Goal: Information Seeking & Learning: Learn about a topic

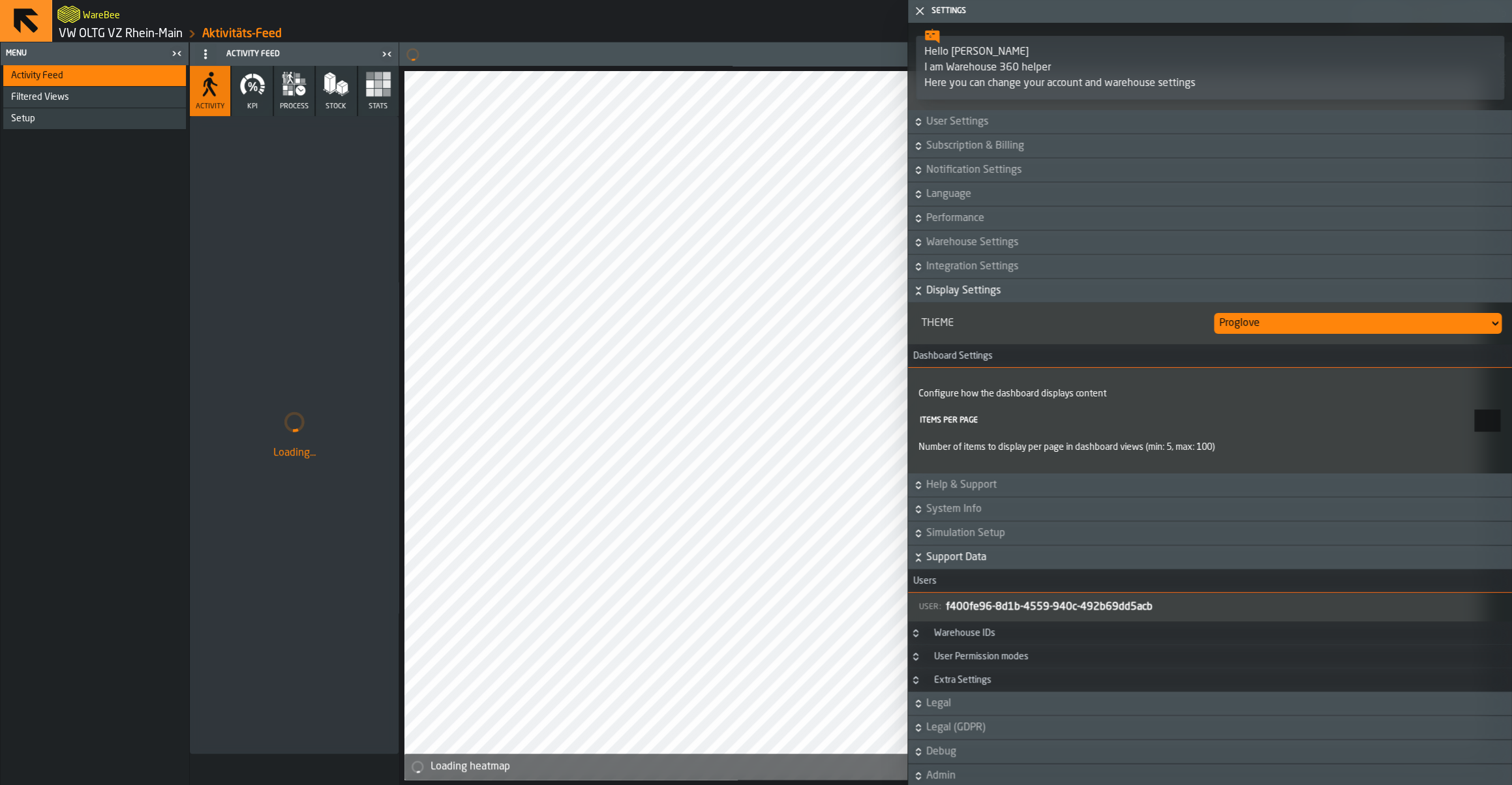
click at [919, 17] on icon "button-toggle-Close me" at bounding box center [919, 11] width 16 height 16
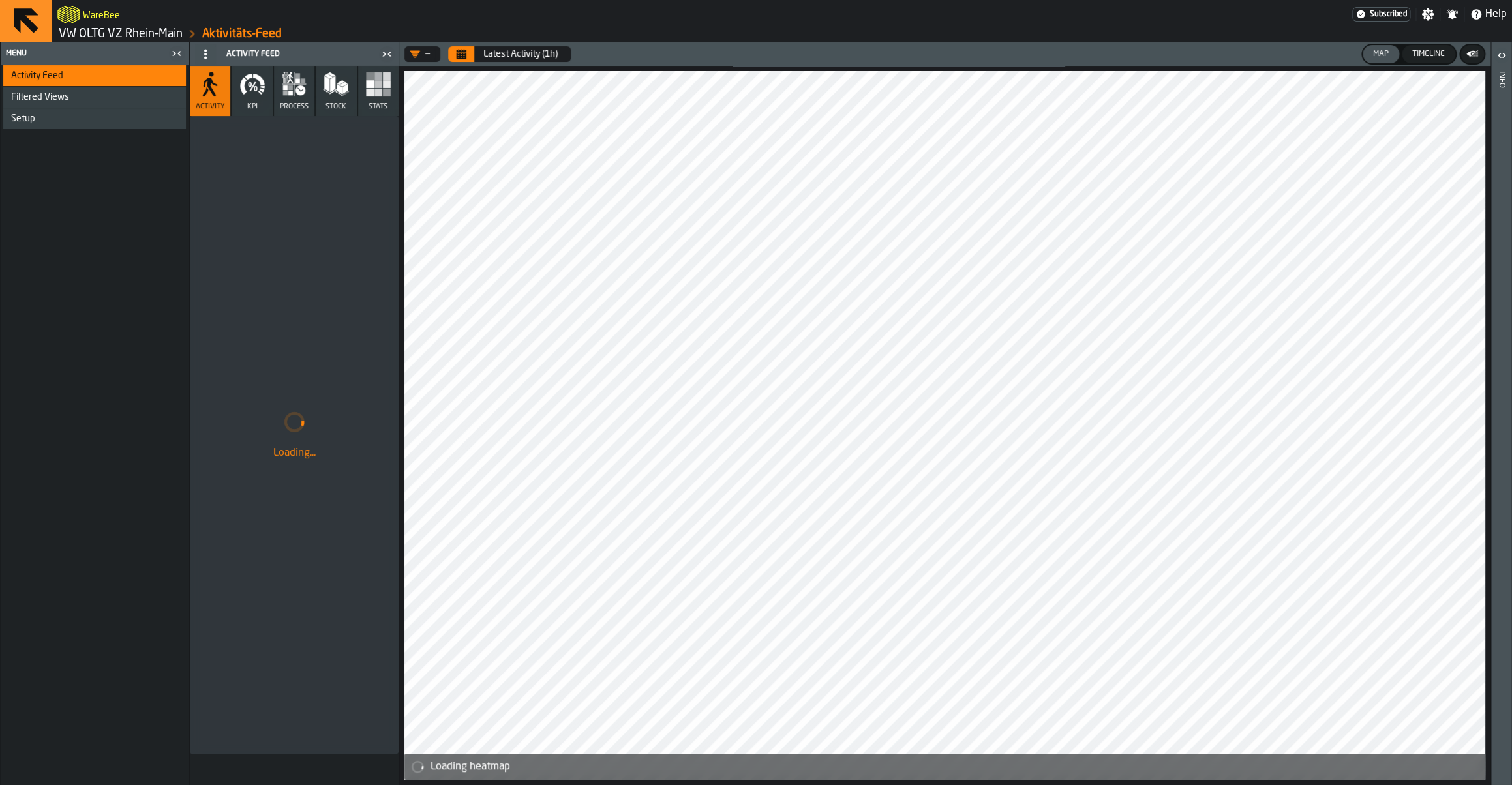
click at [78, 40] on link "VW OLTG VZ Rhein-Main" at bounding box center [121, 34] width 124 height 14
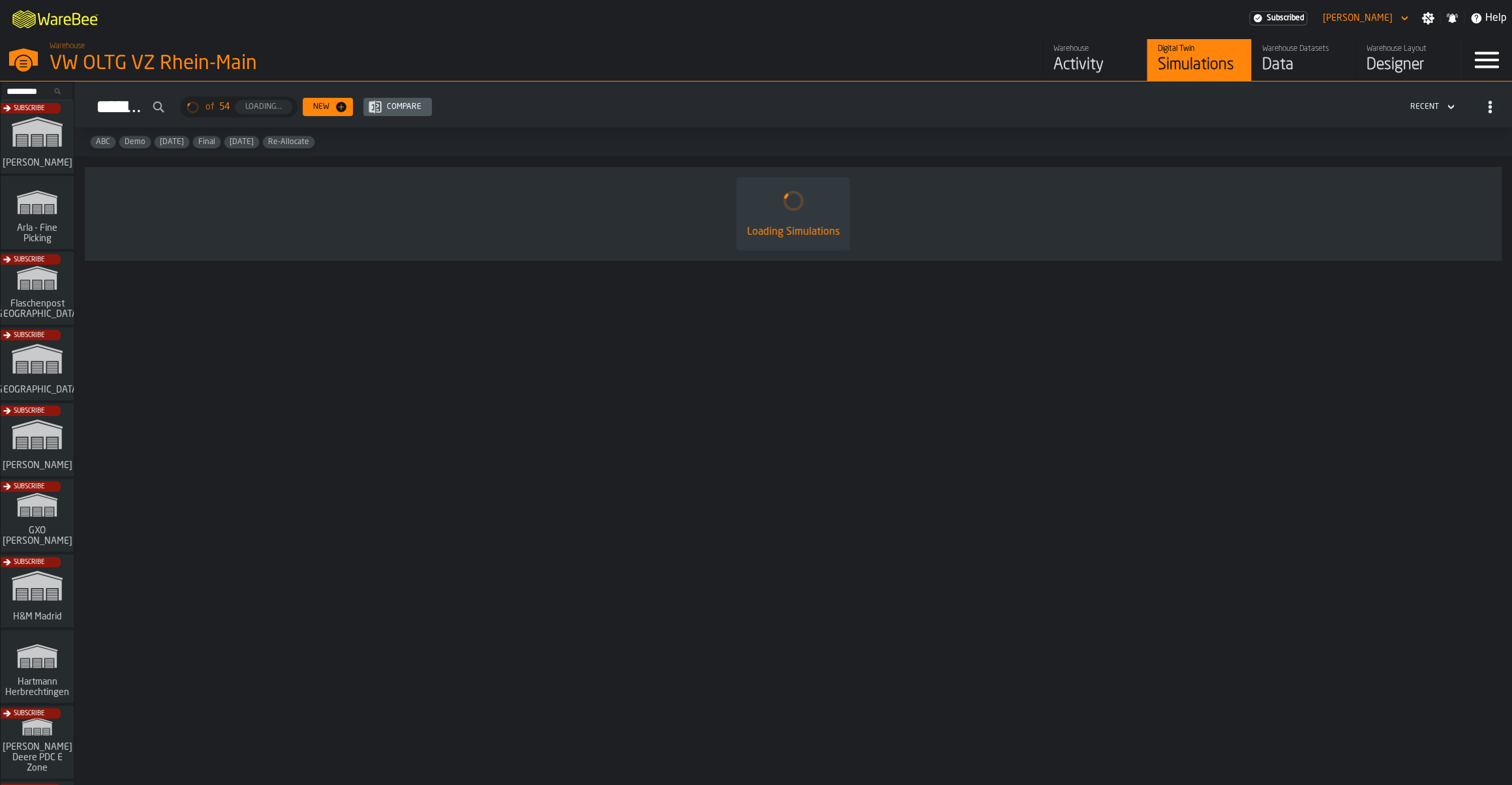
click at [41, 454] on div "Subscribe" at bounding box center [34, 443] width 73 height 76
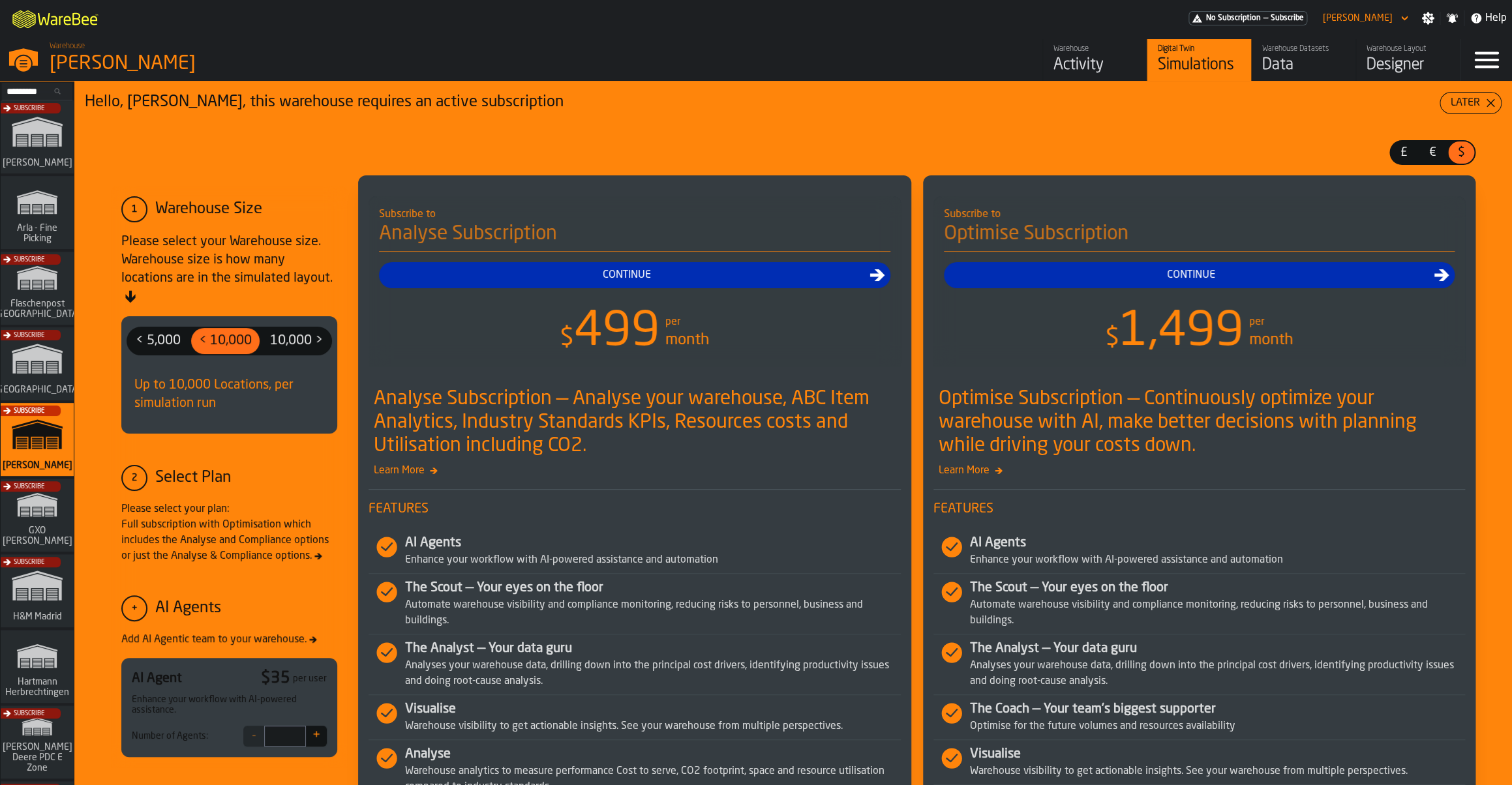
click at [1074, 63] on div "Activity" at bounding box center [1095, 65] width 83 height 21
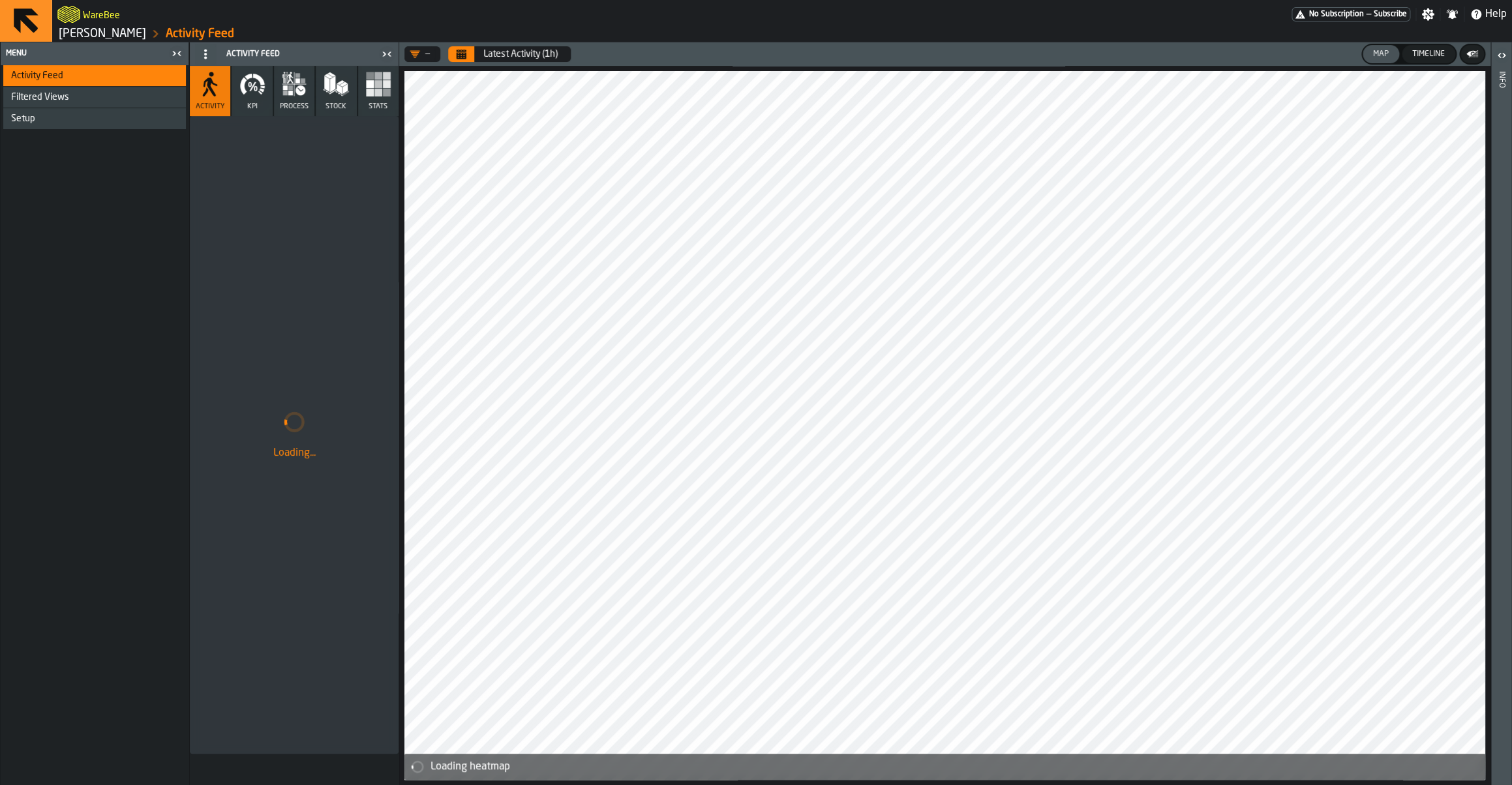
click at [258, 85] on icon "button" at bounding box center [252, 84] width 26 height 26
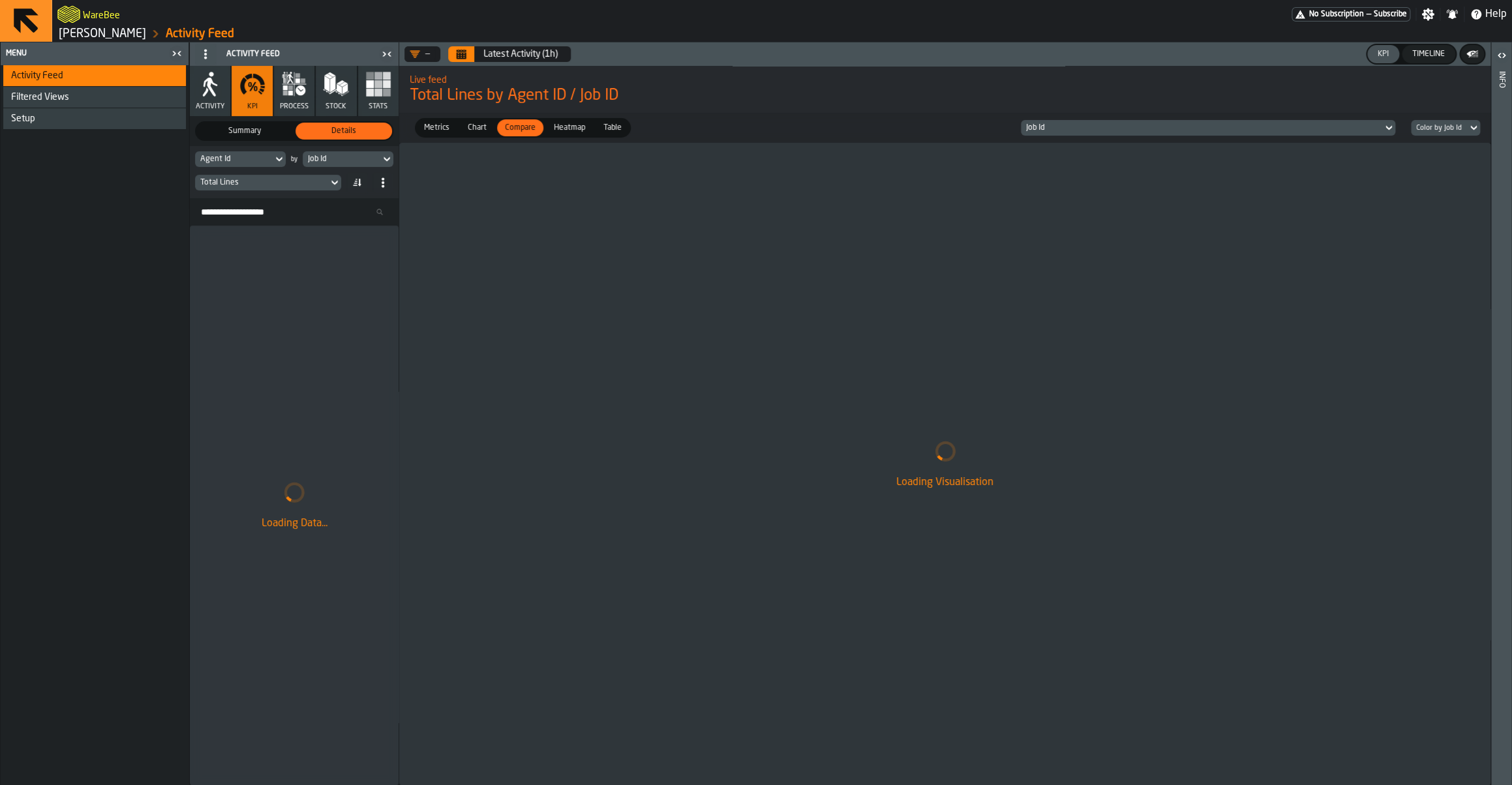
click at [469, 55] on button "Calendar" at bounding box center [461, 54] width 26 height 16
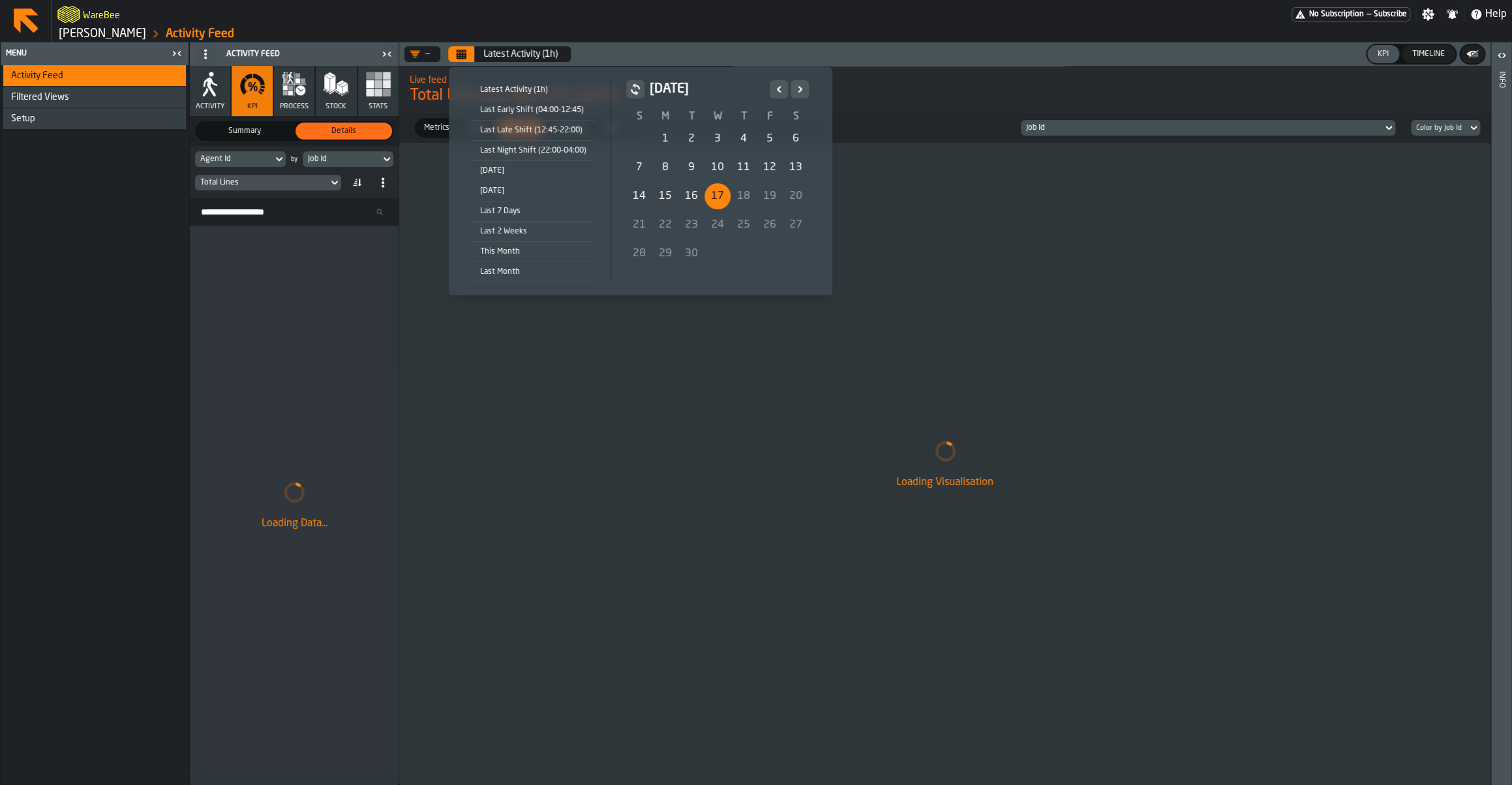
click at [655, 194] on div "15" at bounding box center [665, 196] width 26 height 26
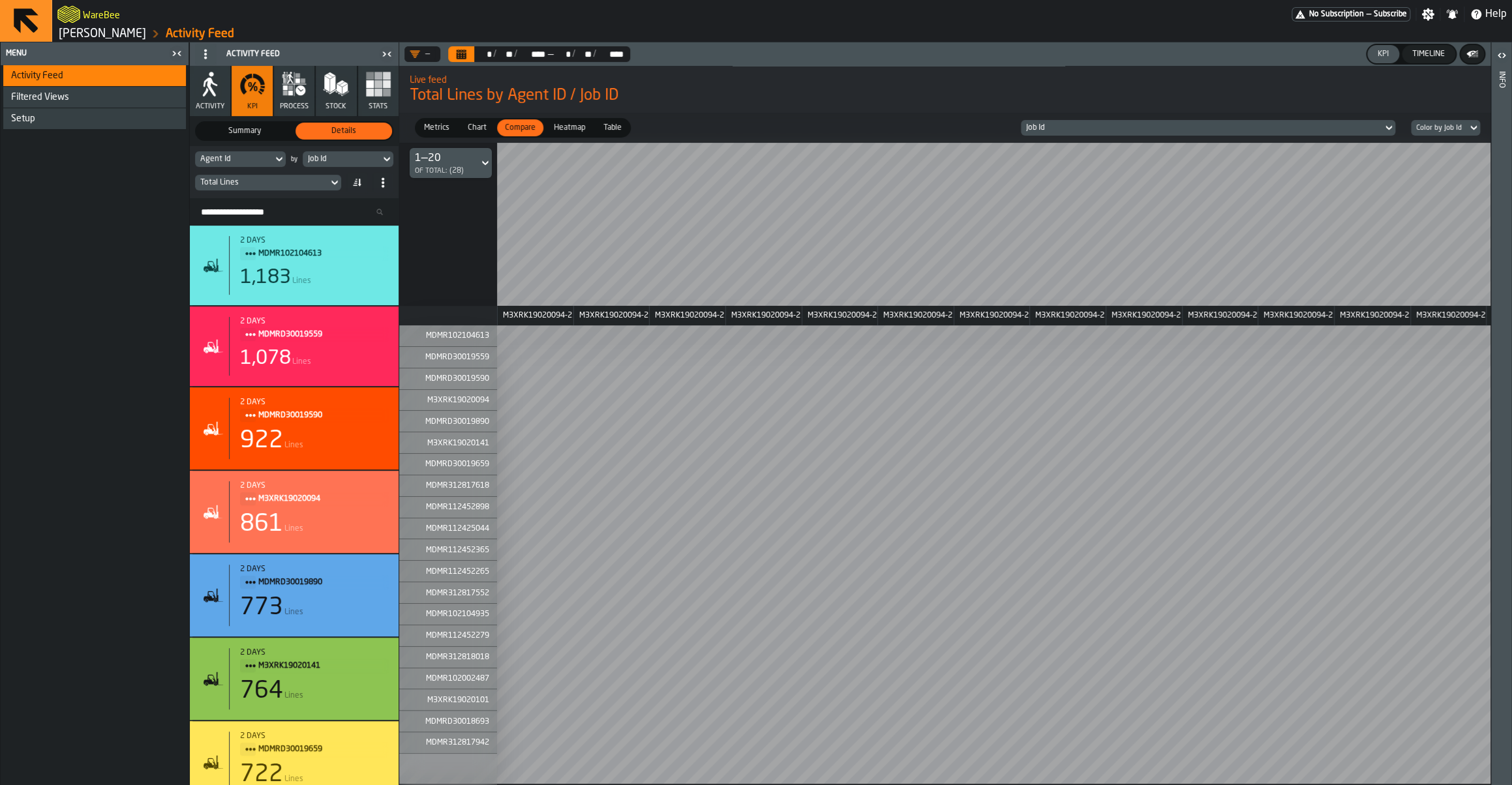
click at [1051, 127] on div "Job Id" at bounding box center [1201, 128] width 351 height 9
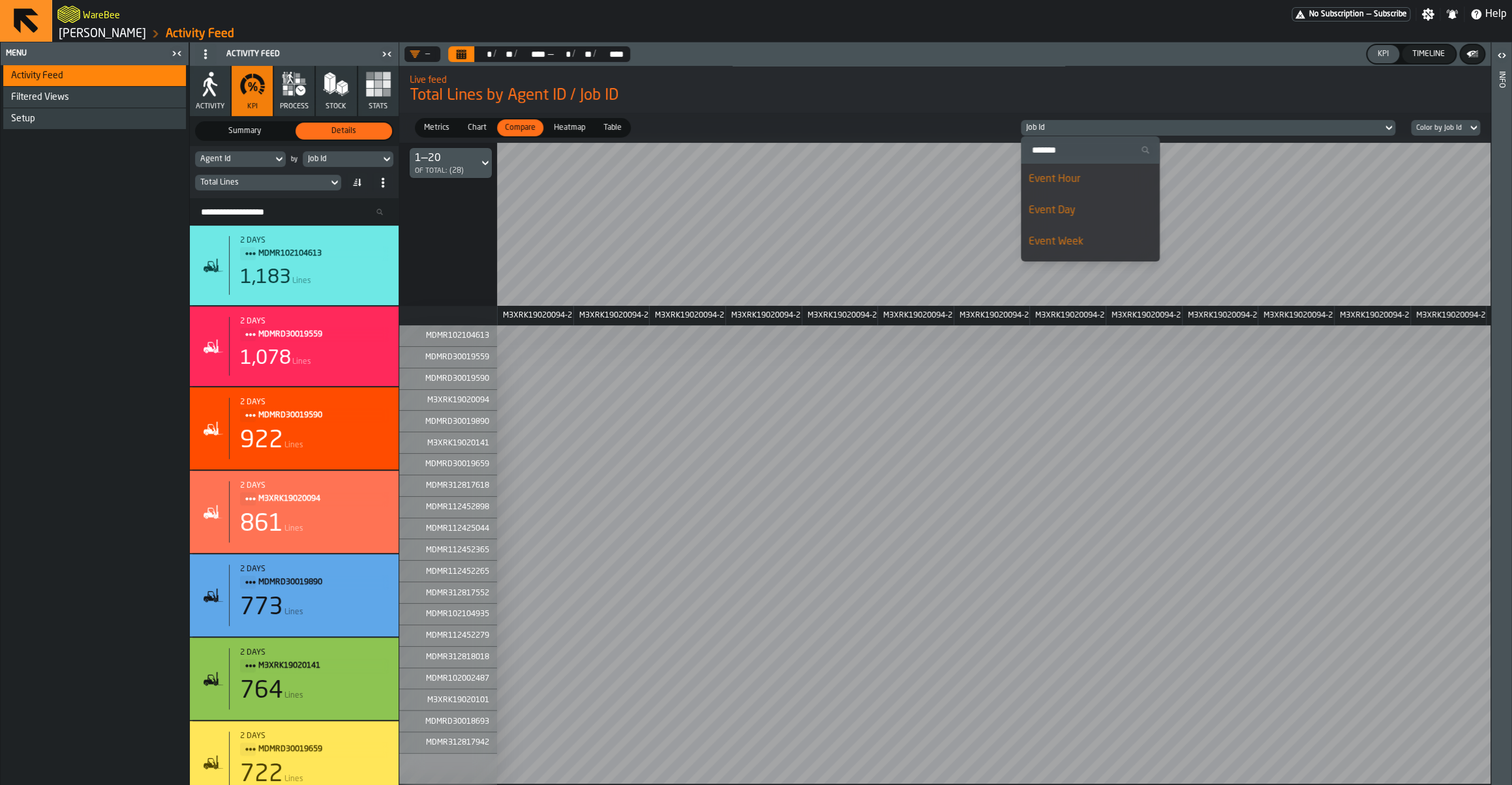
click at [1061, 178] on div "Event Hour" at bounding box center [1090, 179] width 124 height 16
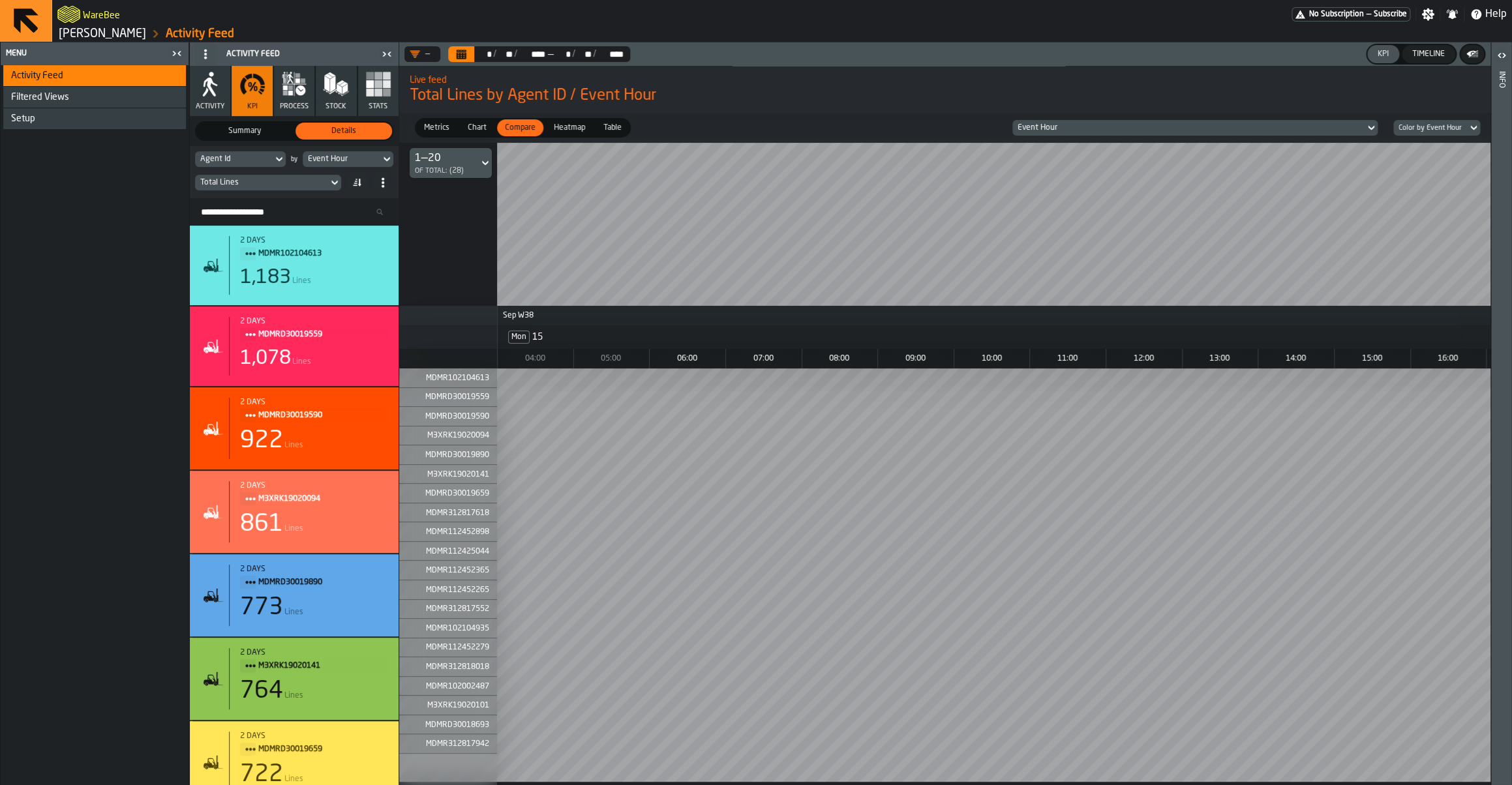
click at [276, 182] on div "Total Lines" at bounding box center [261, 182] width 123 height 9
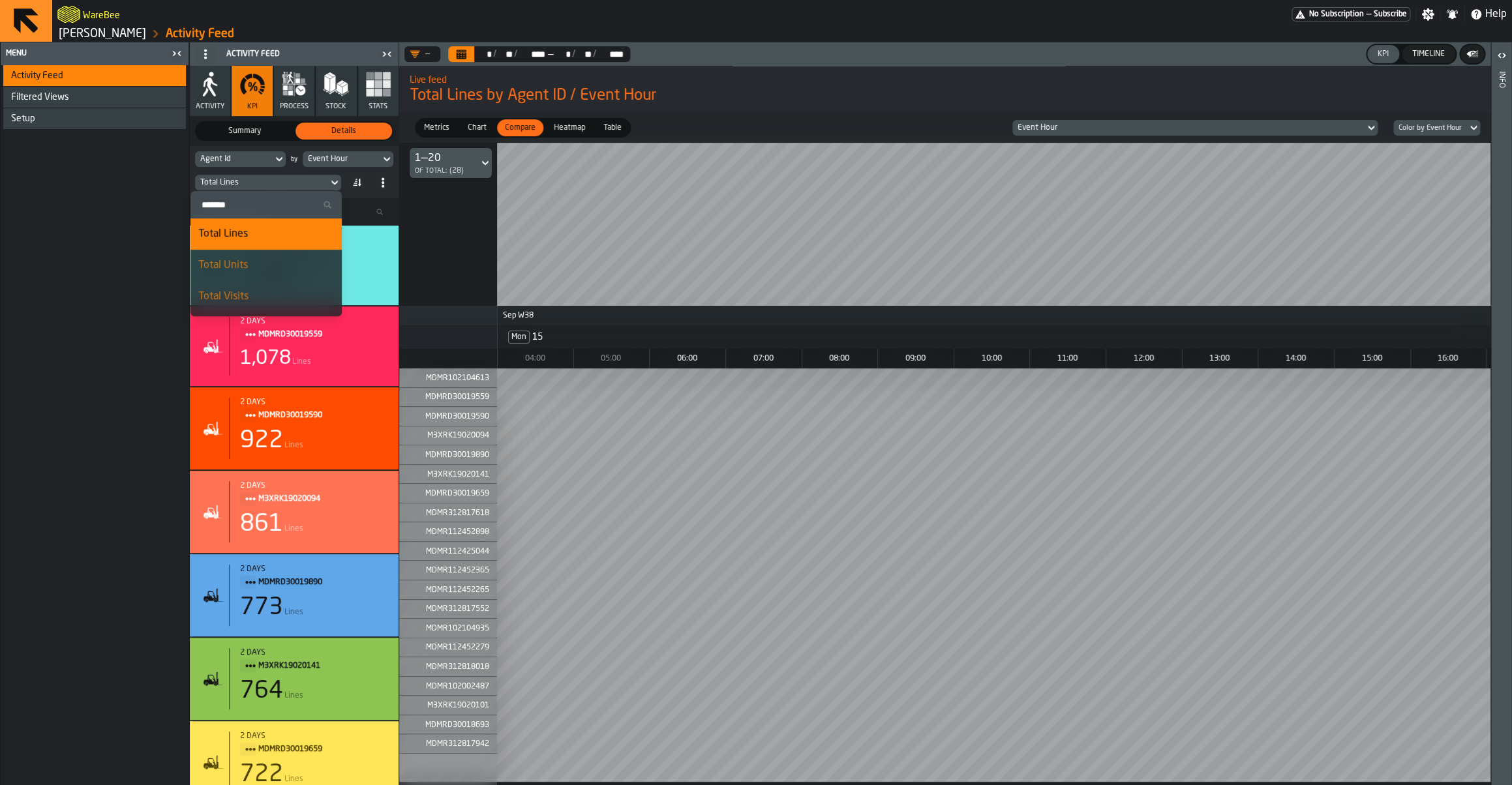
click at [757, 111] on div "Live feed Total Lines by Agent ID / Event Hour" at bounding box center [944, 89] width 1091 height 55
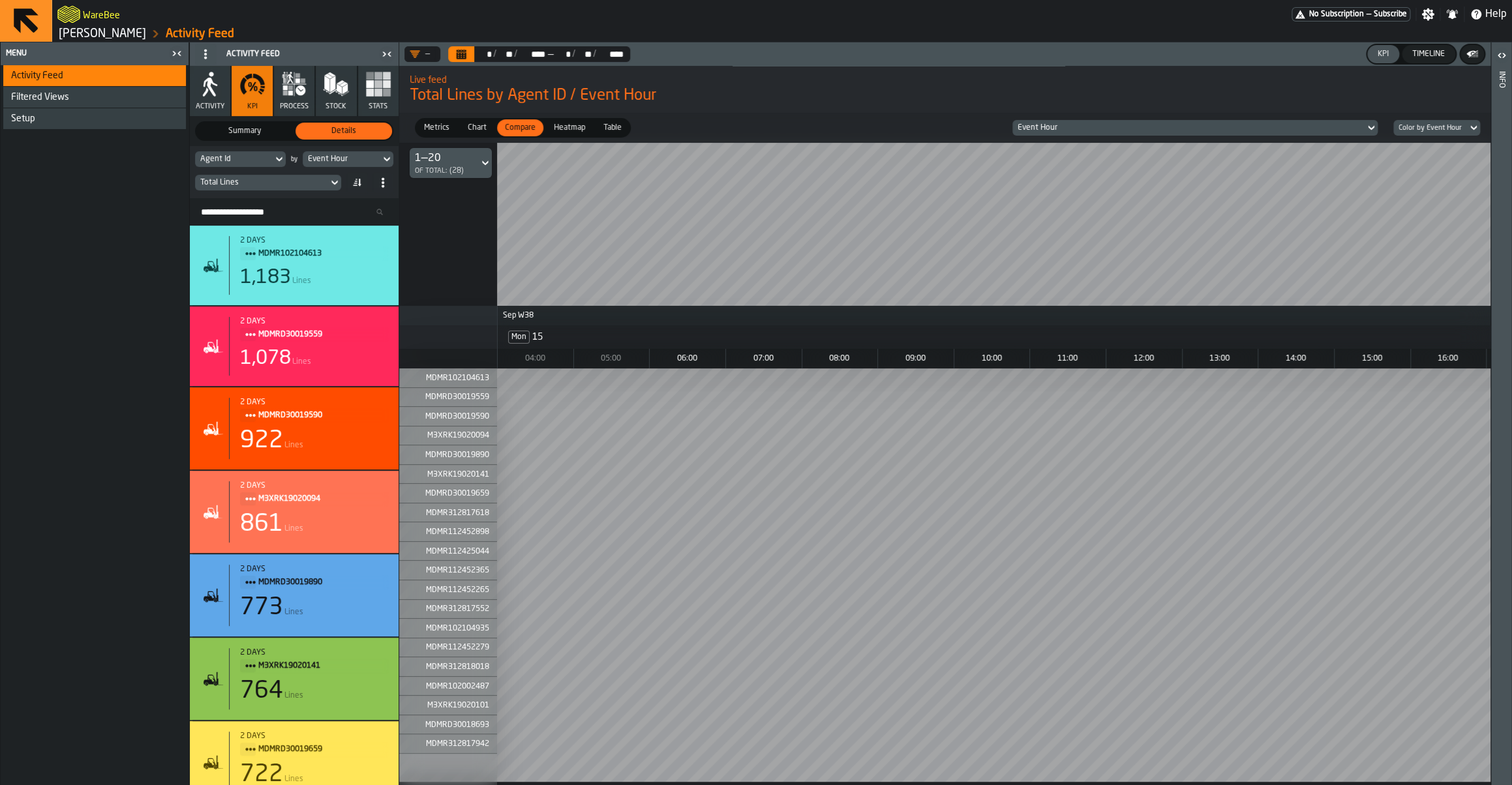
click at [289, 91] on icon "button" at bounding box center [294, 84] width 26 height 26
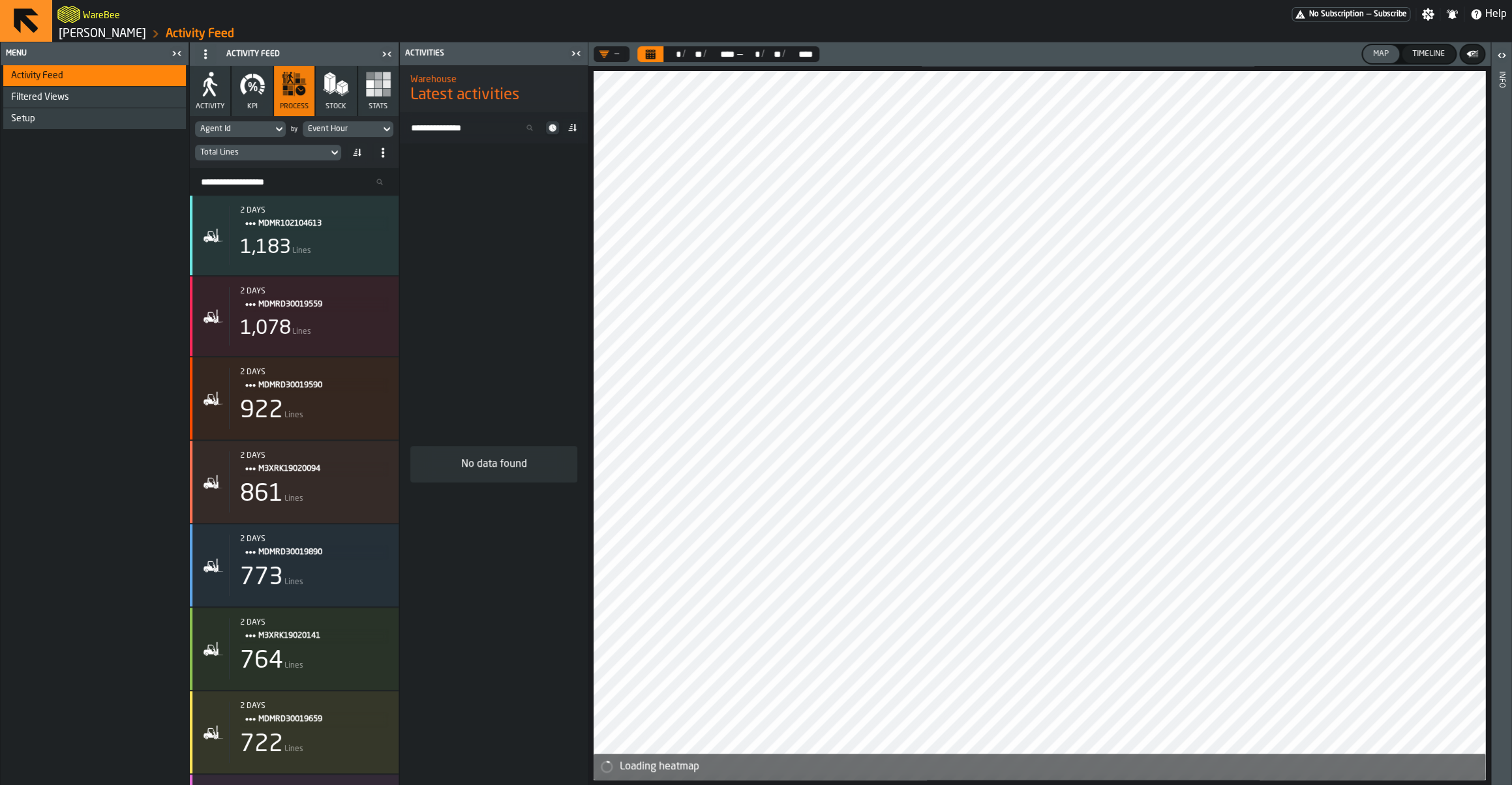
click at [261, 101] on button "KPI" at bounding box center [251, 91] width 41 height 50
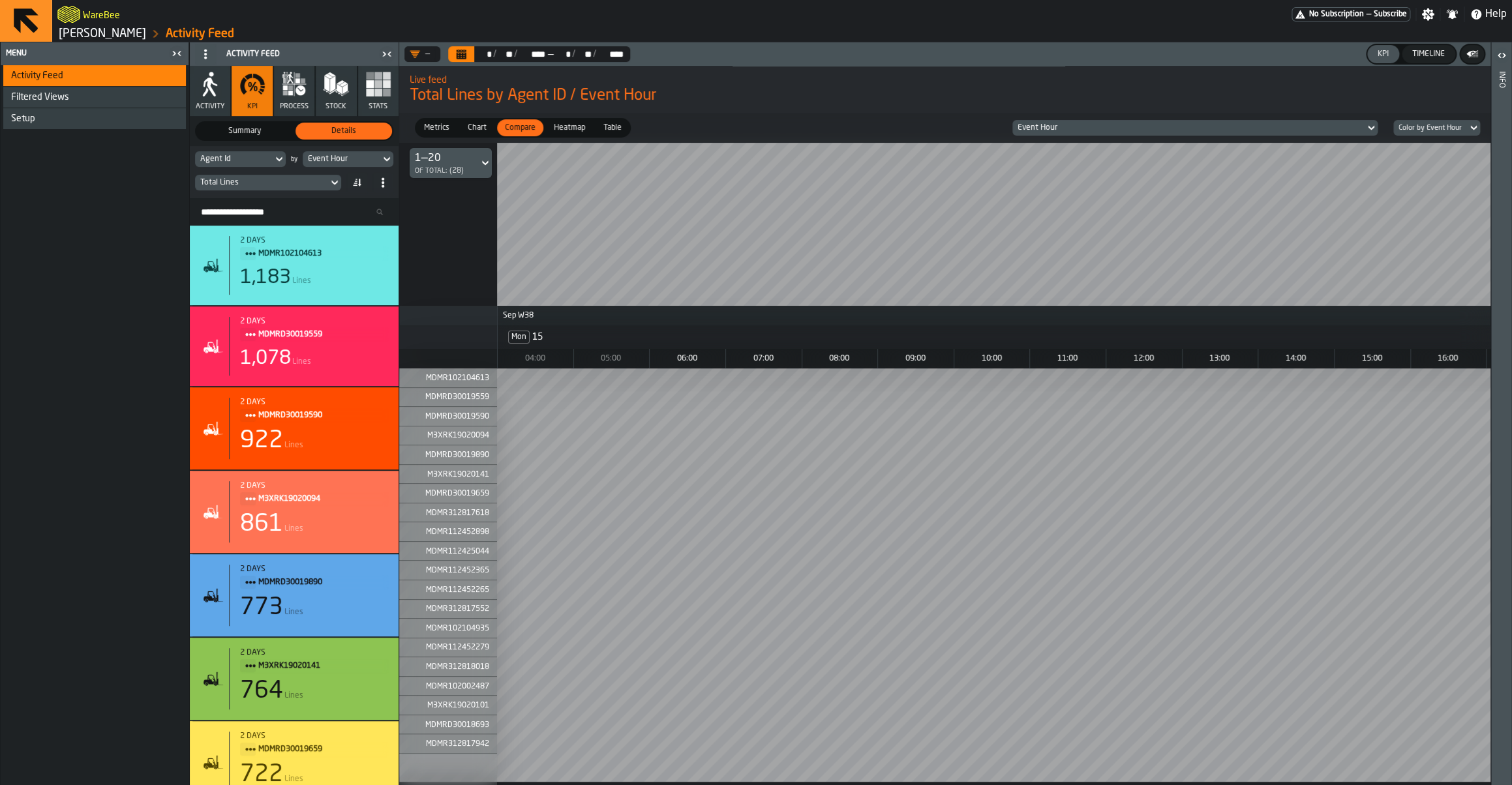
click at [286, 100] on button "process" at bounding box center [294, 91] width 41 height 50
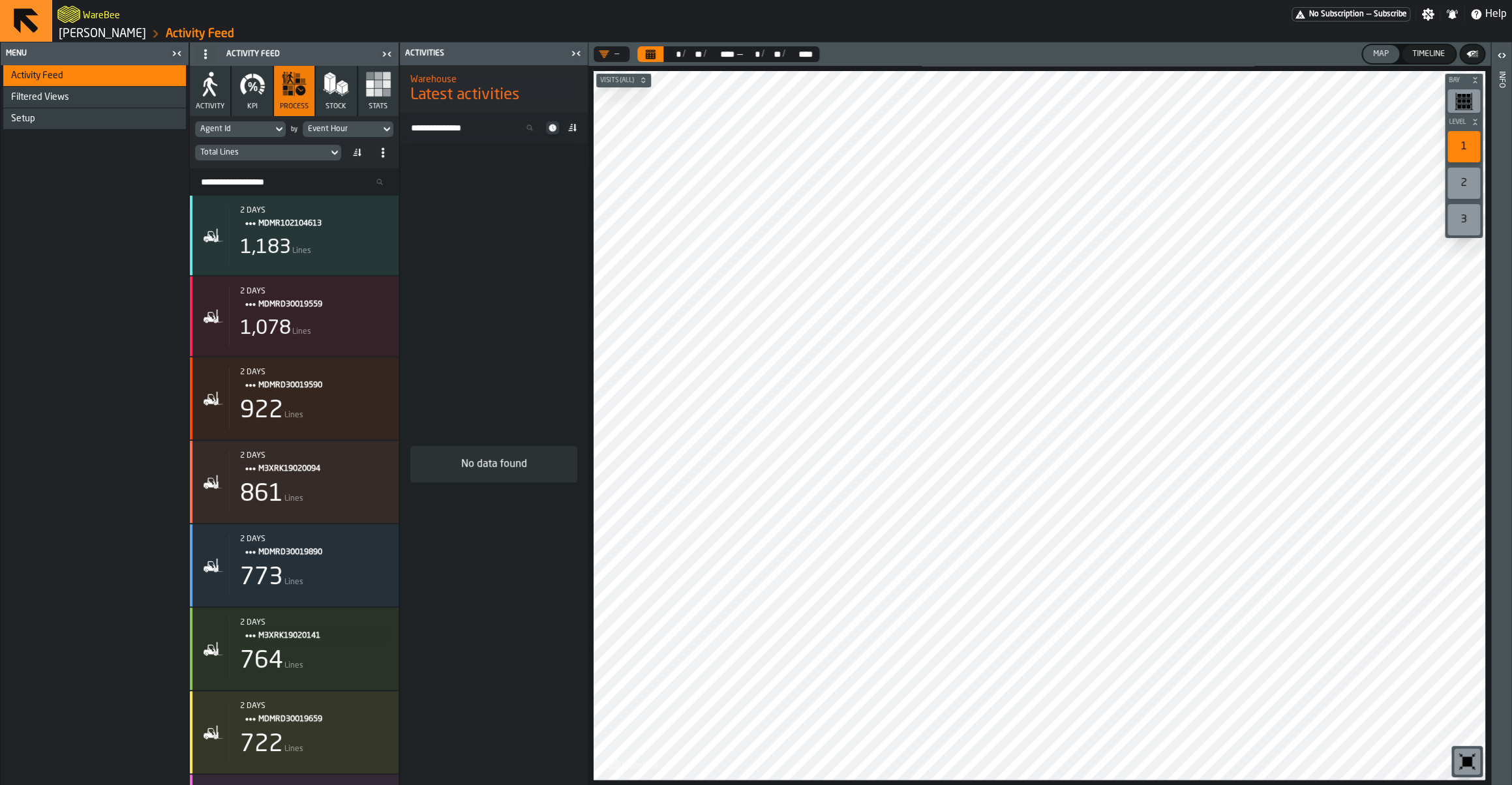
click at [124, 38] on link "[PERSON_NAME]" at bounding box center [102, 34] width 87 height 14
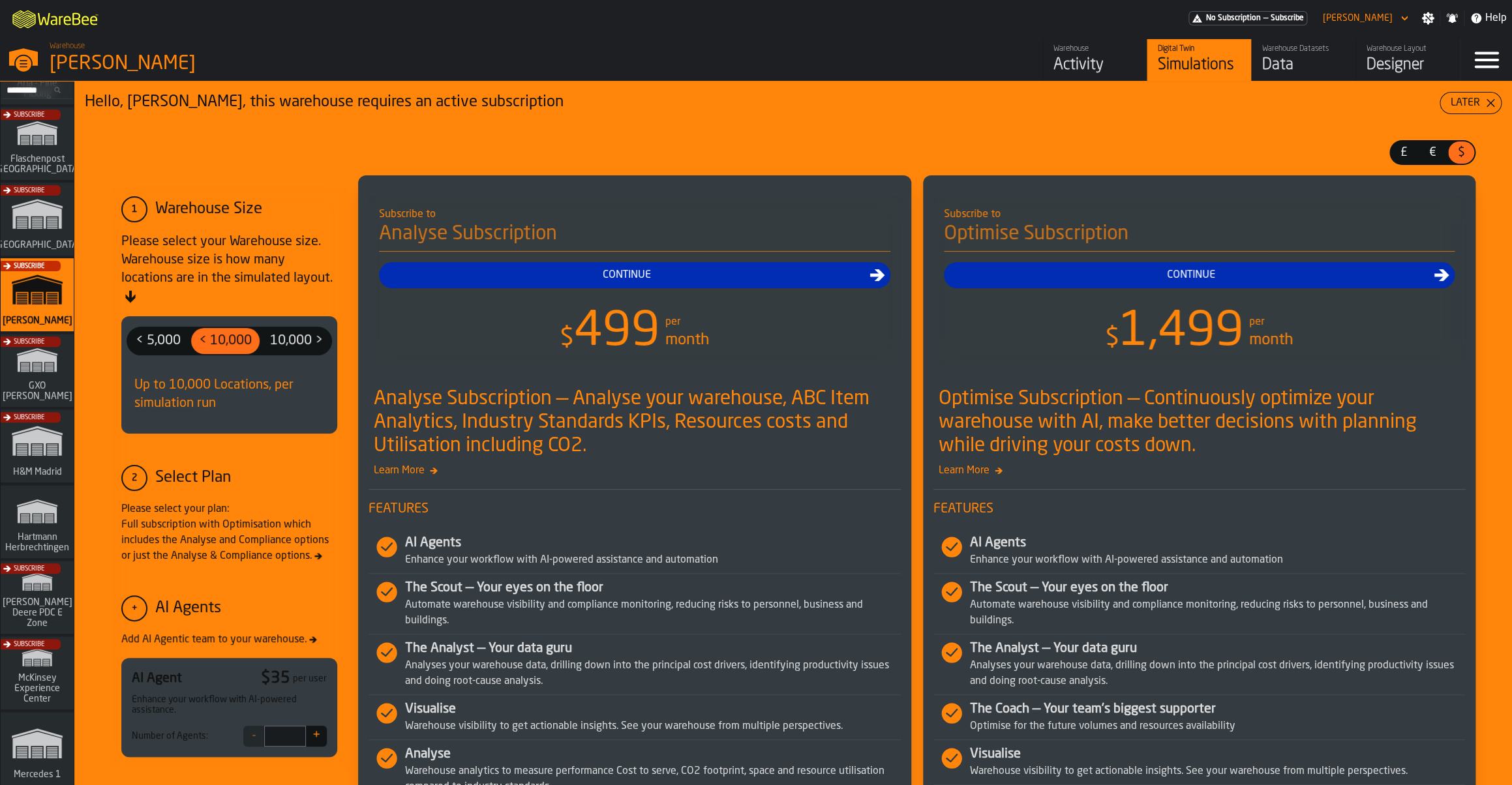
scroll to position [906, 0]
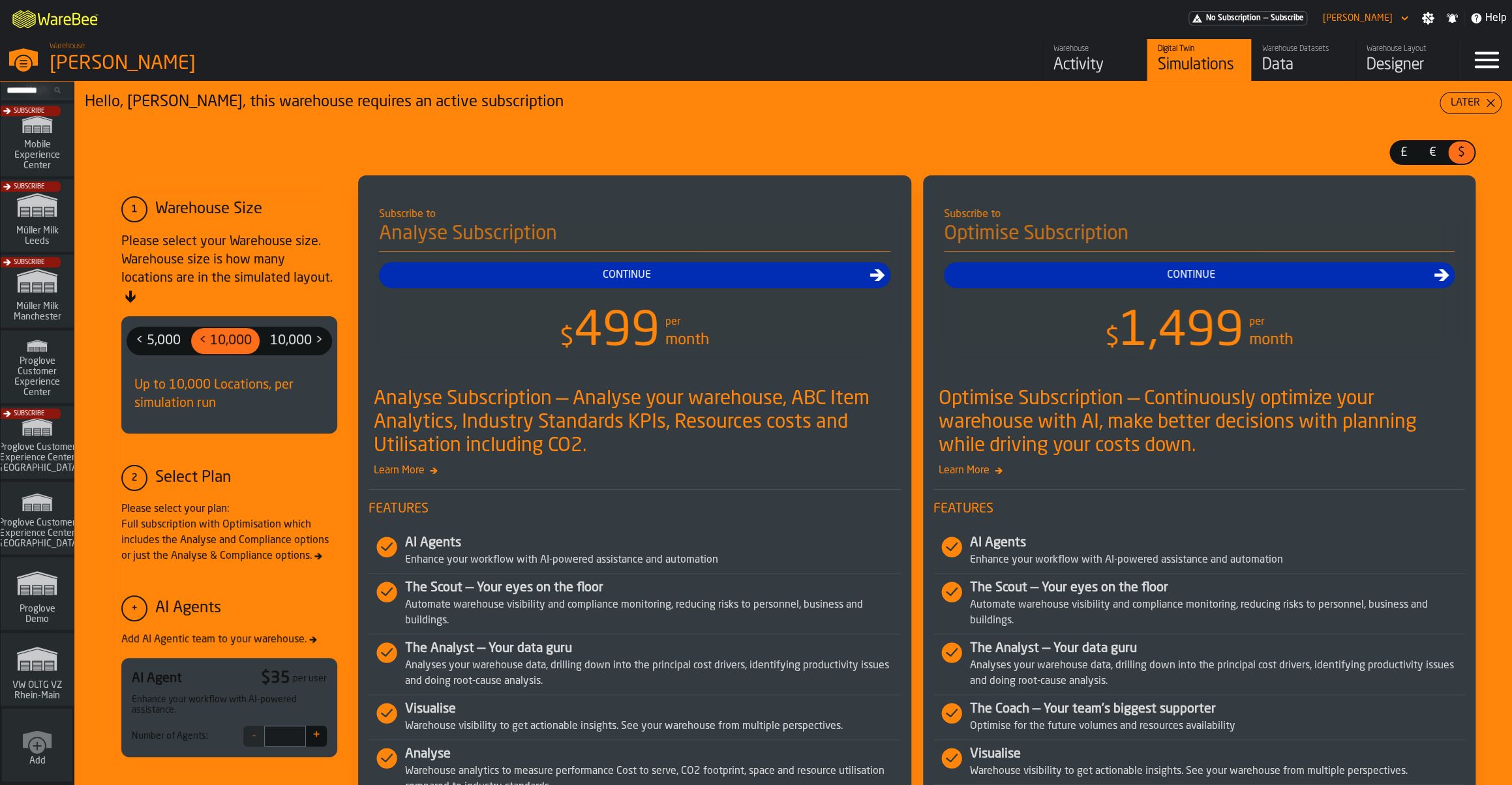
click at [36, 645] on icon "link-to-/wh/i/44979e6c-6f66-405e-9874-c1e29f02a54a/simulations" at bounding box center [37, 659] width 63 height 41
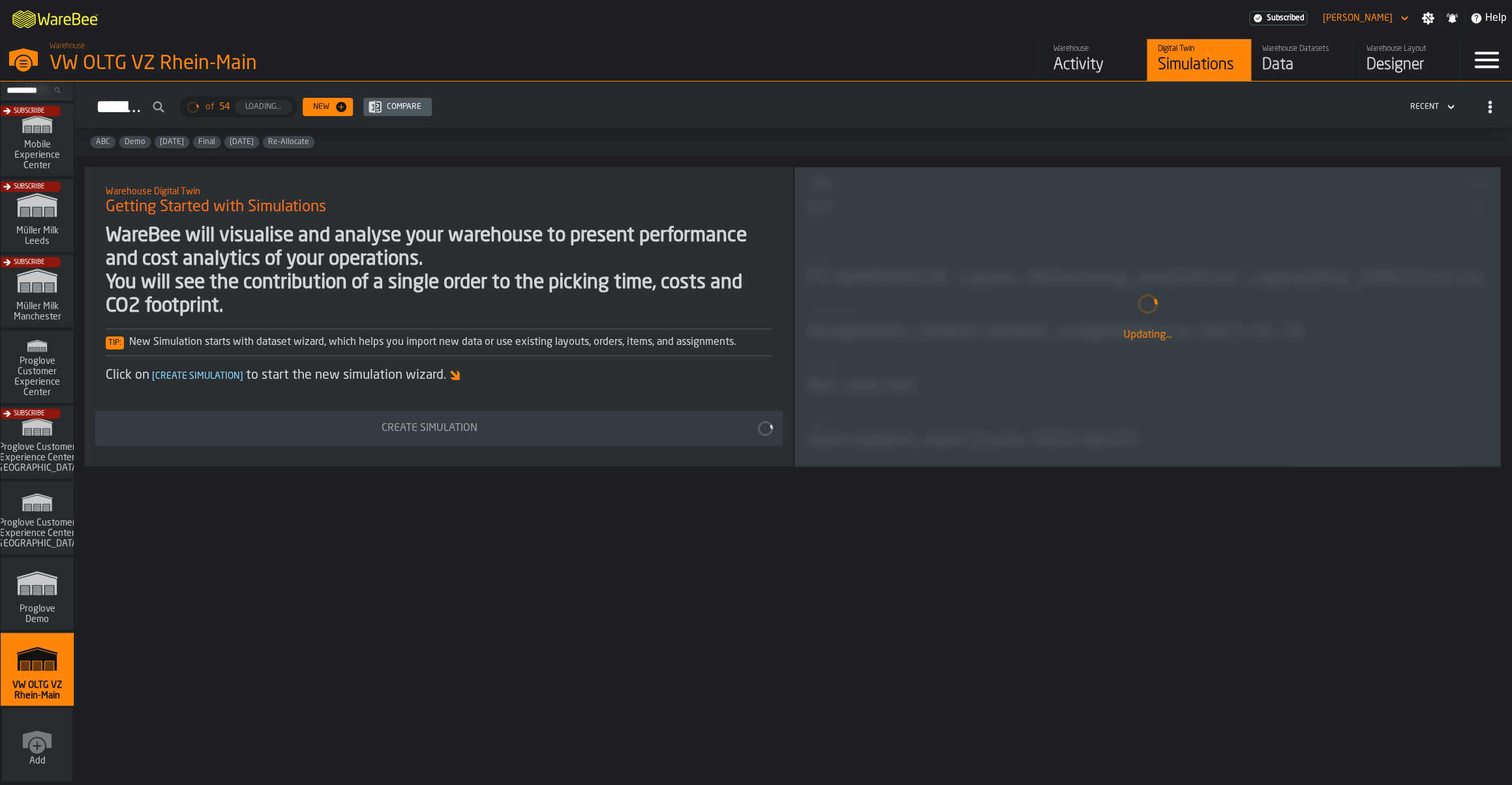
click at [1067, 69] on div "Activity" at bounding box center [1095, 65] width 83 height 21
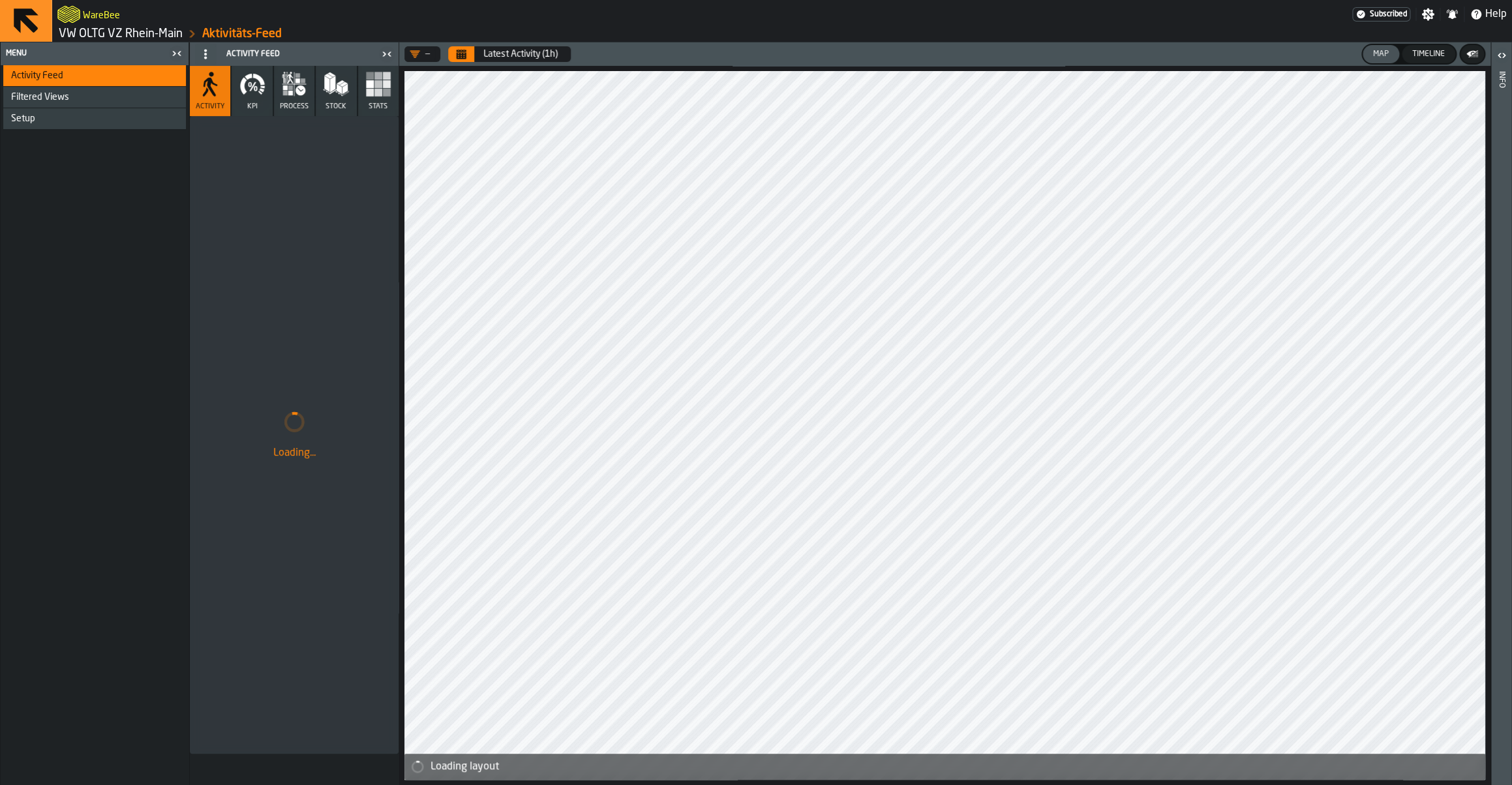
click at [266, 98] on button "KPI" at bounding box center [251, 91] width 41 height 50
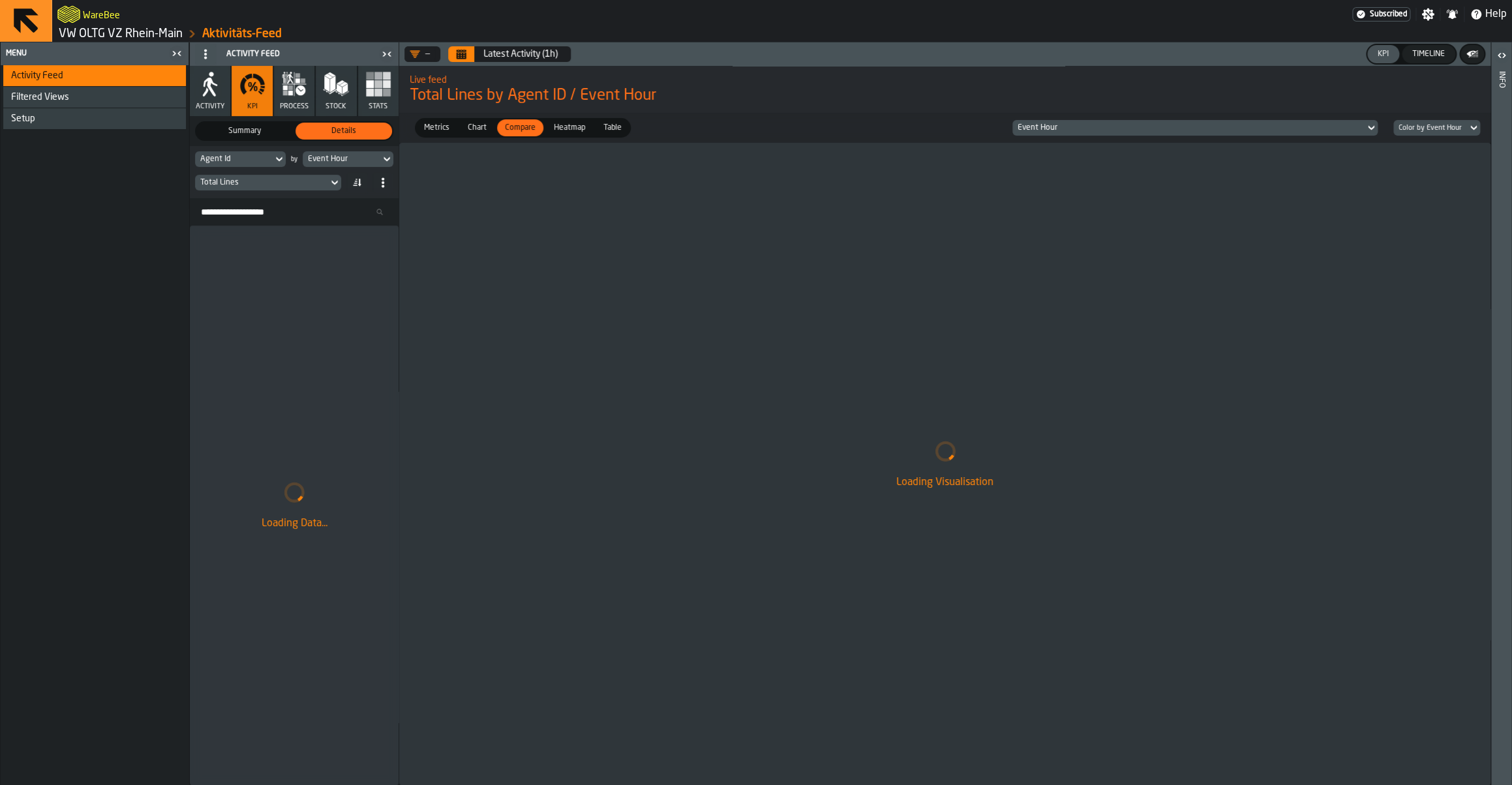
click at [319, 185] on div "Total Lines" at bounding box center [261, 182] width 123 height 9
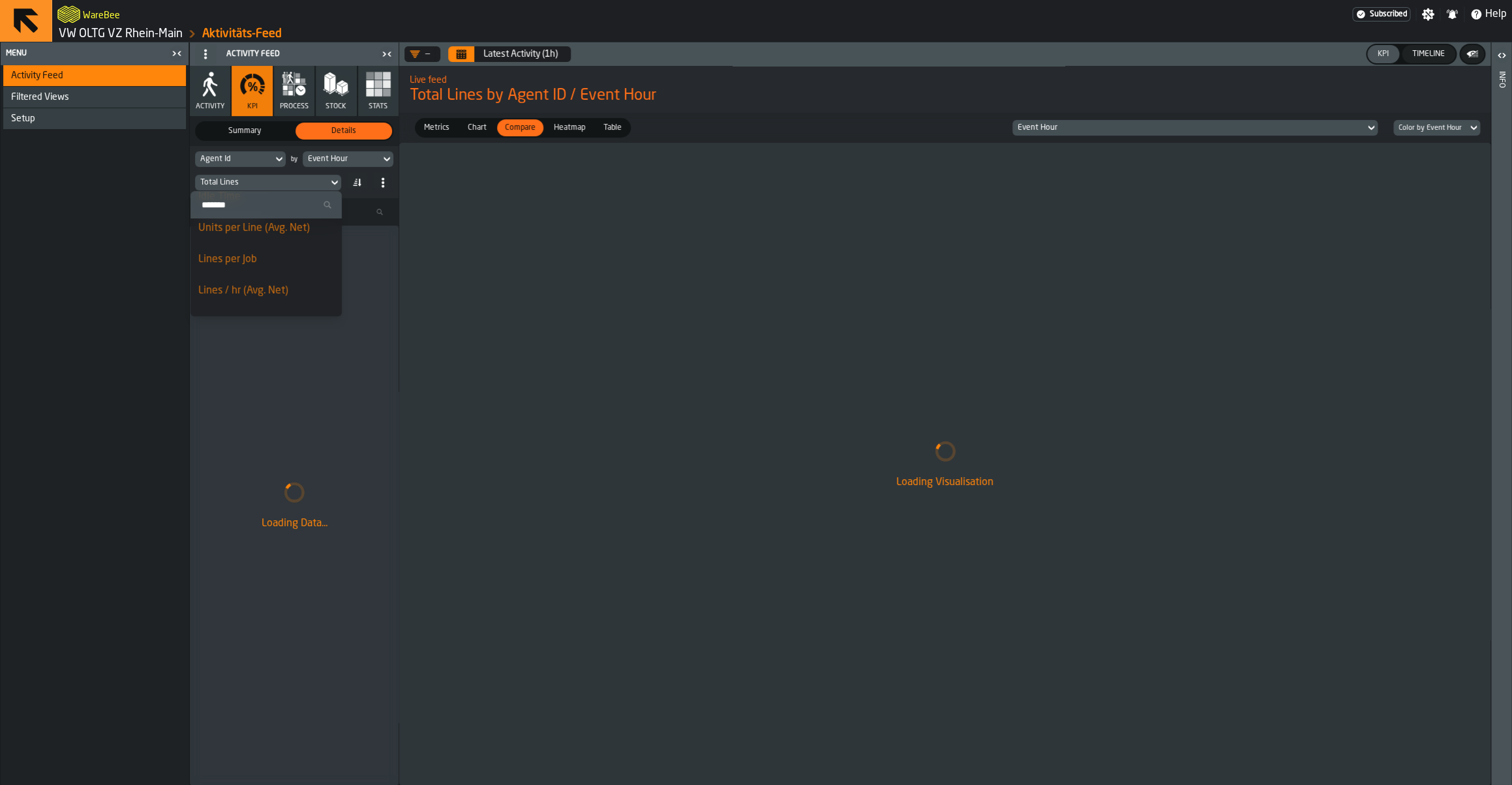
scroll to position [137, 0]
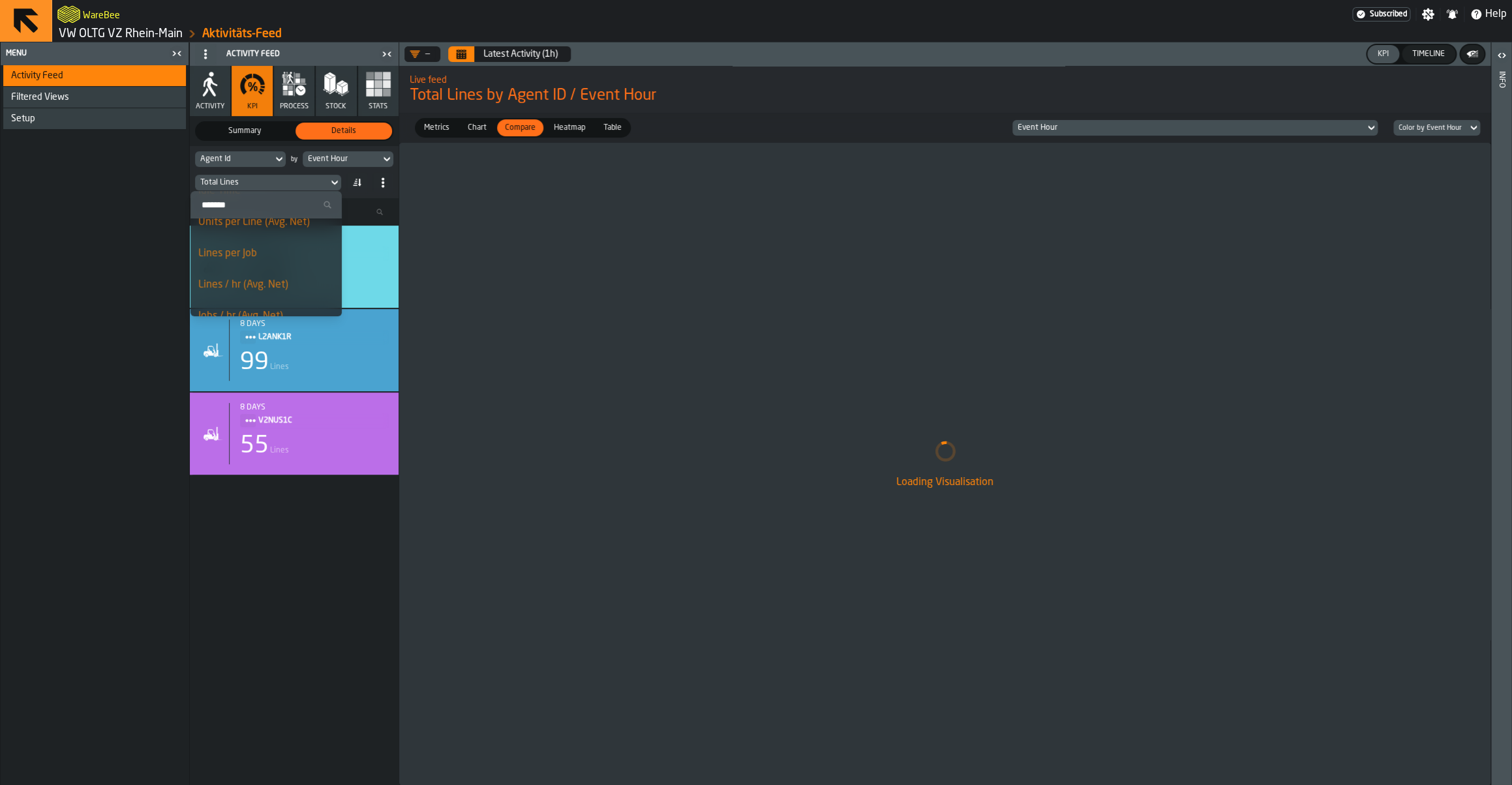
click at [283, 284] on div "Lines / hr (Avg. Net)" at bounding box center [266, 285] width 136 height 16
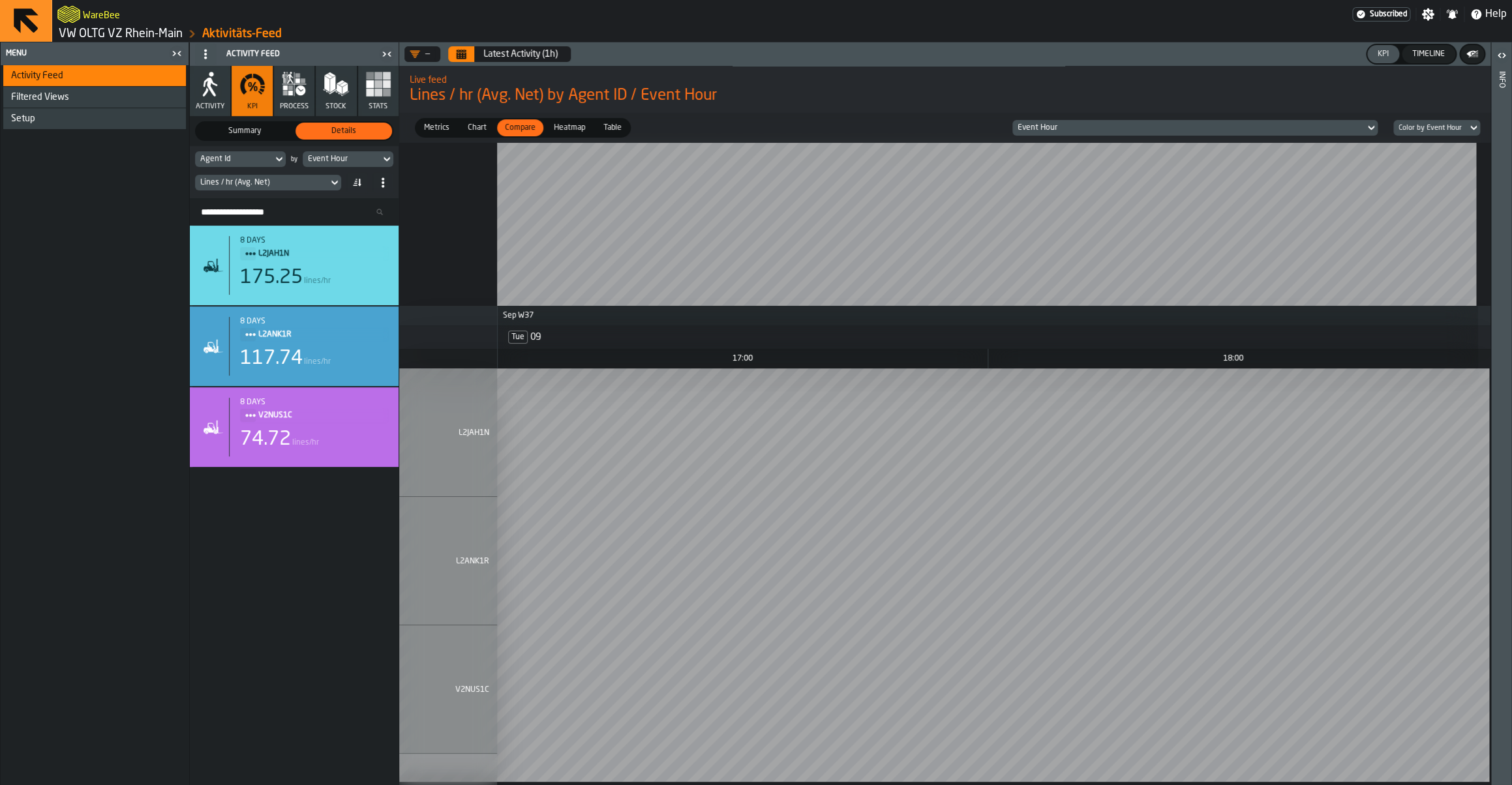
click at [1121, 136] on div "Metrics Metrics Chart Chart Compare Compare Heatmap Heatmap Table Table Event H…" at bounding box center [944, 128] width 1091 height 30
click at [328, 165] on div "Event Hour" at bounding box center [341, 159] width 78 height 14
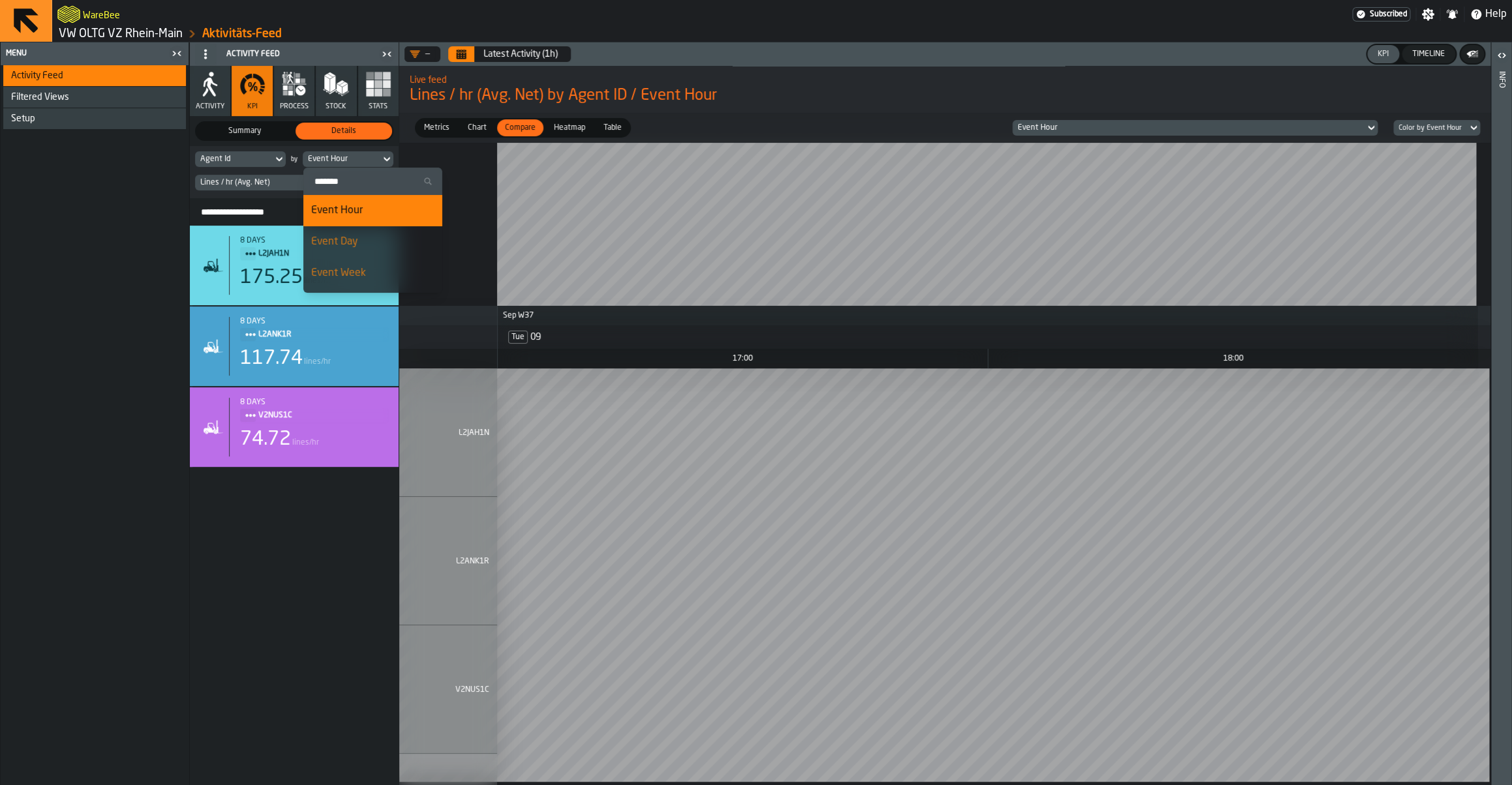
click at [349, 253] on li "Event Day" at bounding box center [373, 242] width 139 height 31
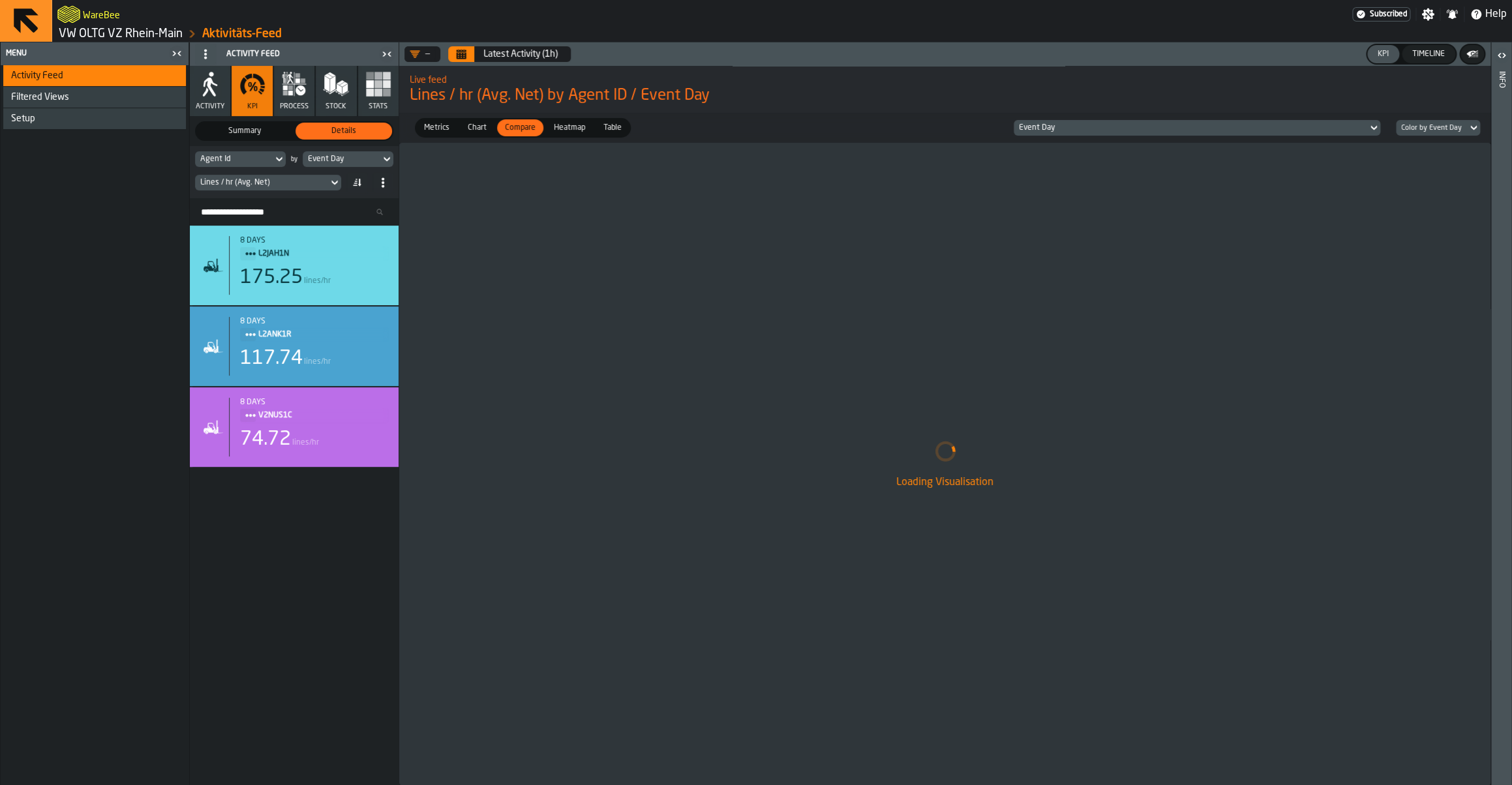
click at [1074, 130] on div "Event Day" at bounding box center [1190, 128] width 343 height 9
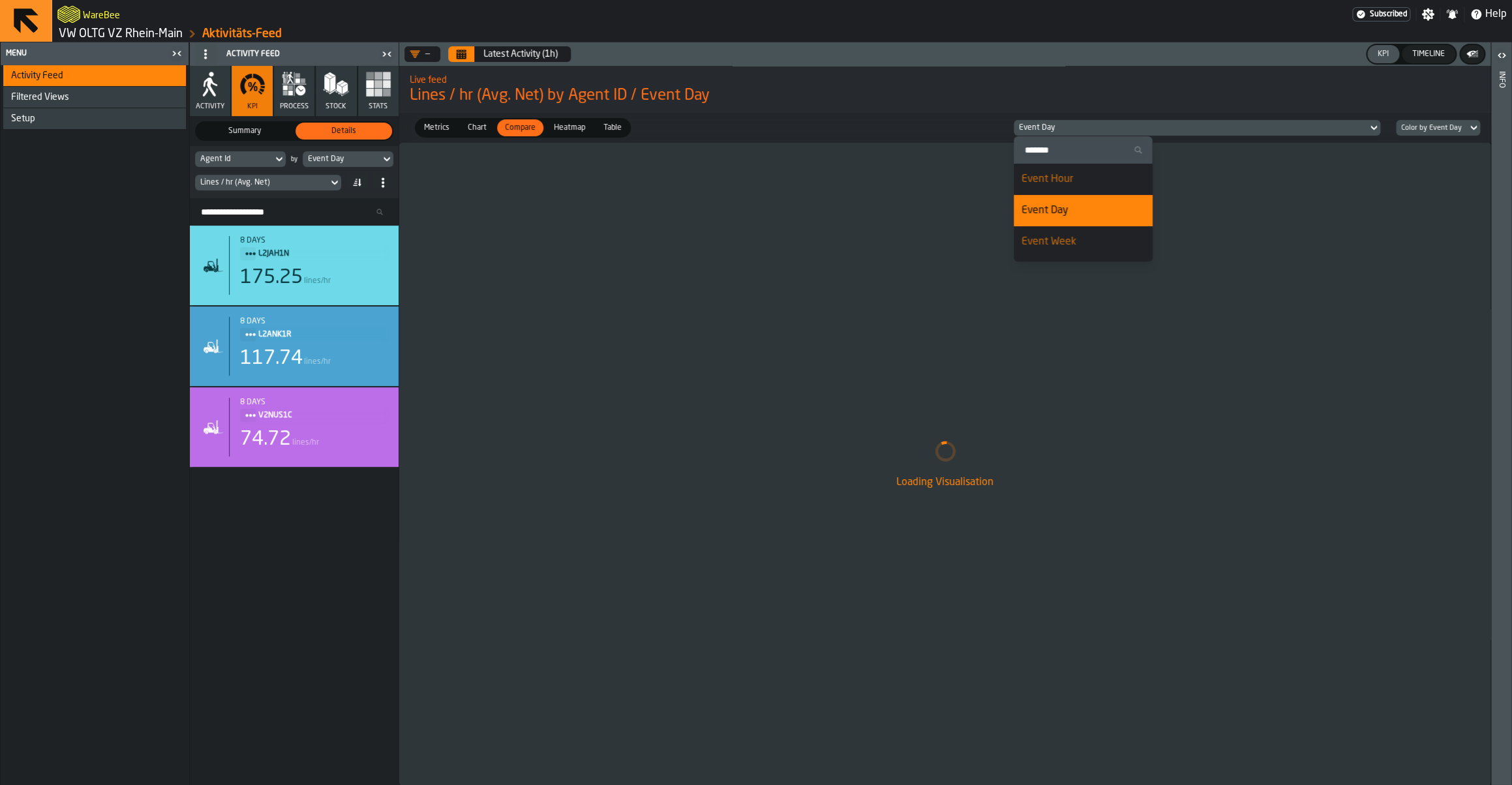
click at [1073, 222] on li "Event Day" at bounding box center [1083, 211] width 139 height 31
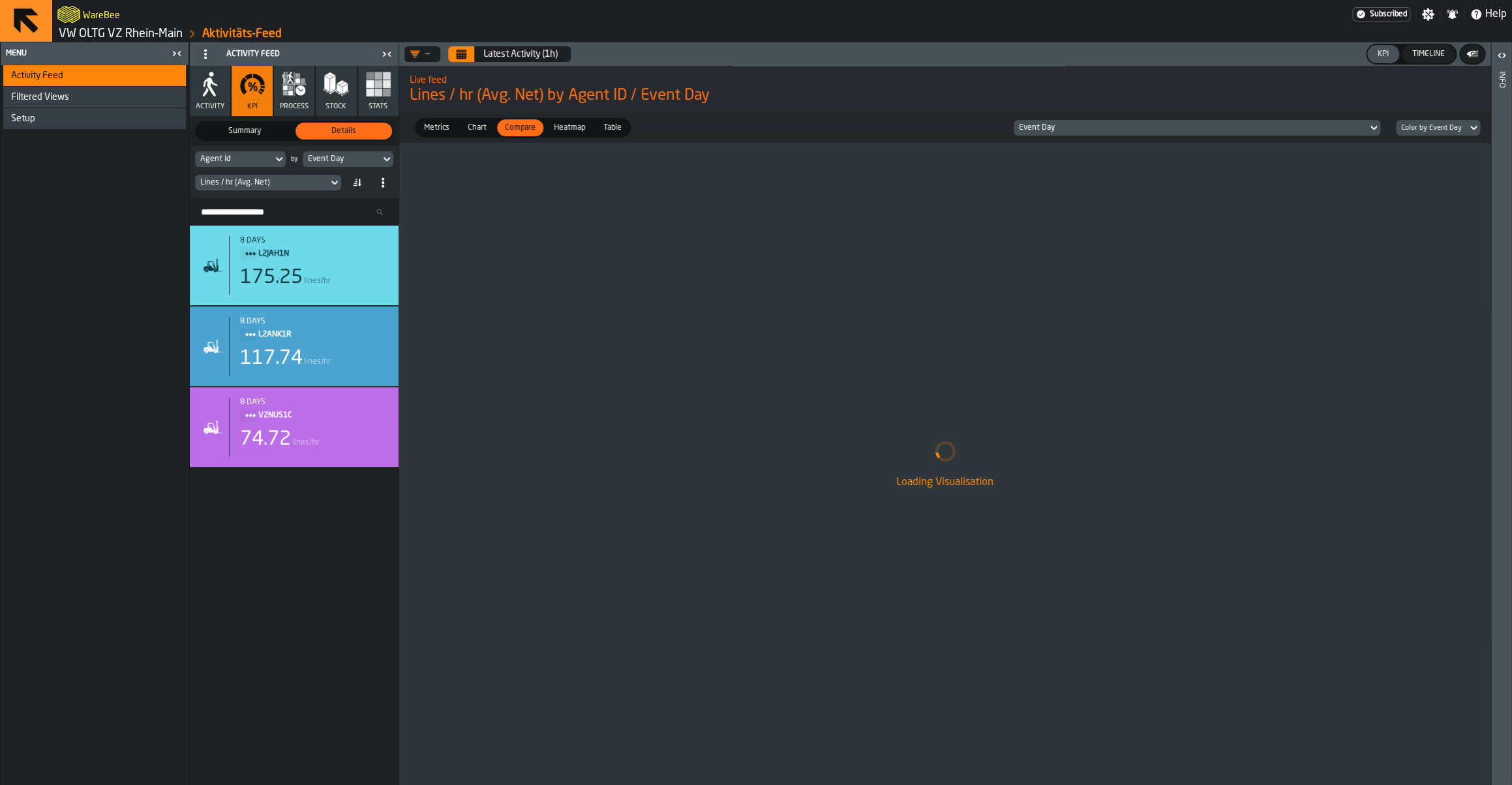
click at [470, 52] on button "Calendar" at bounding box center [461, 54] width 26 height 16
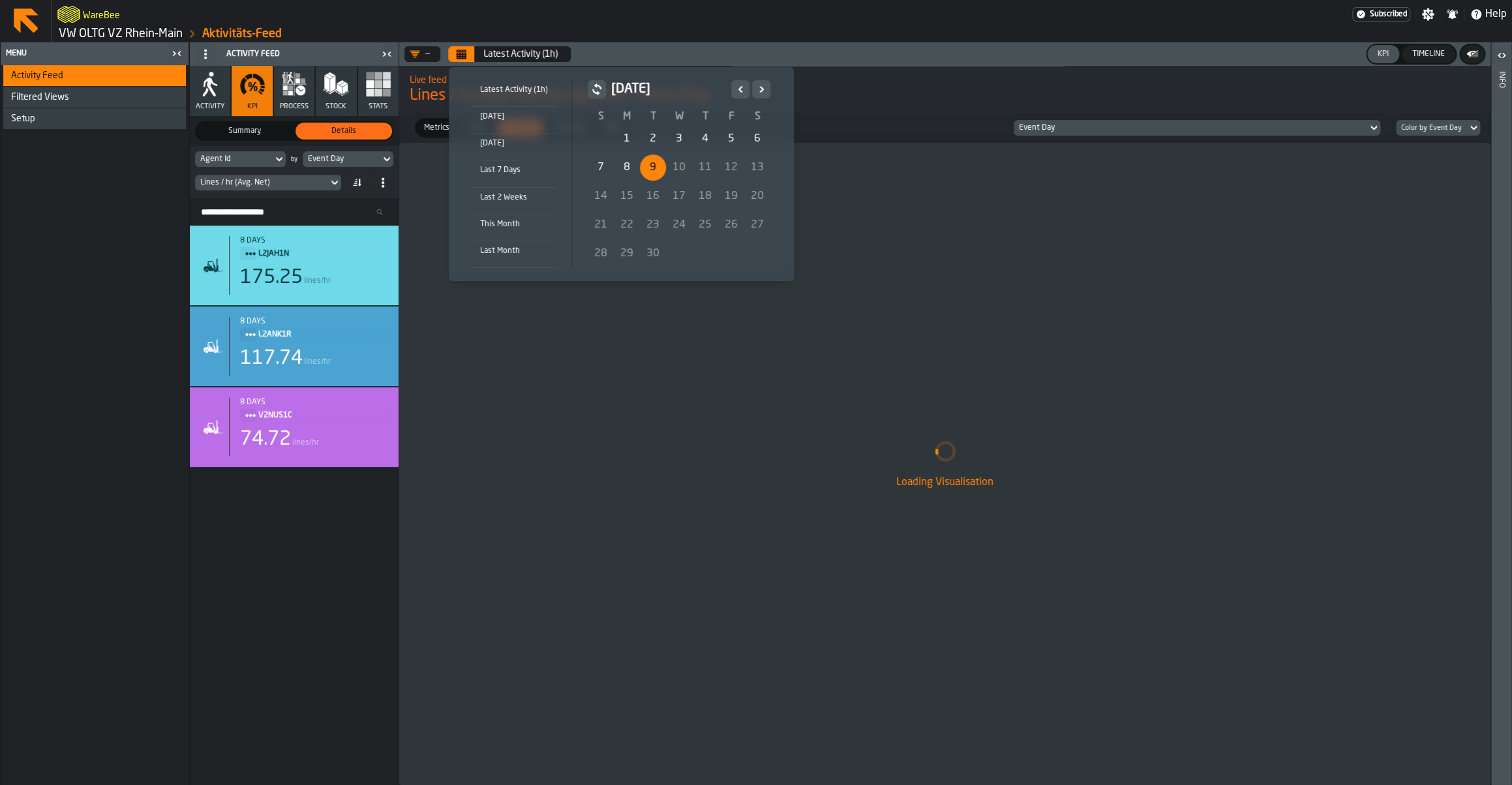
click at [736, 94] on icon "Previous" at bounding box center [740, 89] width 13 height 16
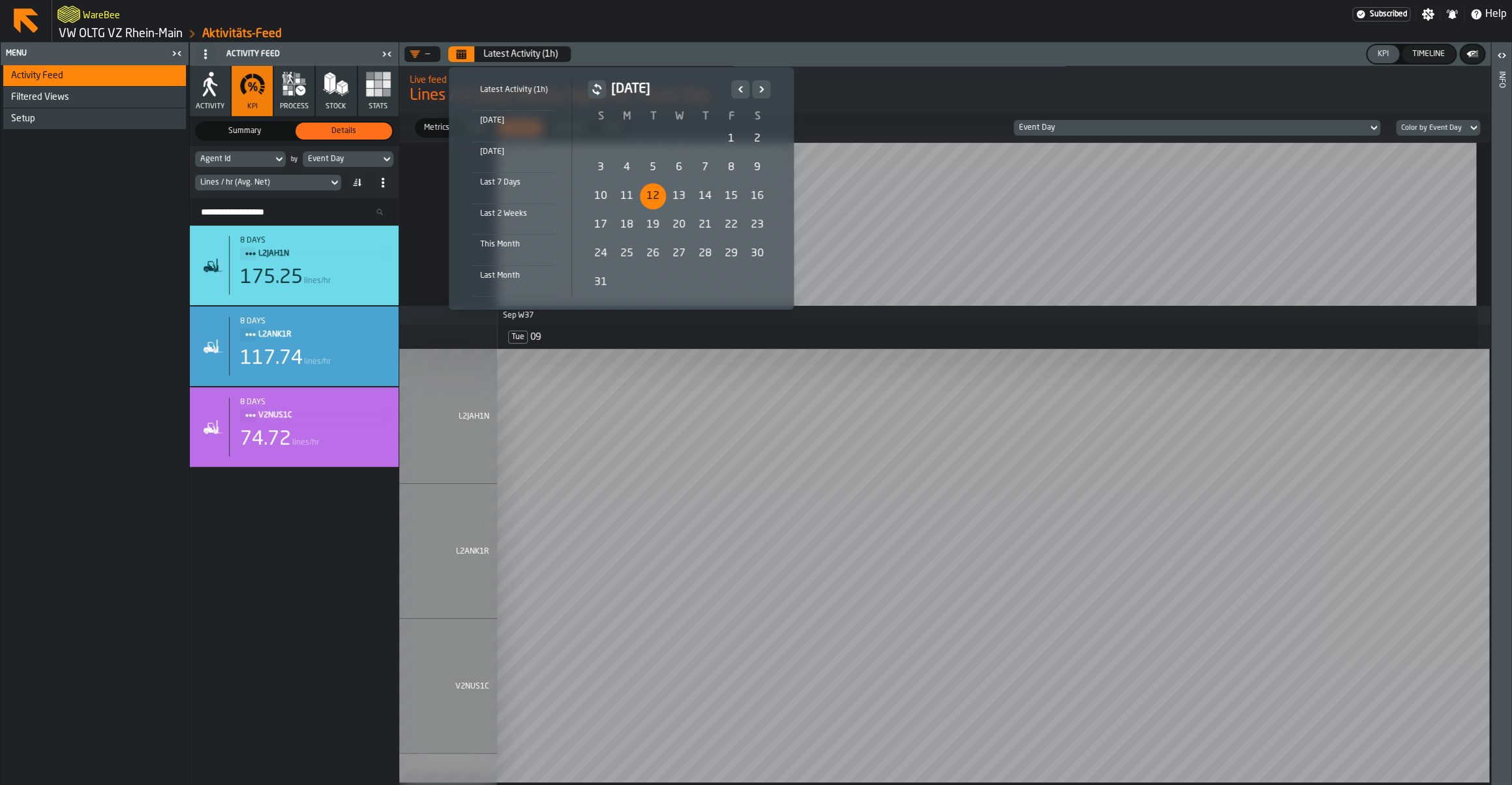
click at [648, 195] on div "12" at bounding box center [652, 196] width 26 height 26
click at [762, 94] on icon "Next" at bounding box center [761, 89] width 13 height 16
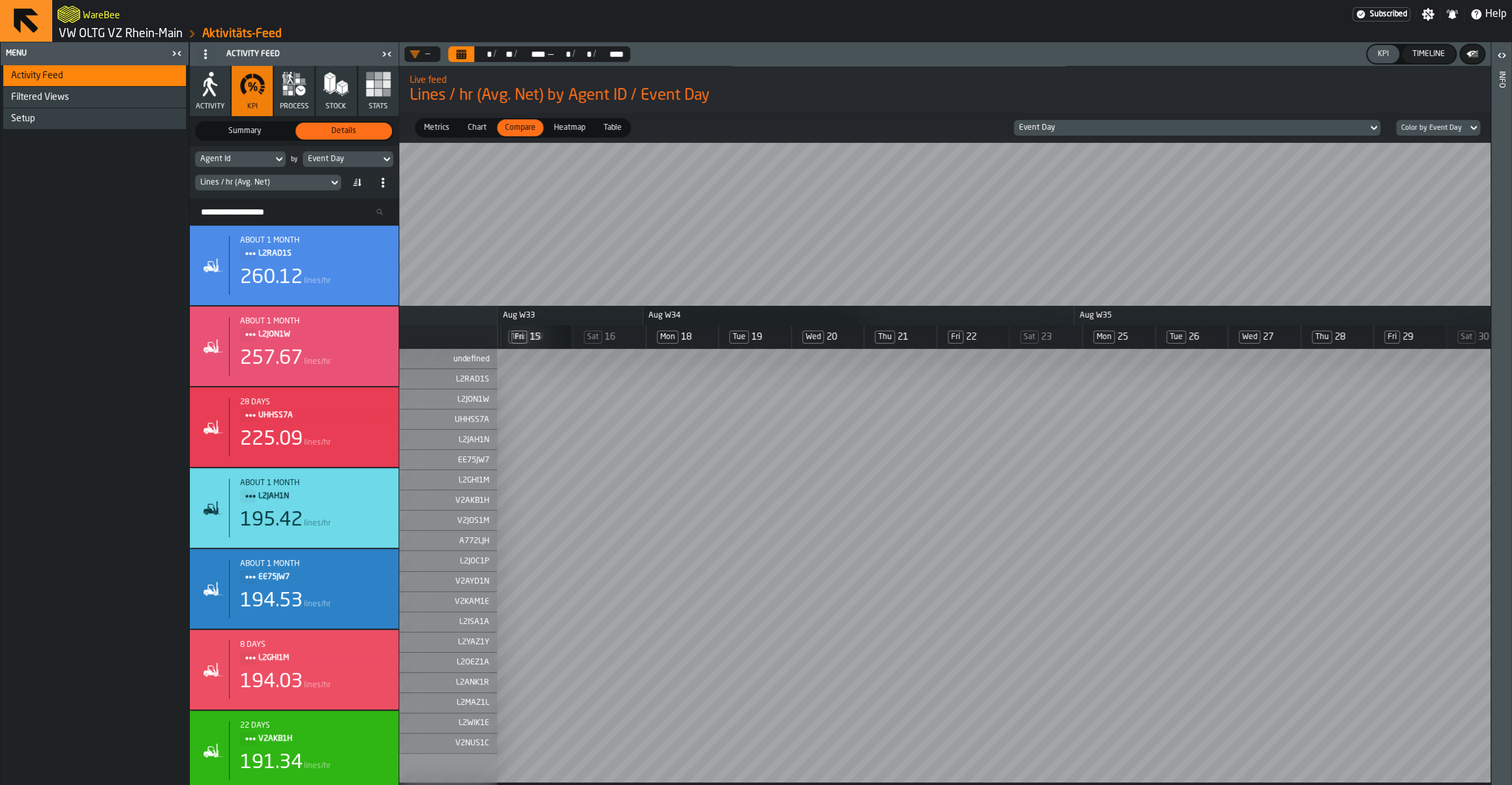
scroll to position [0, 0]
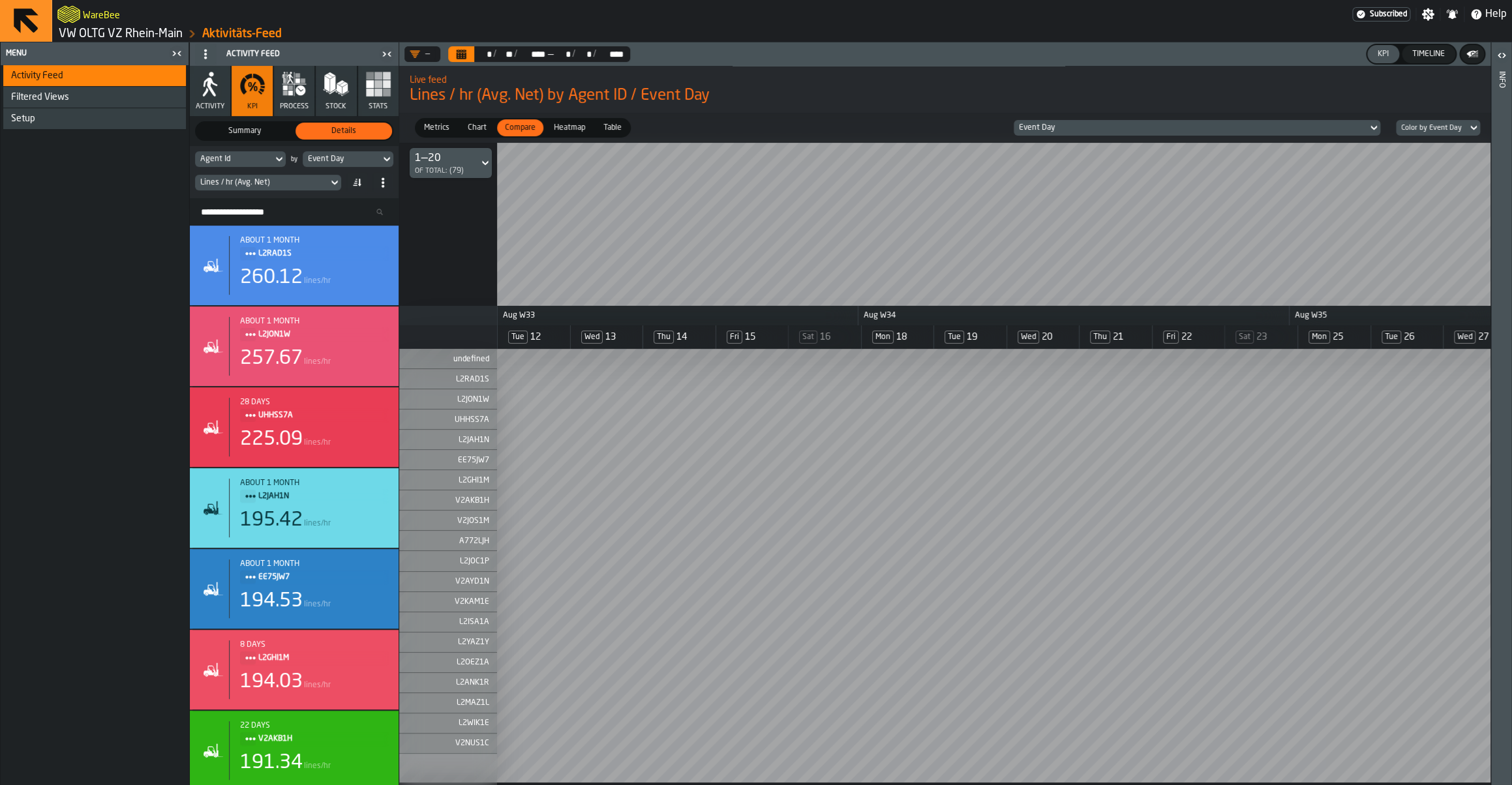
click at [475, 126] on span "Chart" at bounding box center [477, 128] width 29 height 11
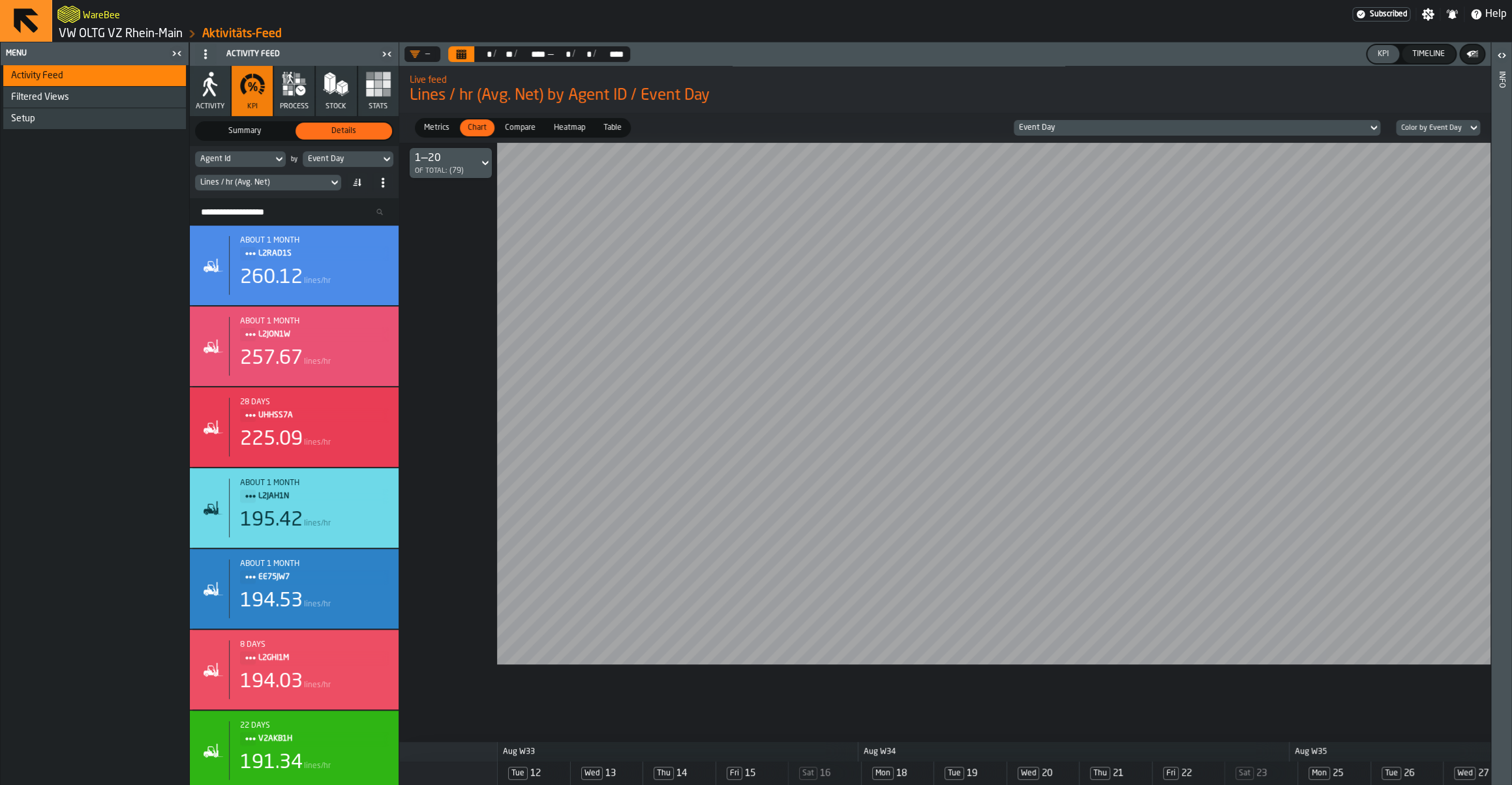
scroll to position [0, 475]
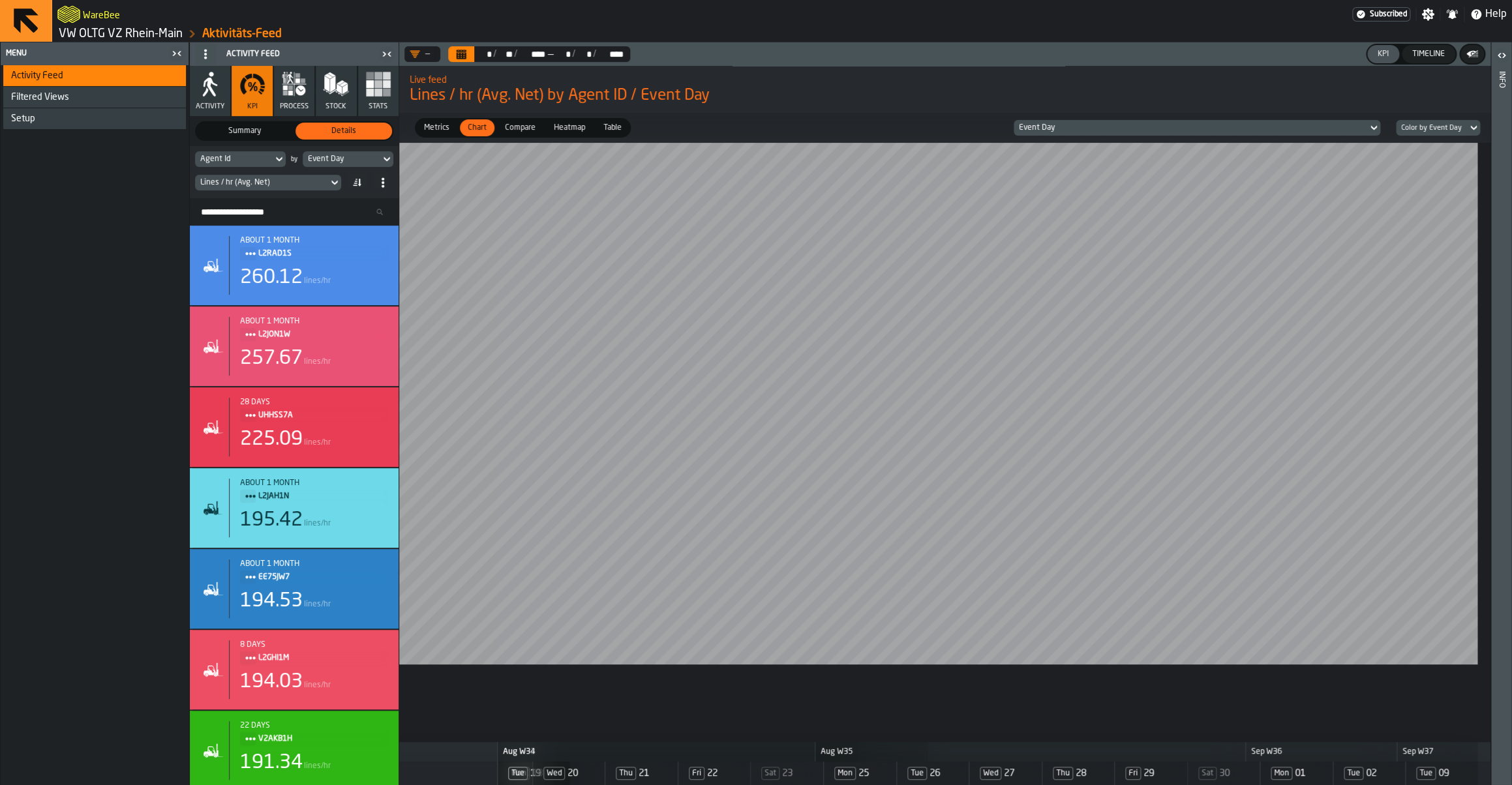
click at [300, 185] on div "Lines / hr (Avg. Net)" at bounding box center [261, 182] width 123 height 9
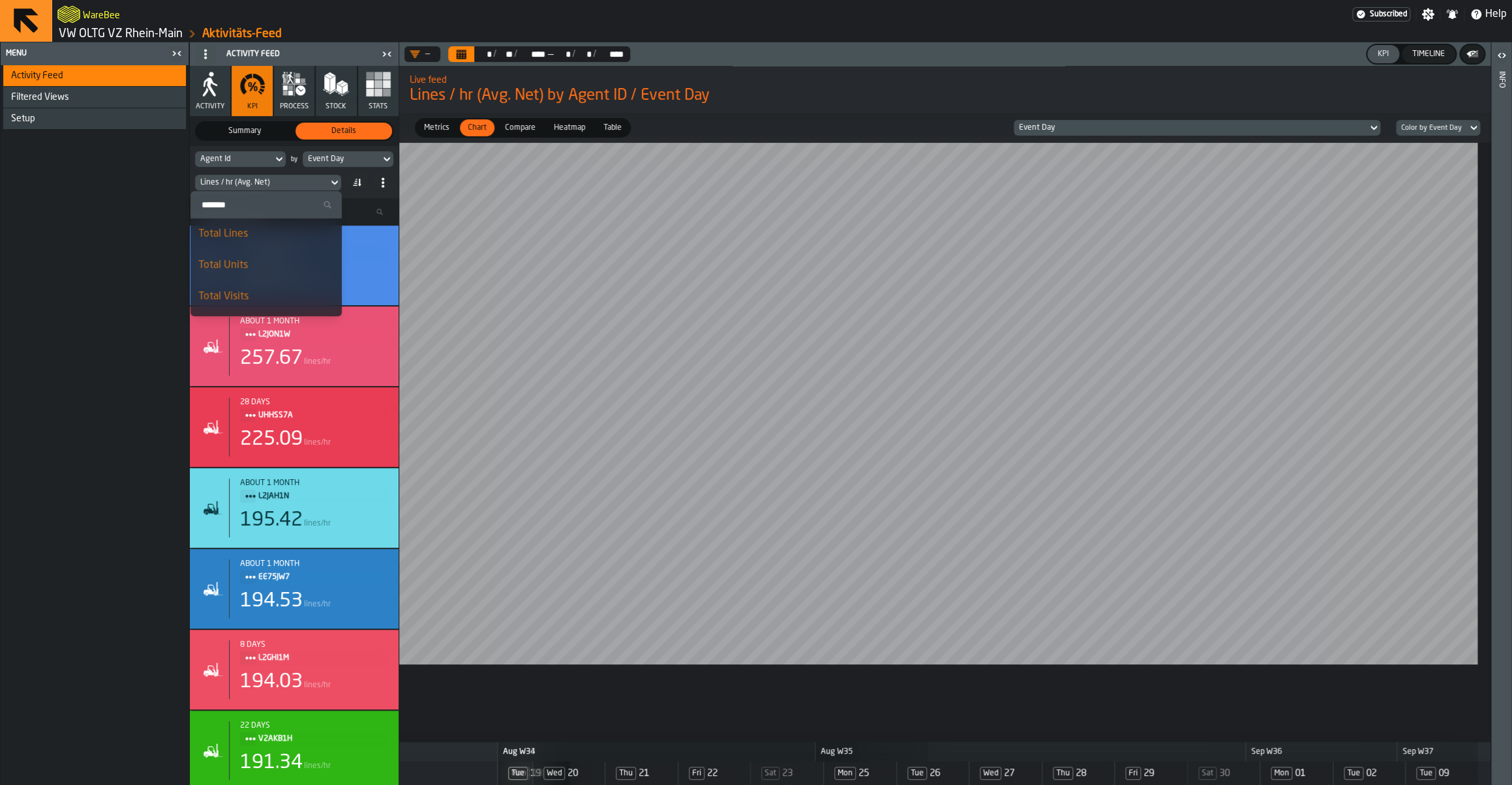
click at [300, 185] on div "Lines / hr (Avg. Net)" at bounding box center [261, 182] width 123 height 9
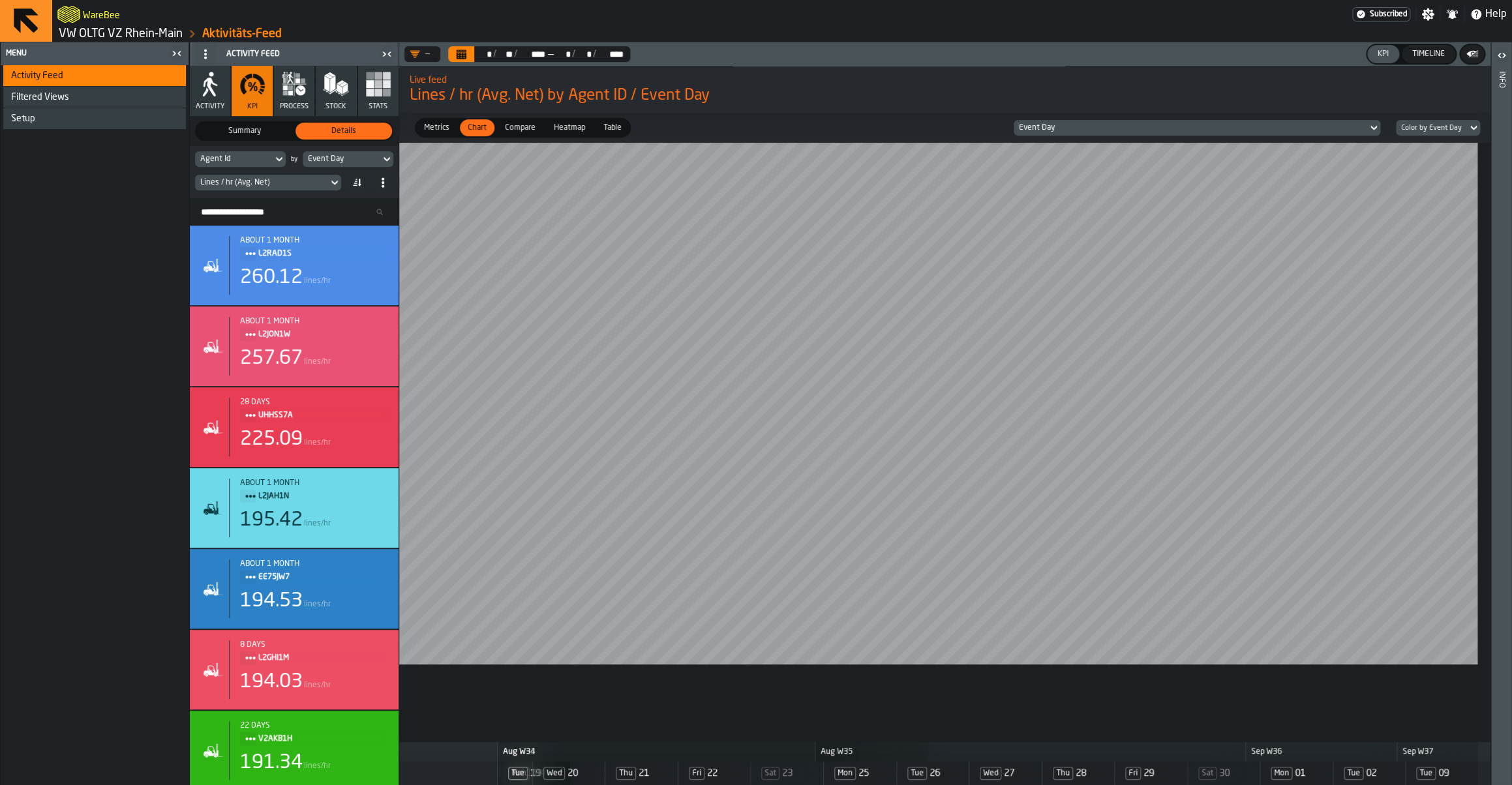
click at [338, 162] on div "Event Day" at bounding box center [341, 159] width 67 height 9
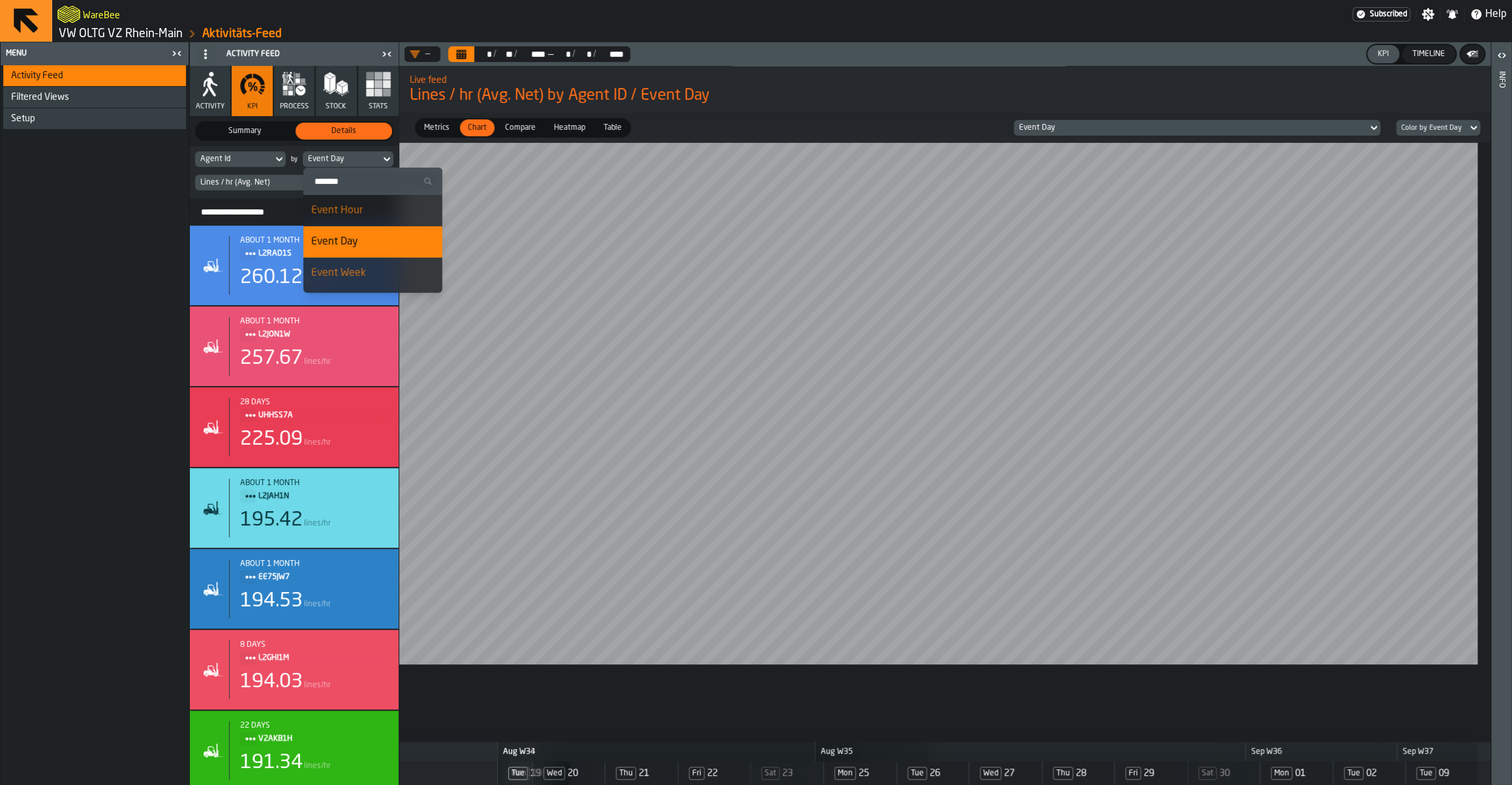
click at [348, 273] on div "Event Week" at bounding box center [373, 273] width 124 height 16
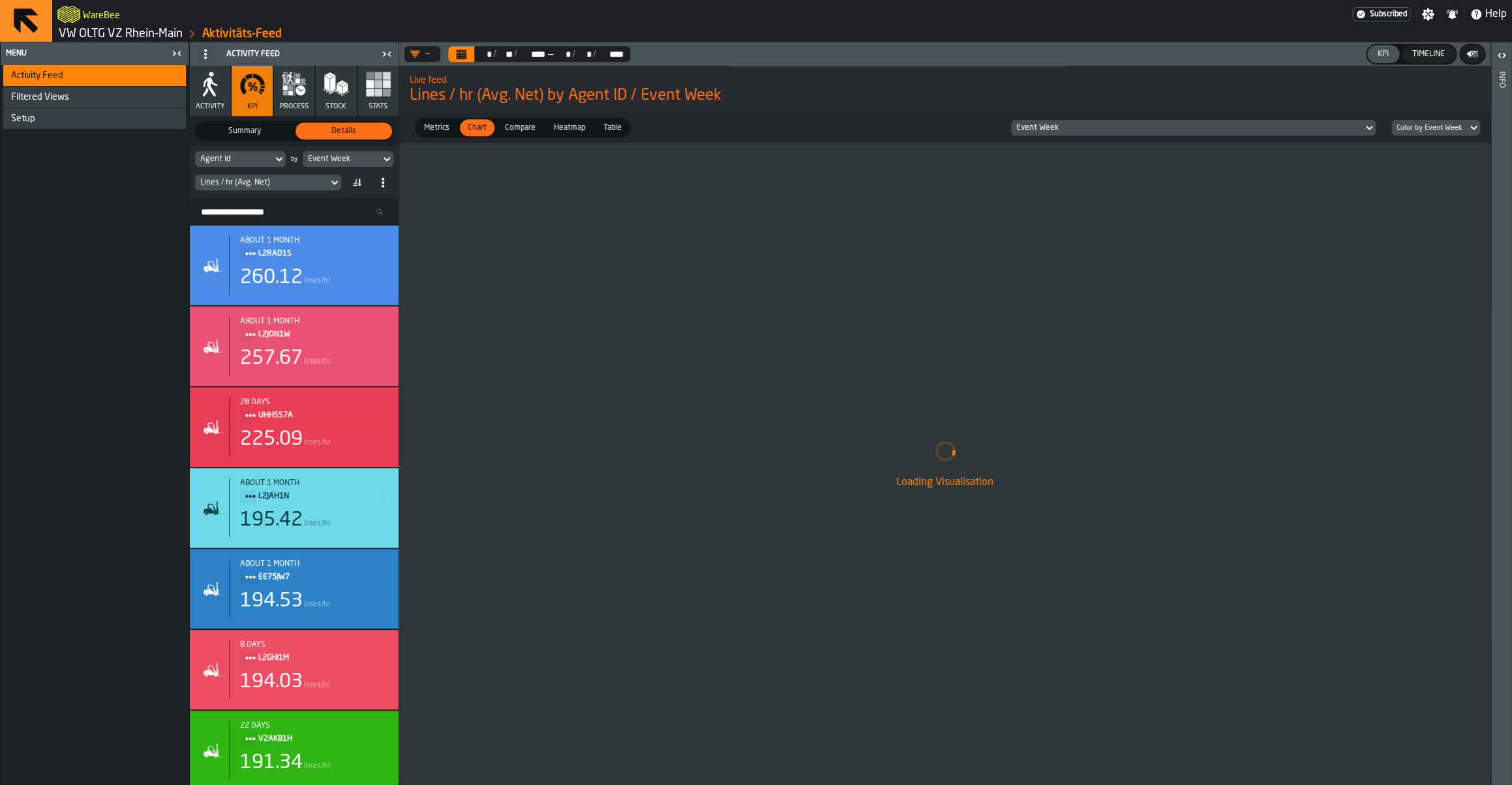
click at [467, 58] on button "Calendar" at bounding box center [461, 54] width 26 height 16
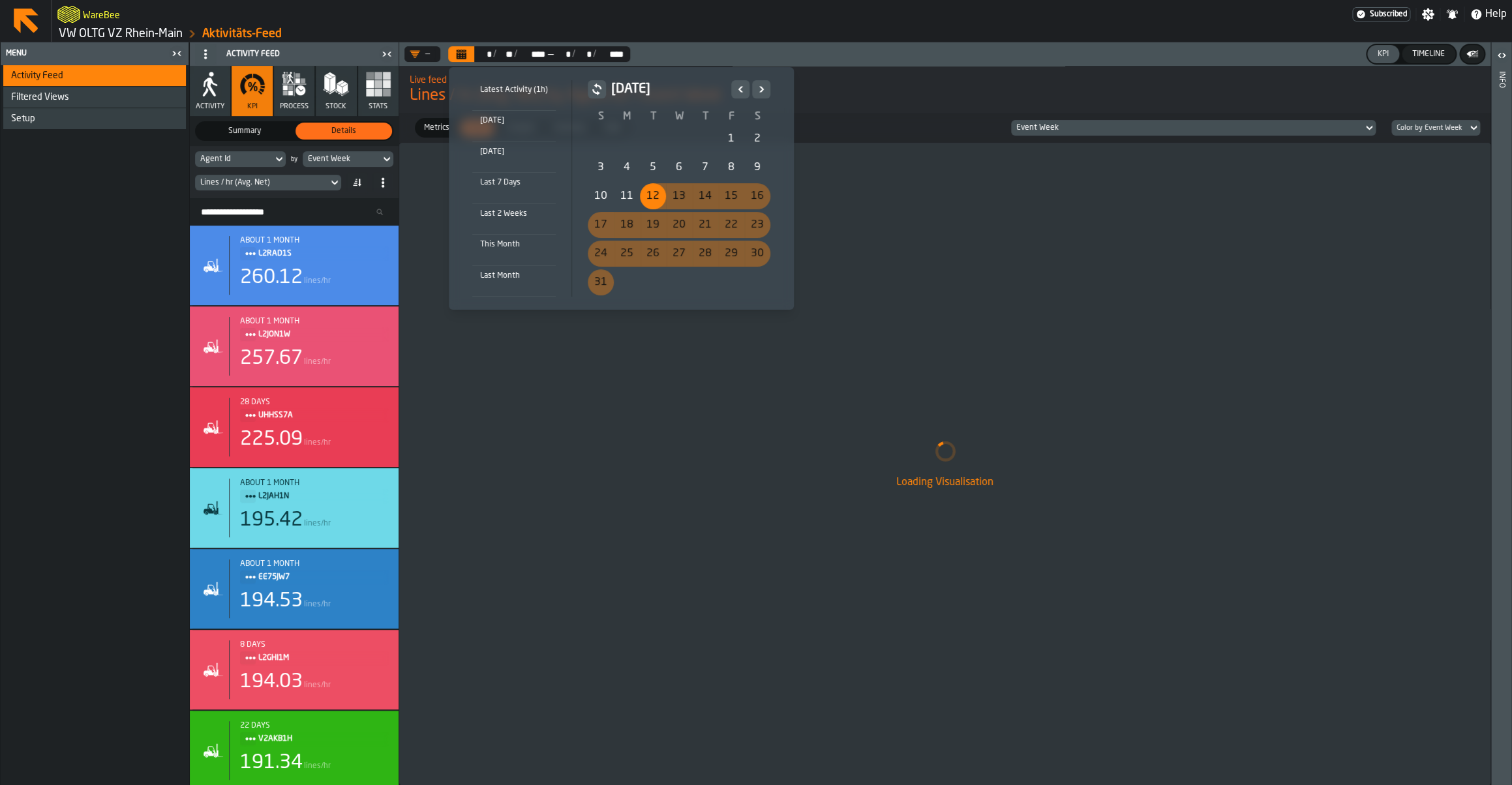
click at [600, 171] on div "3" at bounding box center [600, 168] width 26 height 26
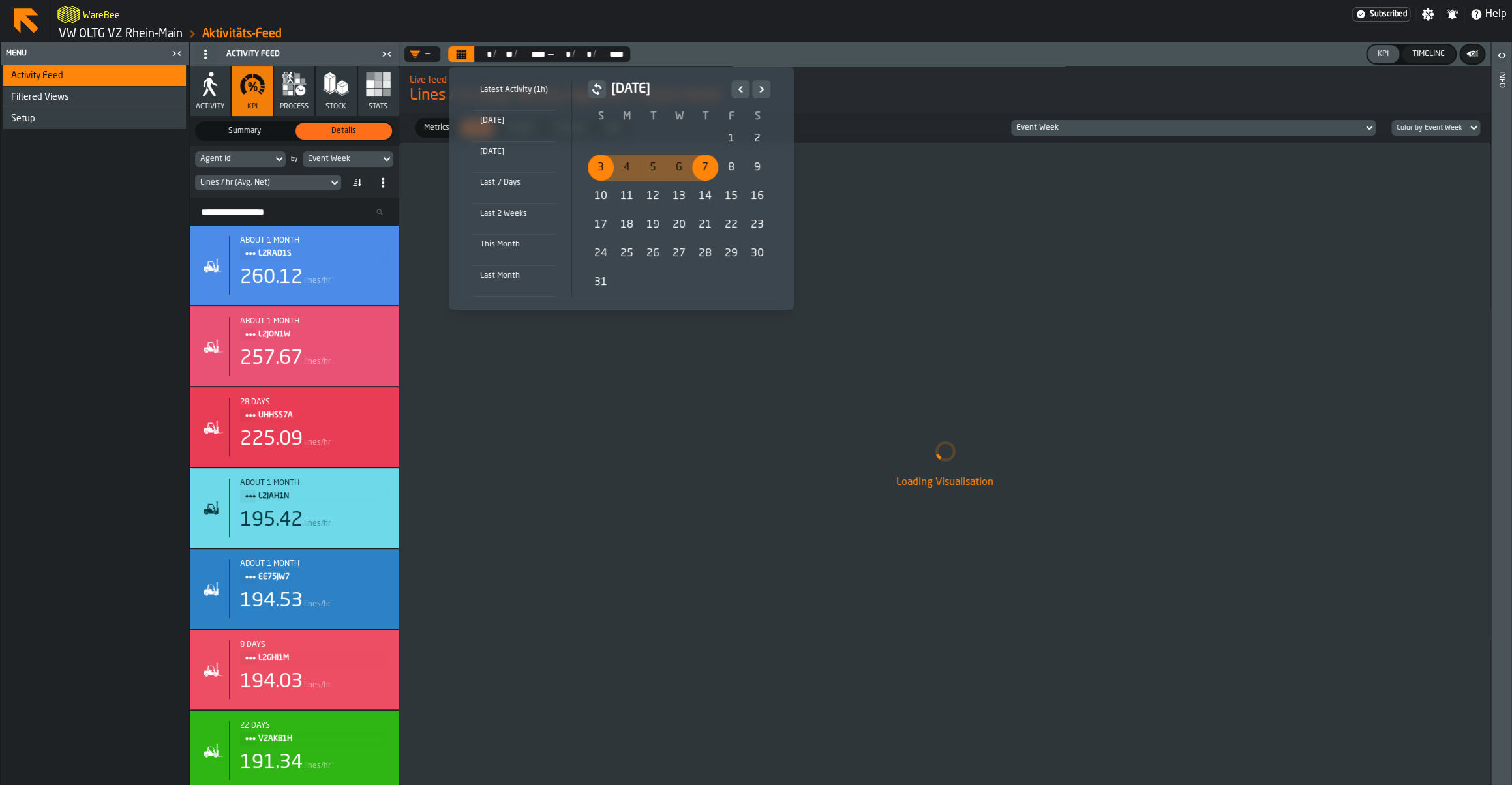
click at [764, 94] on icon "Next" at bounding box center [761, 89] width 13 height 16
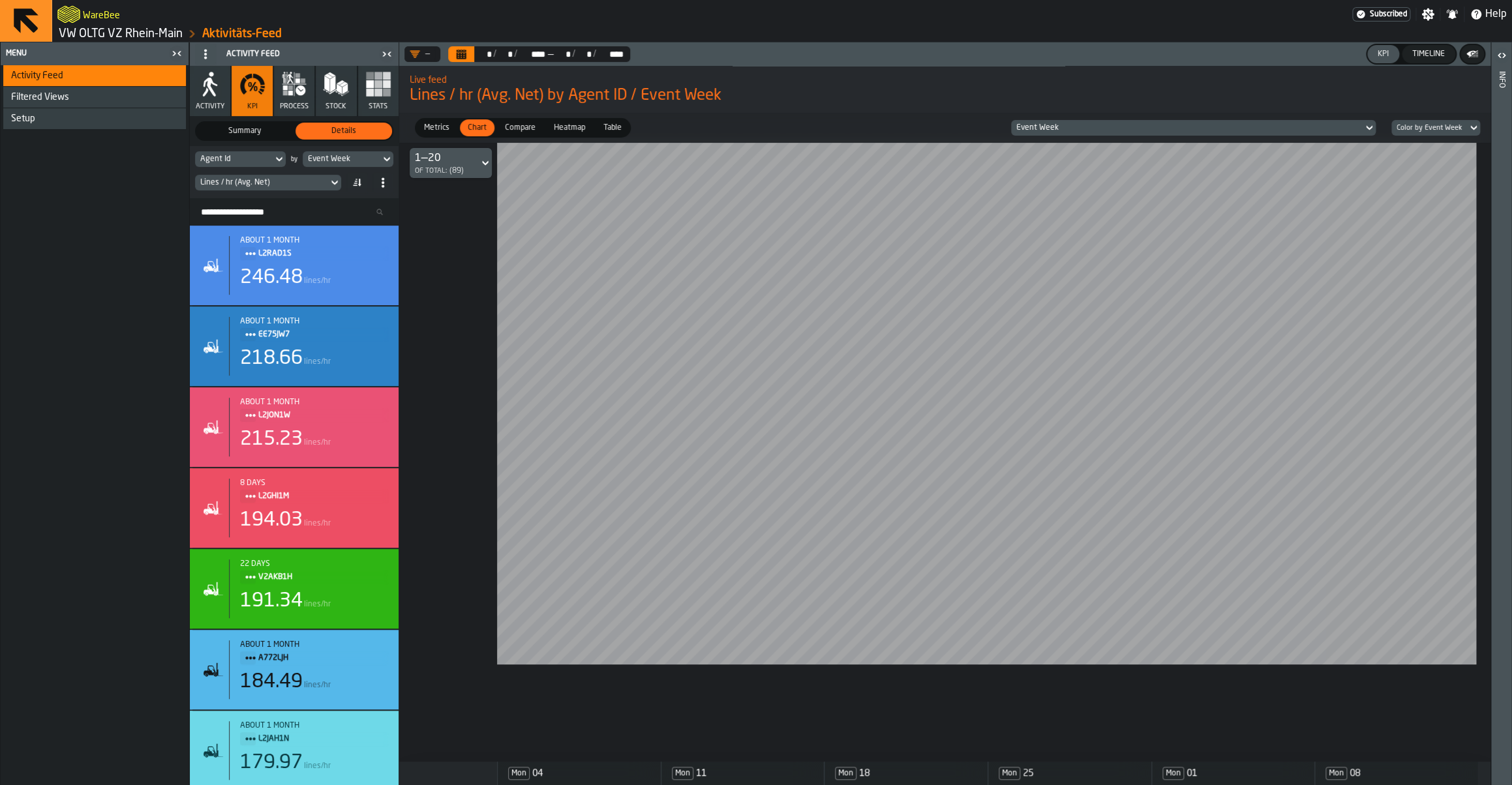
click at [252, 158] on div "Agent Id" at bounding box center [233, 159] width 67 height 9
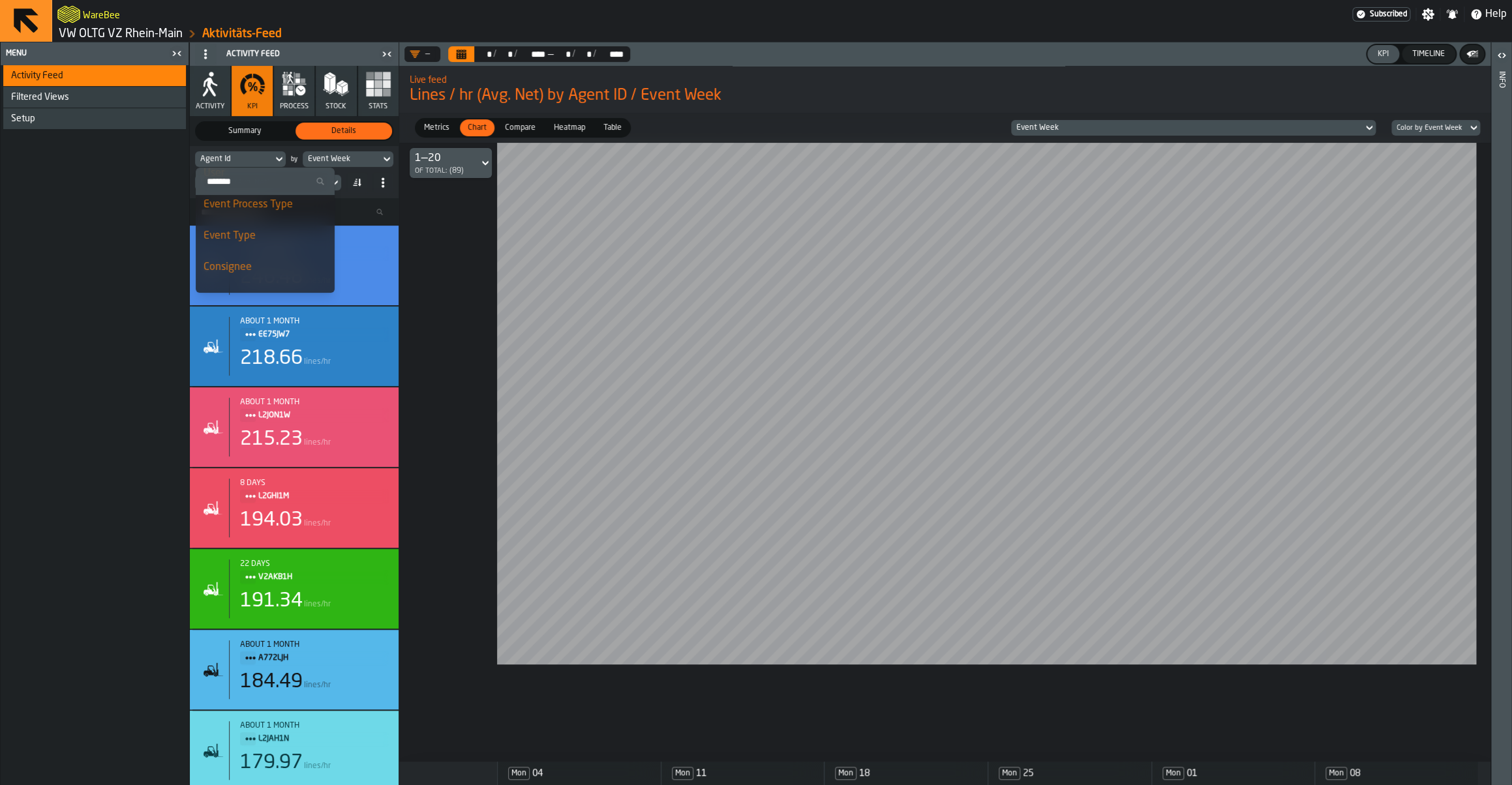
scroll to position [191, 0]
click at [244, 263] on div "Consignee" at bounding box center [265, 270] width 124 height 16
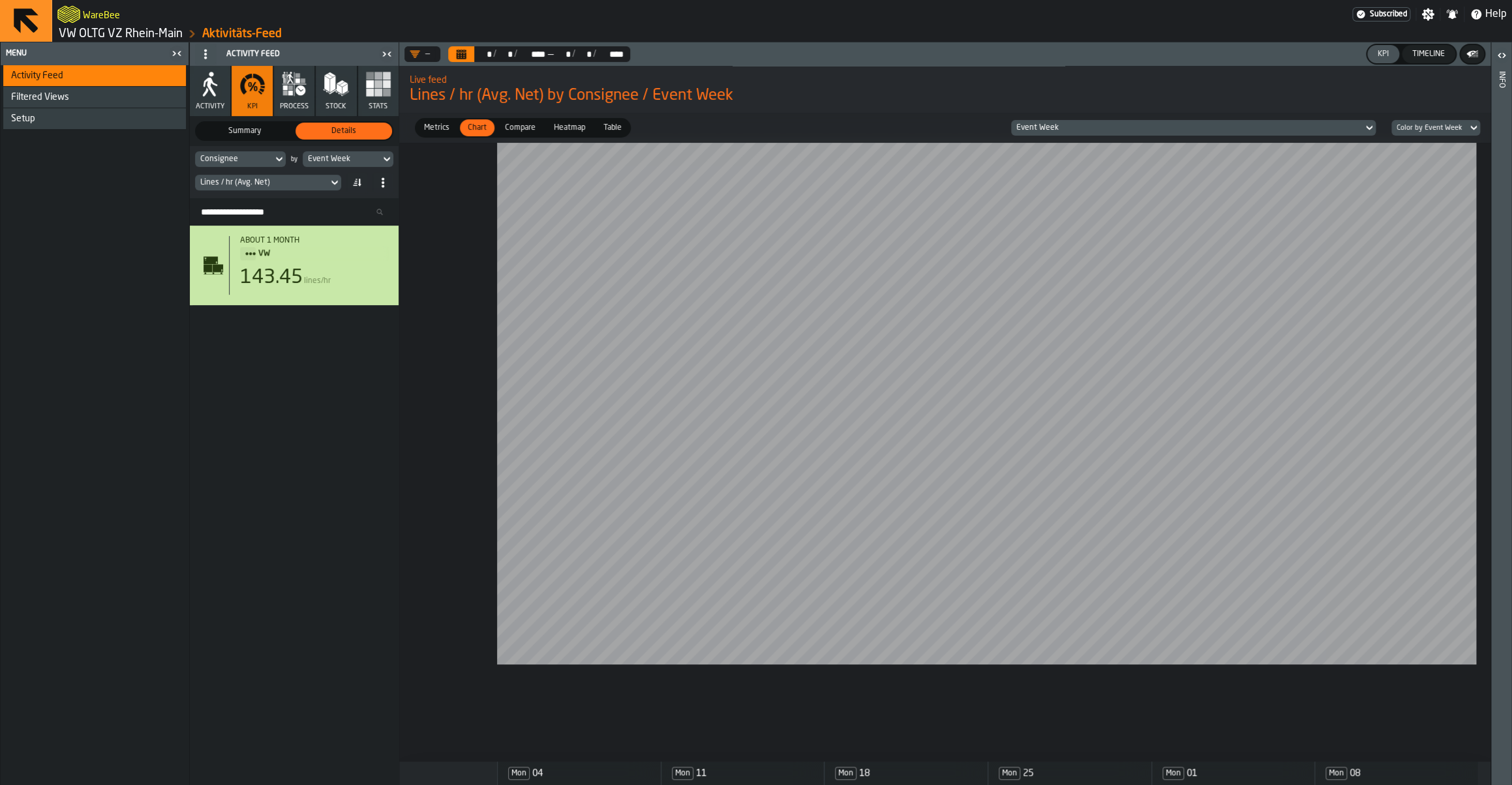
click at [1134, 131] on div "Event Week" at bounding box center [1186, 128] width 341 height 9
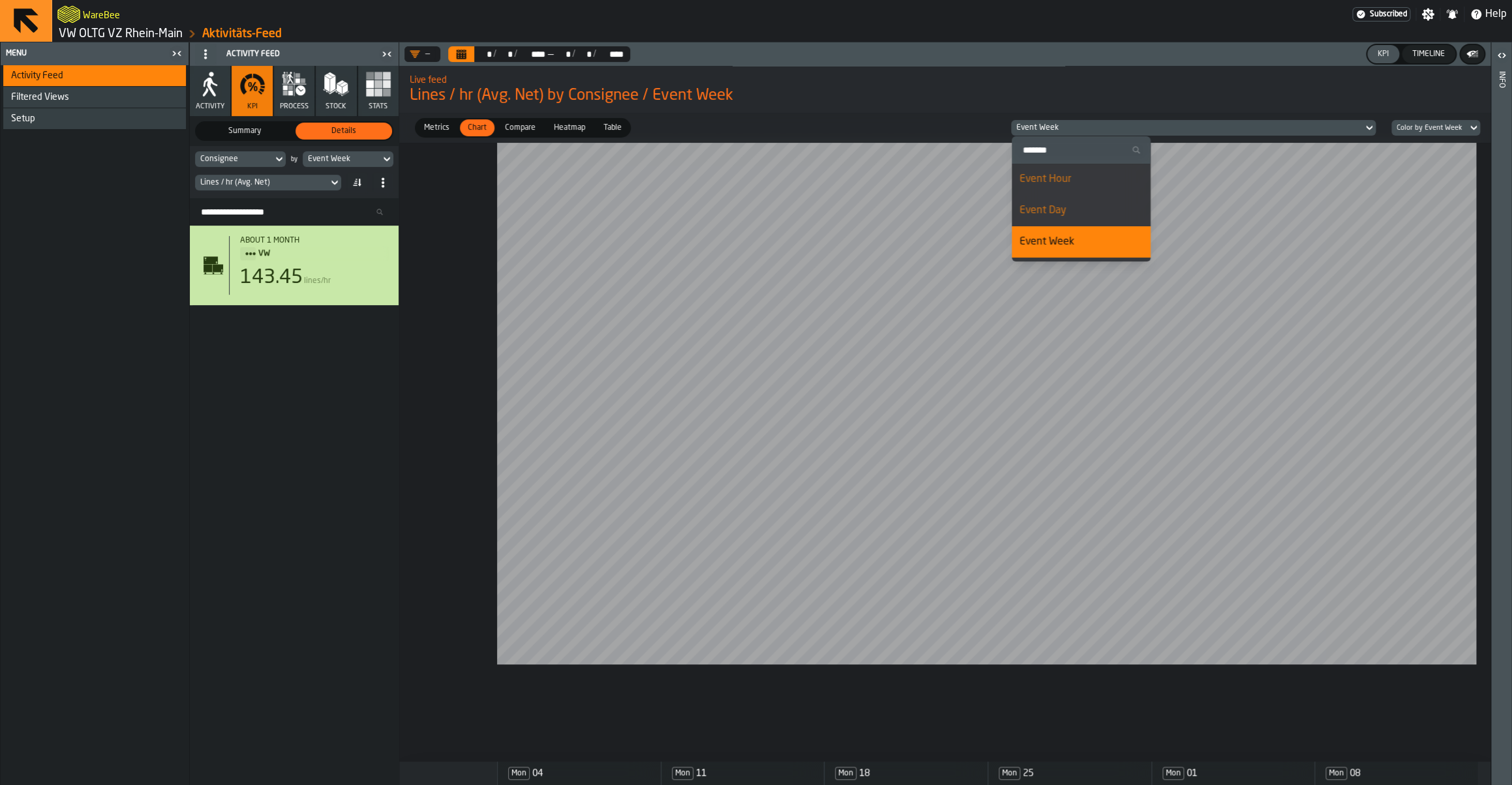
click at [1074, 204] on div "Event Day" at bounding box center [1081, 211] width 124 height 16
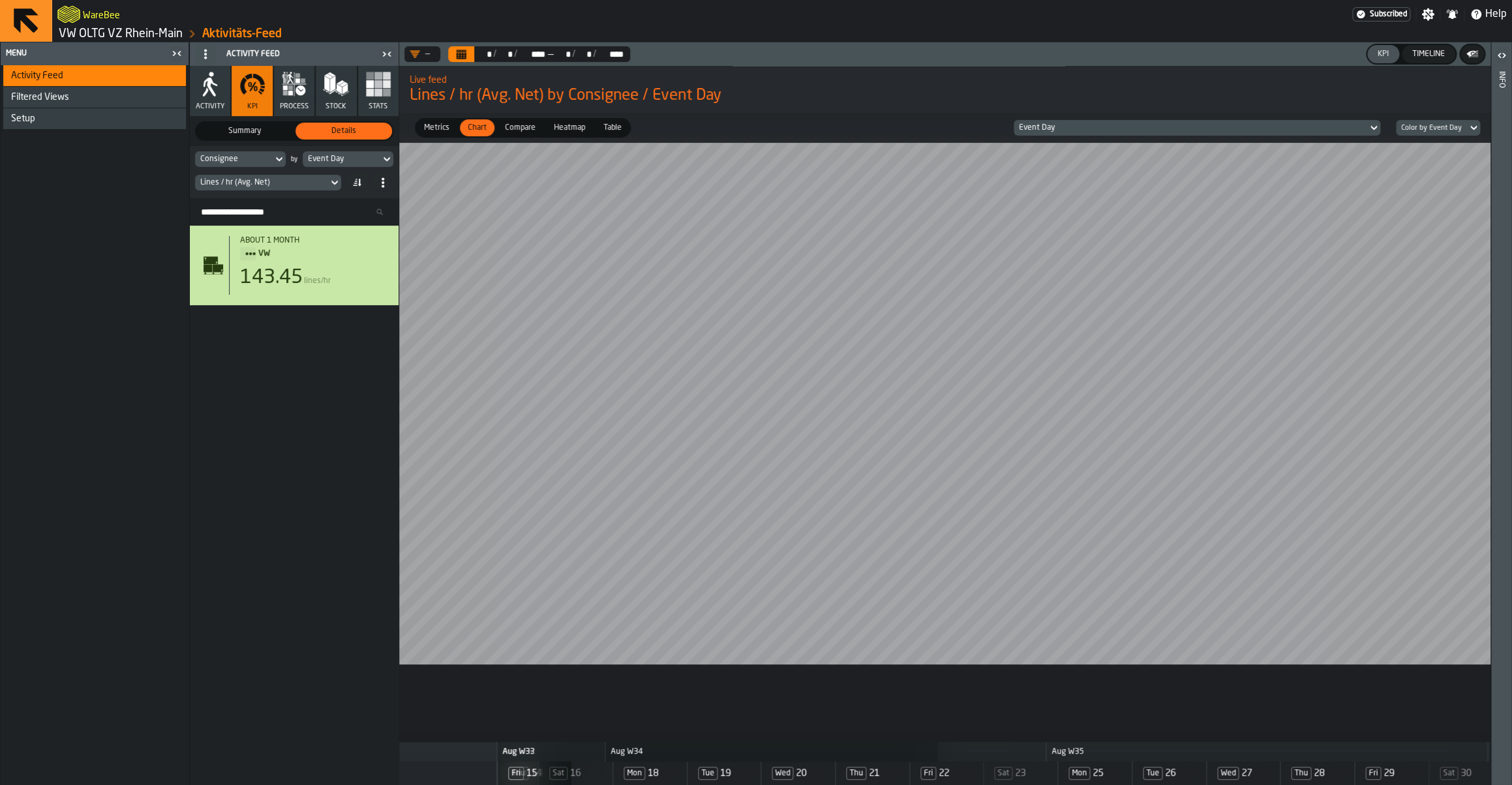
scroll to position [0, 1023]
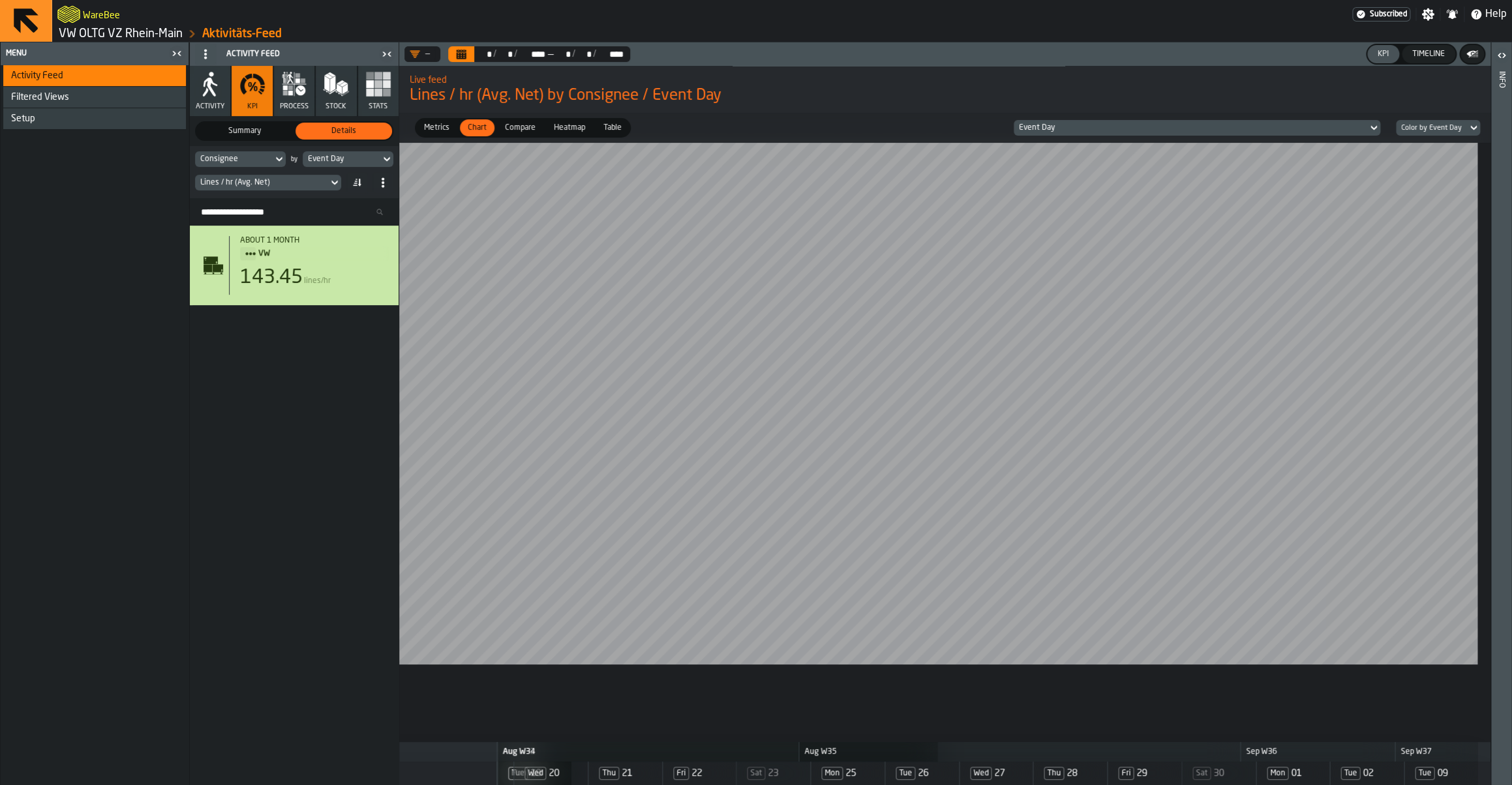
click at [138, 33] on link "VW OLTG VZ Rhein-Main" at bounding box center [121, 34] width 124 height 14
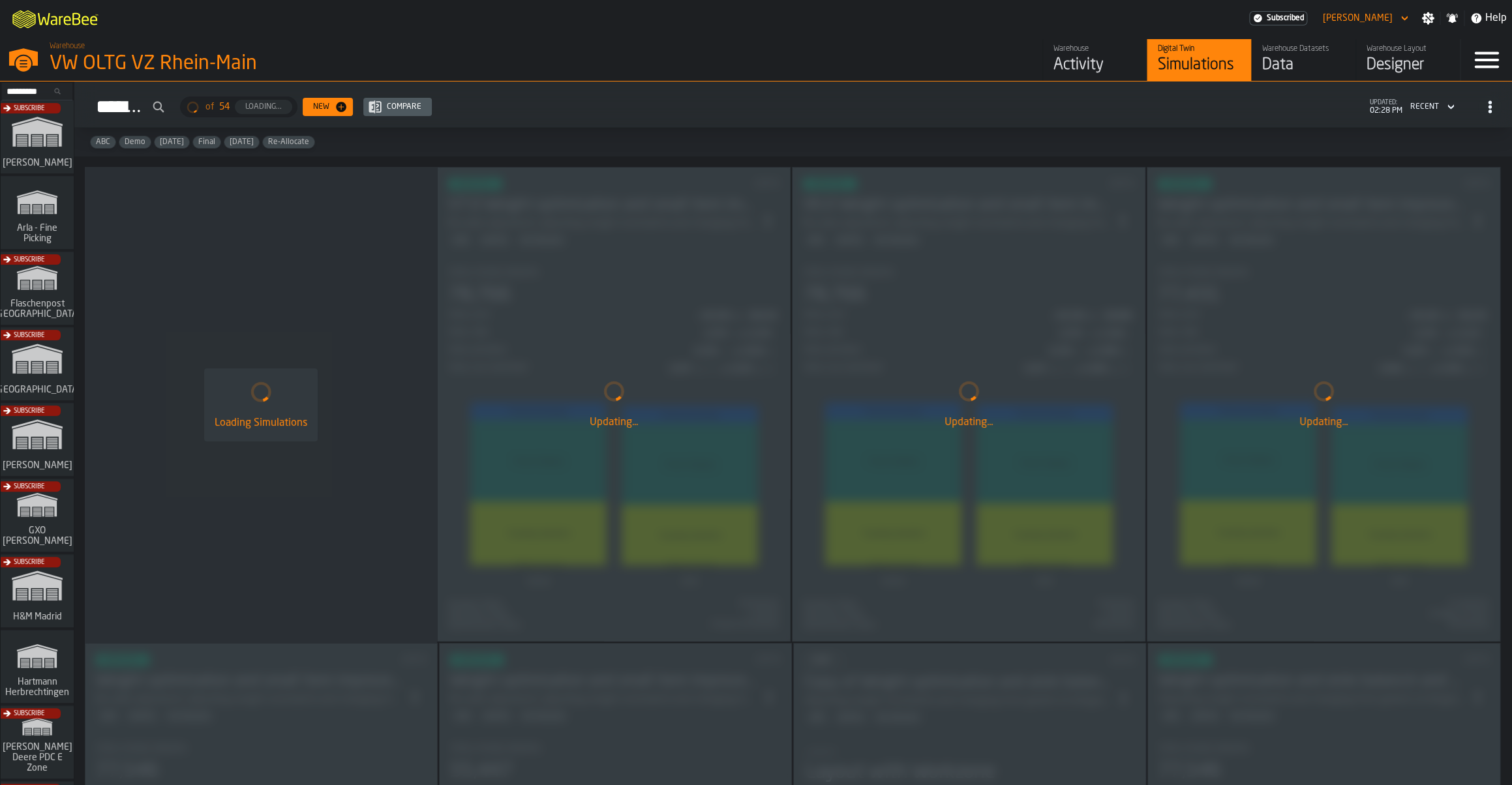
scroll to position [53, 0]
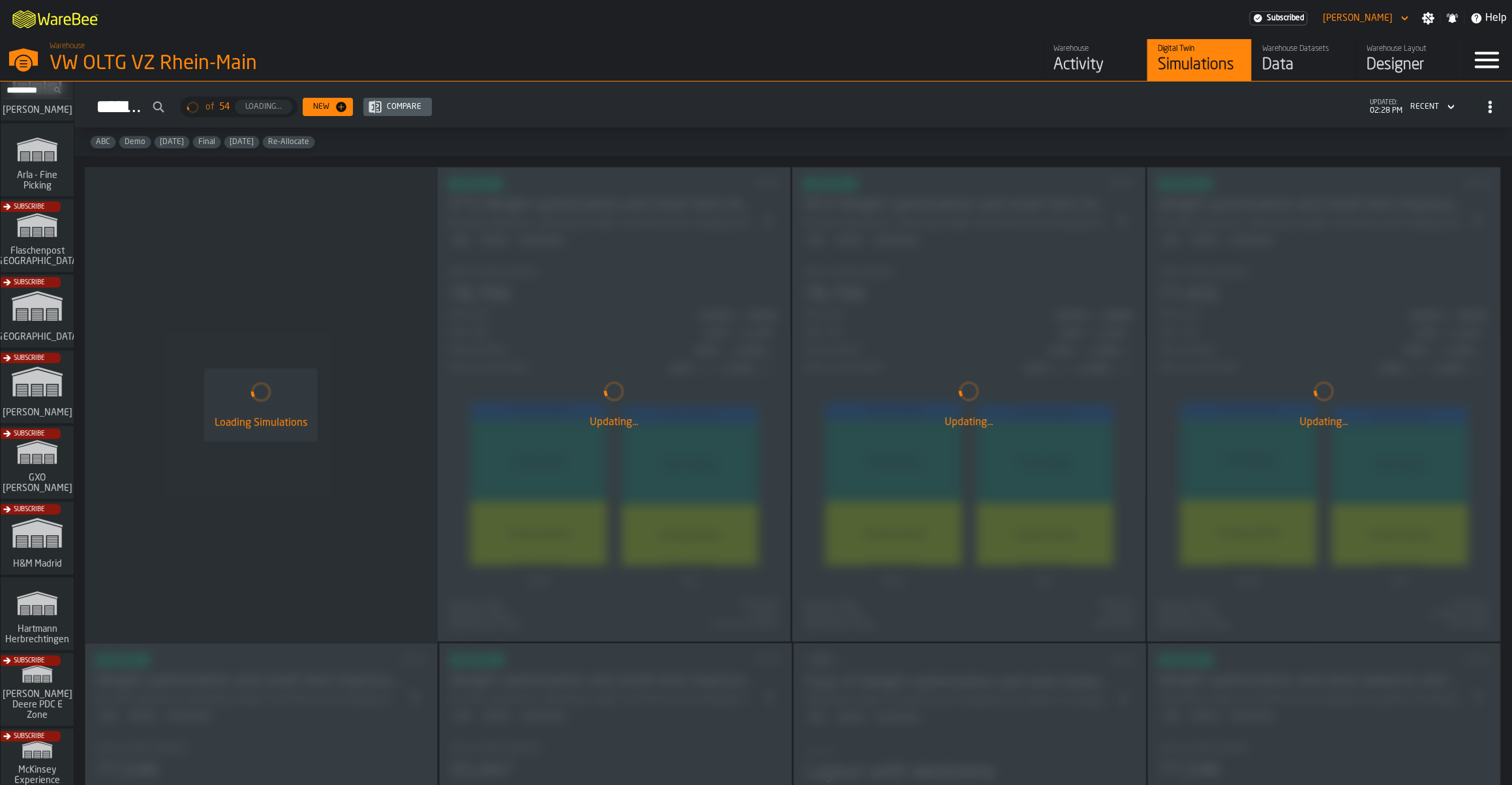
click at [42, 410] on div "Subscribe" at bounding box center [34, 390] width 73 height 76
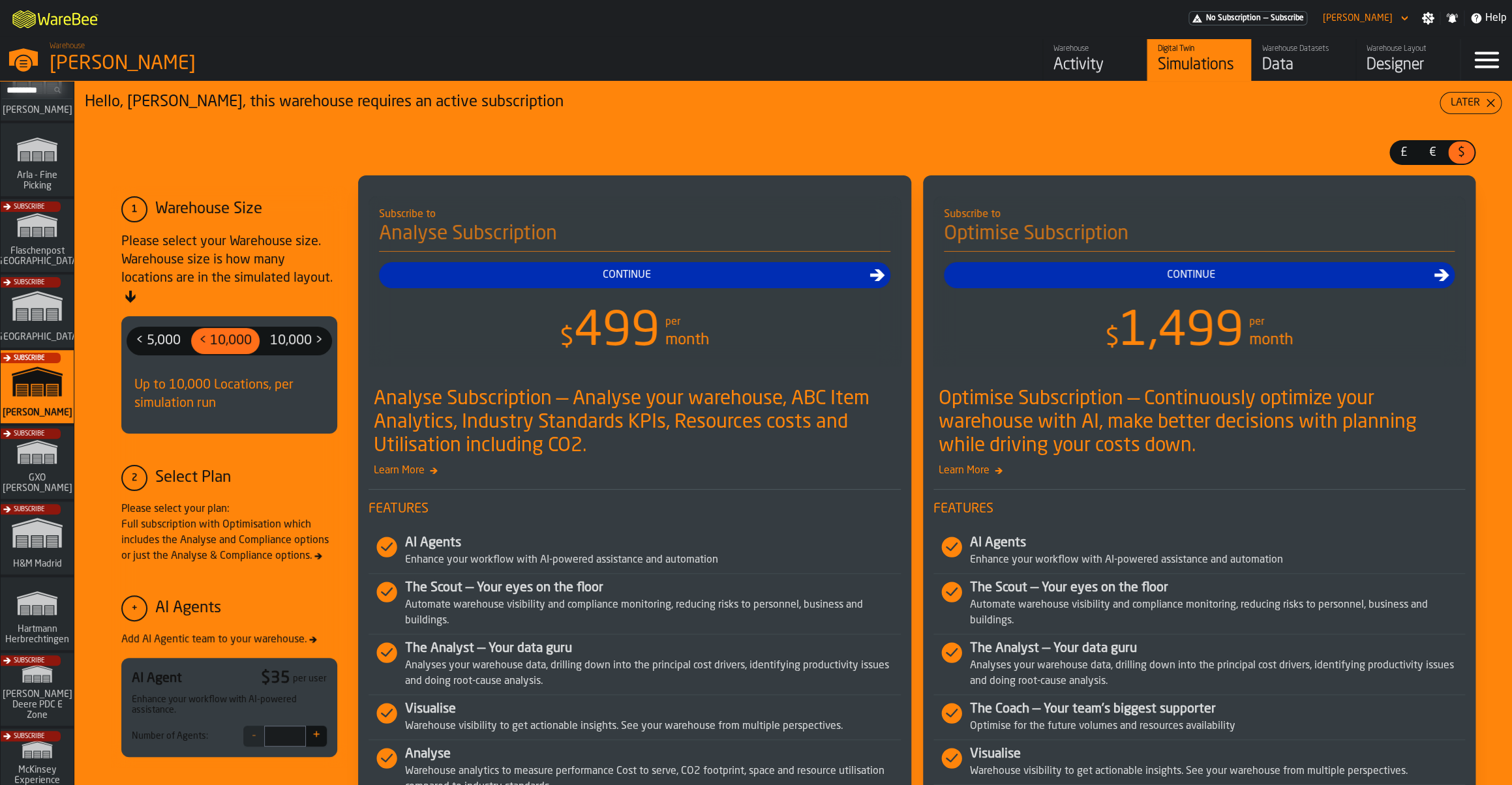
click at [1078, 59] on div "Activity" at bounding box center [1095, 65] width 83 height 21
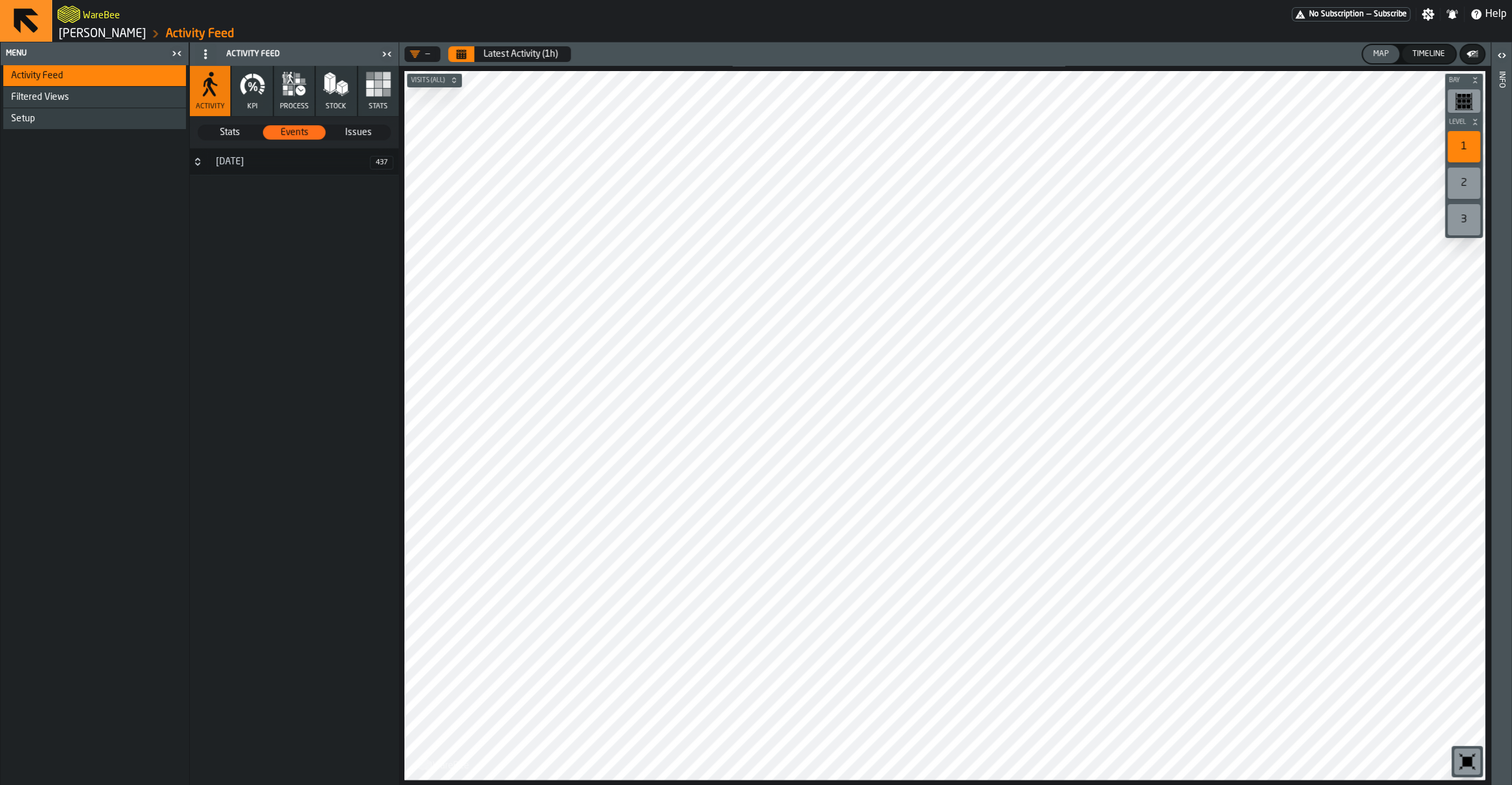
click at [126, 41] on link "[PERSON_NAME]" at bounding box center [102, 34] width 87 height 14
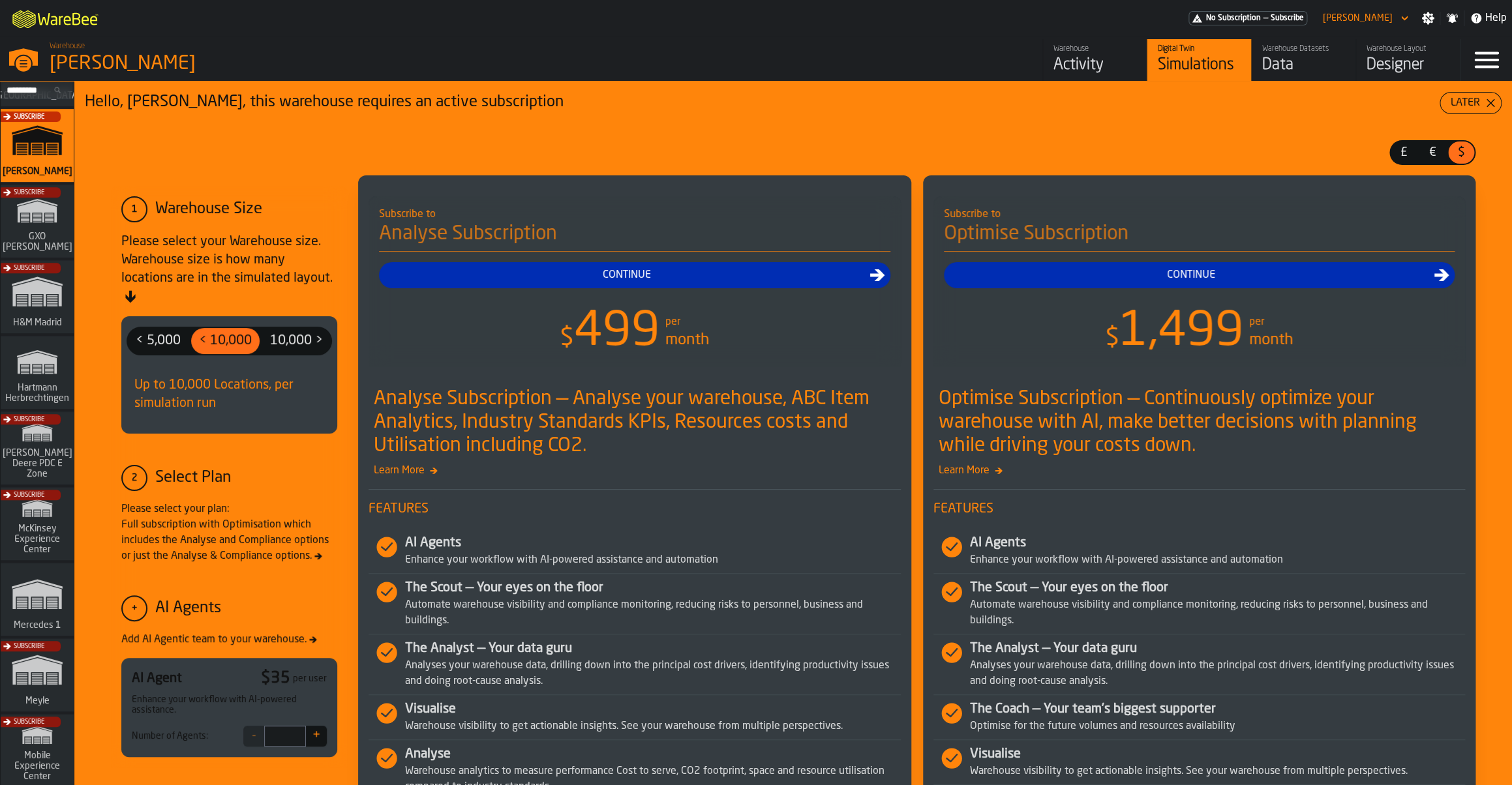
scroll to position [281, 0]
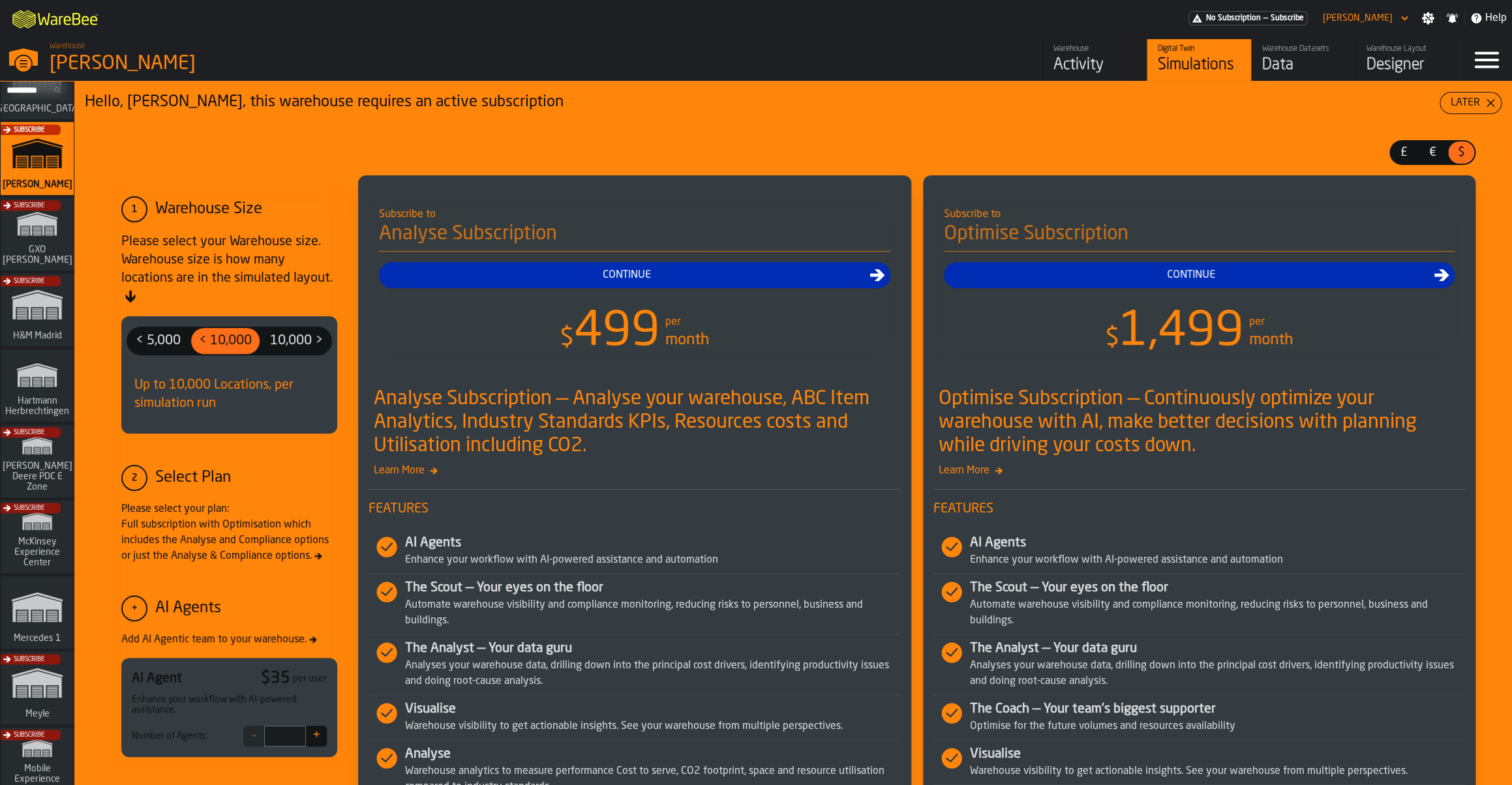
click at [39, 417] on span "Hartmann Herbrechtingen" at bounding box center [37, 406] width 69 height 21
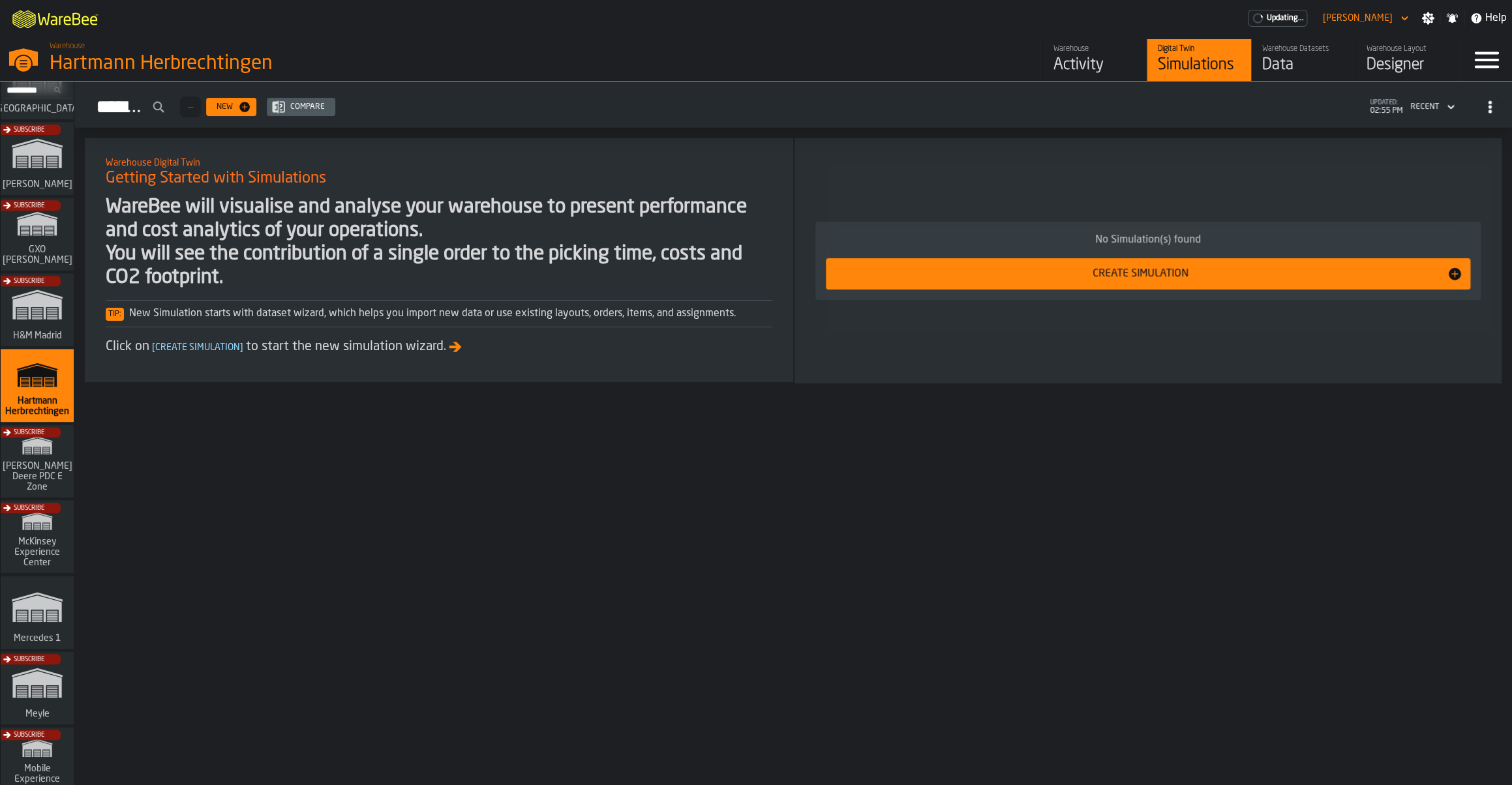
click at [41, 457] on div "Subscribe" at bounding box center [34, 465] width 73 height 76
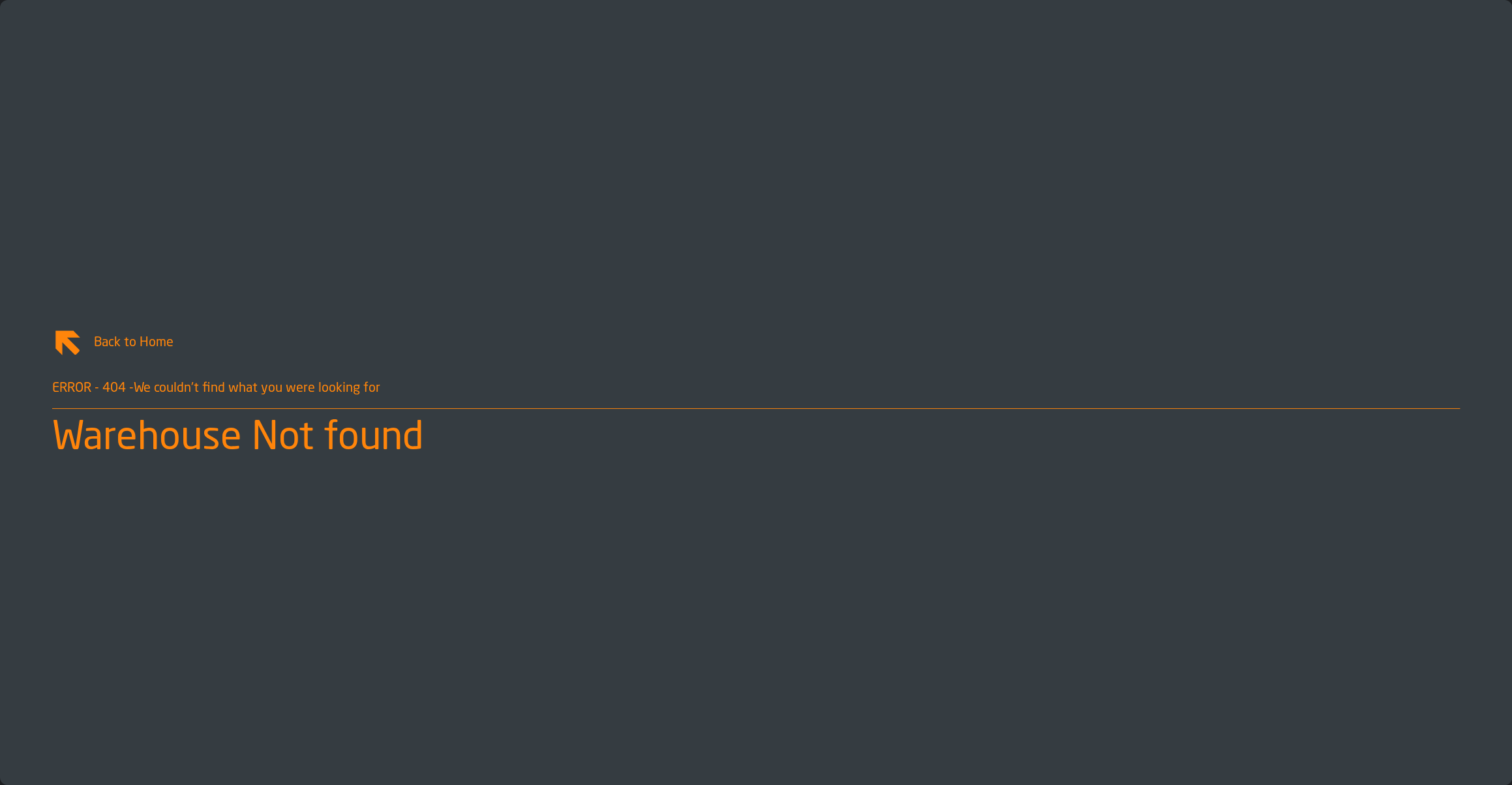
click at [79, 362] on div "Back to Home" at bounding box center [756, 348] width 1408 height 41
click at [74, 343] on icon "link-to-/" at bounding box center [68, 343] width 31 height 31
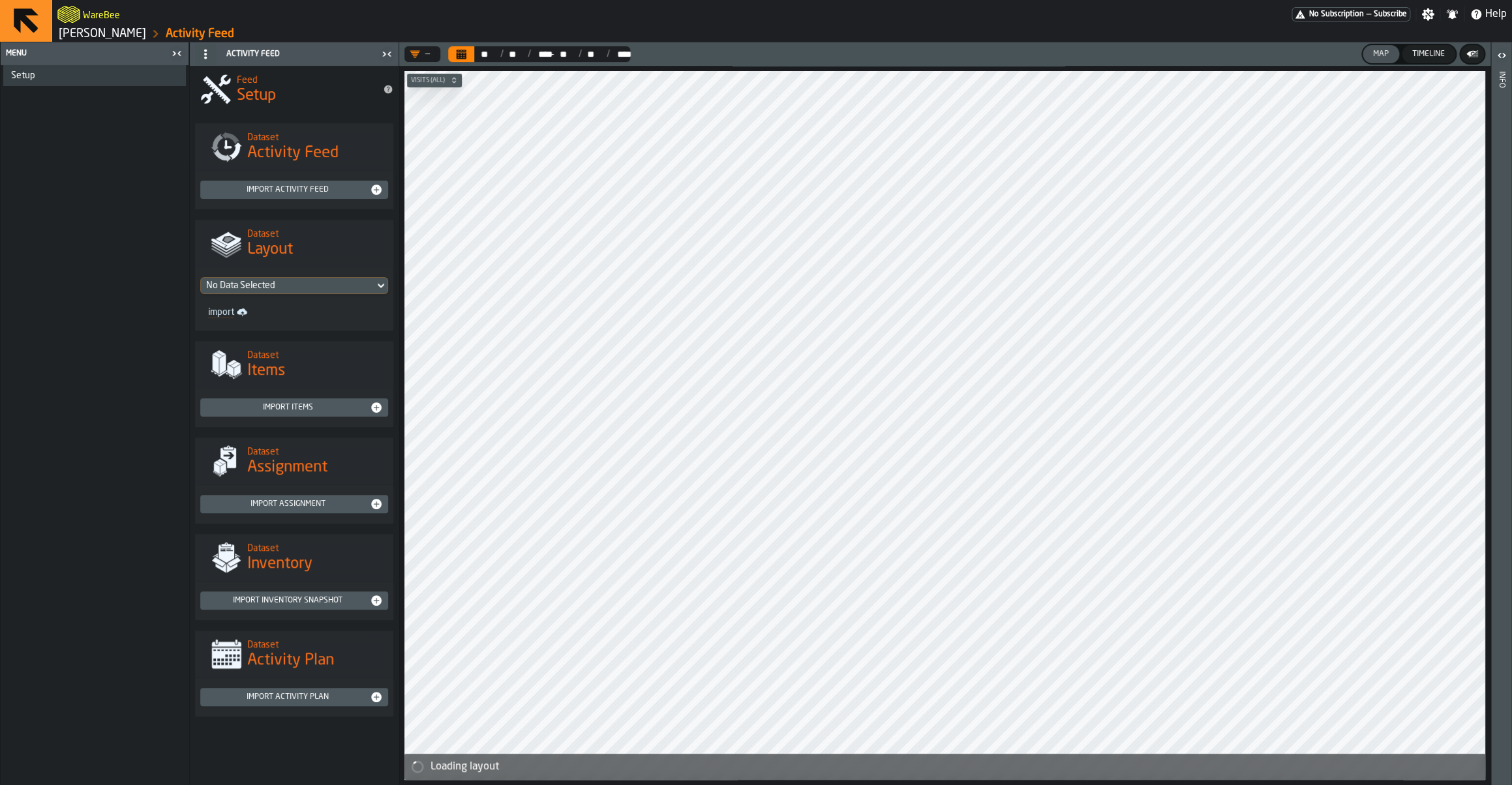
click at [100, 35] on link "[PERSON_NAME]" at bounding box center [102, 34] width 87 height 14
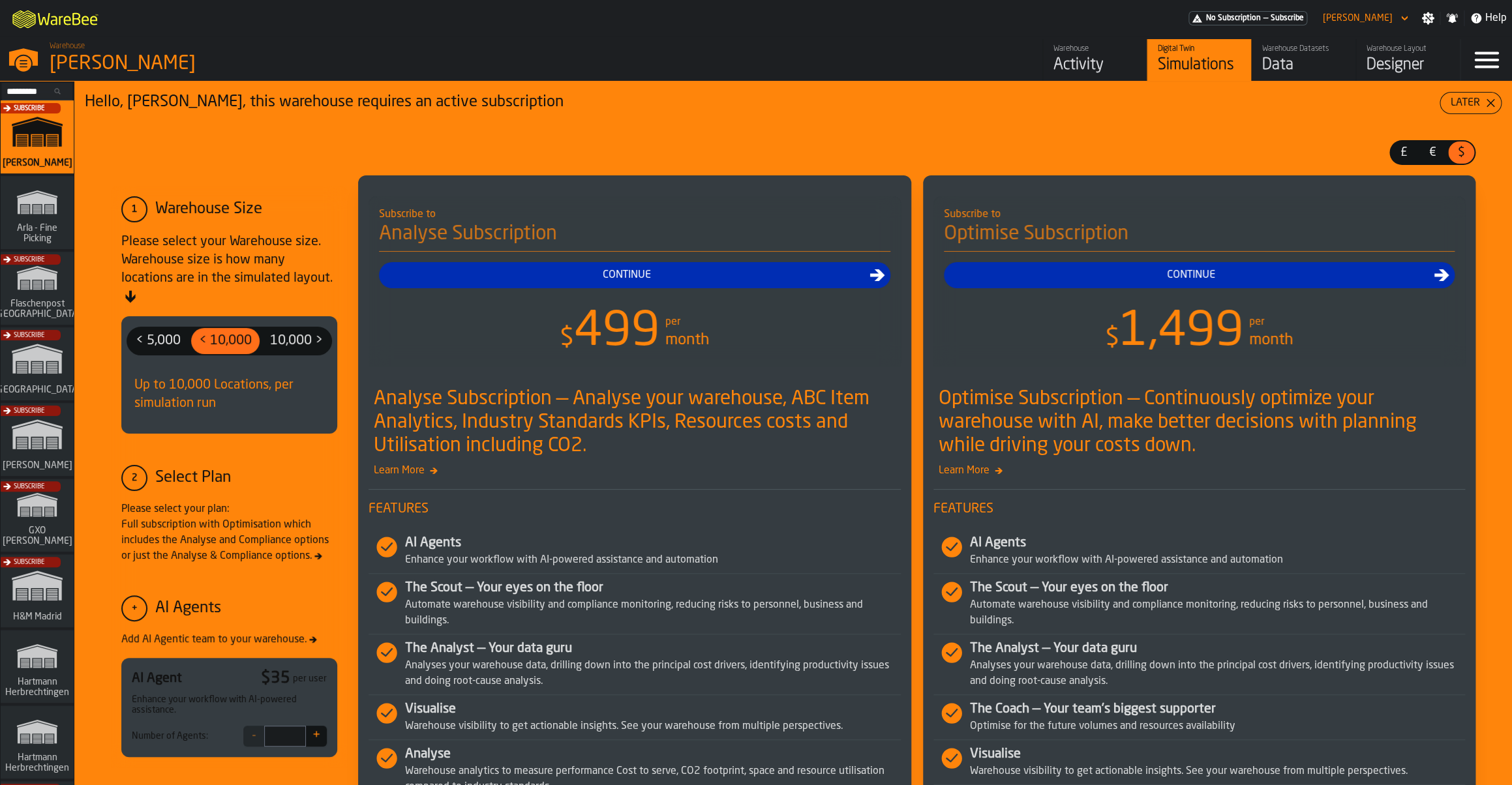
click at [25, 88] on input "Search..." at bounding box center [37, 91] width 68 height 14
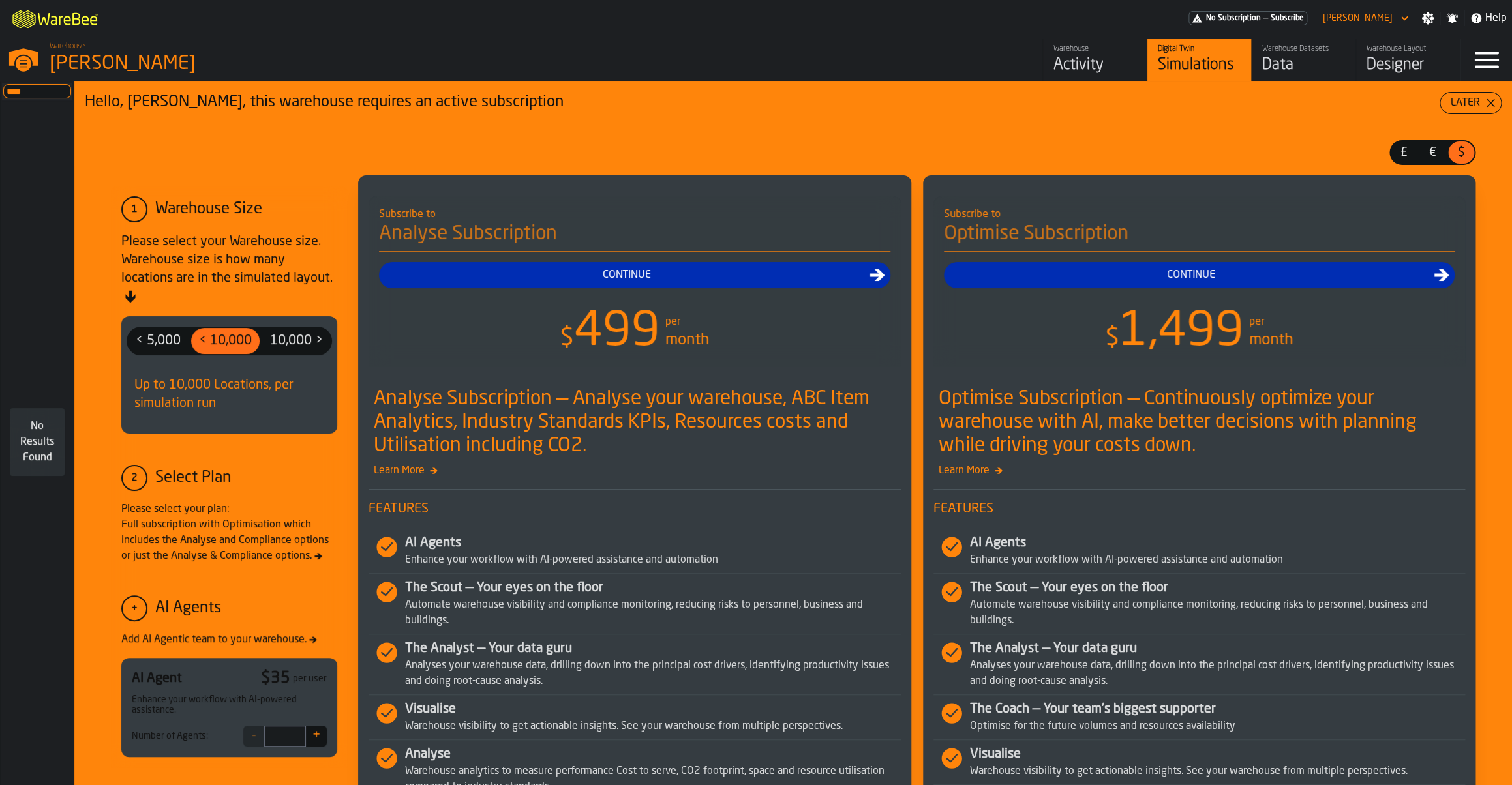
type input "****"
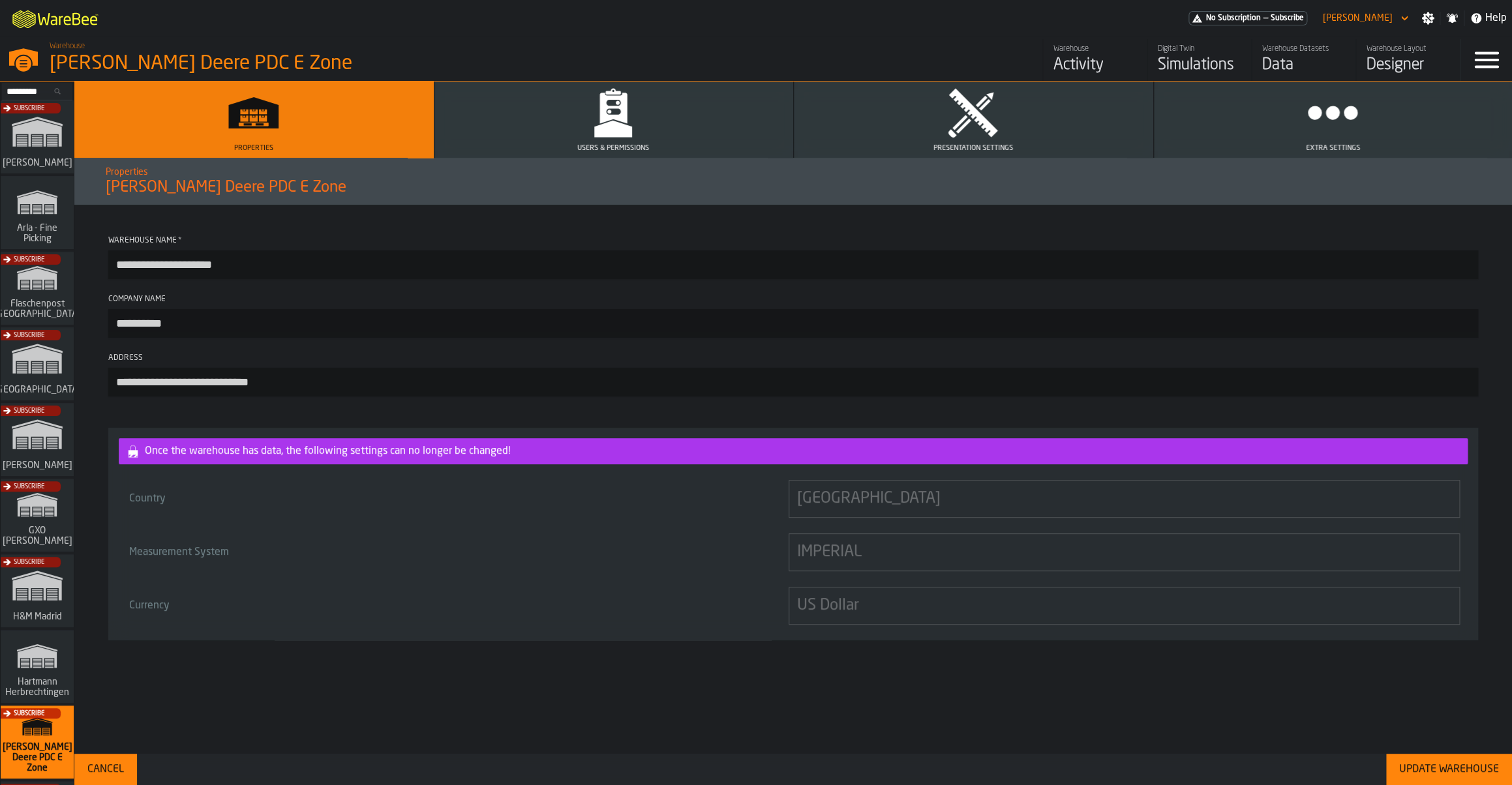
scroll to position [502, 0]
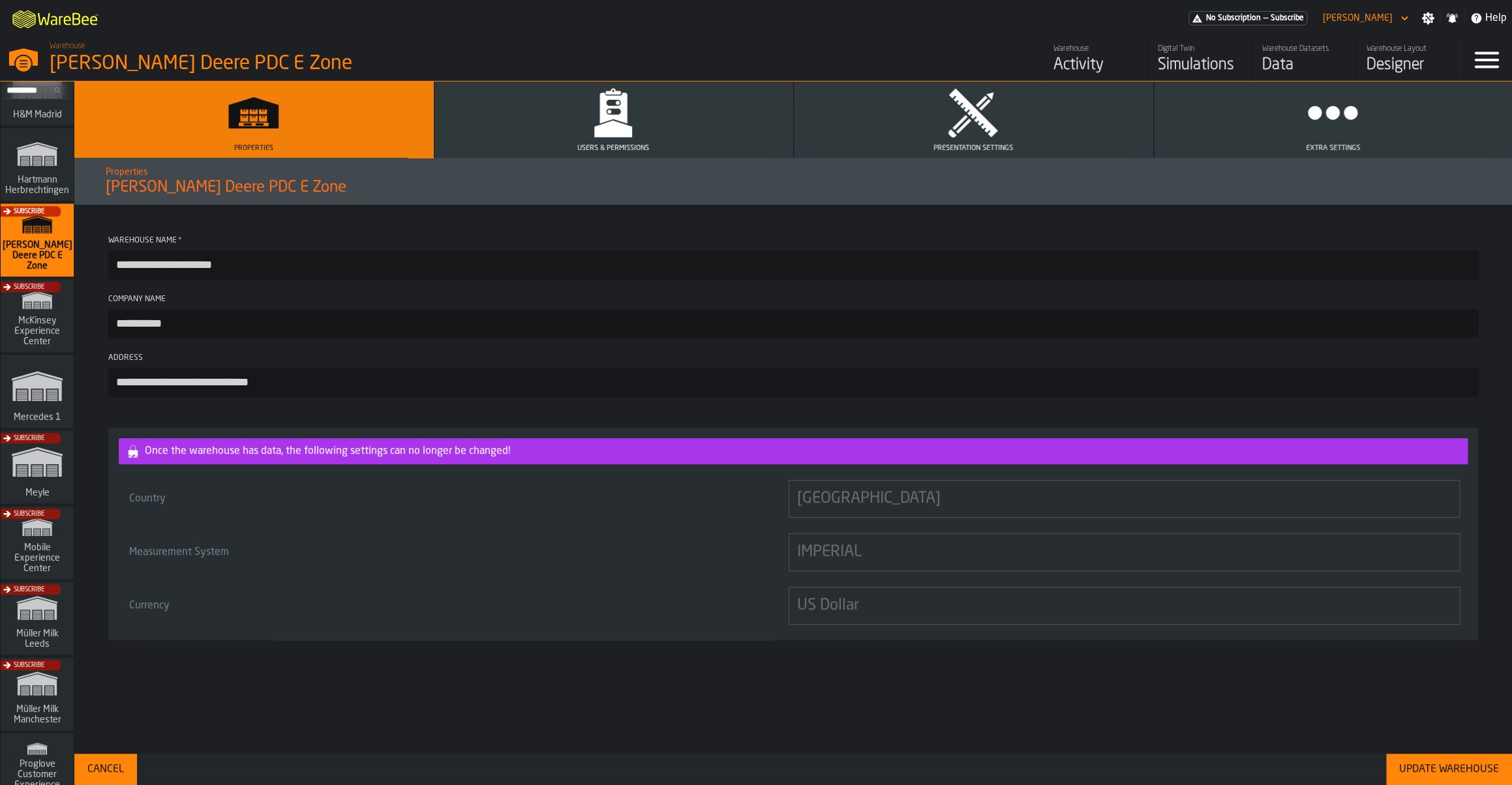
click at [1089, 72] on div "Activity" at bounding box center [1095, 65] width 83 height 21
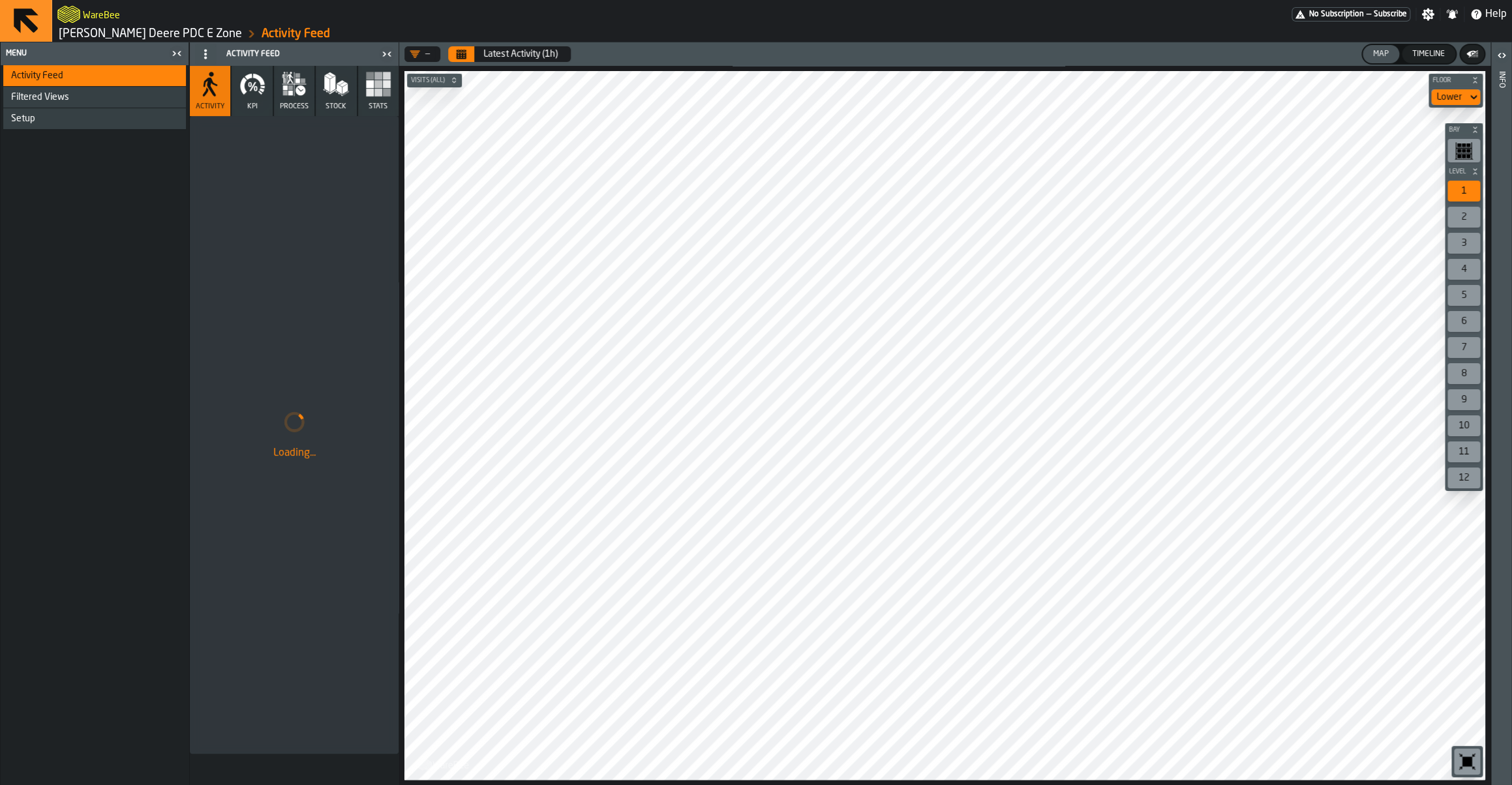
click at [258, 86] on icon "button" at bounding box center [252, 84] width 26 height 26
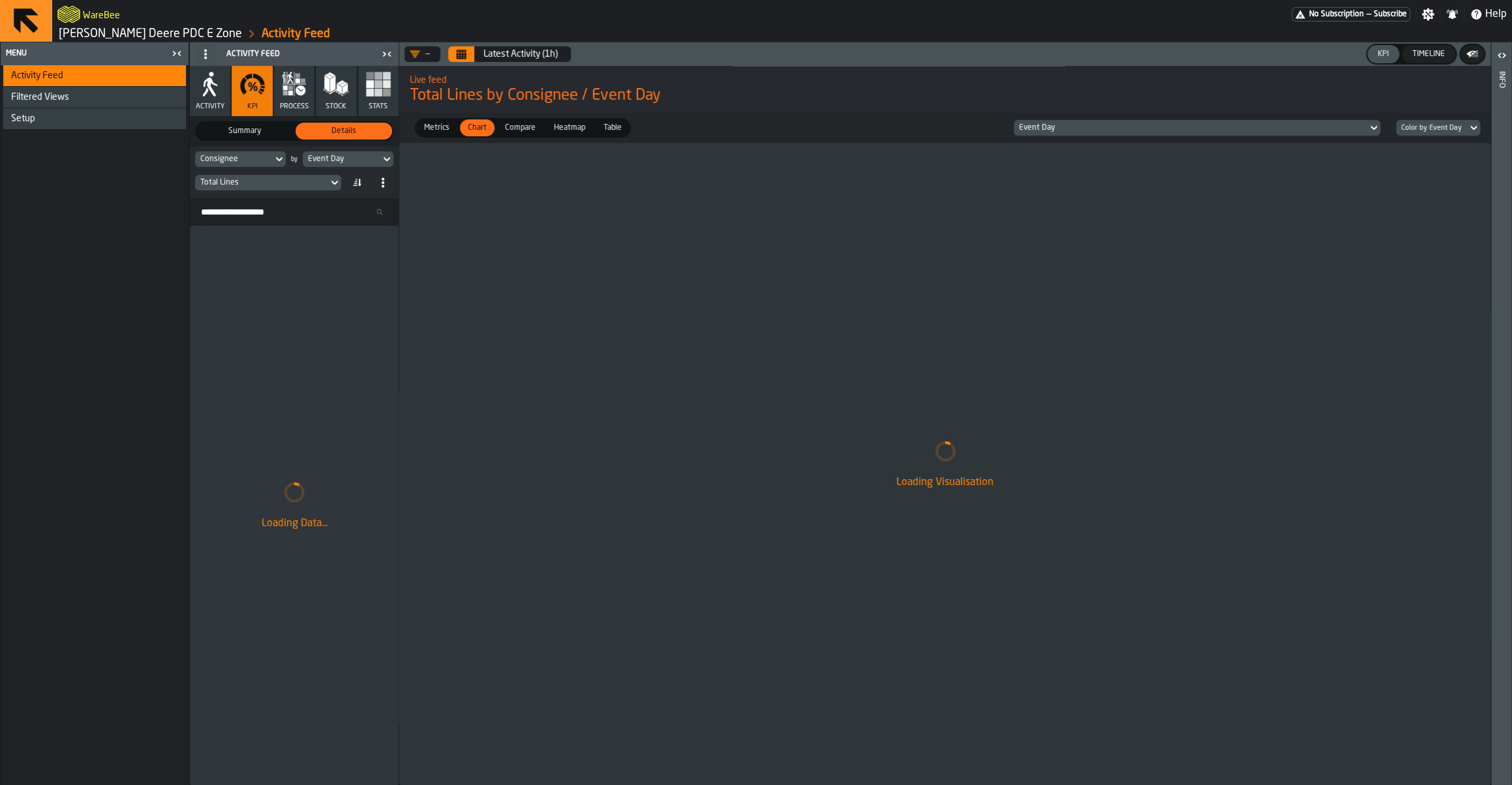
click at [468, 54] on button "Calendar" at bounding box center [461, 54] width 26 height 16
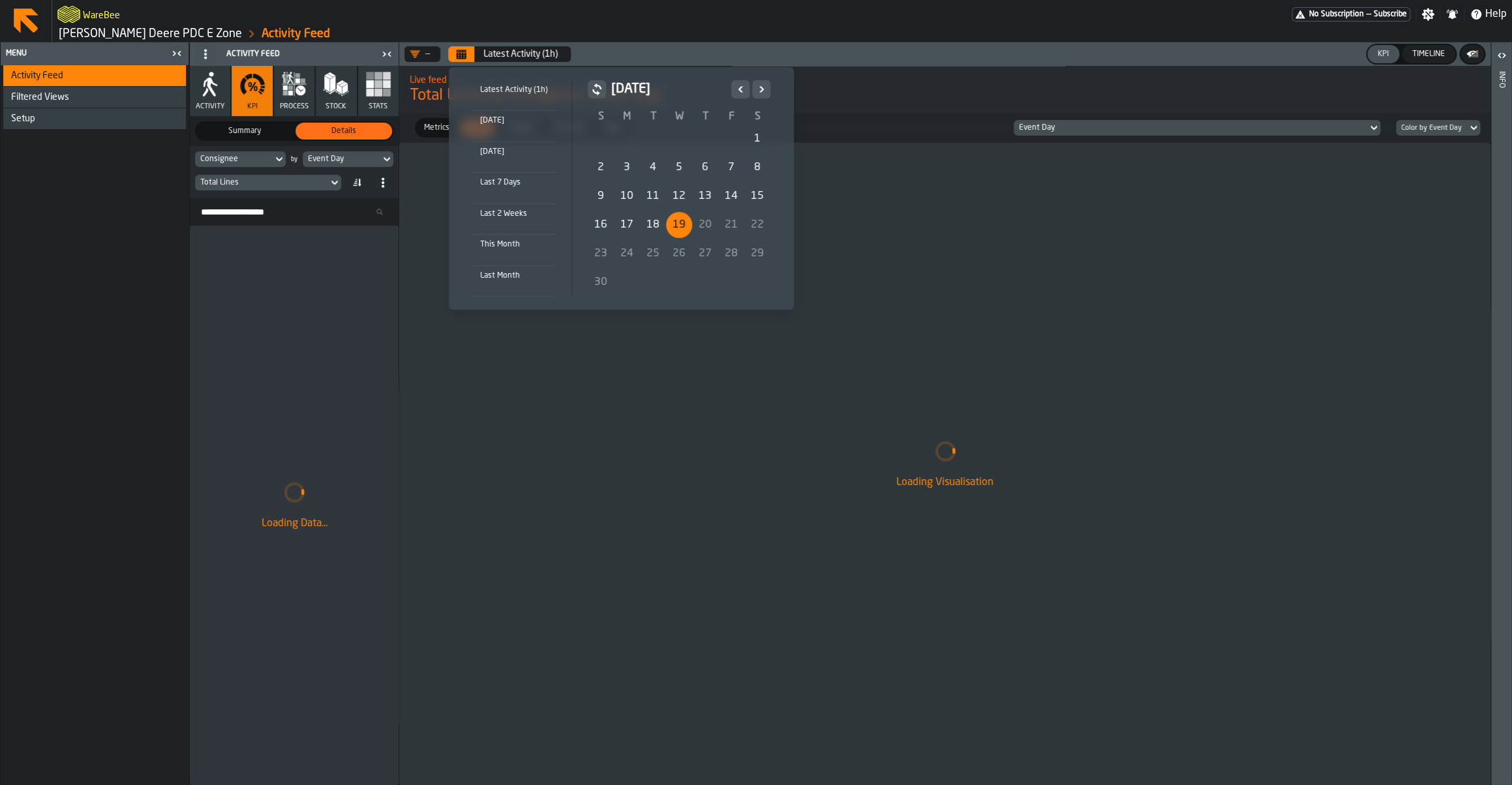
click at [608, 195] on div "9" at bounding box center [600, 196] width 26 height 26
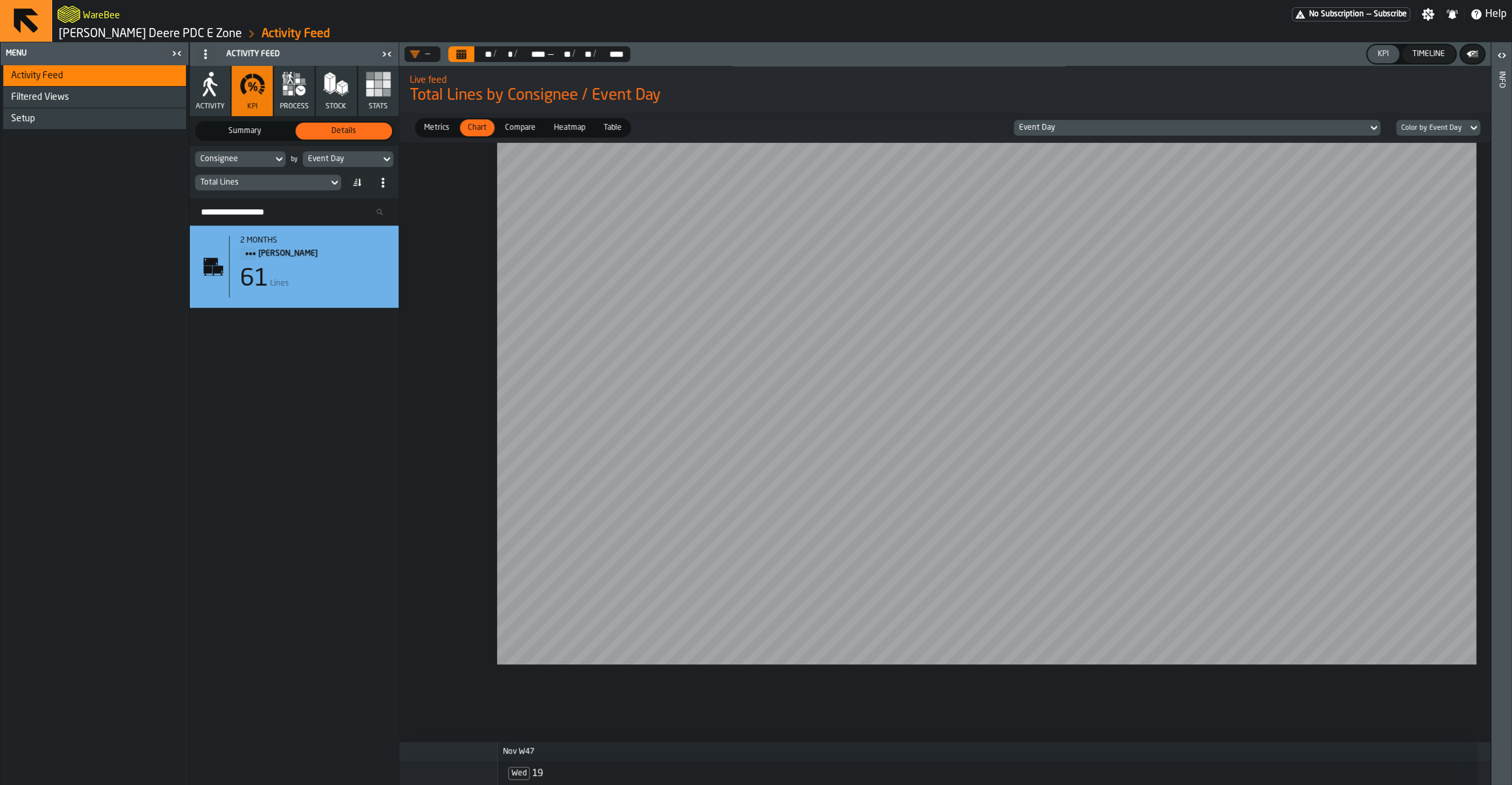
click at [267, 182] on div "Total Lines" at bounding box center [261, 182] width 123 height 9
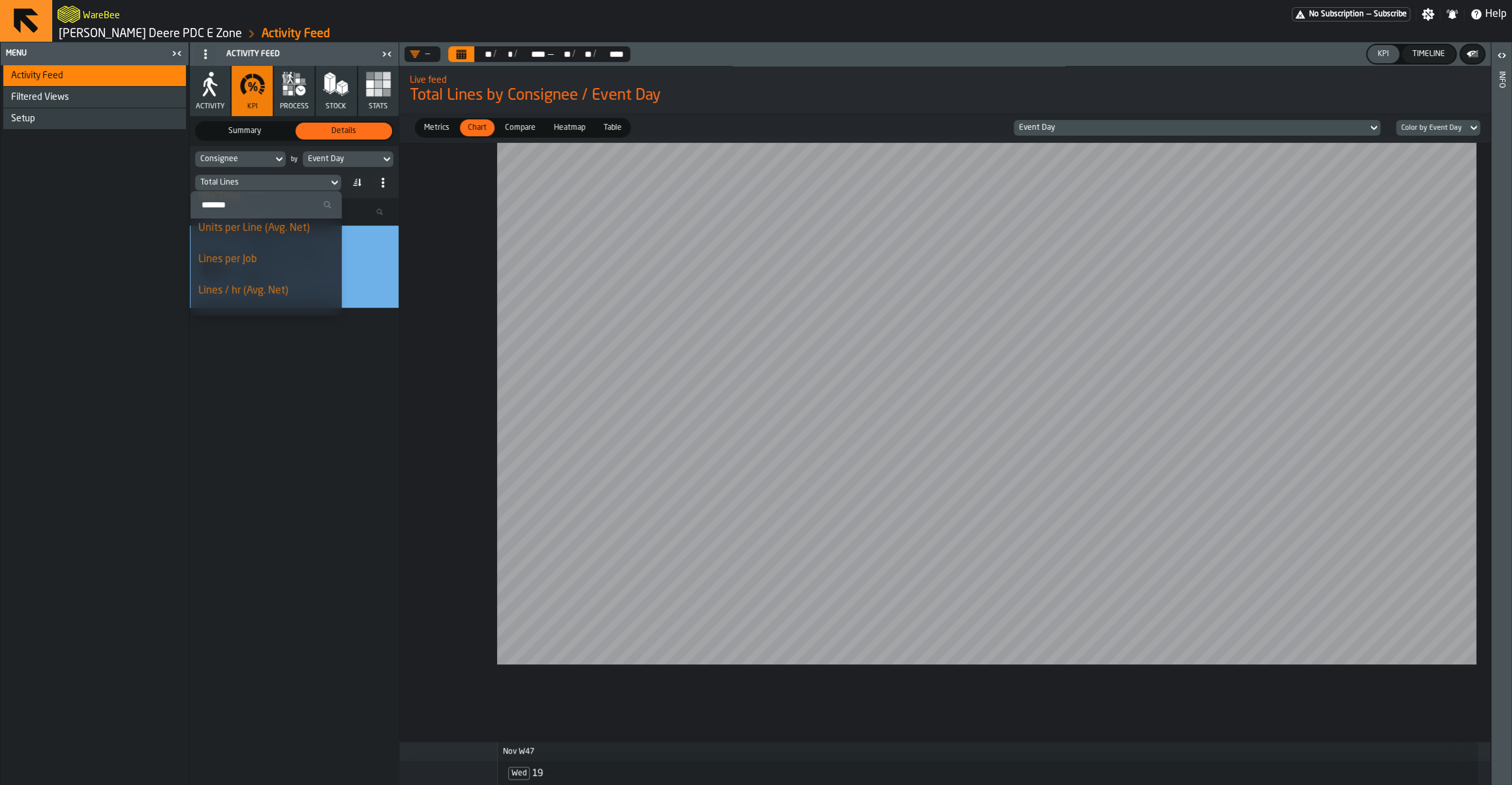
scroll to position [124, 0]
click at [251, 201] on input "Search" at bounding box center [266, 205] width 141 height 17
click at [111, 36] on link "[PERSON_NAME] Deere PDC E Zone" at bounding box center [150, 34] width 183 height 14
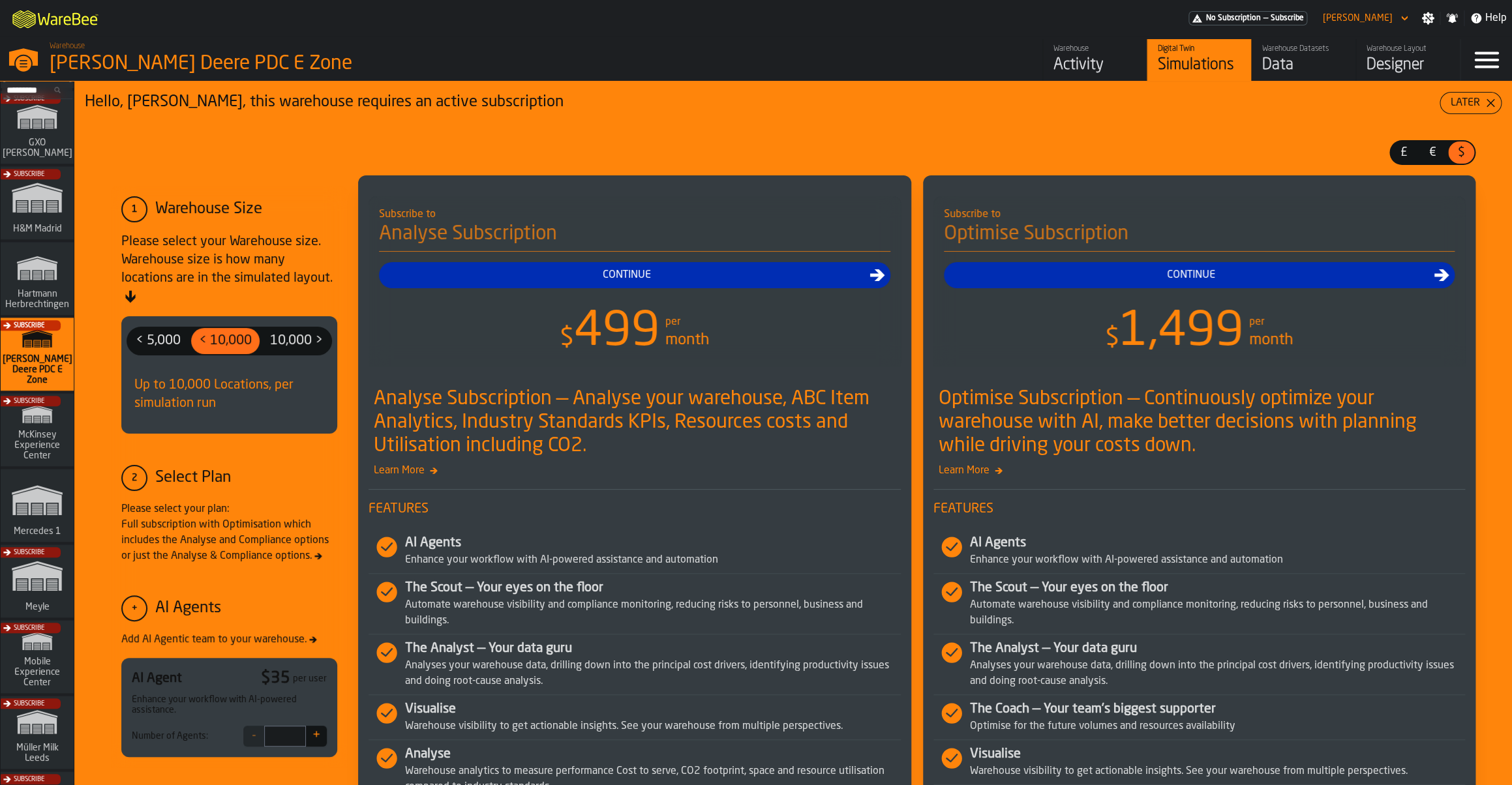
scroll to position [376, 0]
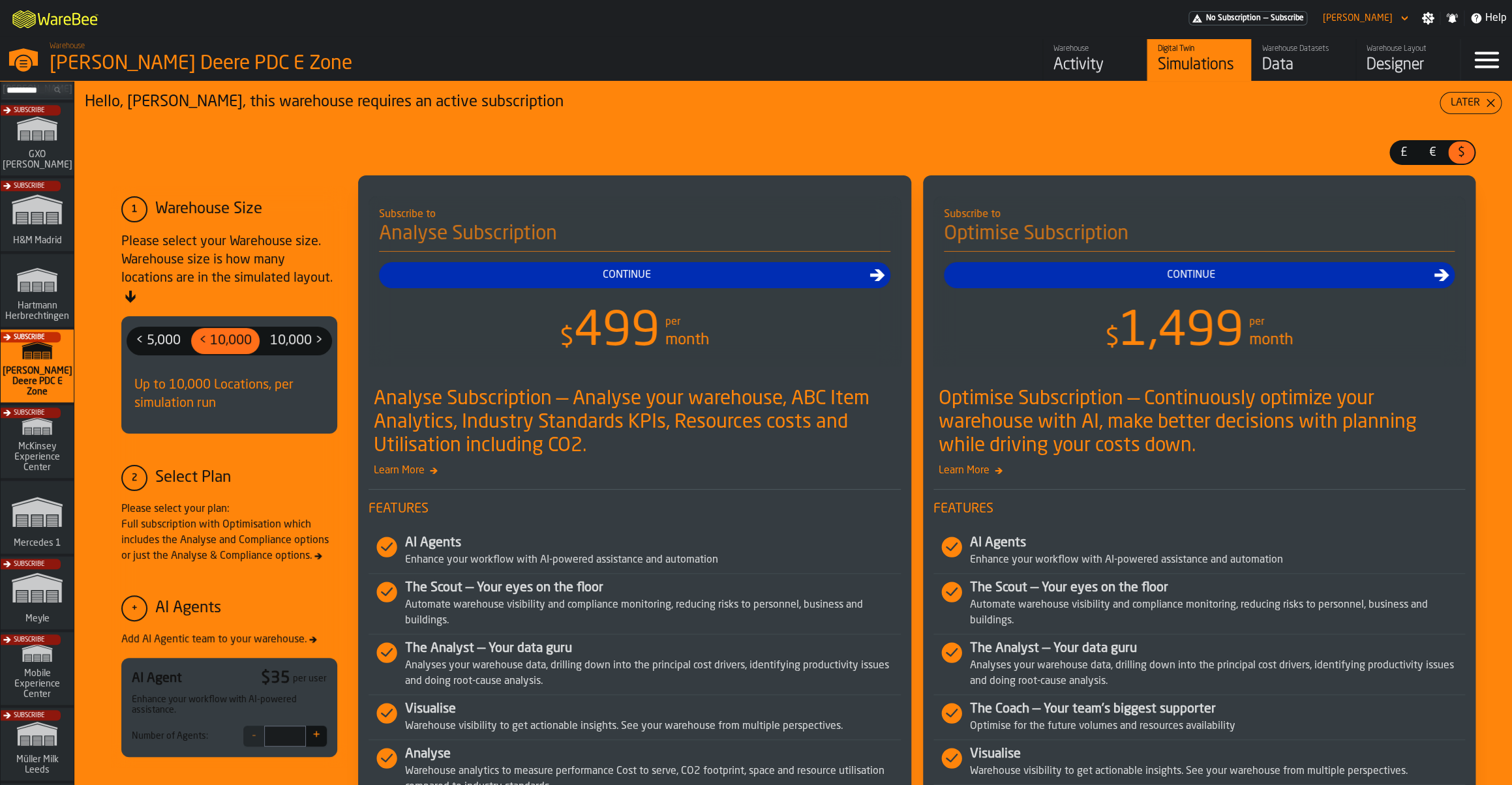
click at [1079, 64] on div "Activity" at bounding box center [1095, 65] width 83 height 21
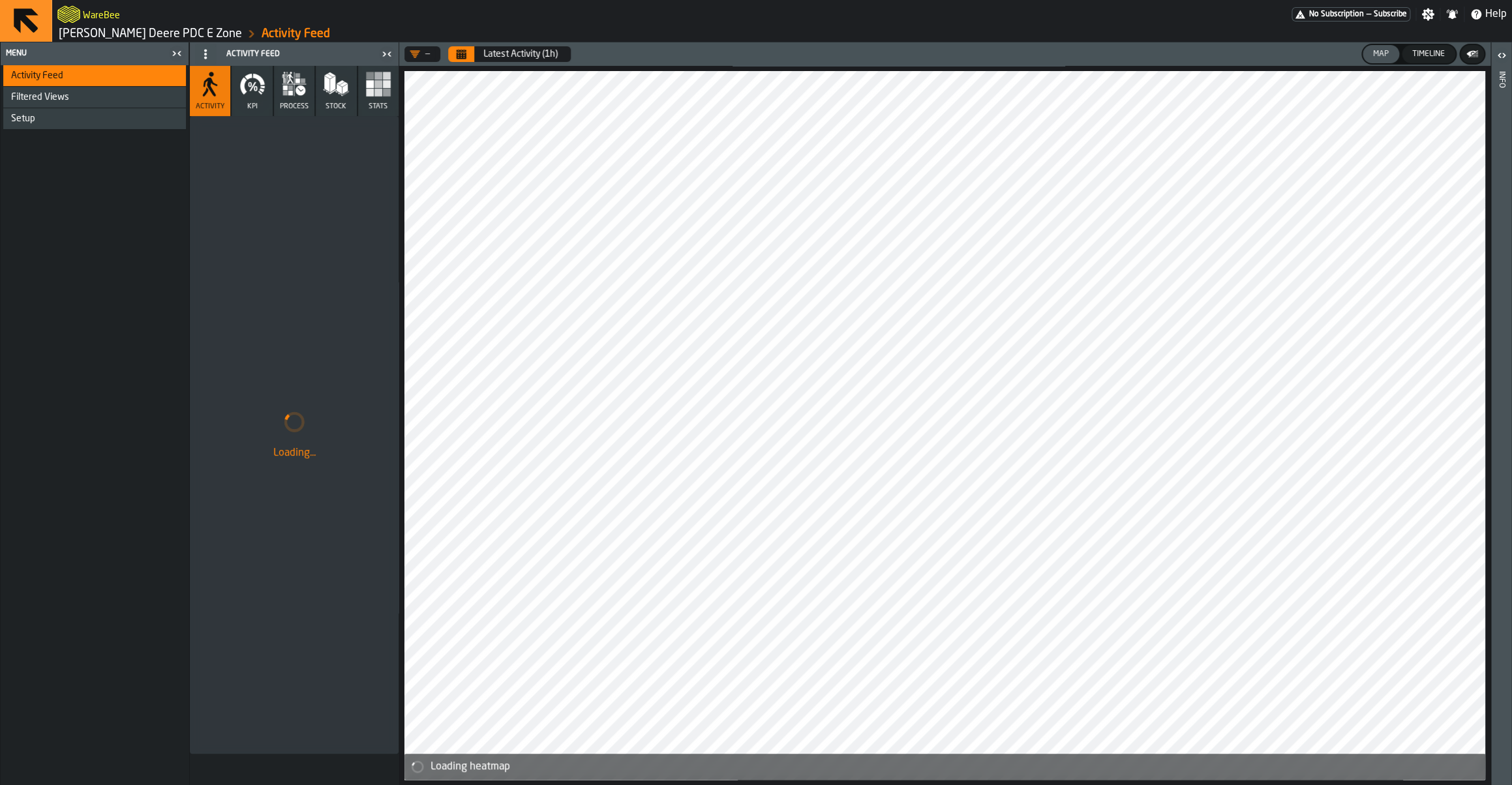
click at [130, 33] on link "[PERSON_NAME] Deere PDC E Zone" at bounding box center [150, 34] width 183 height 14
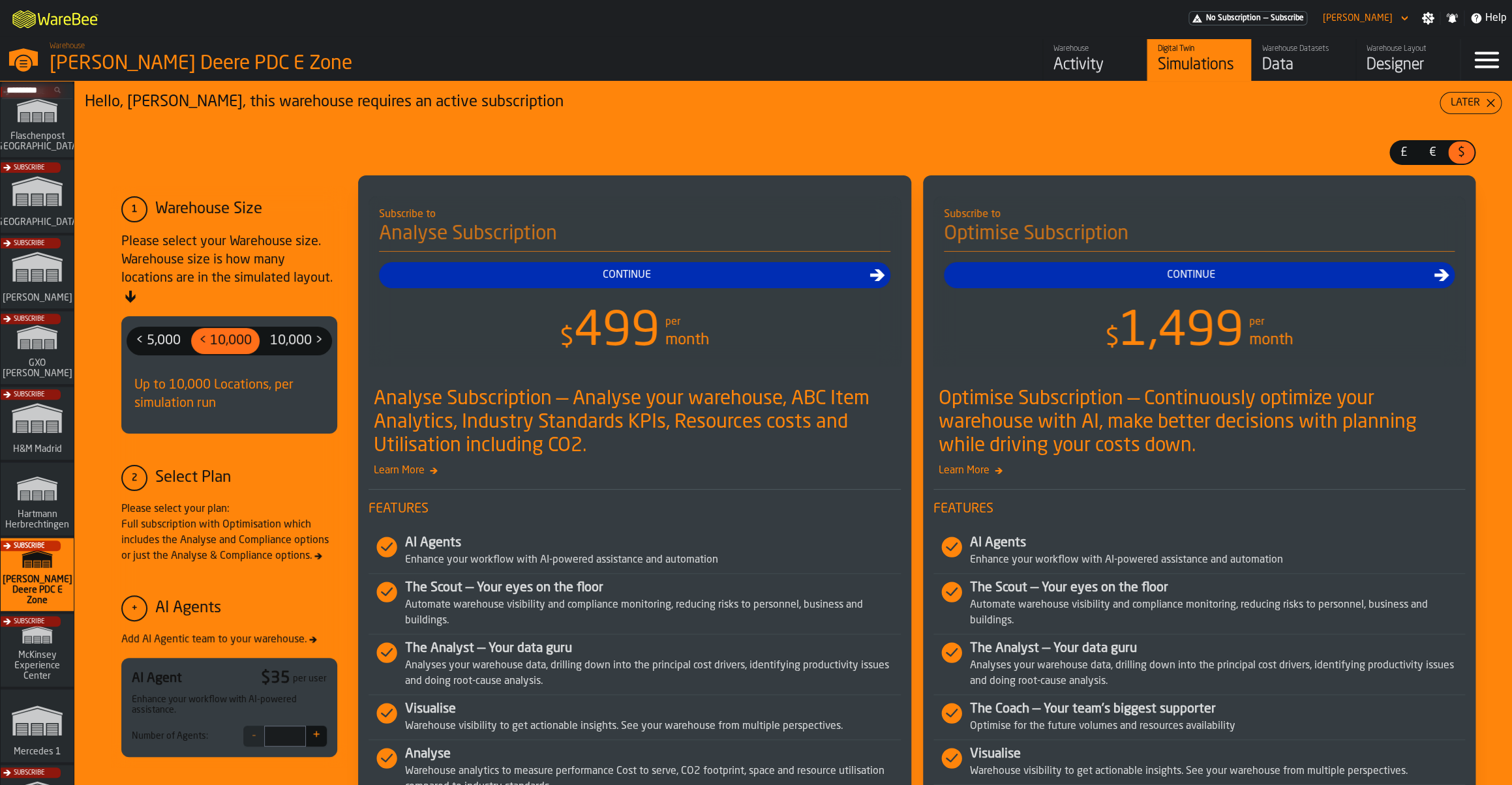
scroll to position [111, 0]
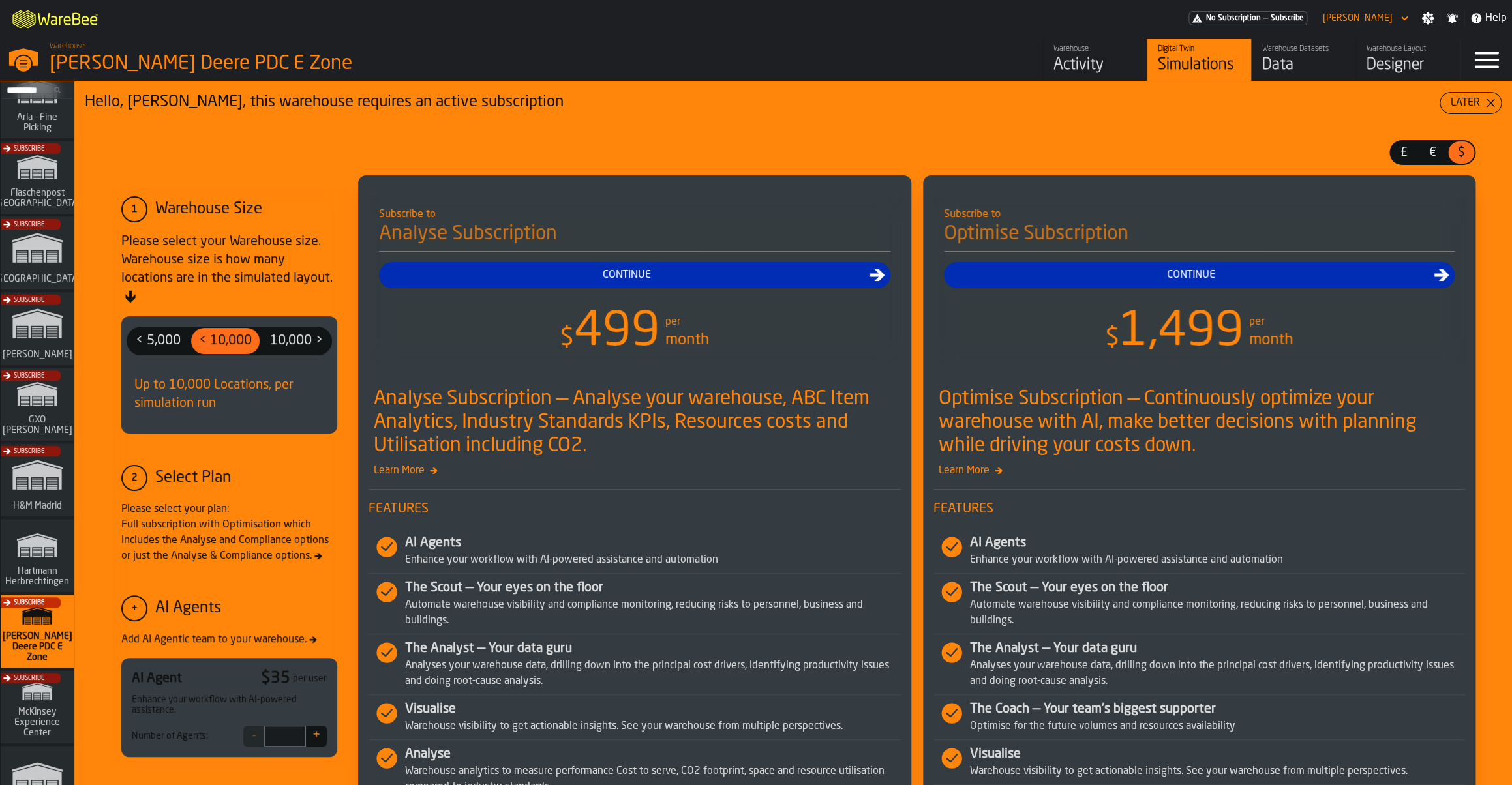
click at [51, 347] on div "Subscribe" at bounding box center [34, 333] width 73 height 76
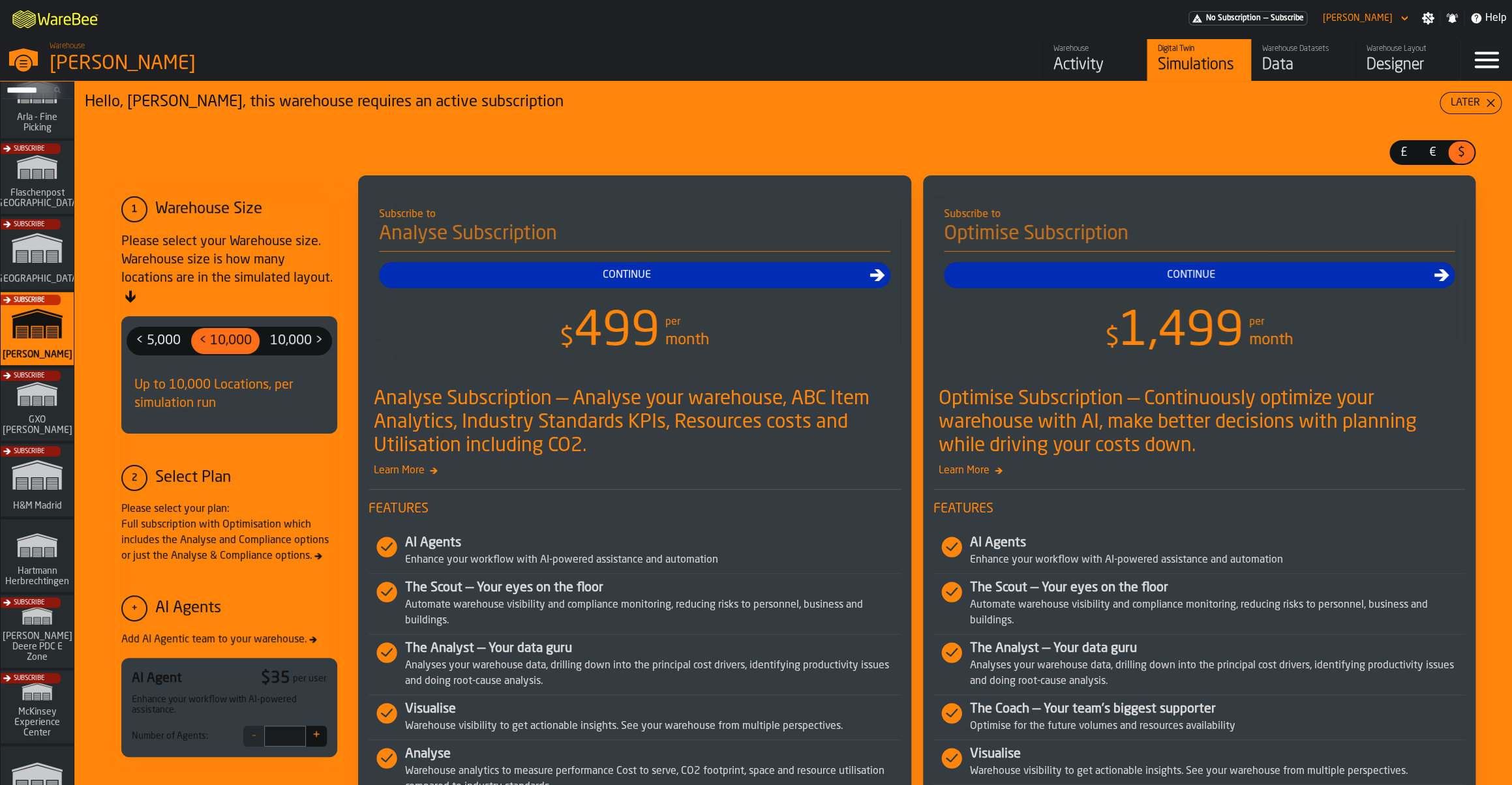
click at [1080, 61] on div "Activity" at bounding box center [1095, 65] width 83 height 21
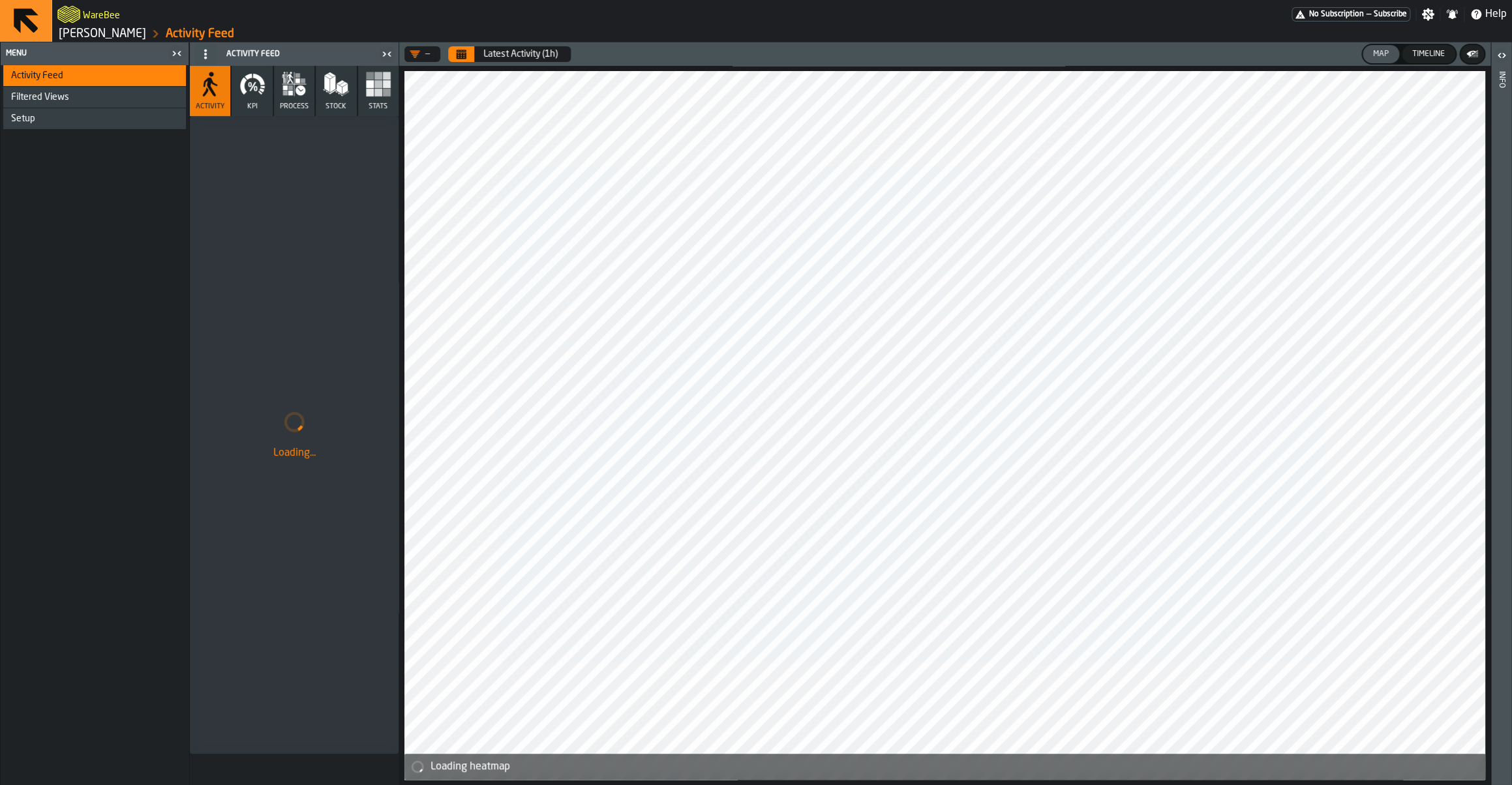
click at [94, 39] on link "[PERSON_NAME]" at bounding box center [102, 34] width 87 height 14
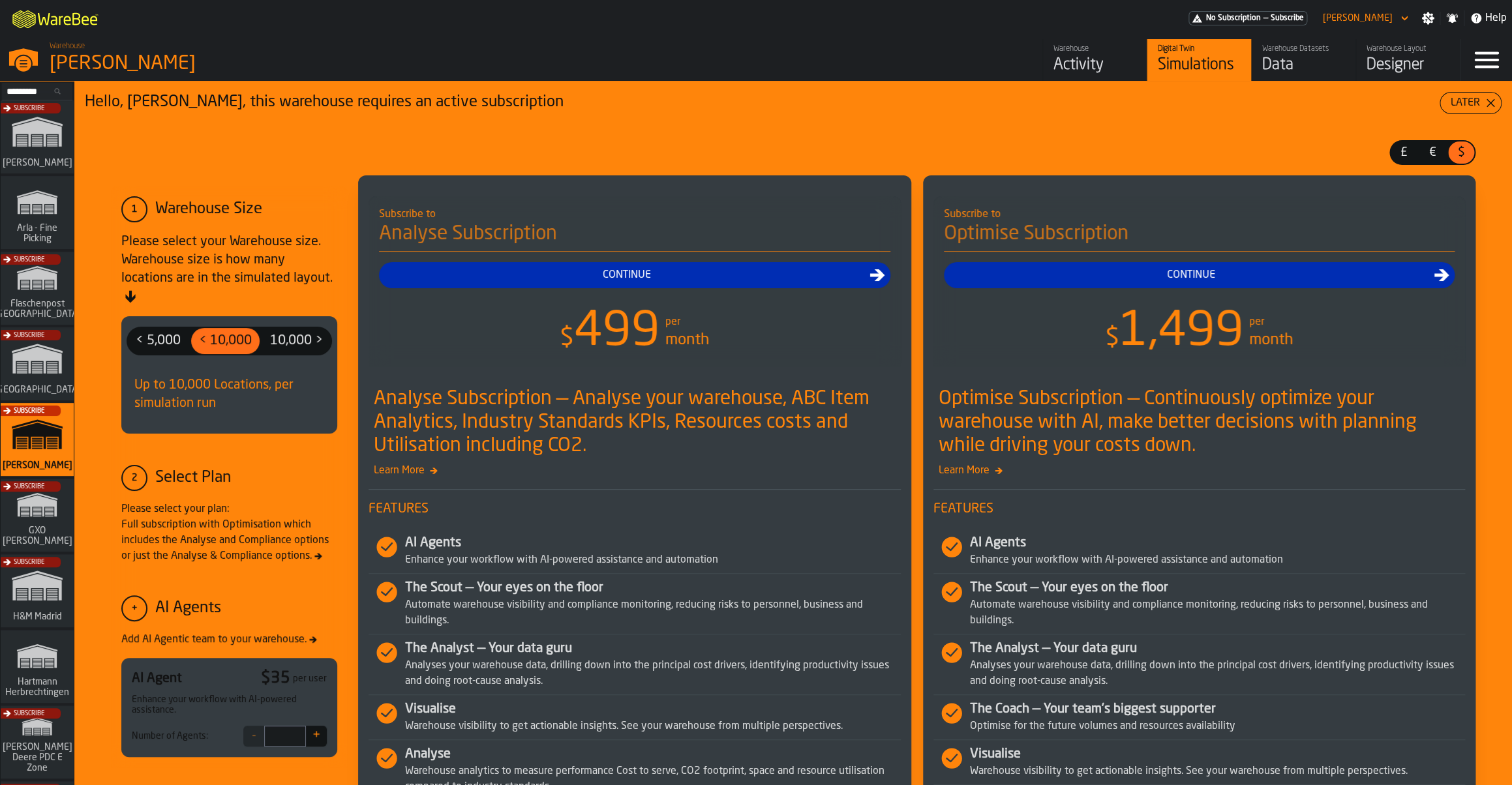
click at [1087, 66] on div "Activity" at bounding box center [1095, 65] width 83 height 21
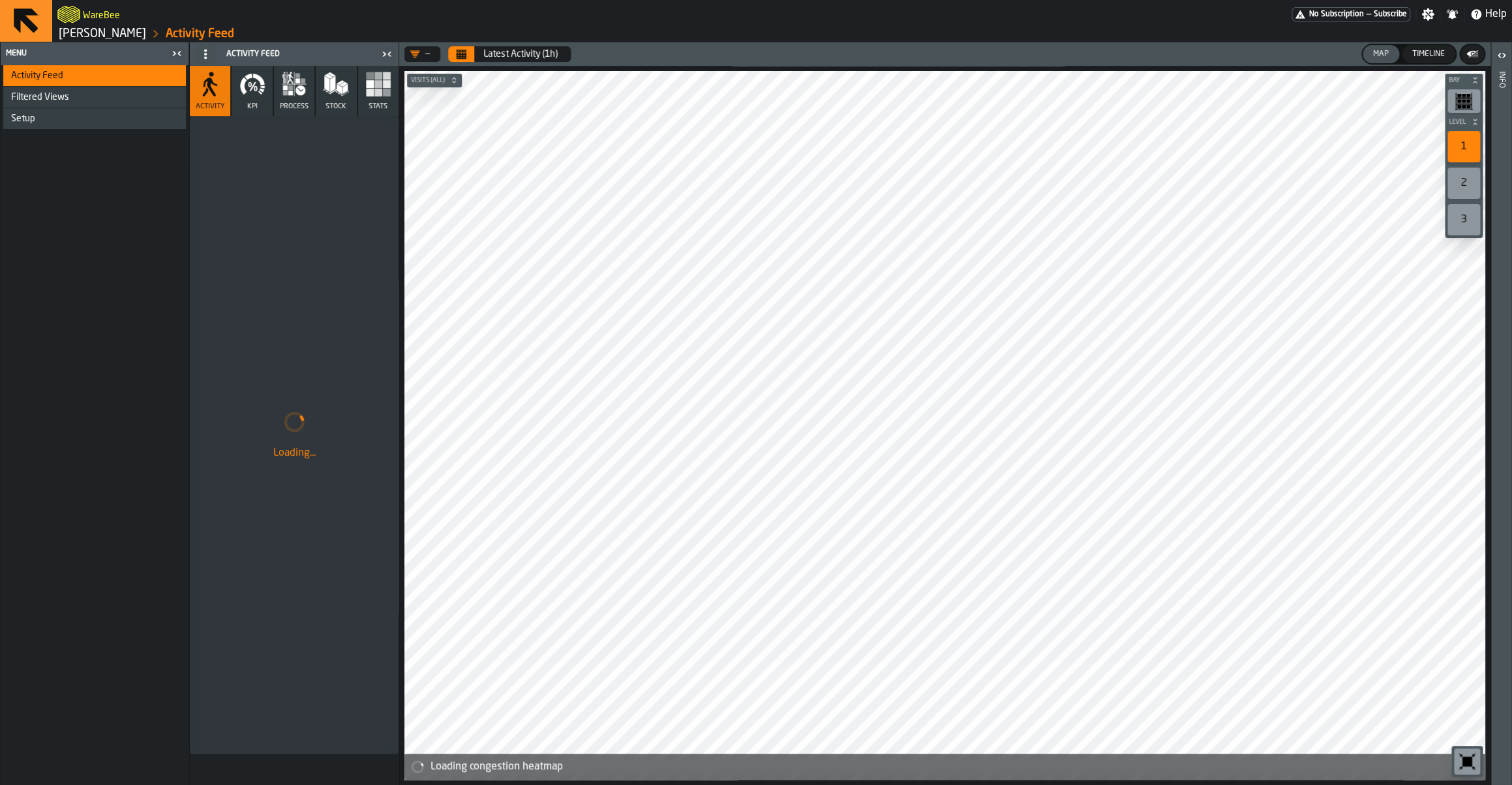
click at [464, 61] on button "Calendar" at bounding box center [461, 54] width 26 height 16
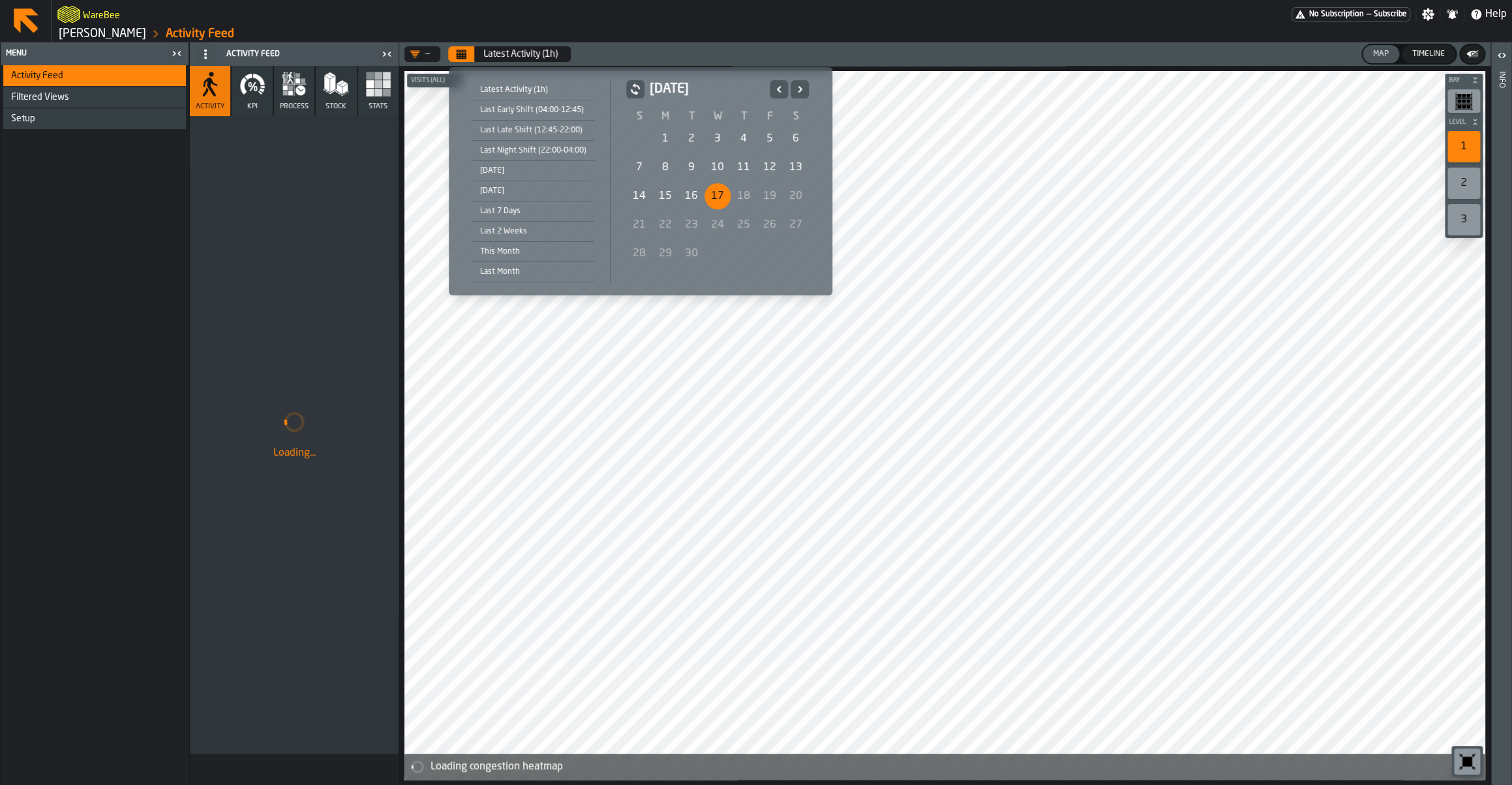
click at [635, 175] on div "7" at bounding box center [639, 168] width 26 height 26
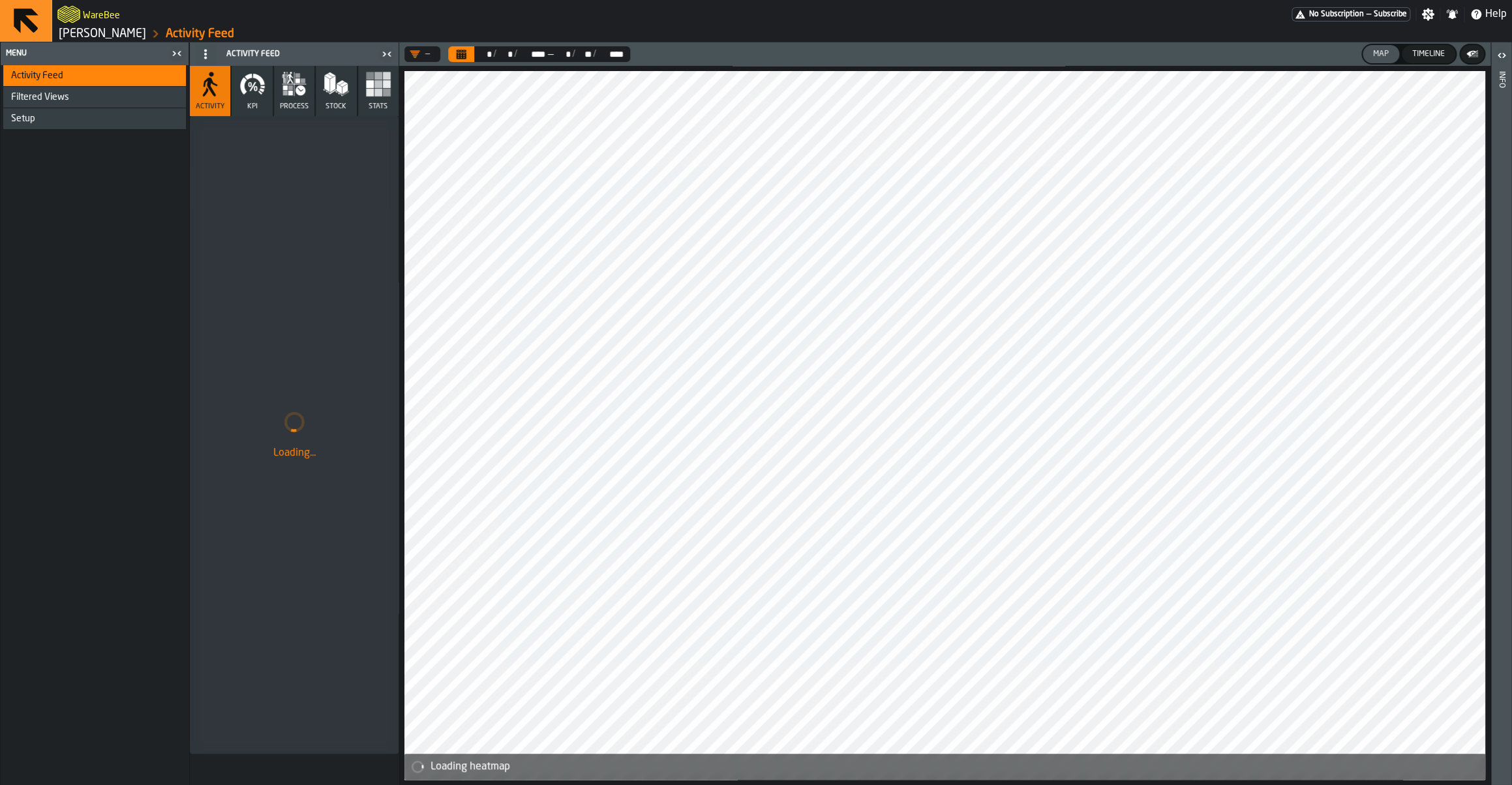
click at [246, 113] on button "KPI" at bounding box center [251, 91] width 41 height 50
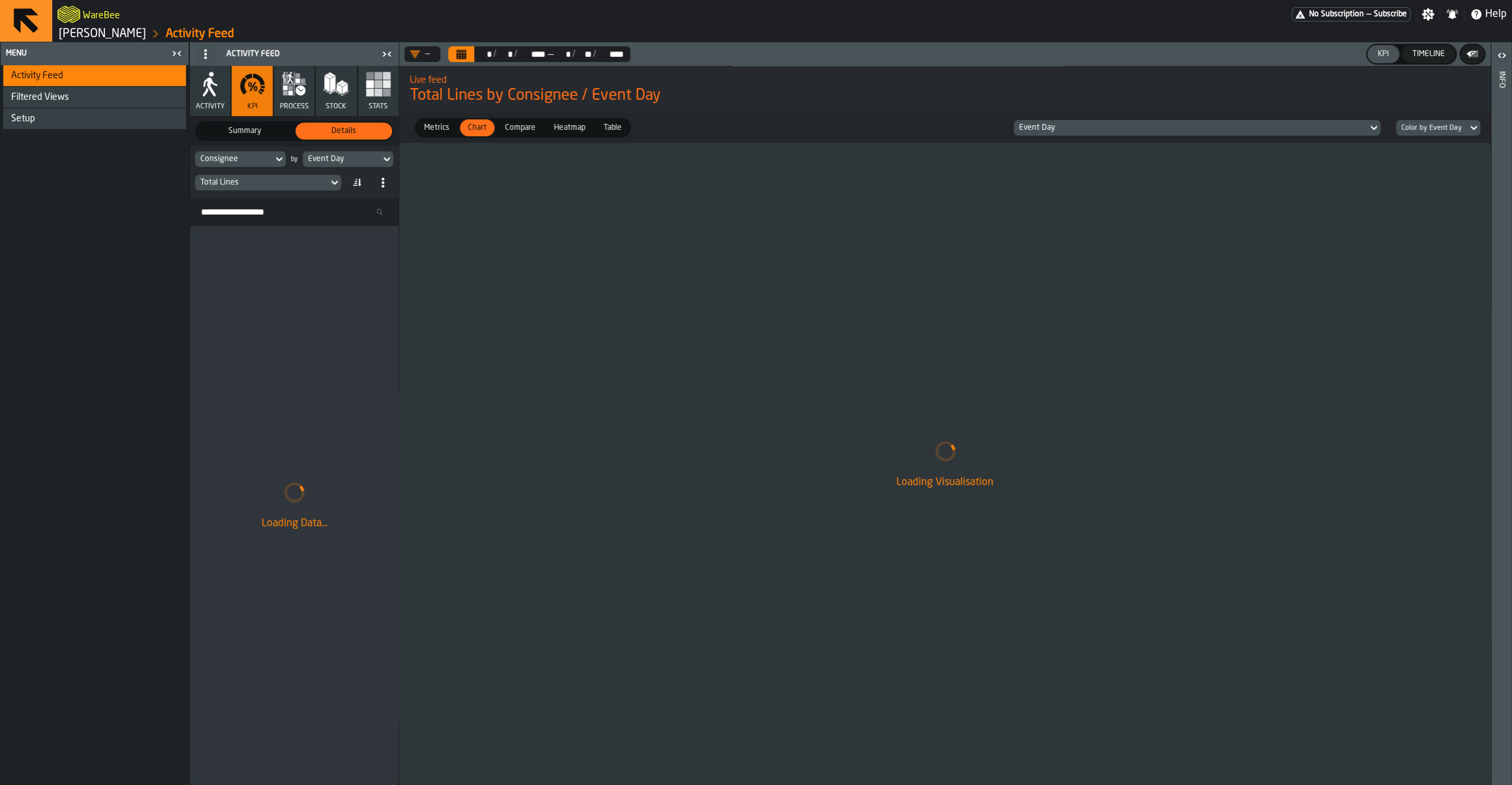
click at [278, 186] on div "Total Lines" at bounding box center [261, 182] width 123 height 9
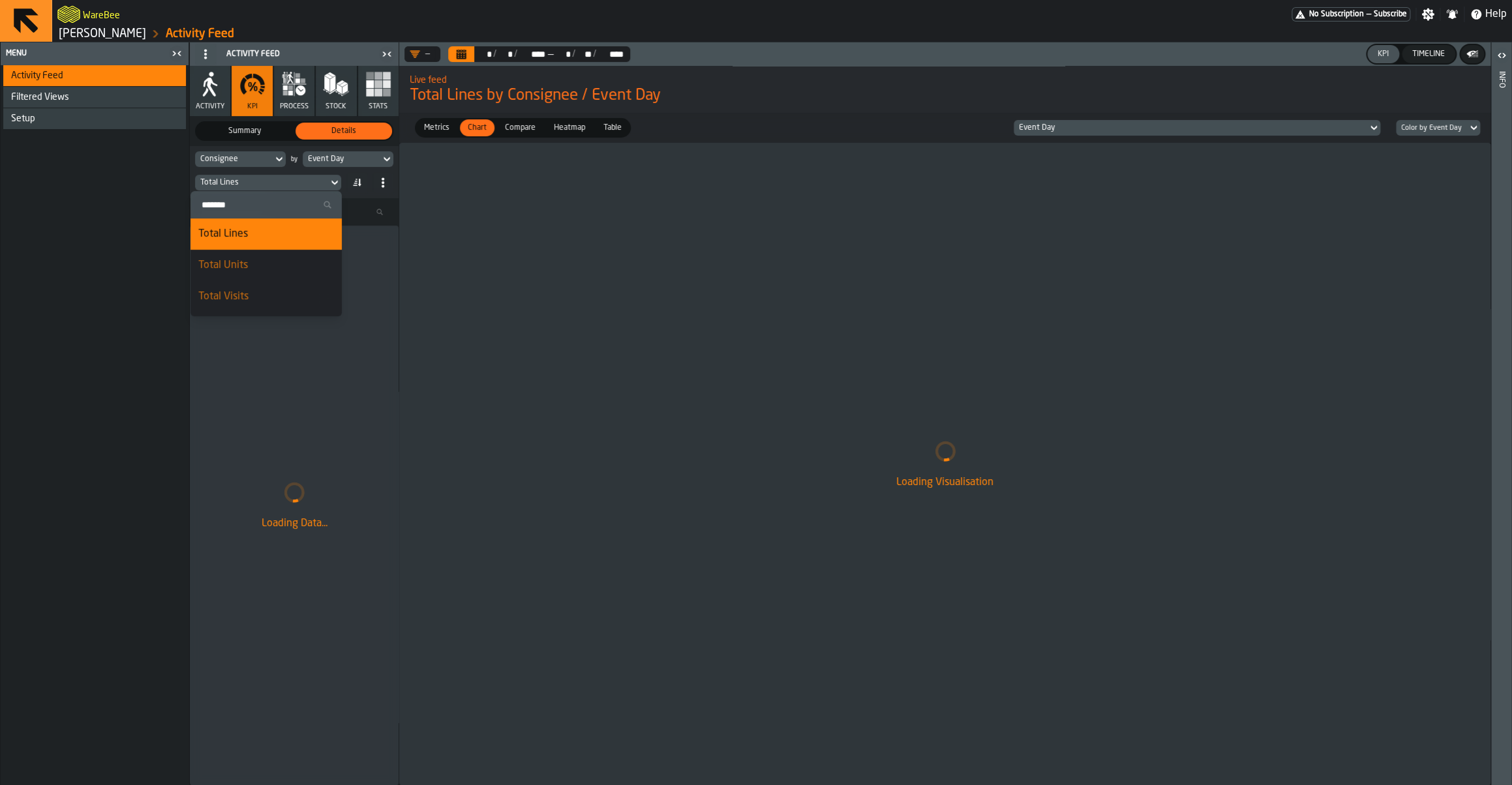
click at [278, 186] on div "Total Lines" at bounding box center [261, 182] width 123 height 9
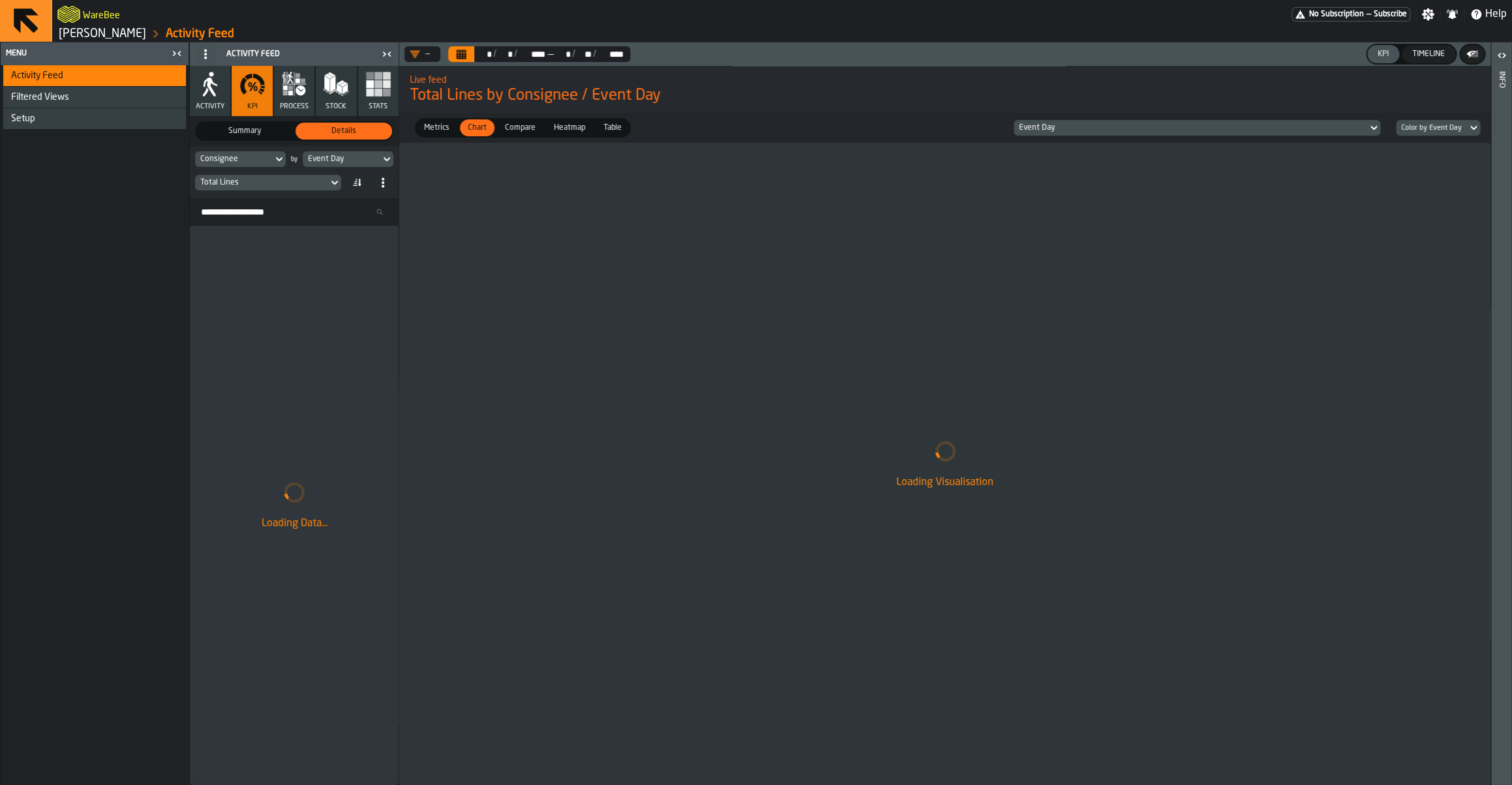
click at [264, 156] on div "Consignee" at bounding box center [233, 159] width 67 height 9
click at [252, 231] on li "Agent Id" at bounding box center [265, 241] width 139 height 31
click at [265, 181] on div "Total Lines" at bounding box center [261, 182] width 123 height 9
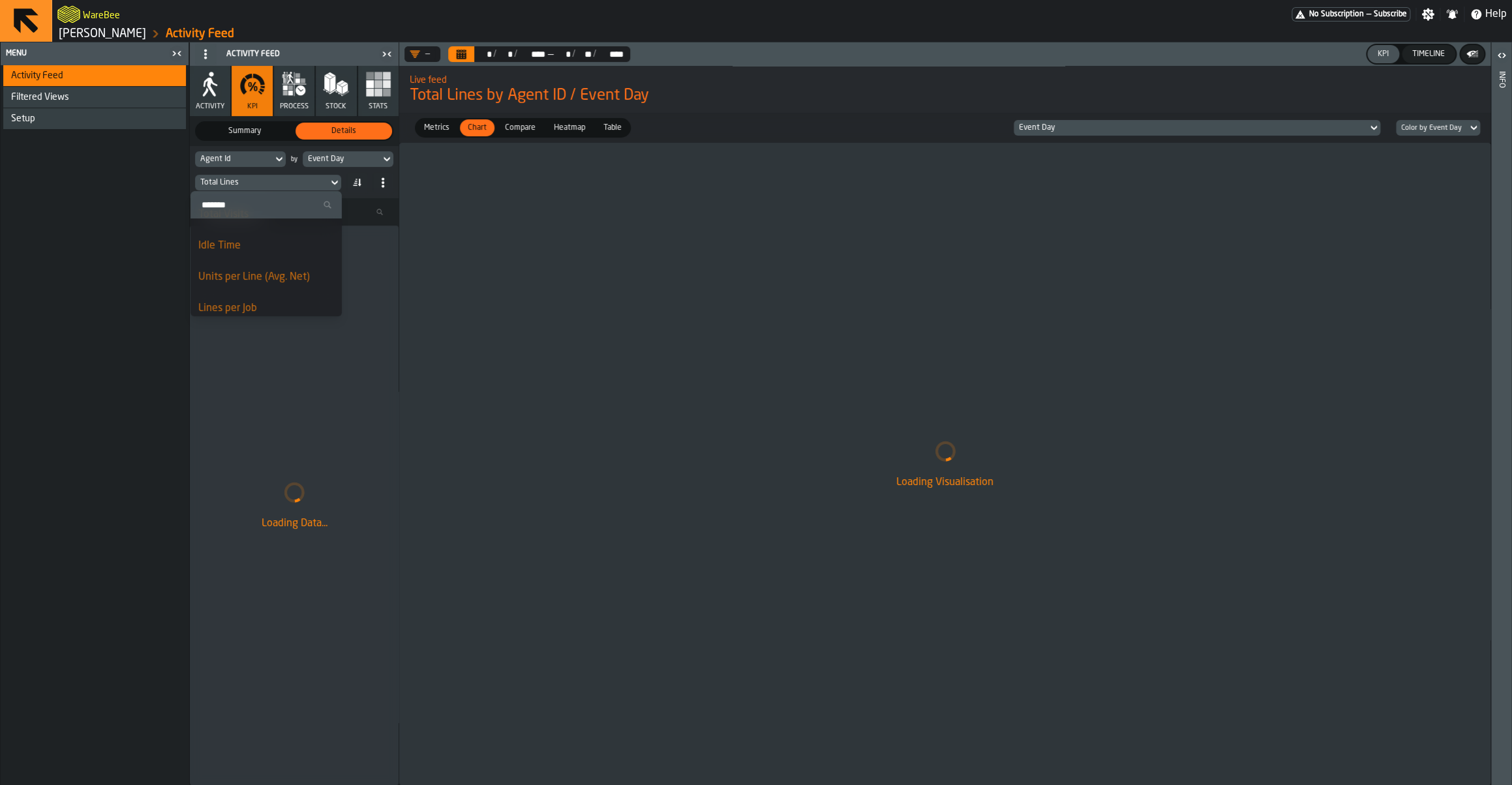
scroll to position [83, 0]
click at [225, 273] on div "Units per Line (Avg. Net)" at bounding box center [266, 276] width 136 height 16
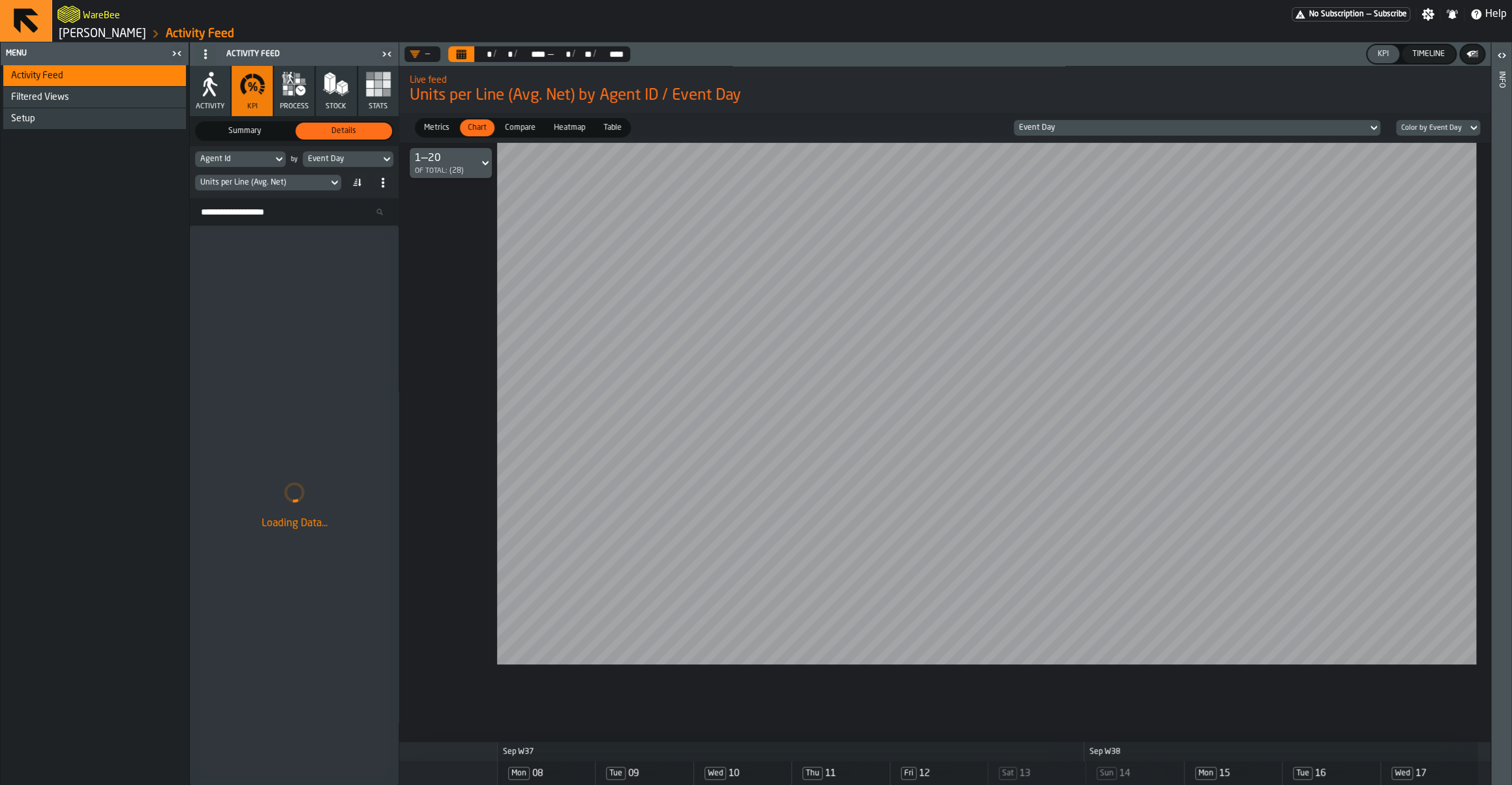
click at [248, 183] on div "Units per Line (Avg. Net)" at bounding box center [261, 182] width 123 height 9
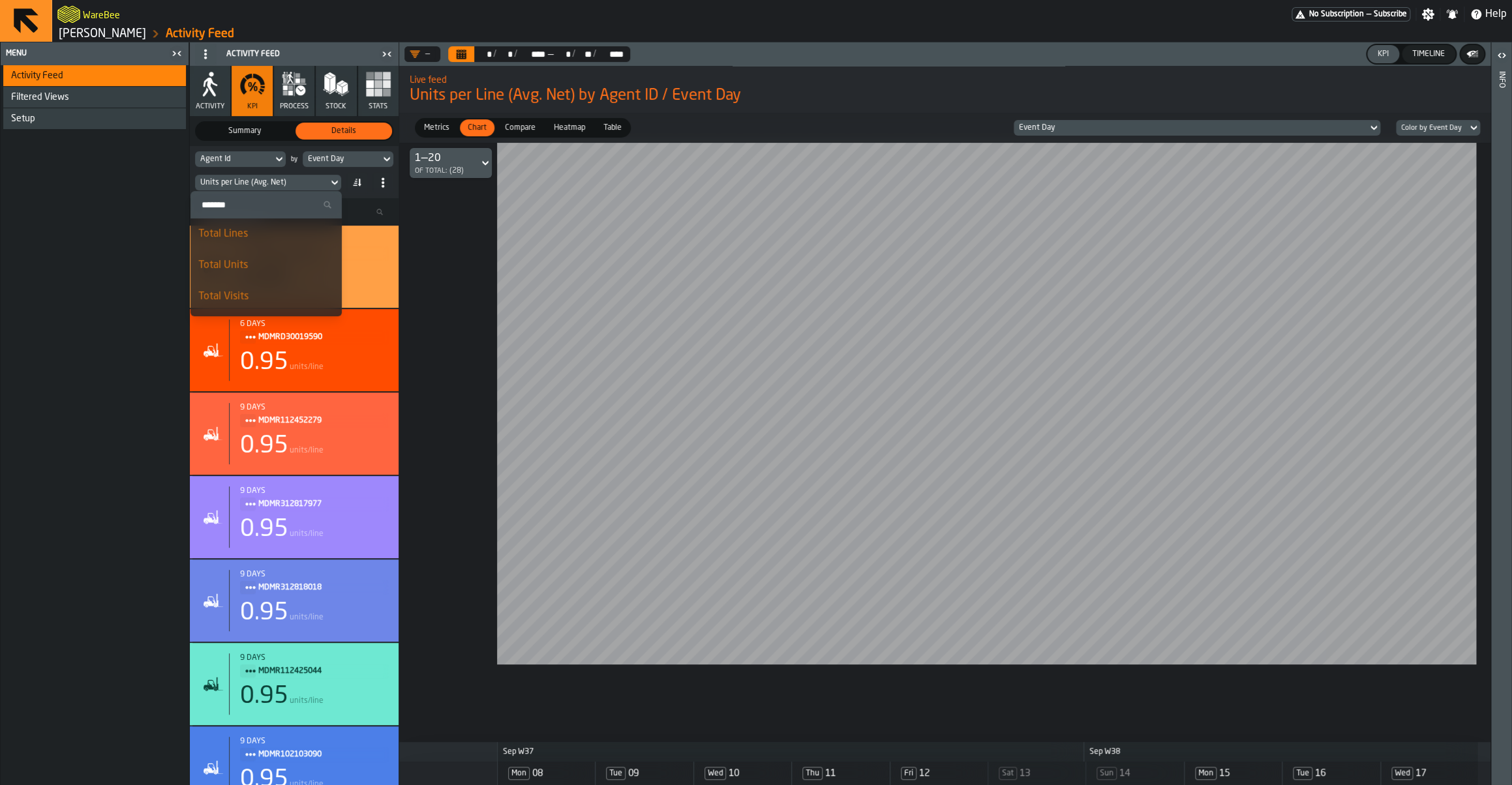
click at [244, 208] on input "Search" at bounding box center [266, 205] width 141 height 17
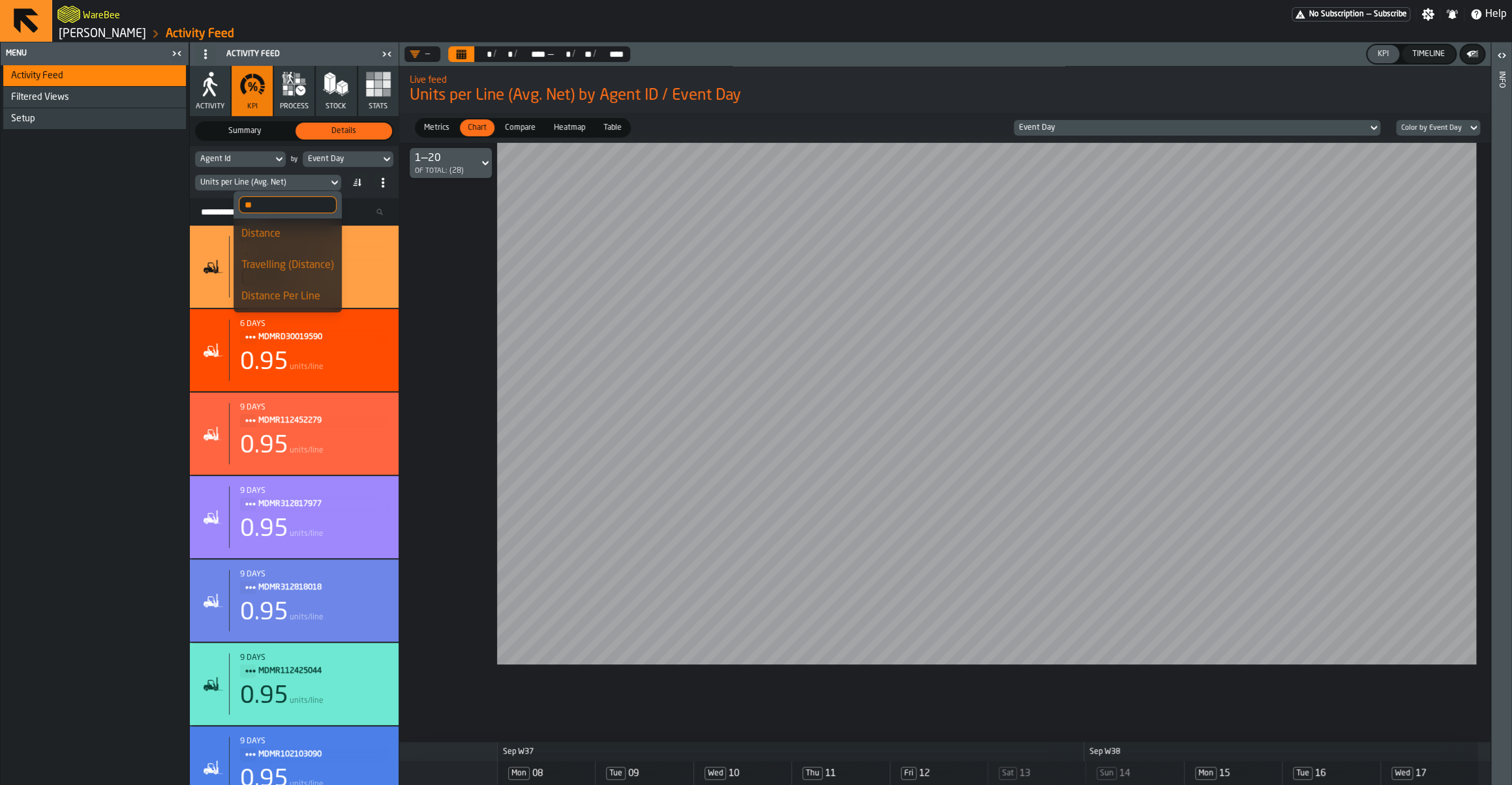
type input "*"
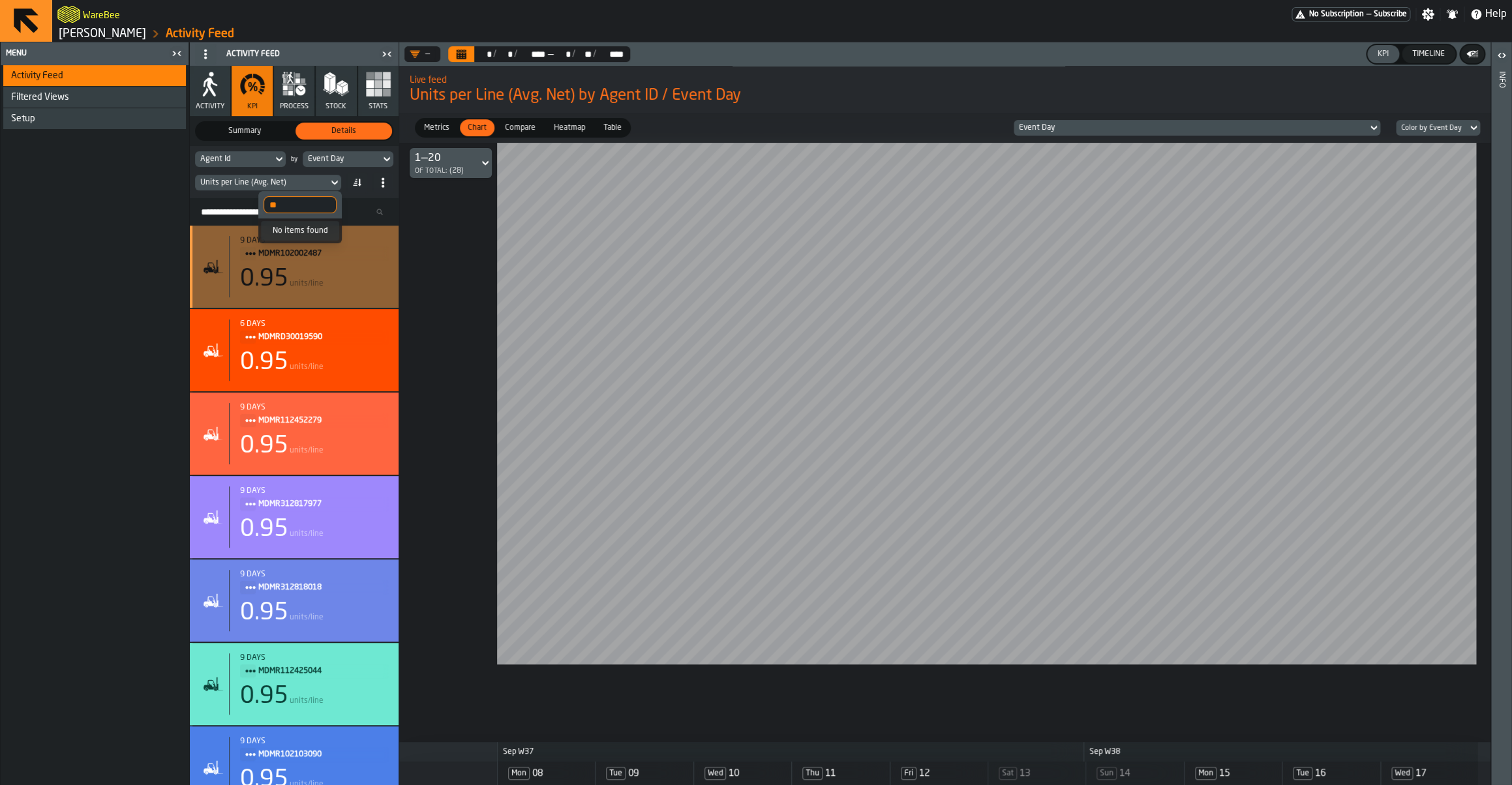
type input "*"
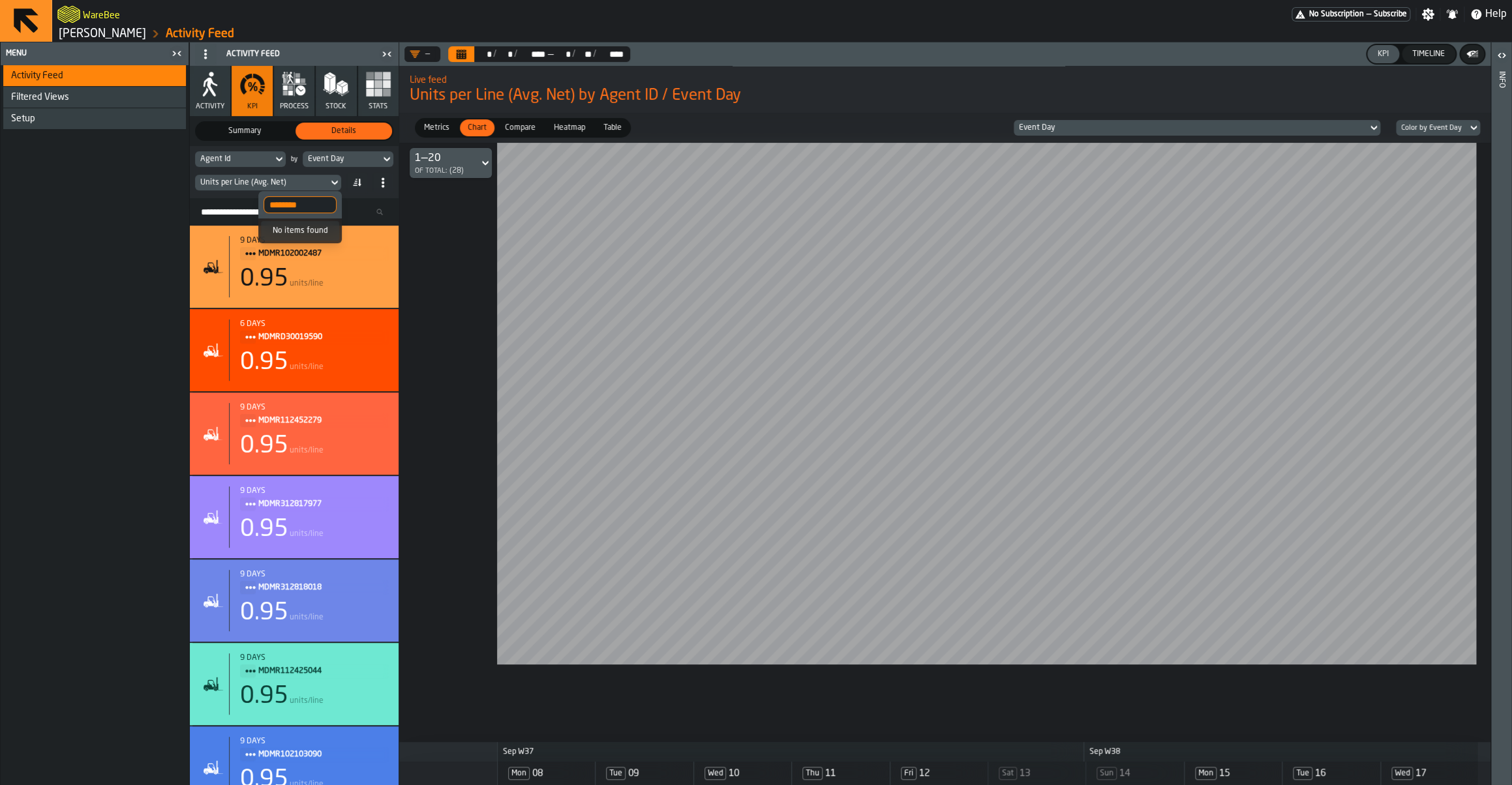
click at [298, 204] on input "********" at bounding box center [300, 205] width 73 height 17
type input "*"
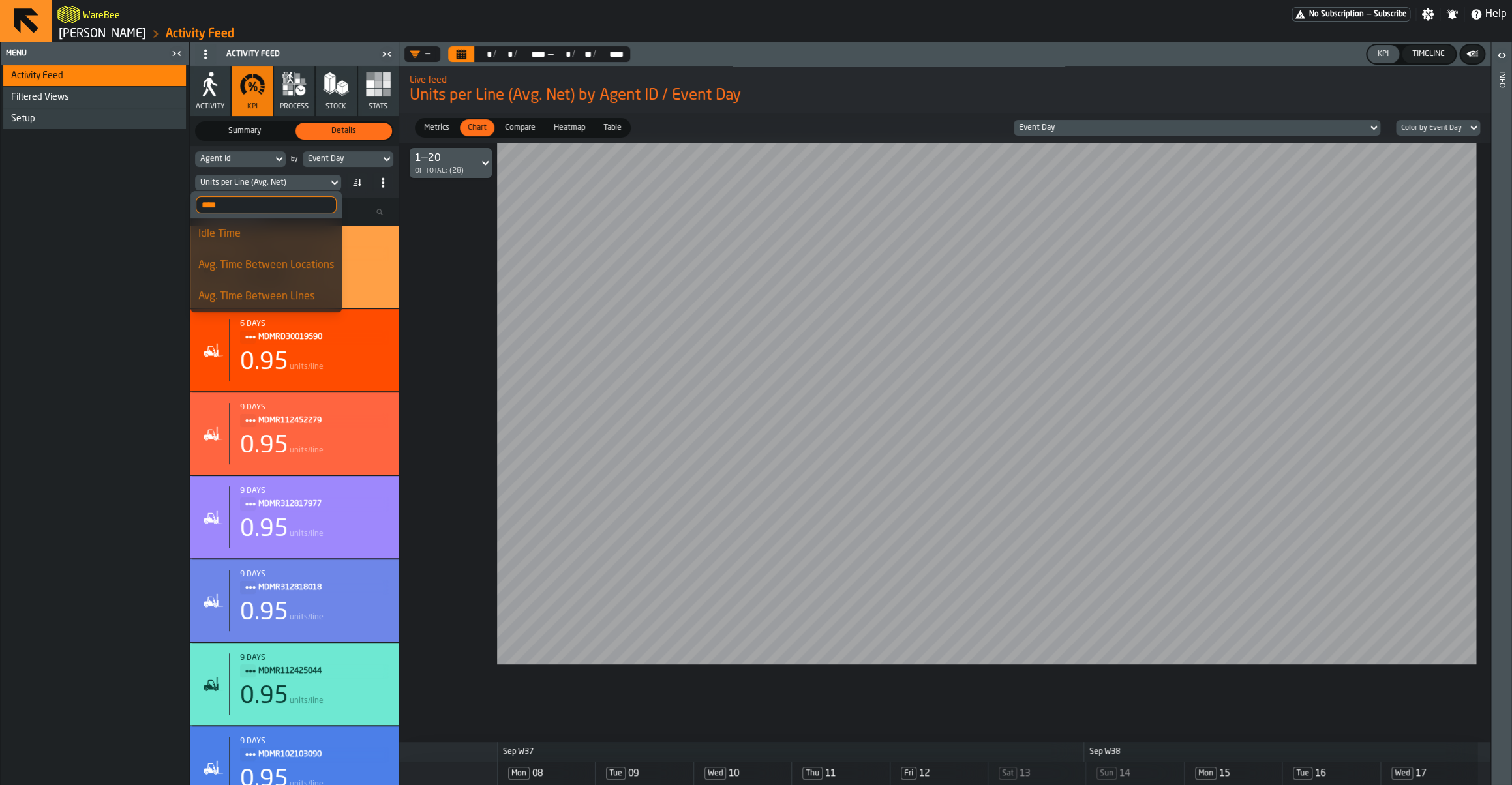
type input "****"
click at [226, 159] on div "Agent Id" at bounding box center [233, 159] width 67 height 9
click at [121, 121] on div "Setup" at bounding box center [96, 118] width 170 height 11
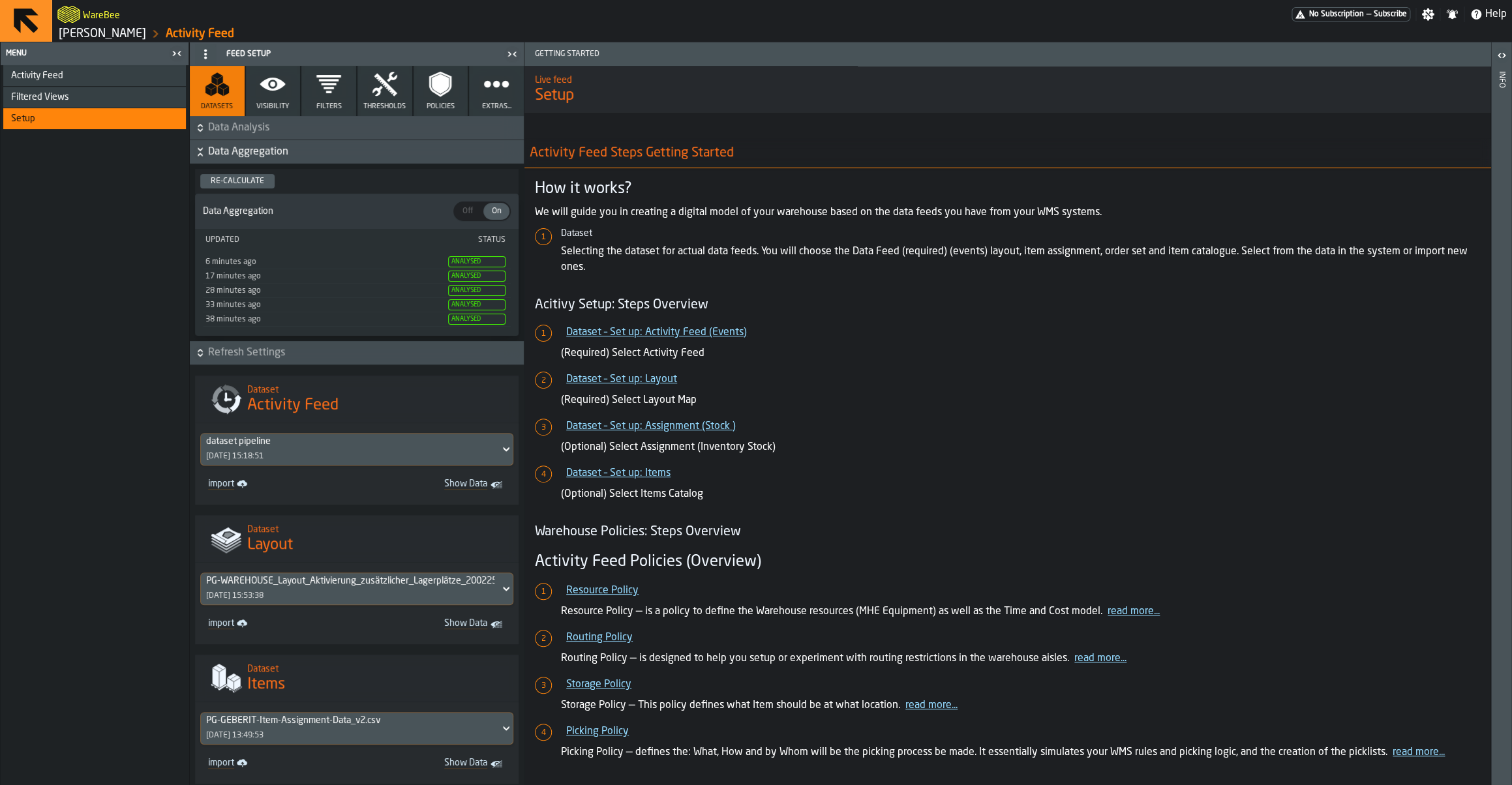
click at [265, 87] on icon "button" at bounding box center [273, 84] width 26 height 13
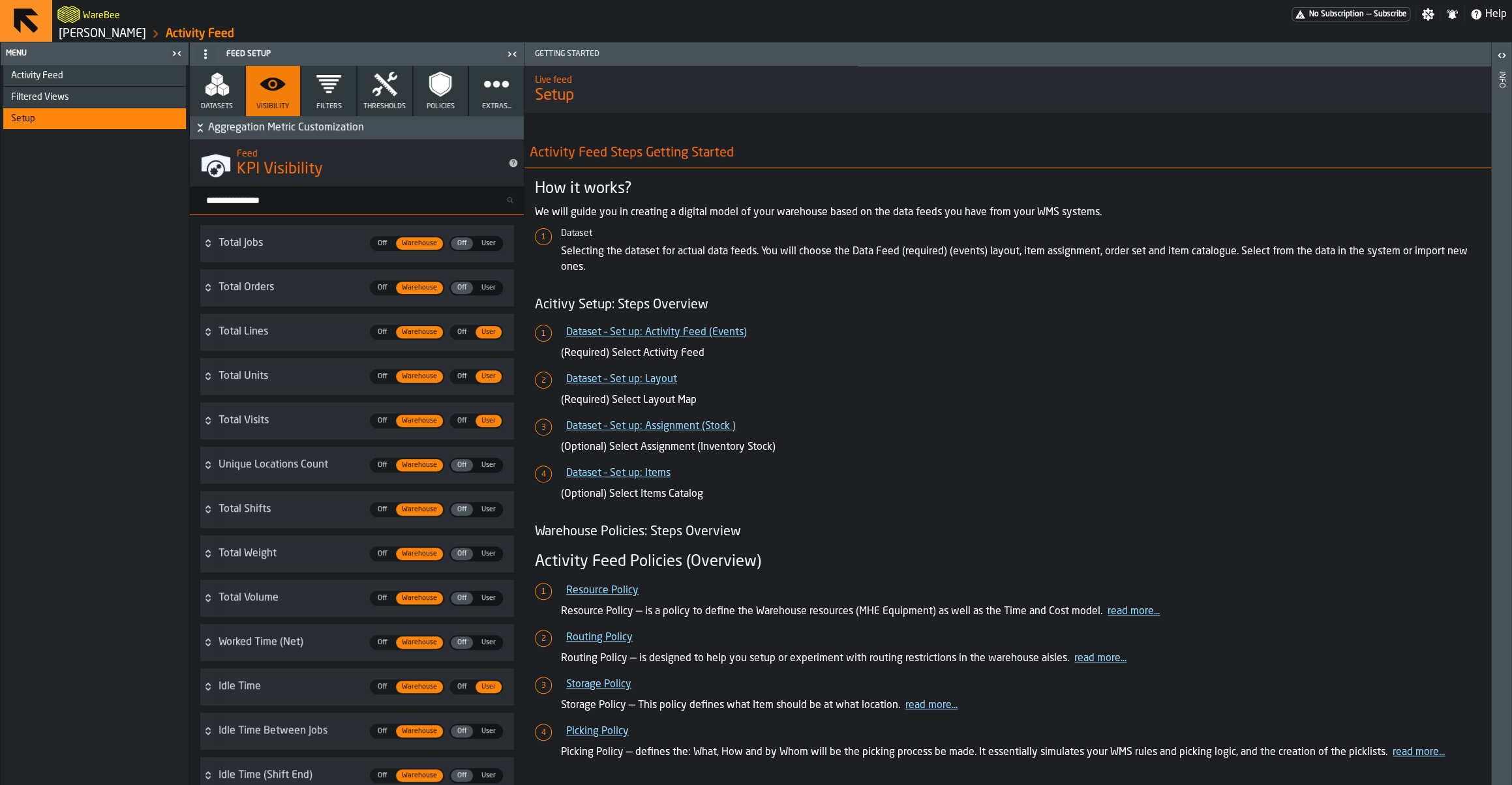
click at [325, 199] on input "Search metric..." at bounding box center [361, 201] width 323 height 17
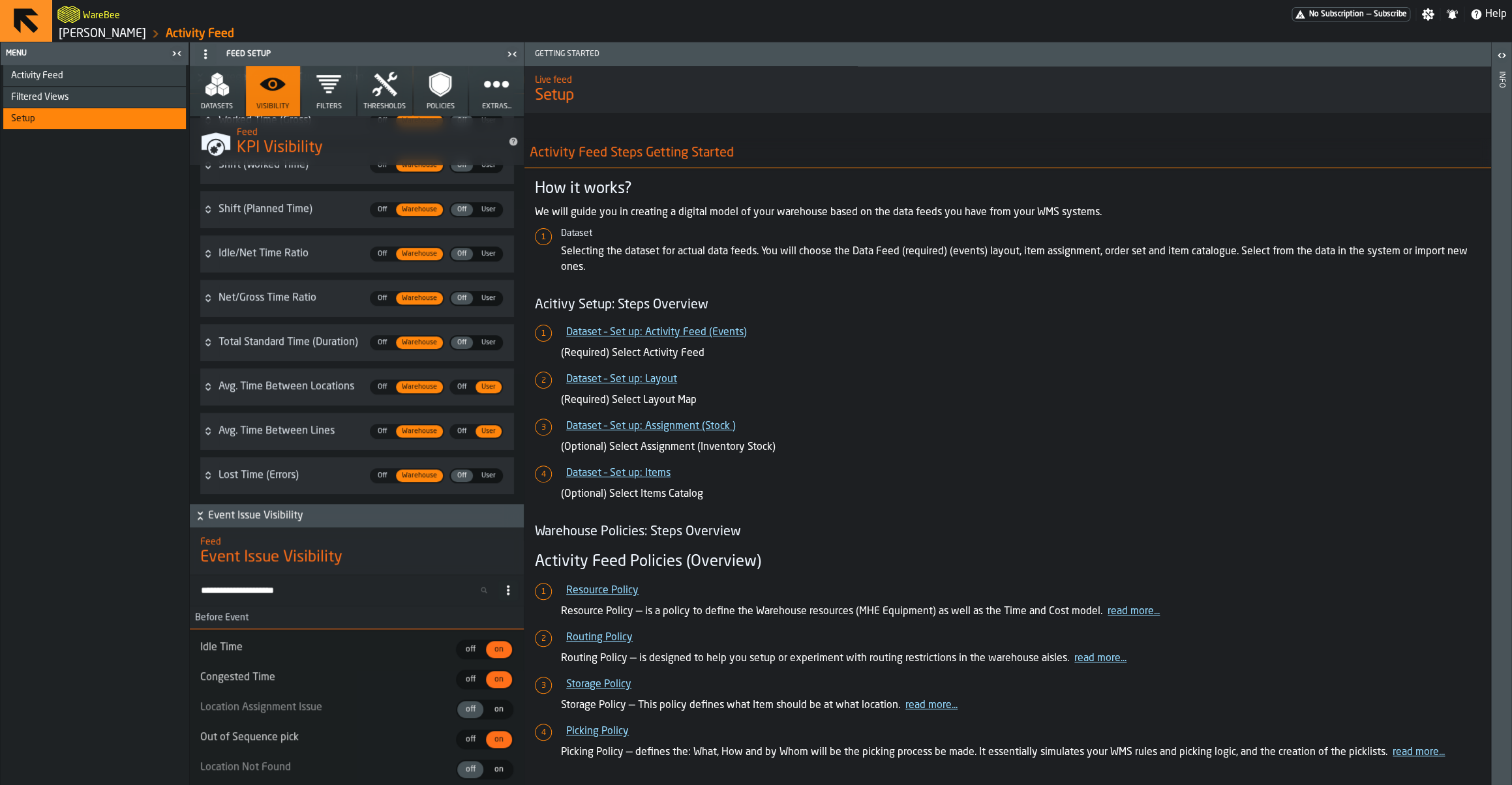
scroll to position [345, 0]
click at [483, 480] on div "User" at bounding box center [488, 474] width 26 height 12
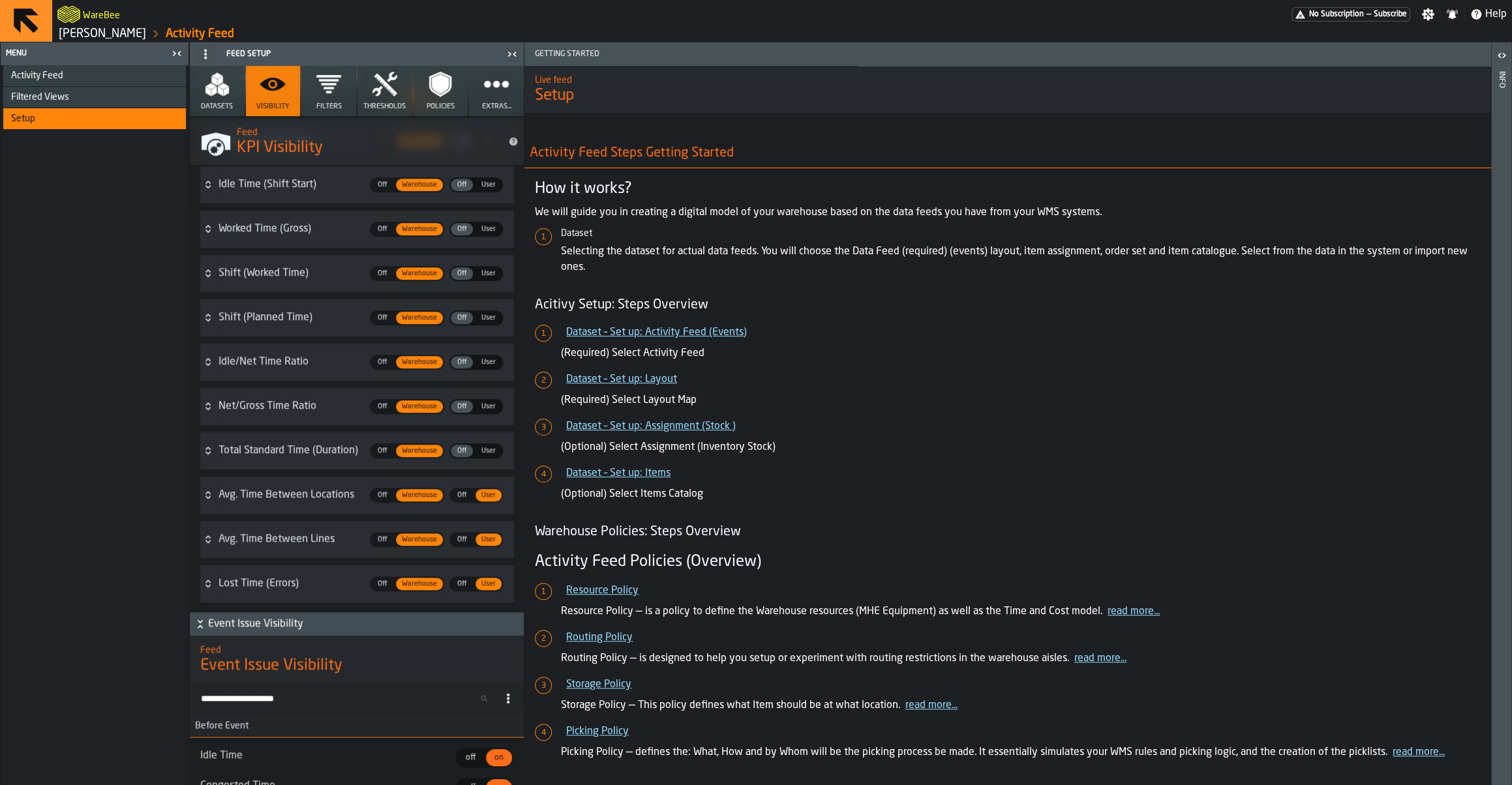
scroll to position [0, 0]
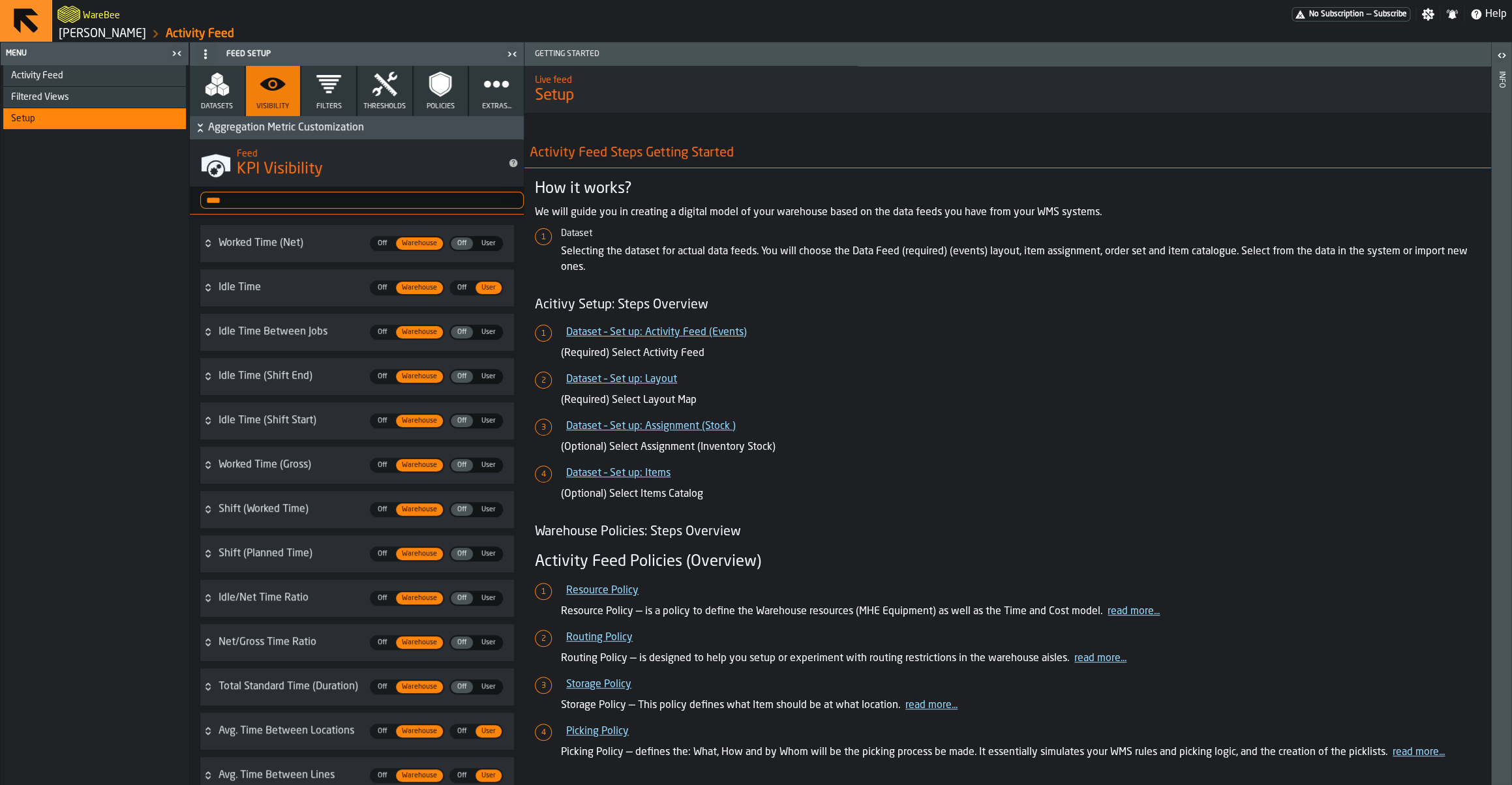
click at [248, 204] on input "****" at bounding box center [361, 201] width 323 height 17
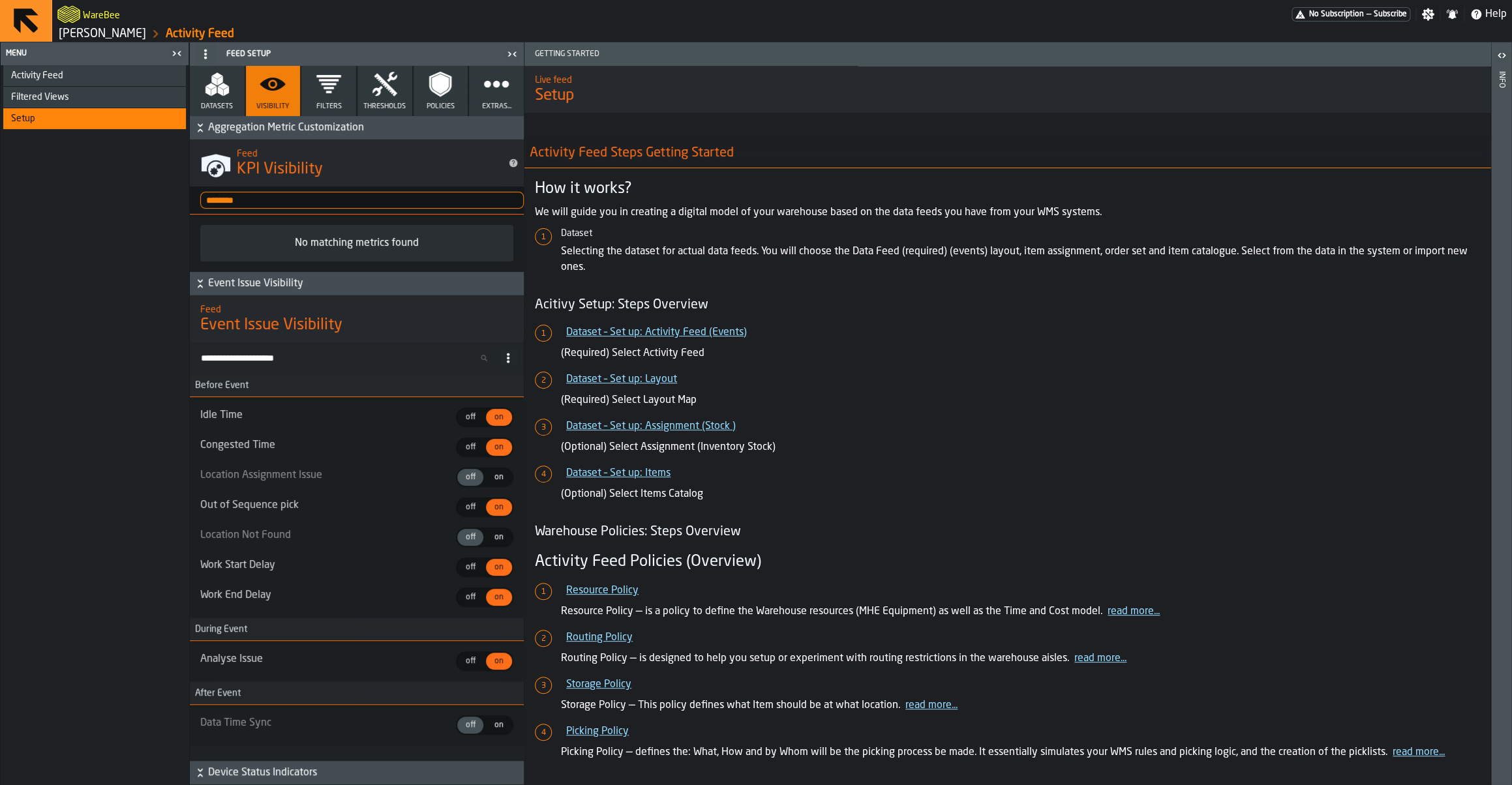
type input "********"
click at [80, 76] on div "Activity Feed" at bounding box center [96, 76] width 170 height 11
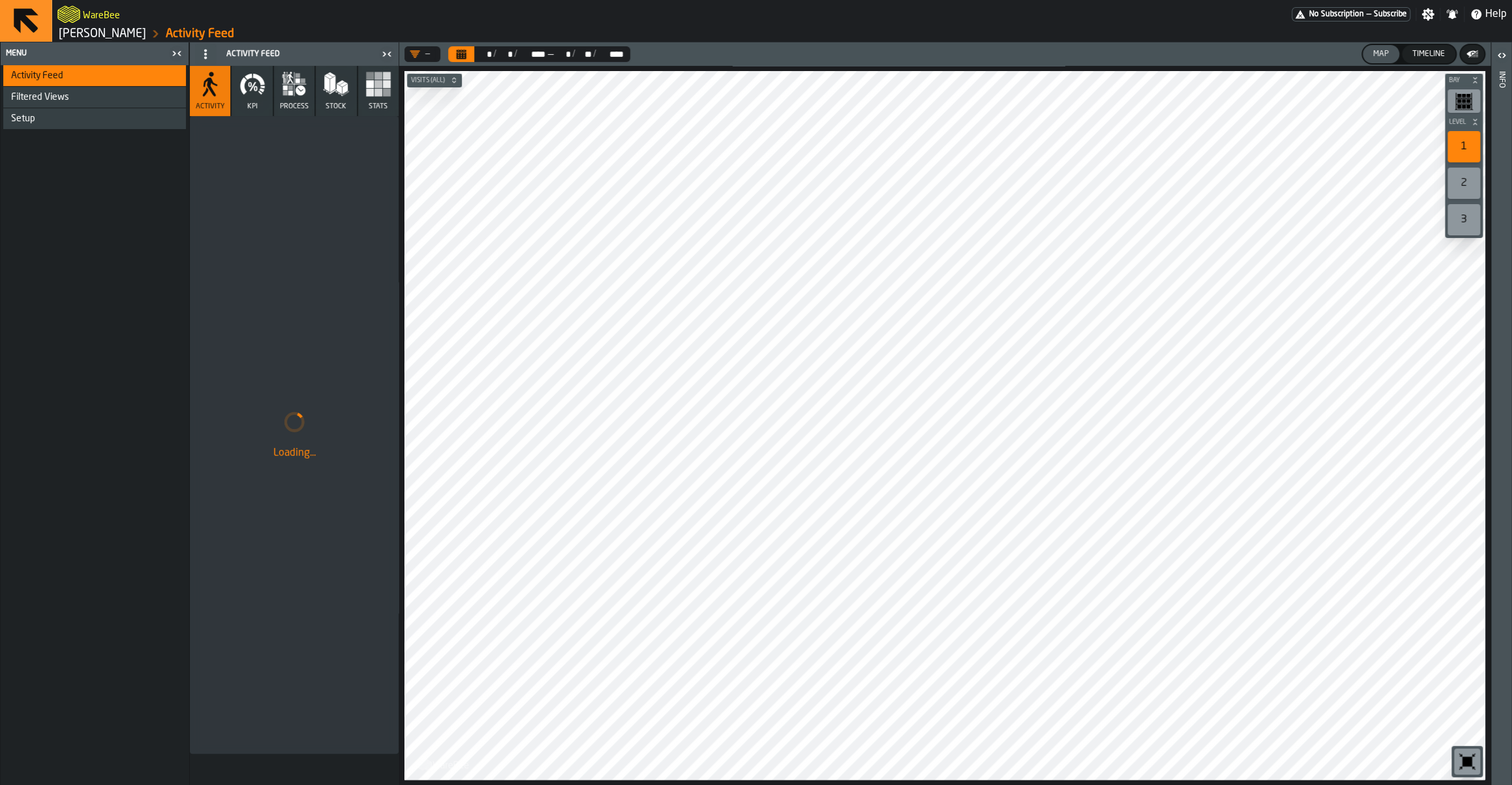
click at [470, 61] on button "Calendar" at bounding box center [461, 54] width 26 height 16
click at [238, 101] on button "KPI" at bounding box center [251, 91] width 41 height 50
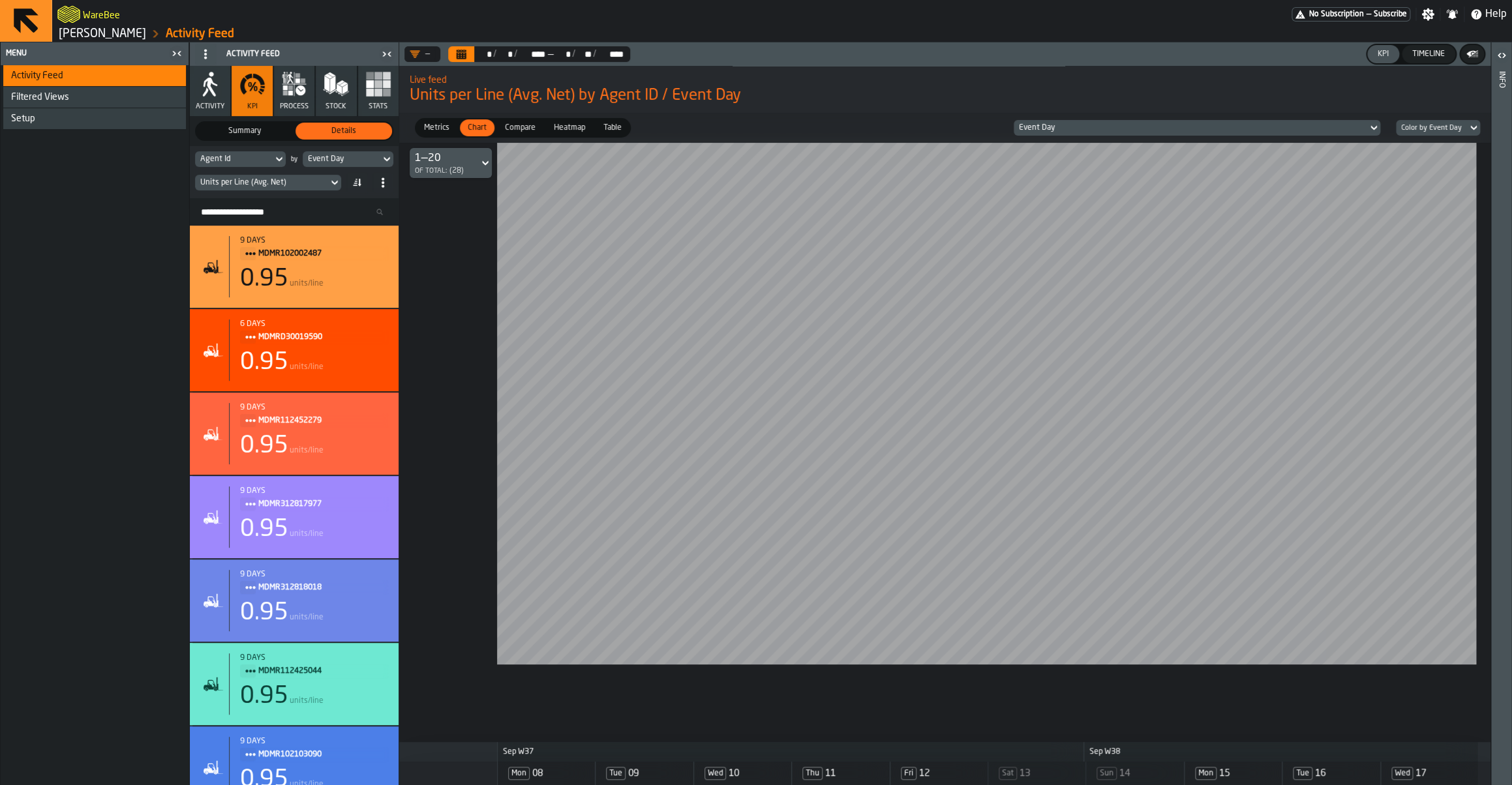
click at [298, 192] on div "Units per Line (Avg. Net)" at bounding box center [294, 182] width 198 height 21
click at [289, 178] on div "Units per Line (Avg. Net)" at bounding box center [261, 182] width 123 height 9
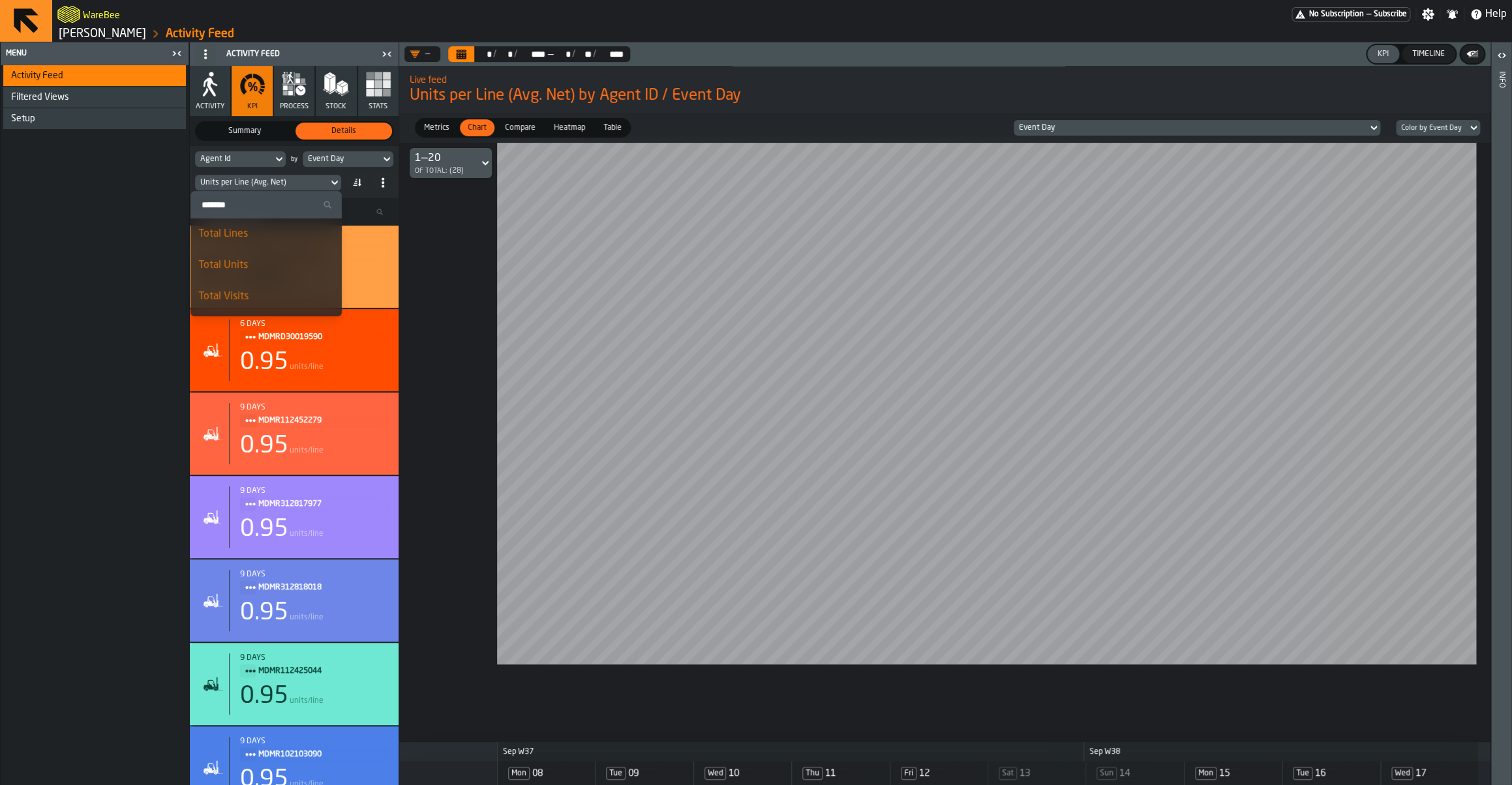
click at [257, 199] on input "Search" at bounding box center [266, 205] width 141 height 17
type input "****"
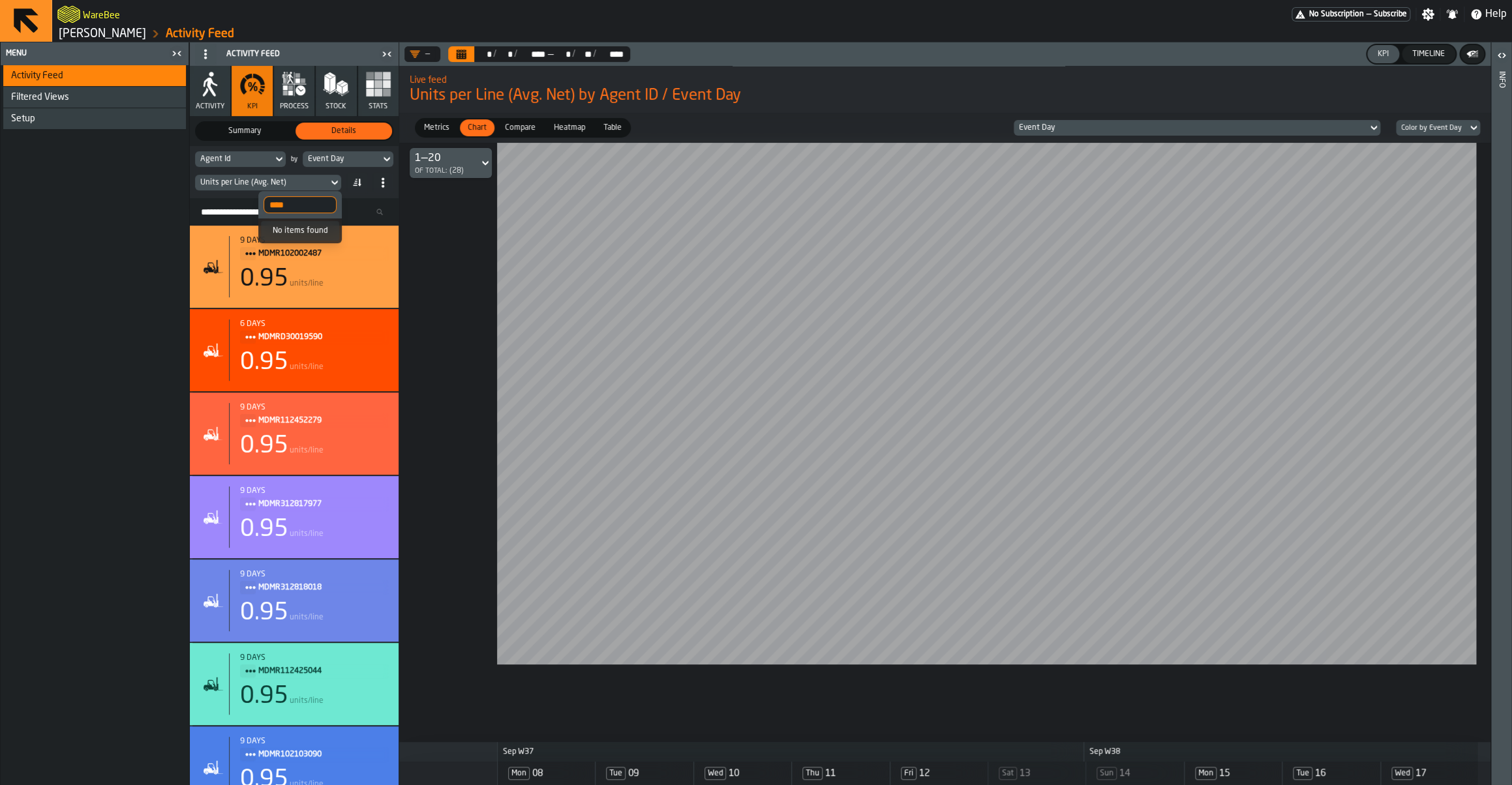
click at [289, 208] on input "****" at bounding box center [300, 205] width 73 height 17
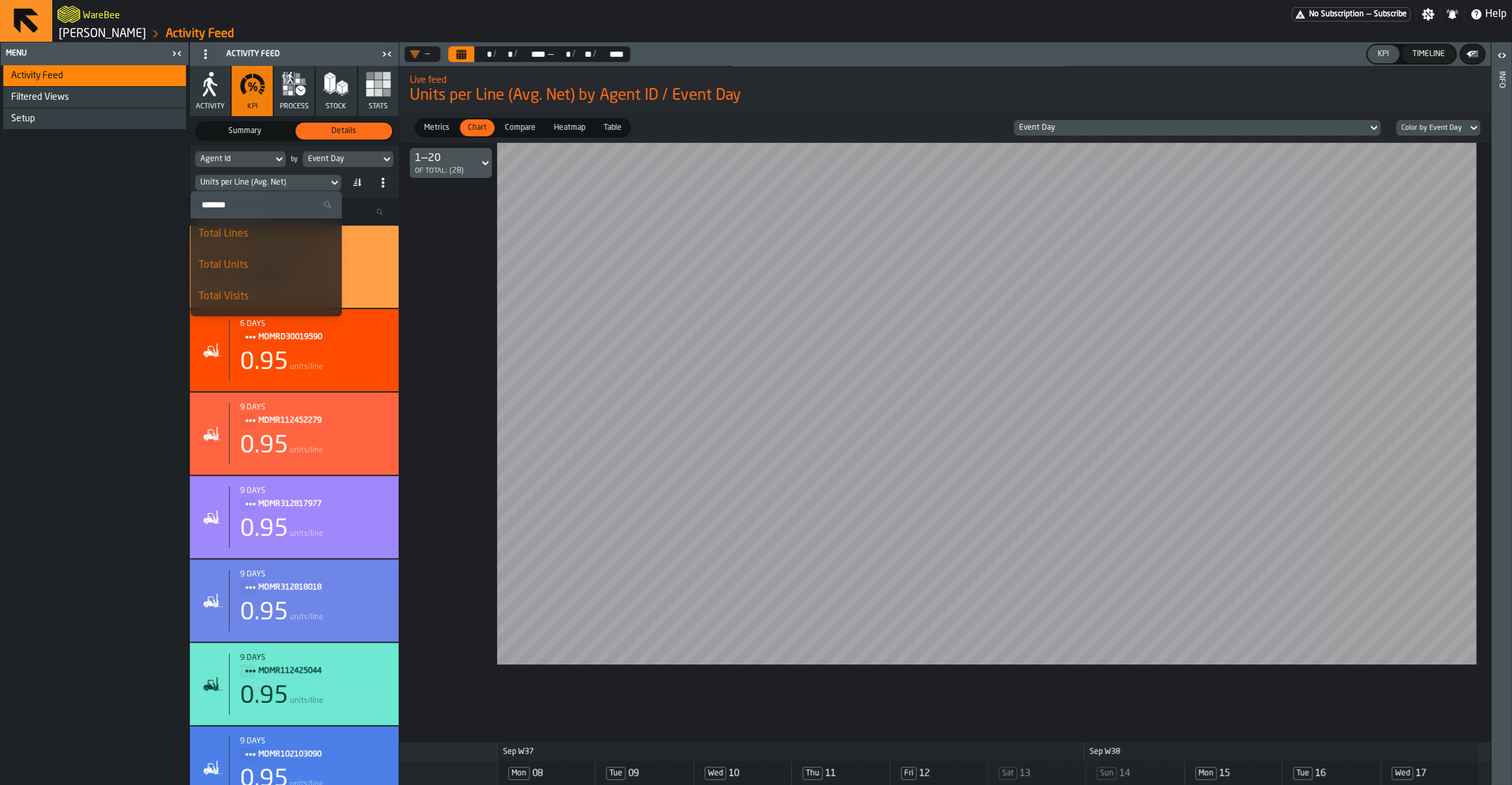
click at [261, 159] on div "Agent Id" at bounding box center [233, 159] width 67 height 9
click at [82, 36] on link "[PERSON_NAME]" at bounding box center [102, 34] width 87 height 14
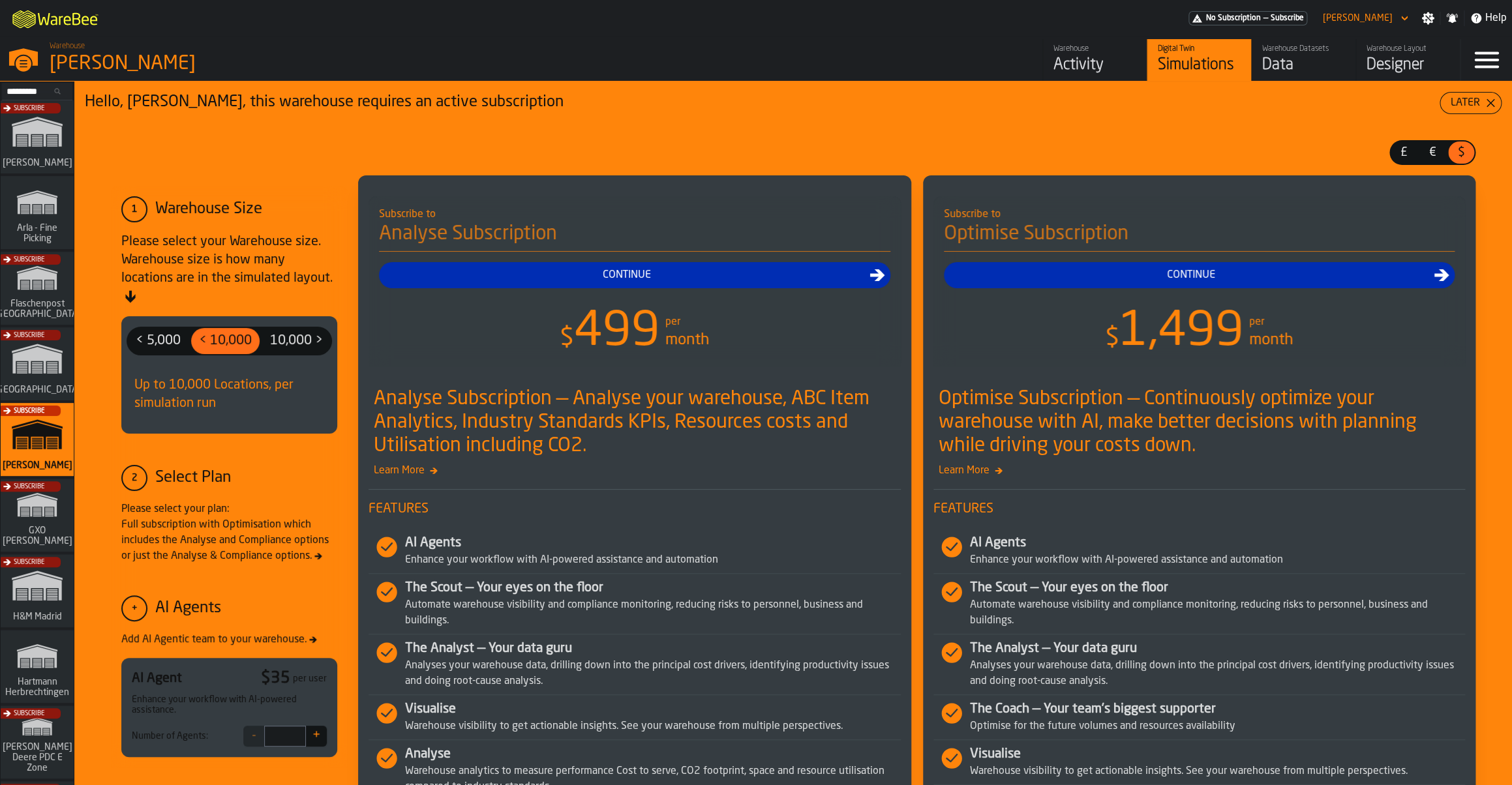
click at [31, 436] on div "Subscribe" at bounding box center [34, 443] width 73 height 76
click at [1084, 69] on div "Activity" at bounding box center [1095, 65] width 83 height 21
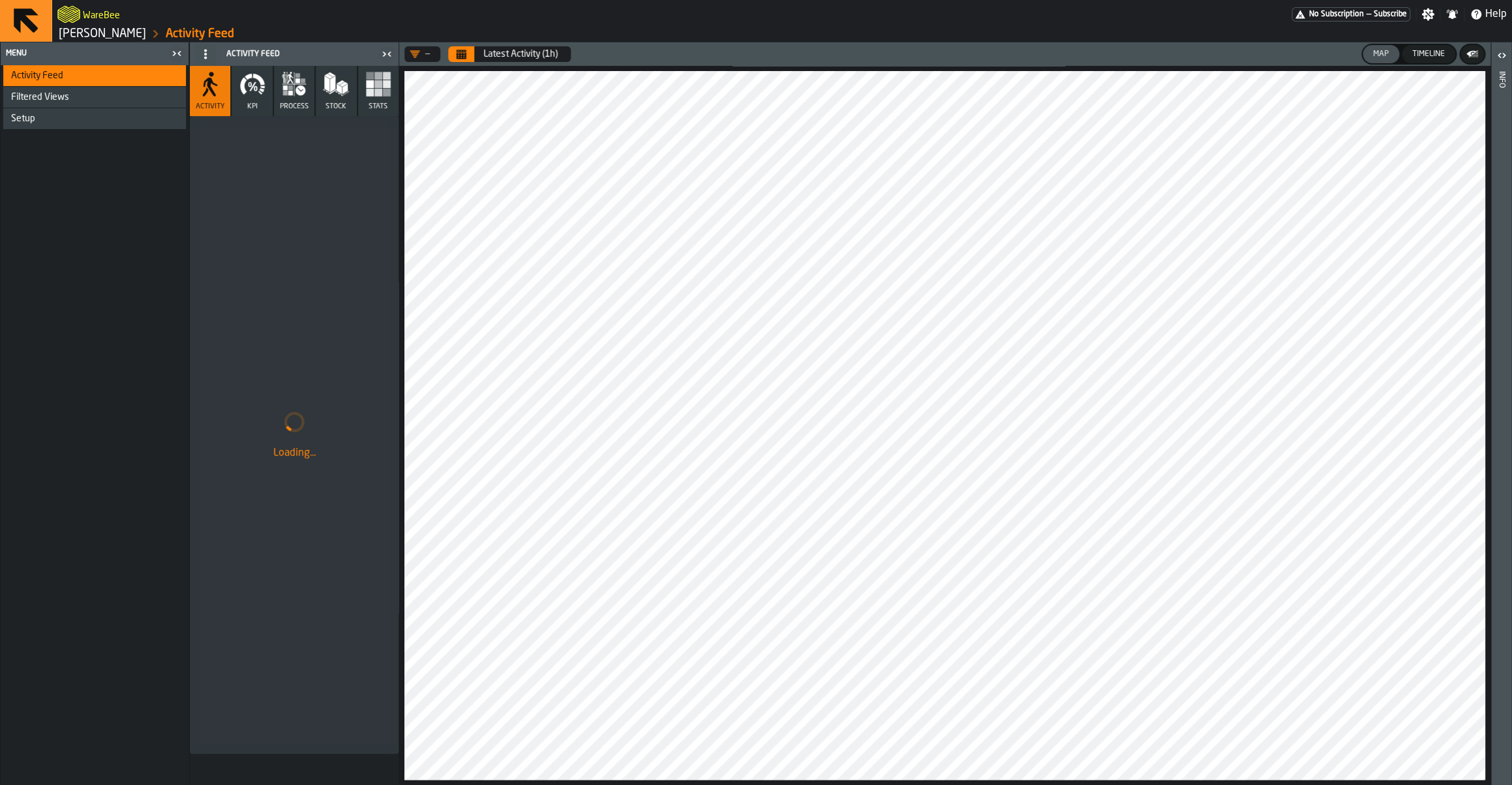
click at [267, 94] on button "KPI" at bounding box center [251, 91] width 41 height 50
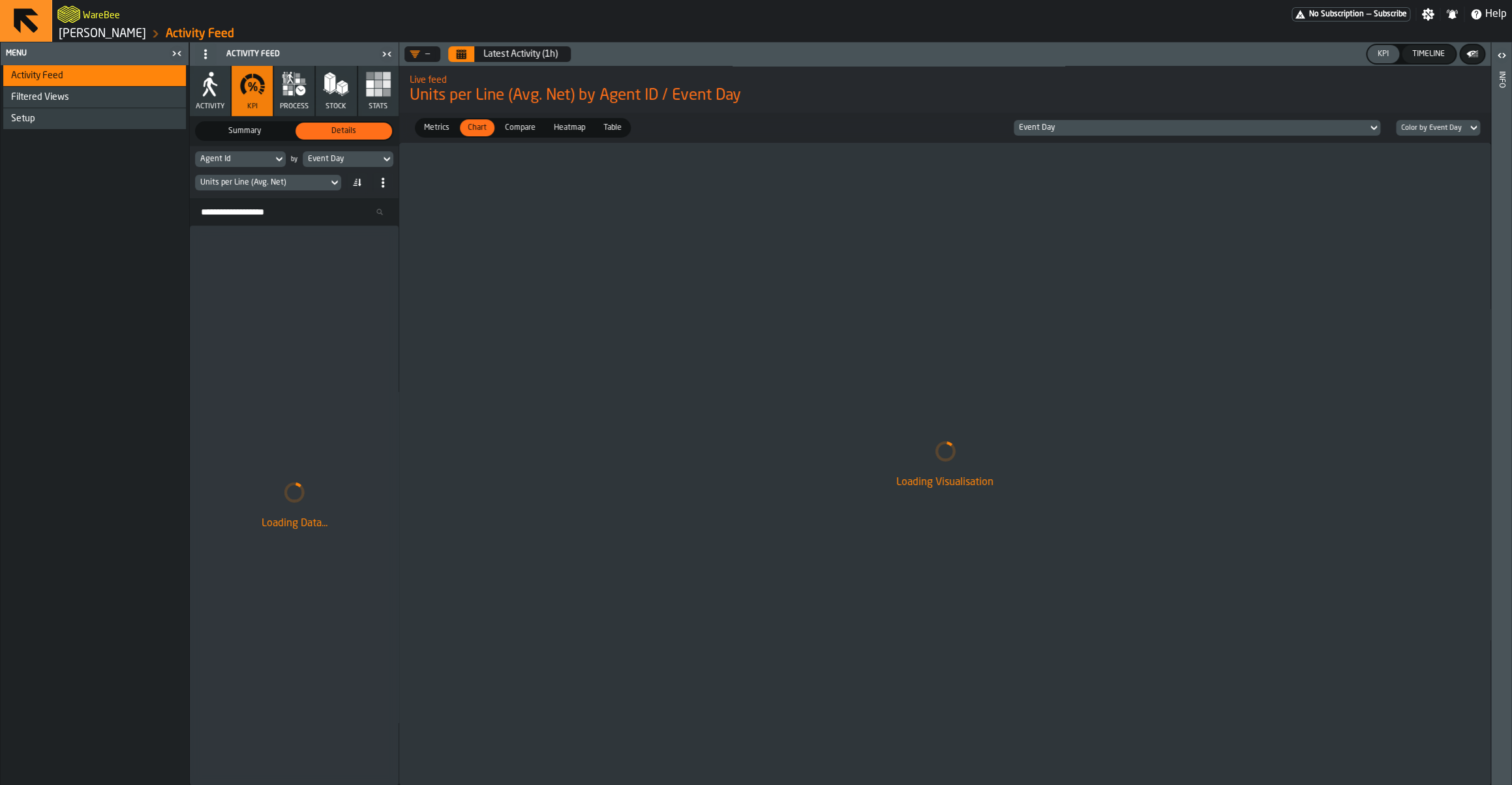
click at [258, 180] on div "Units per Line (Avg. Net)" at bounding box center [261, 182] width 123 height 9
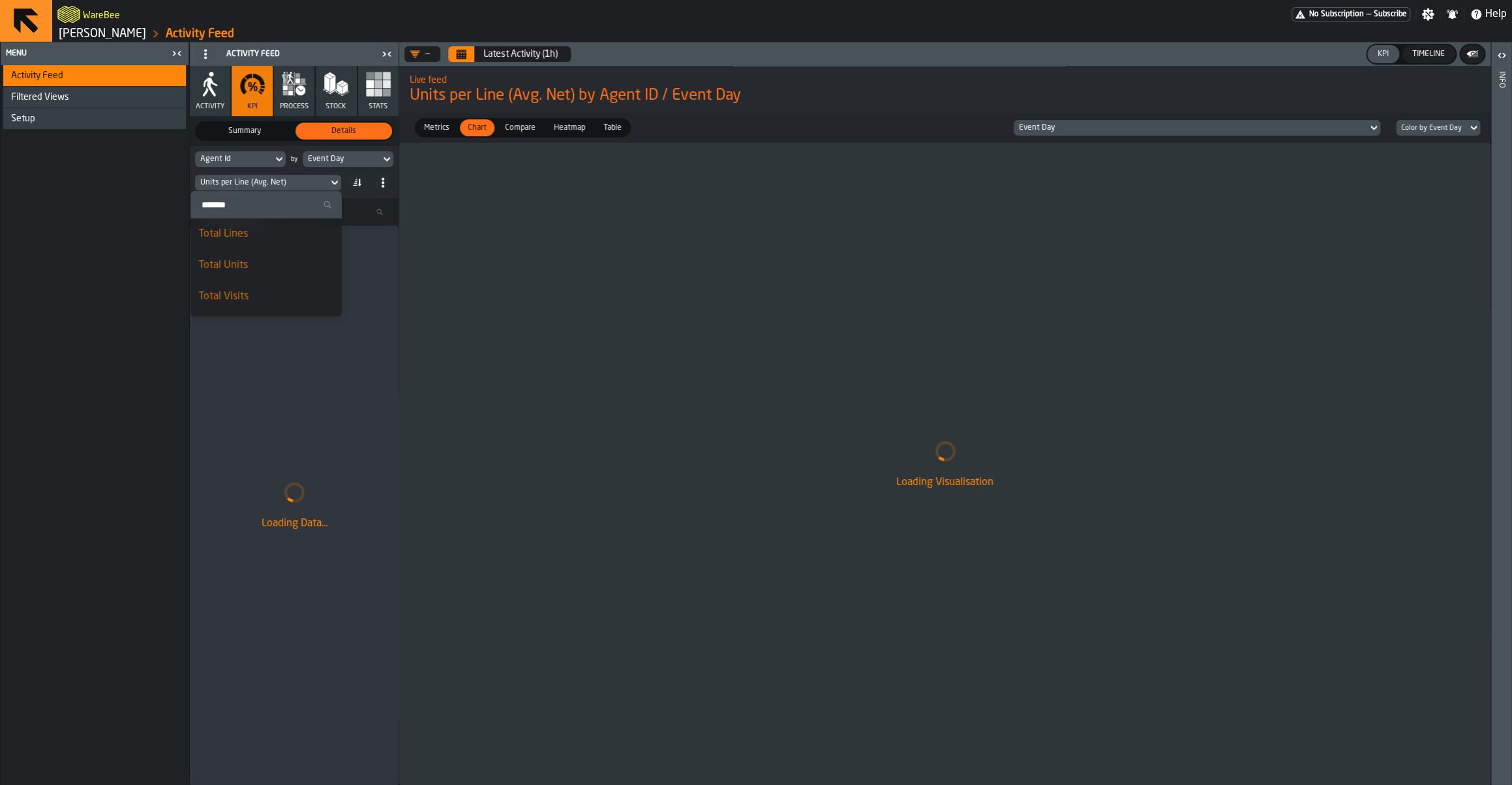
click at [72, 123] on div "Setup" at bounding box center [96, 118] width 170 height 11
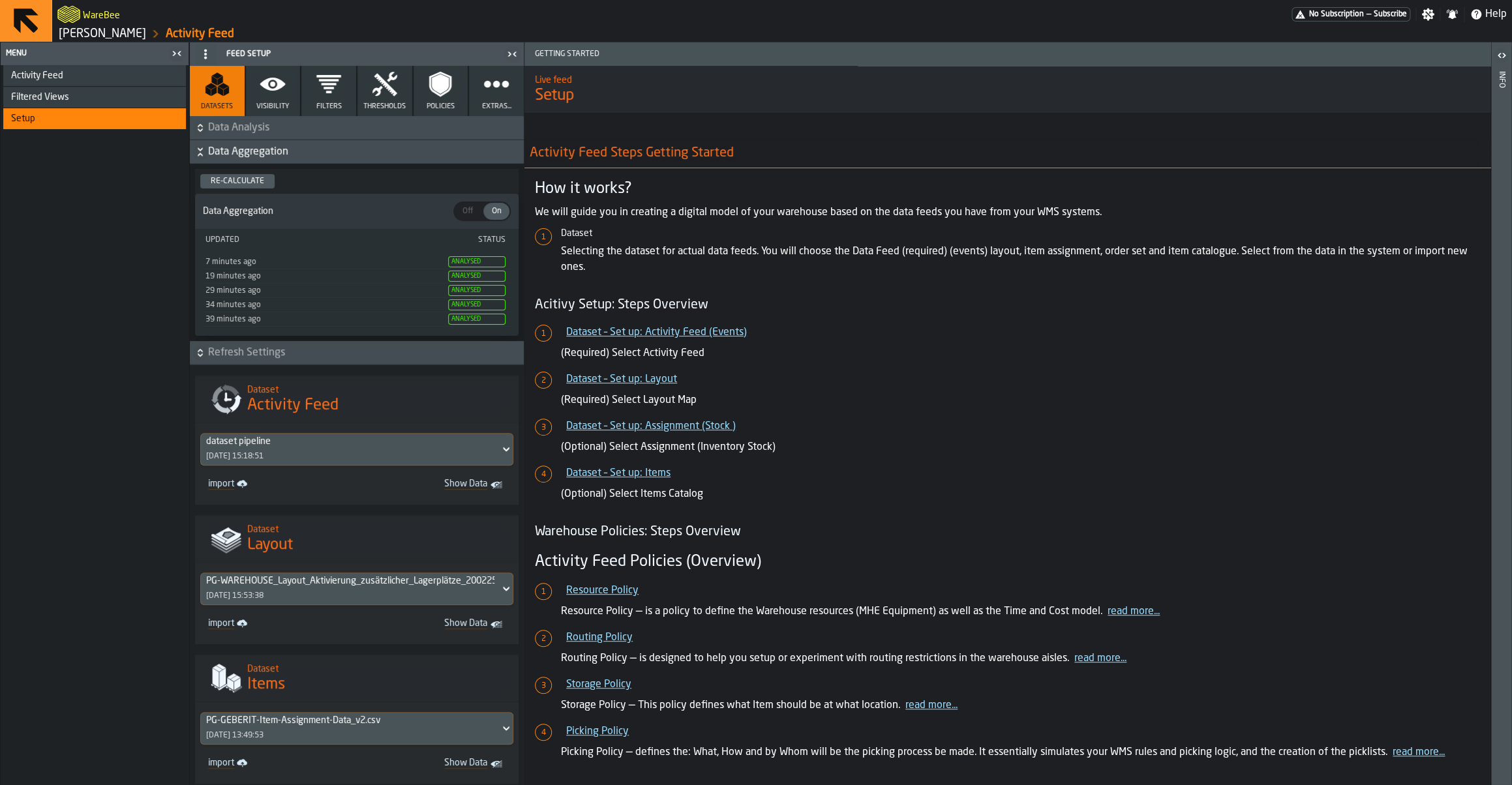
click at [278, 95] on icon "button" at bounding box center [273, 84] width 26 height 26
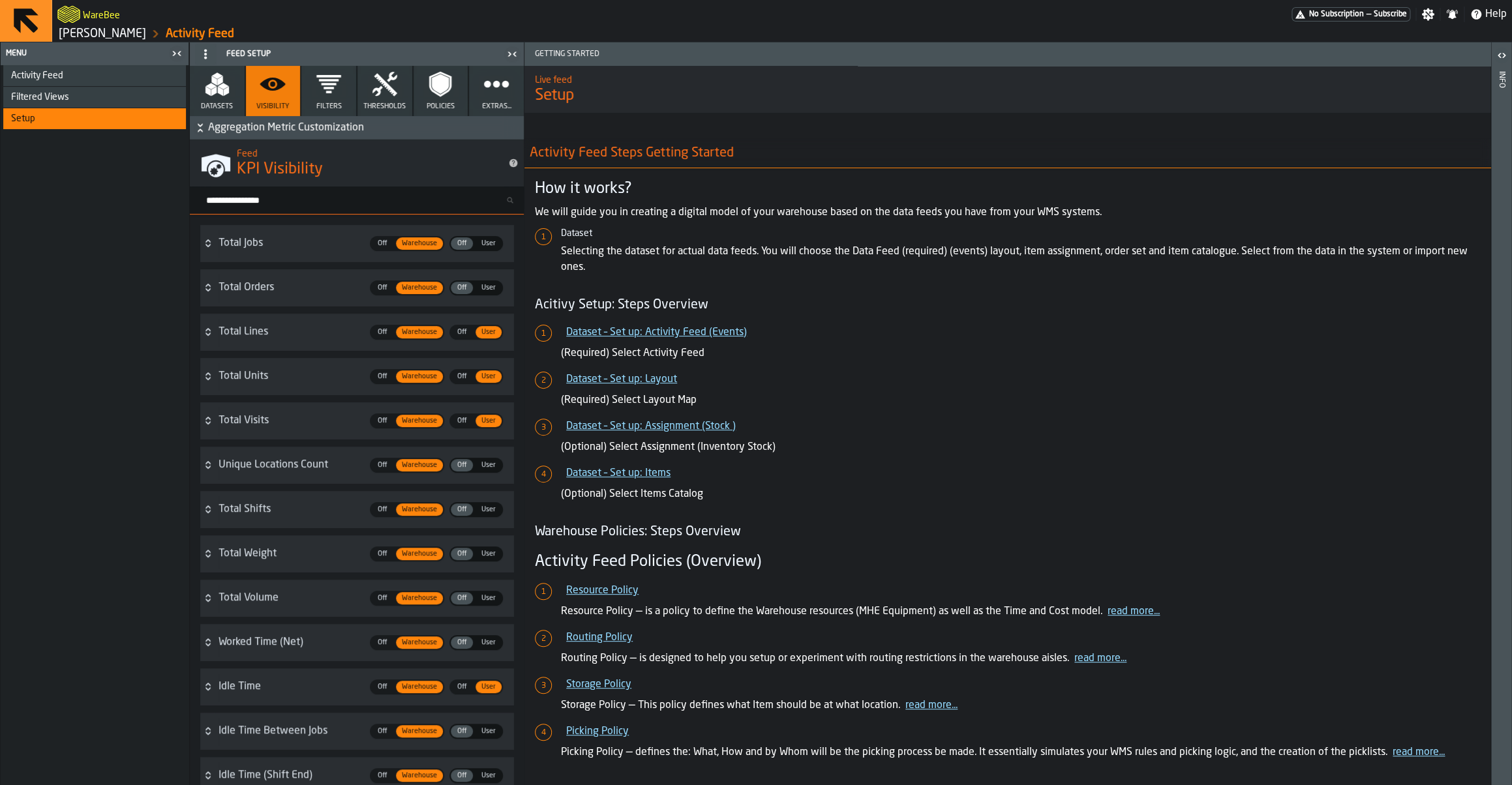
click at [245, 201] on input "Search metric..." at bounding box center [361, 201] width 323 height 17
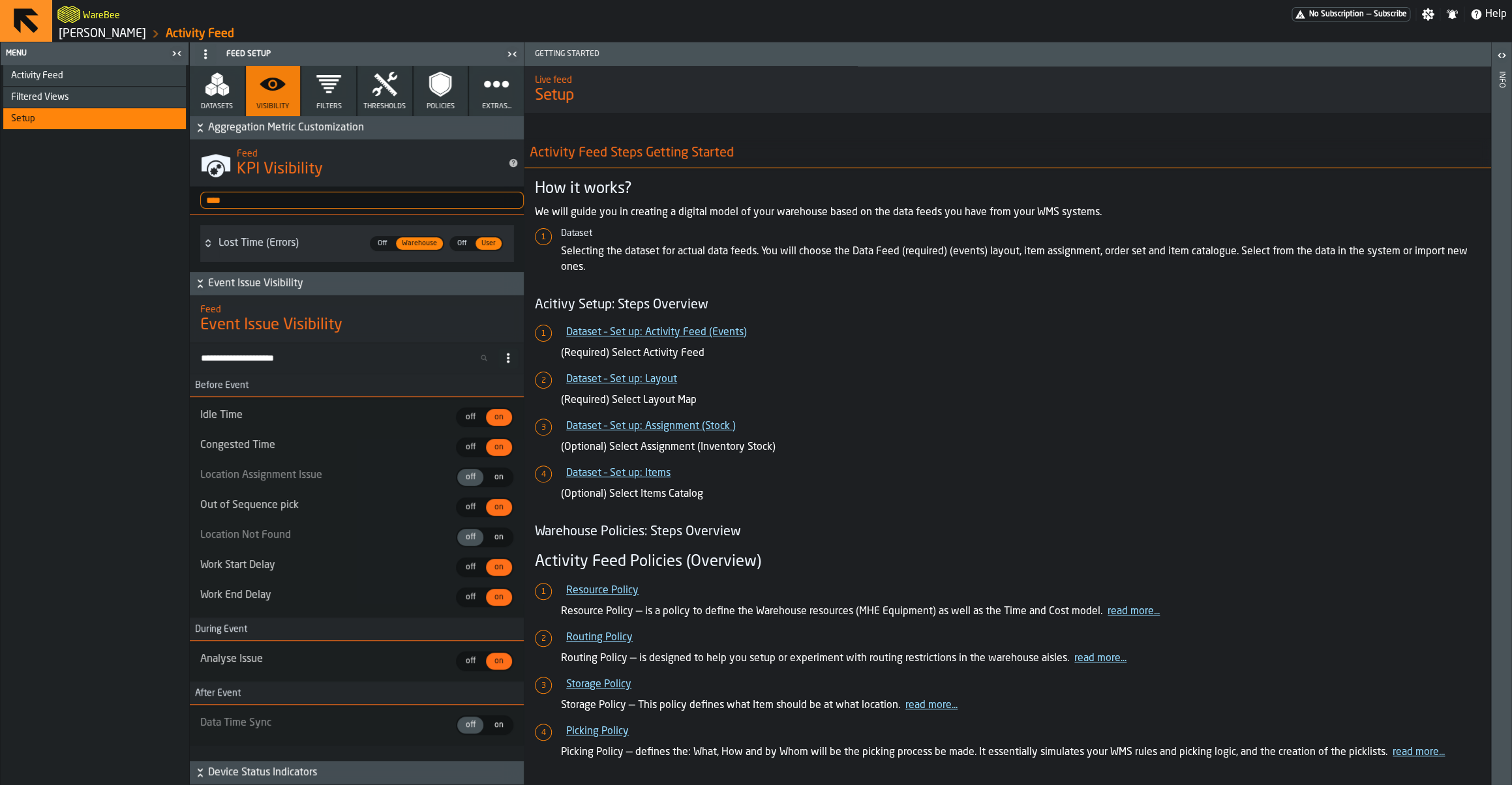
type input "****"
click at [125, 80] on div "Activity Feed" at bounding box center [96, 76] width 170 height 11
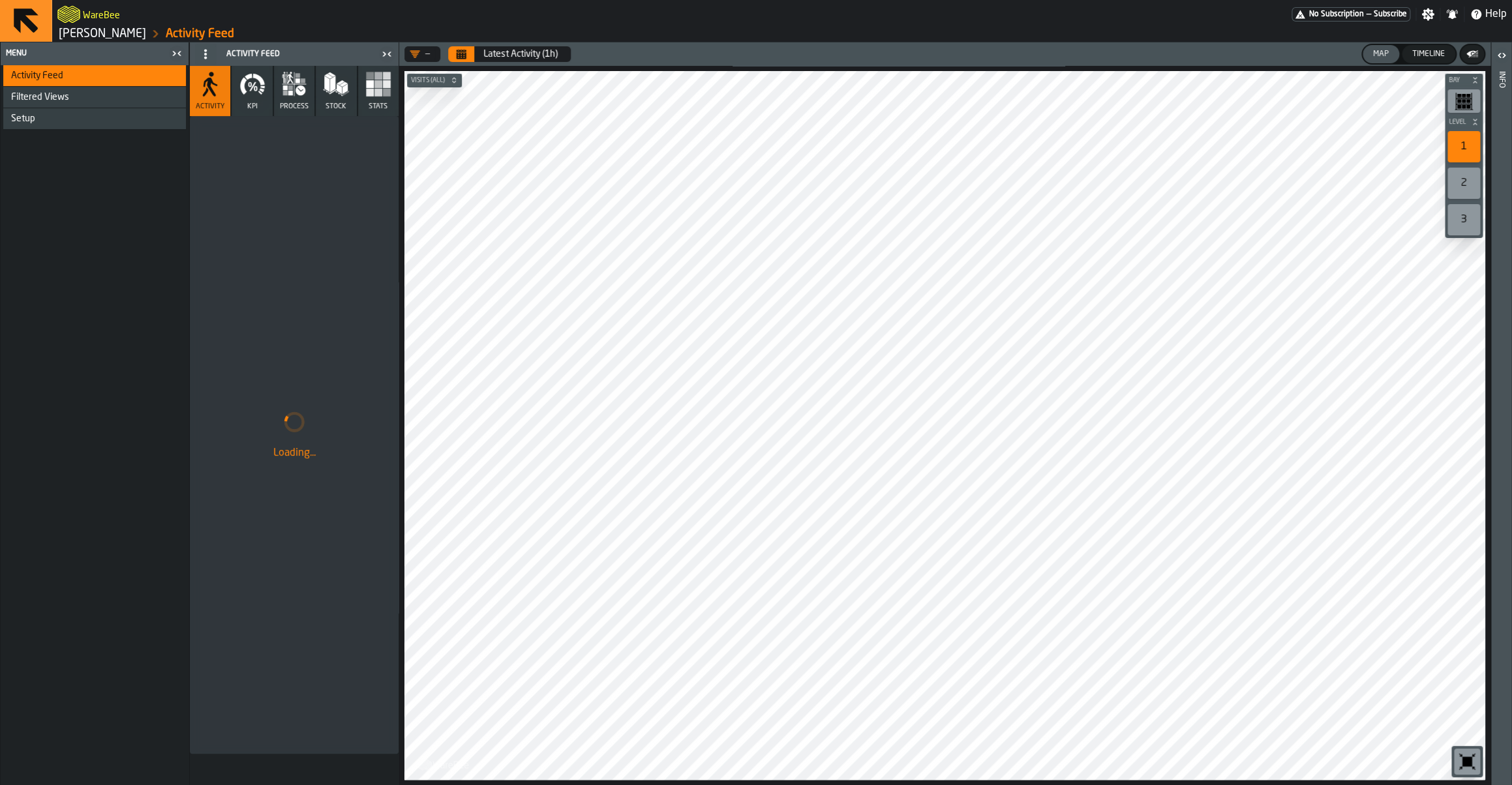
click at [460, 53] on icon "Calendar" at bounding box center [462, 55] width 10 height 6
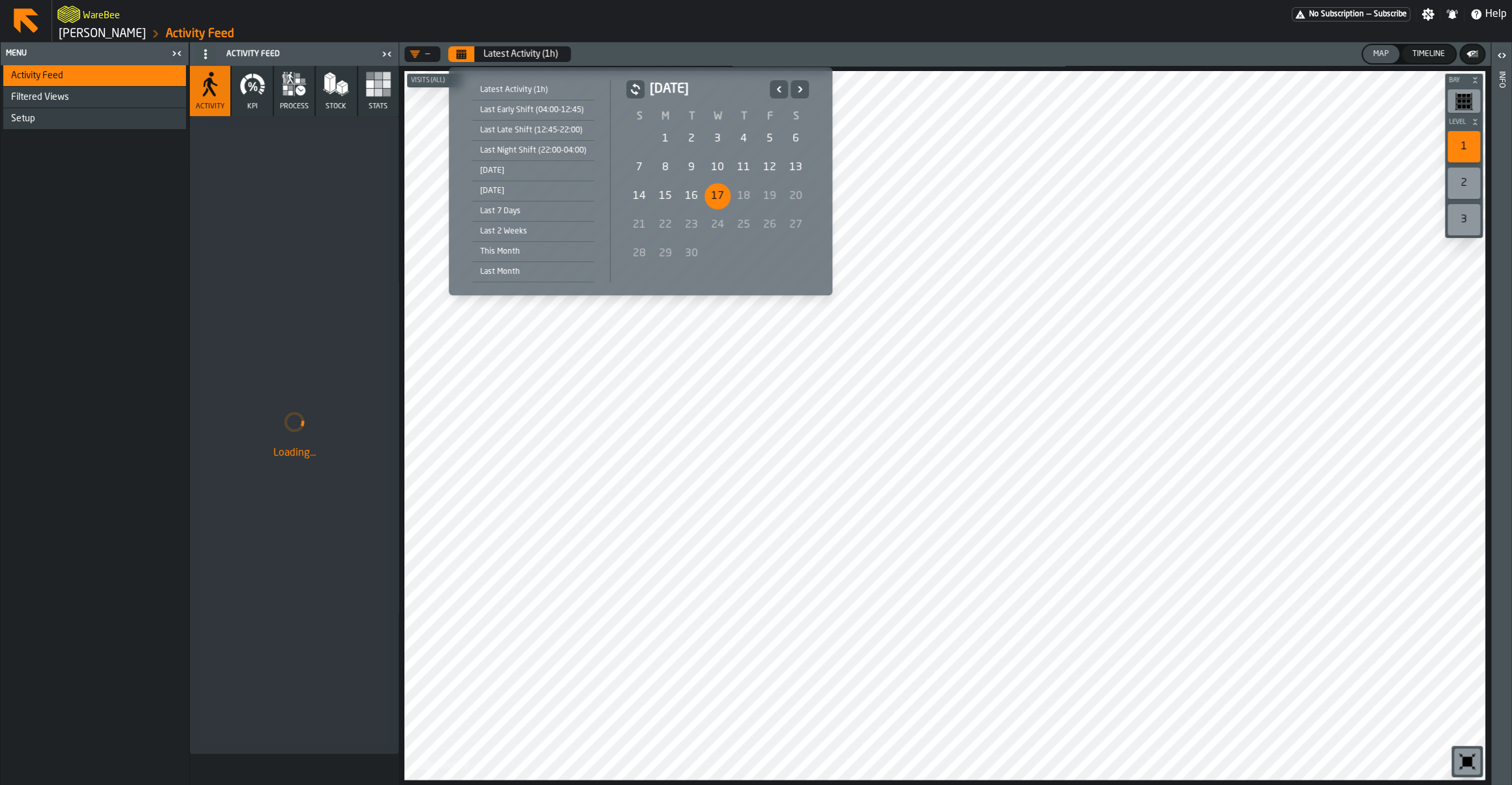
click at [669, 149] on div "1" at bounding box center [665, 138] width 26 height 26
drag, startPoint x: 717, startPoint y: 198, endPoint x: 369, endPoint y: 211, distance: 348.2
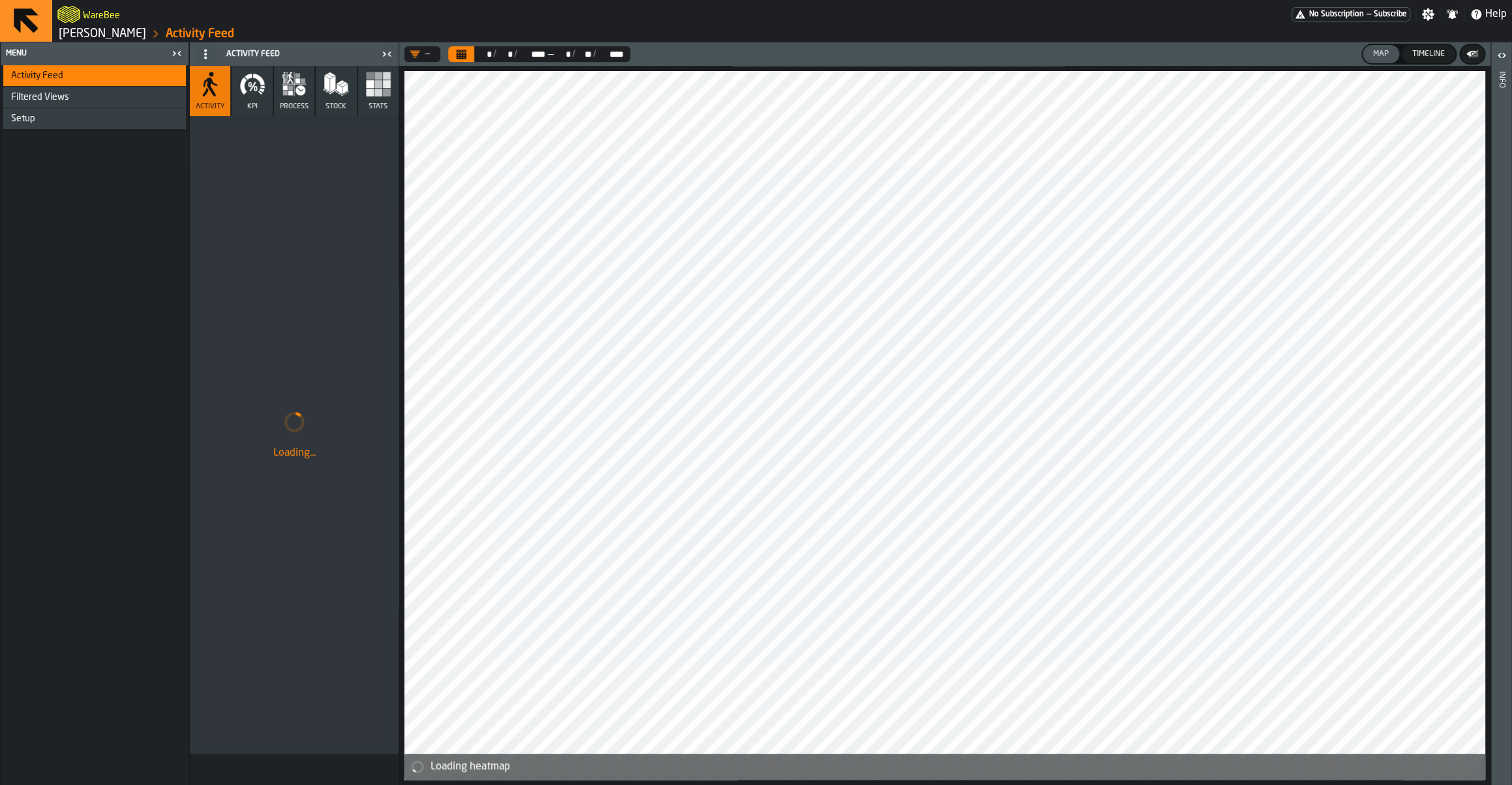
click at [253, 87] on icon "button" at bounding box center [252, 86] width 6 height 9
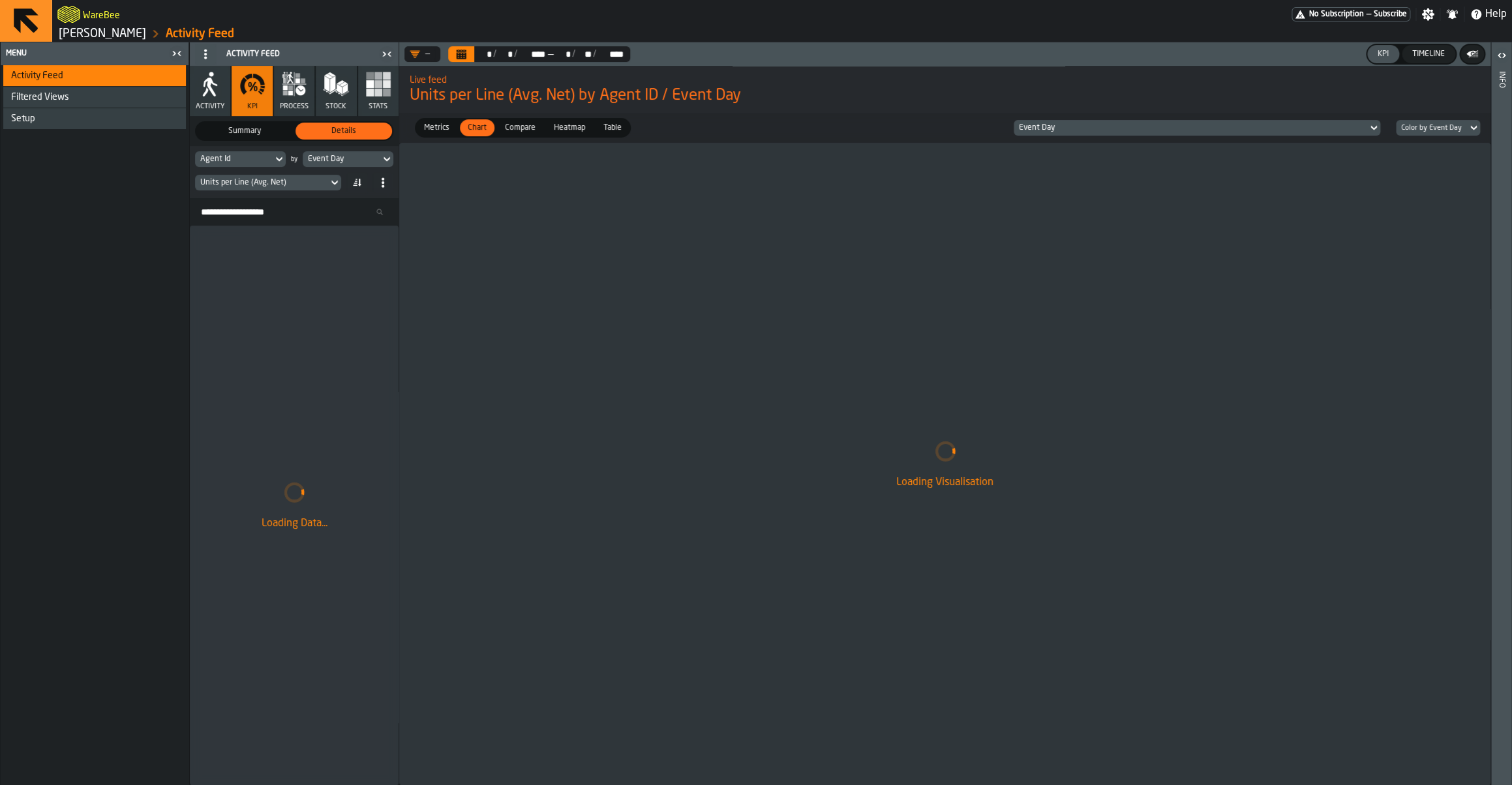
click at [268, 182] on div "Units per Line (Avg. Net)" at bounding box center [261, 182] width 123 height 9
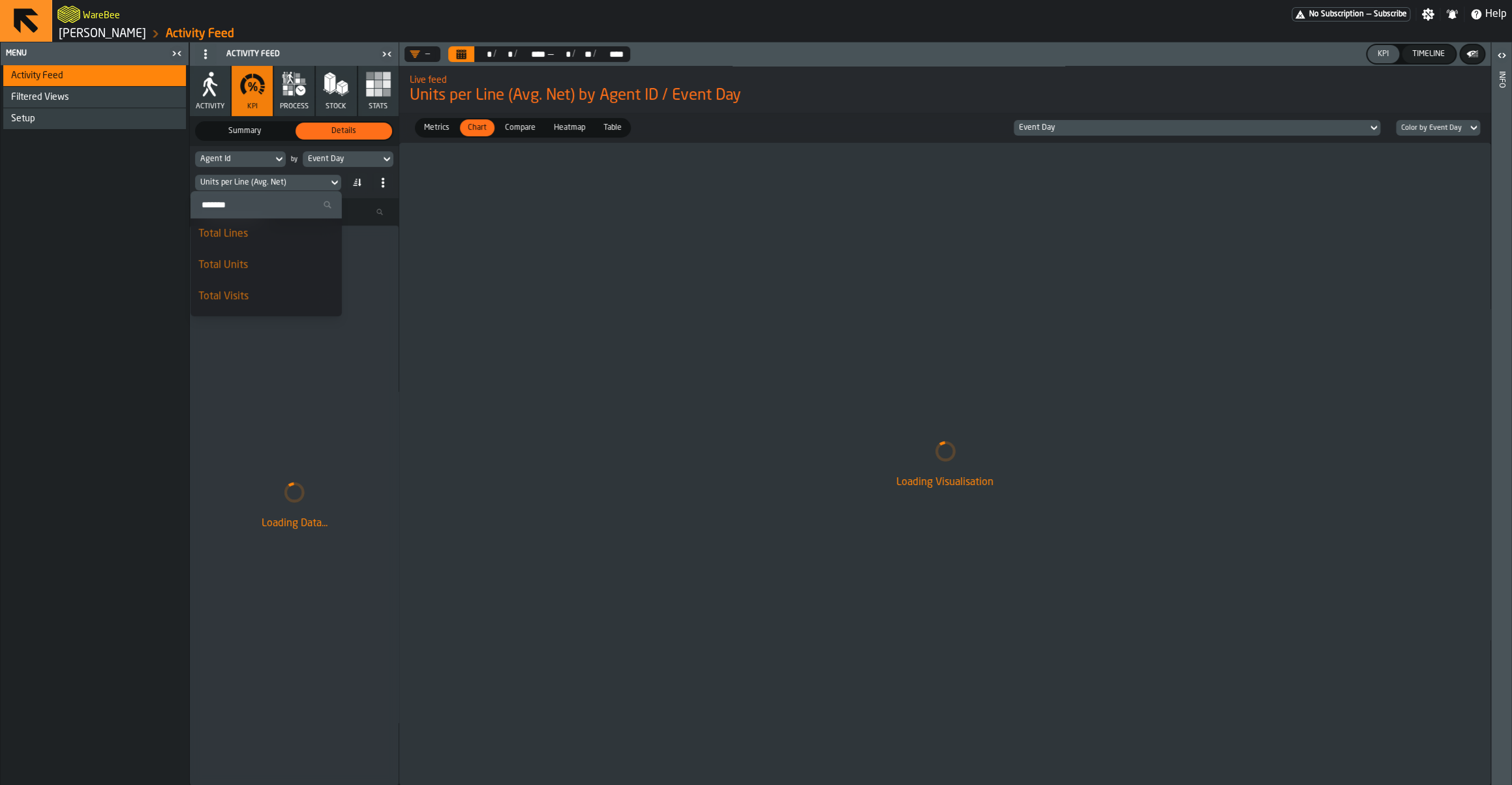
click at [281, 202] on input "Search" at bounding box center [266, 205] width 141 height 17
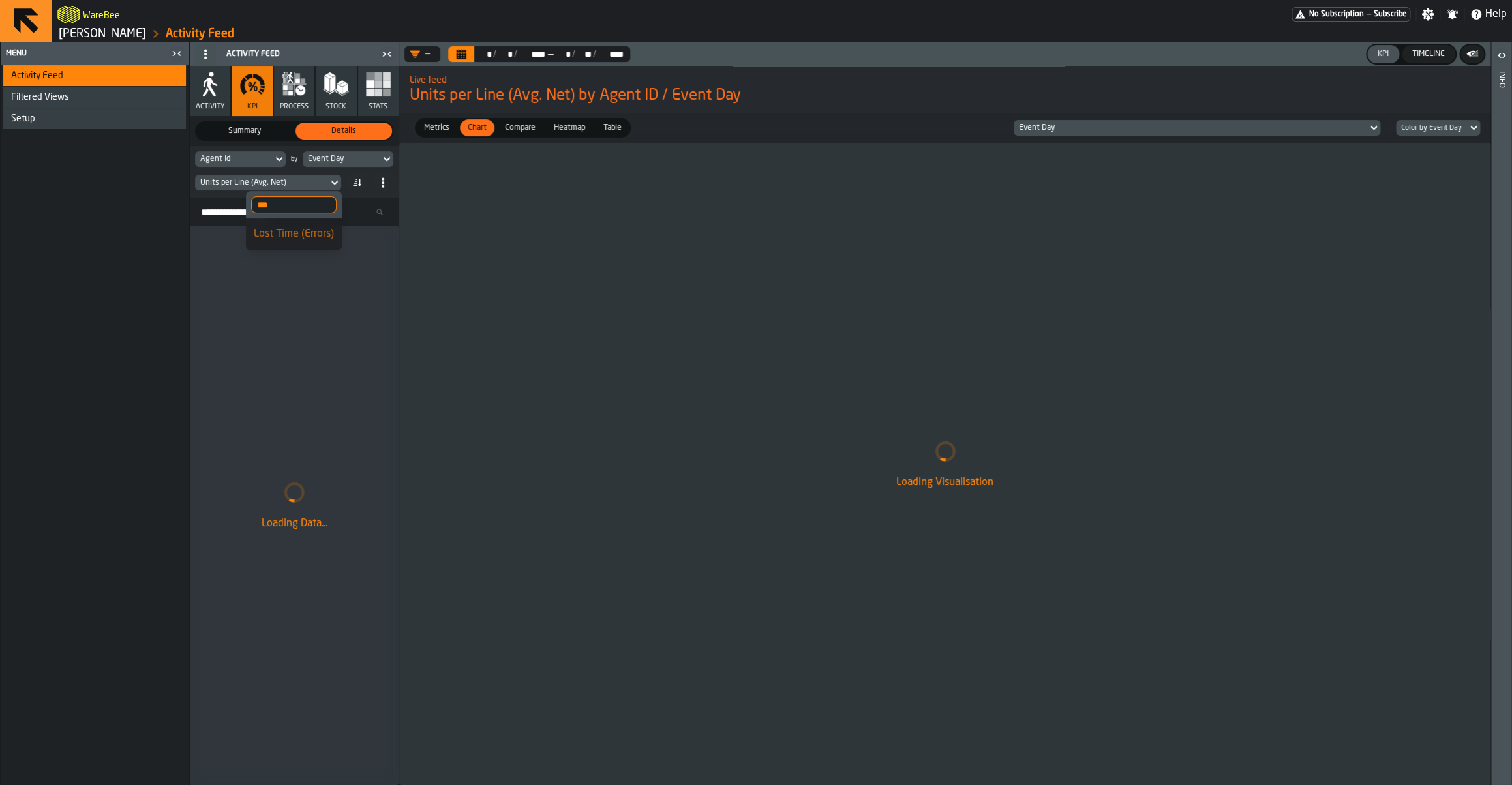
type input "***"
click at [291, 234] on div "Lost Time (Errors)" at bounding box center [293, 234] width 80 height 16
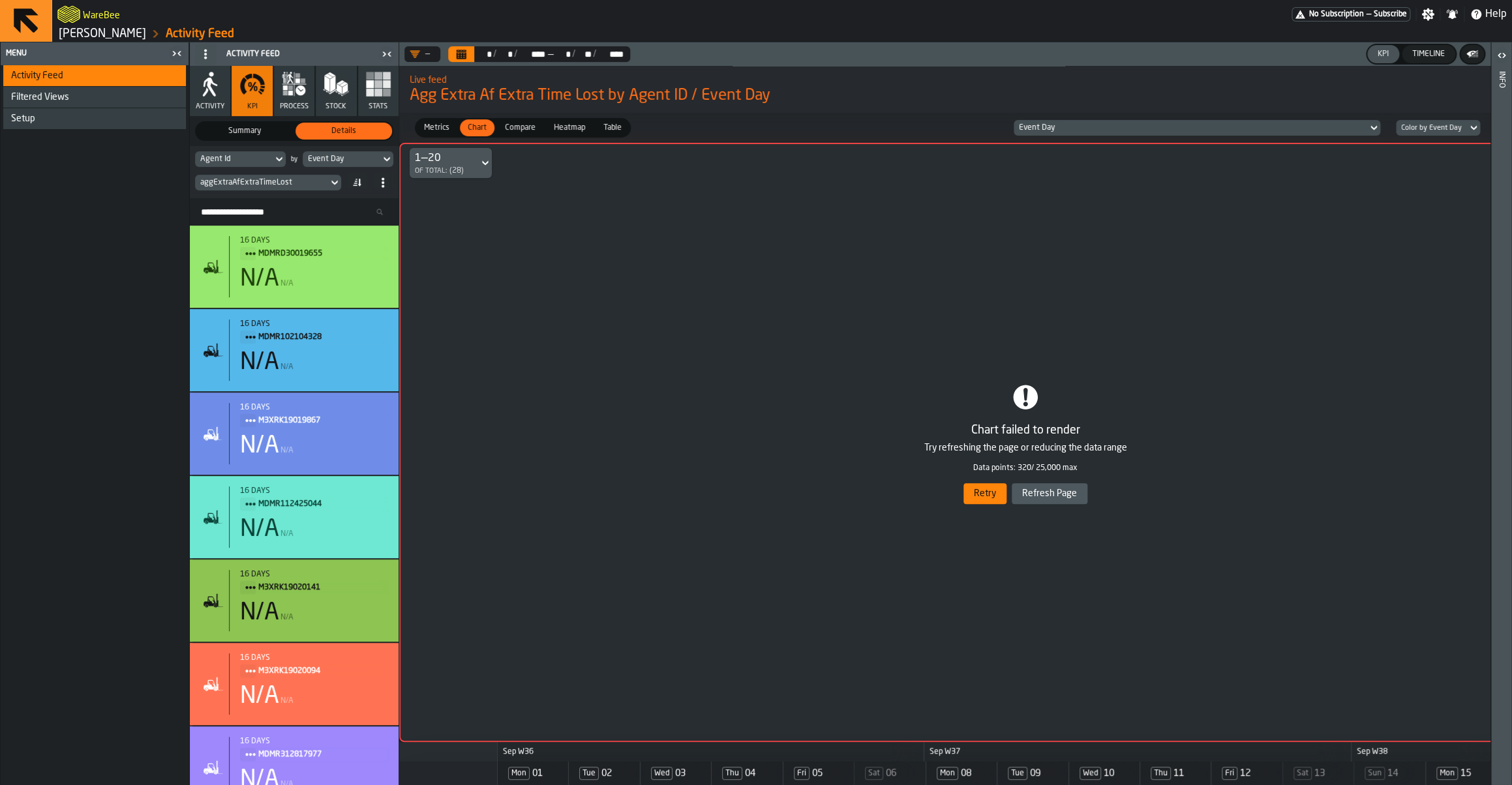
click at [466, 54] on icon "Calendar" at bounding box center [462, 55] width 10 height 6
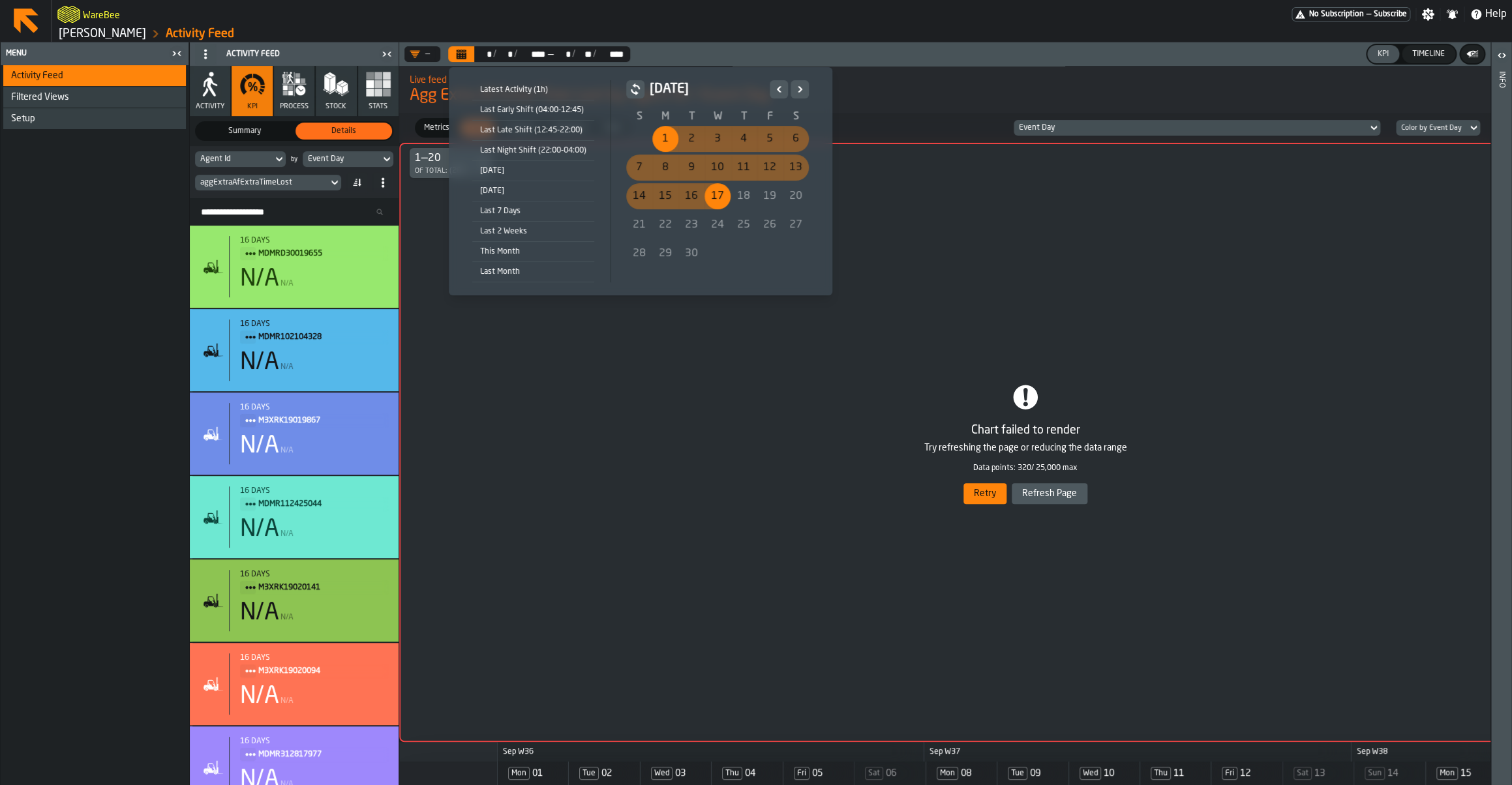
click at [723, 199] on div "17" at bounding box center [717, 196] width 26 height 26
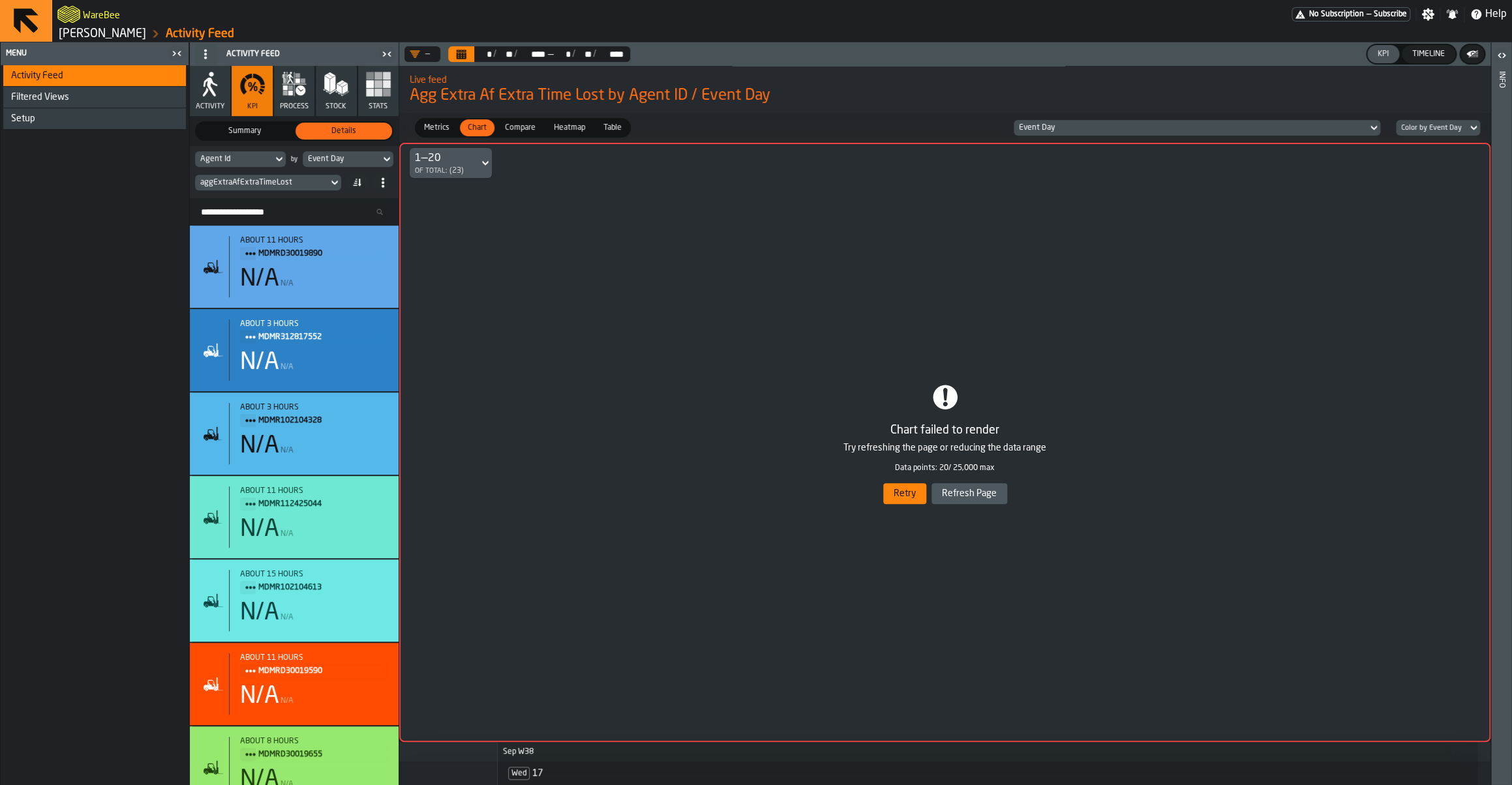
click at [901, 502] on button "Retry" at bounding box center [904, 493] width 43 height 21
click at [896, 492] on button "Retry" at bounding box center [904, 493] width 43 height 21
click at [462, 63] on header "— ** * / ** ** / **** **** — ** * / ** ** / **** **** KPI Timeline" at bounding box center [944, 54] width 1091 height 24
click at [462, 59] on button "Calendar" at bounding box center [461, 54] width 26 height 16
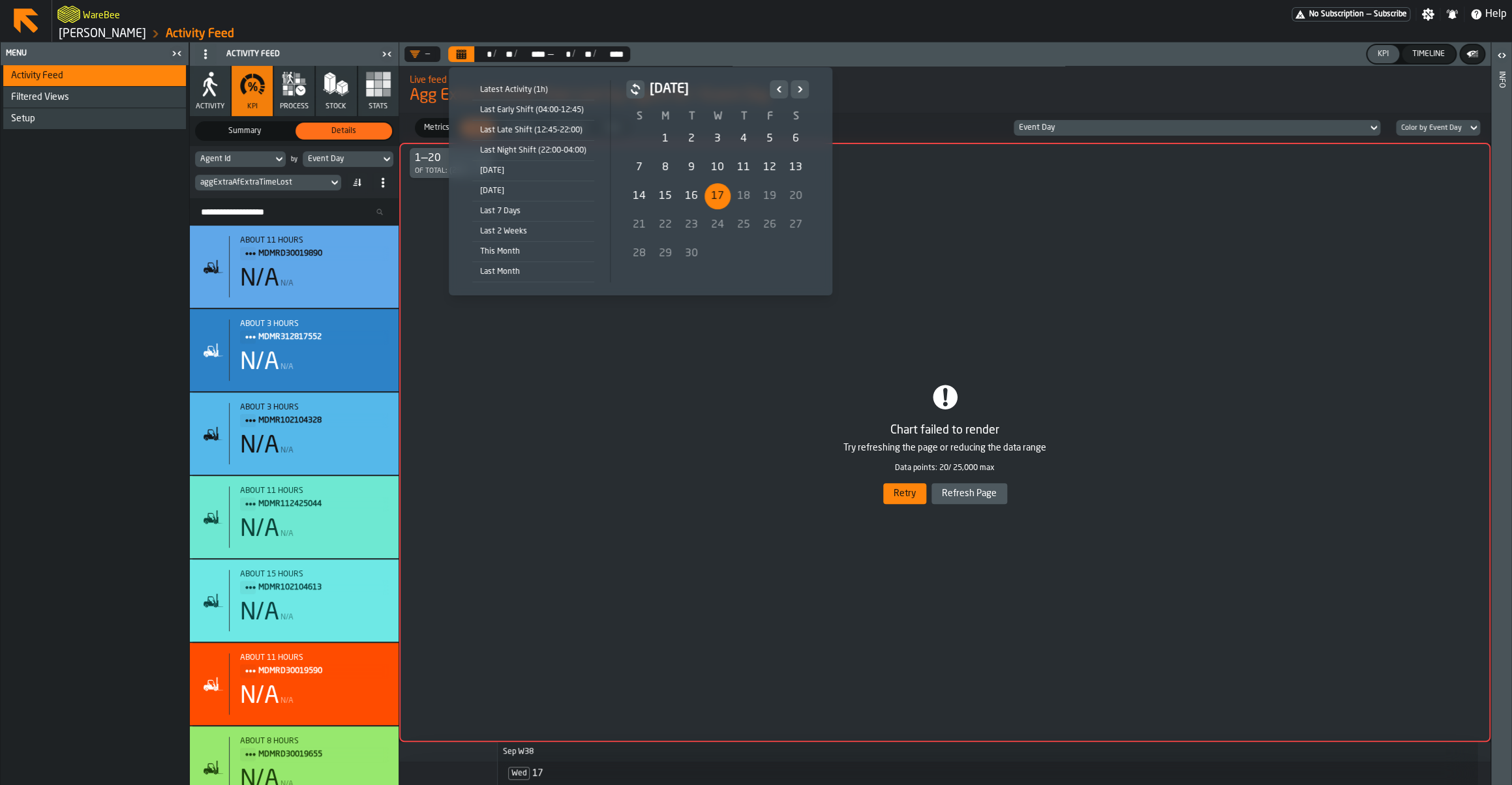
click at [515, 94] on div "Latest Activity (1h)" at bounding box center [533, 90] width 122 height 14
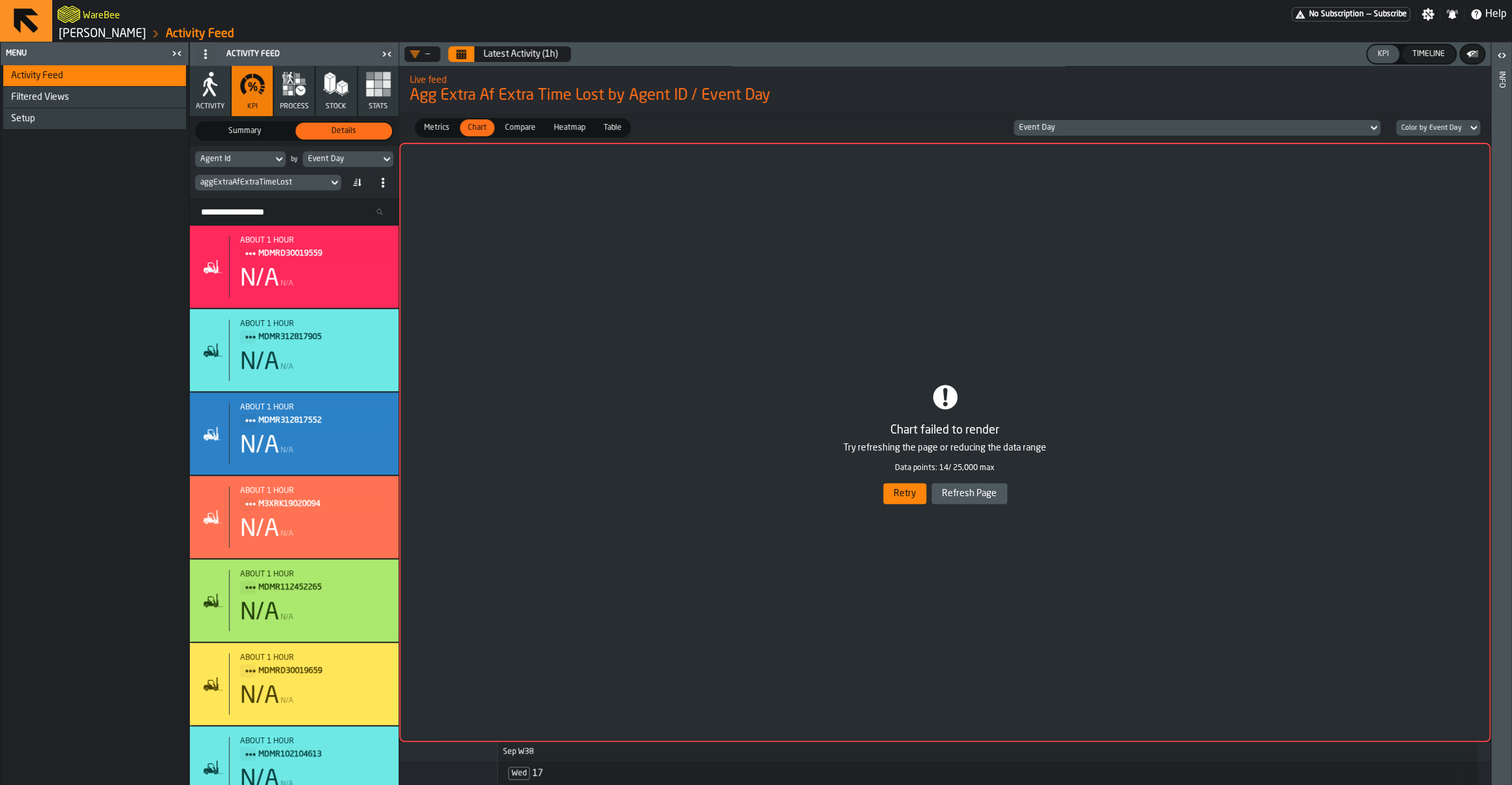
click at [463, 59] on icon "Calendar" at bounding box center [462, 55] width 10 height 6
click at [119, 36] on link "[PERSON_NAME]" at bounding box center [102, 34] width 87 height 14
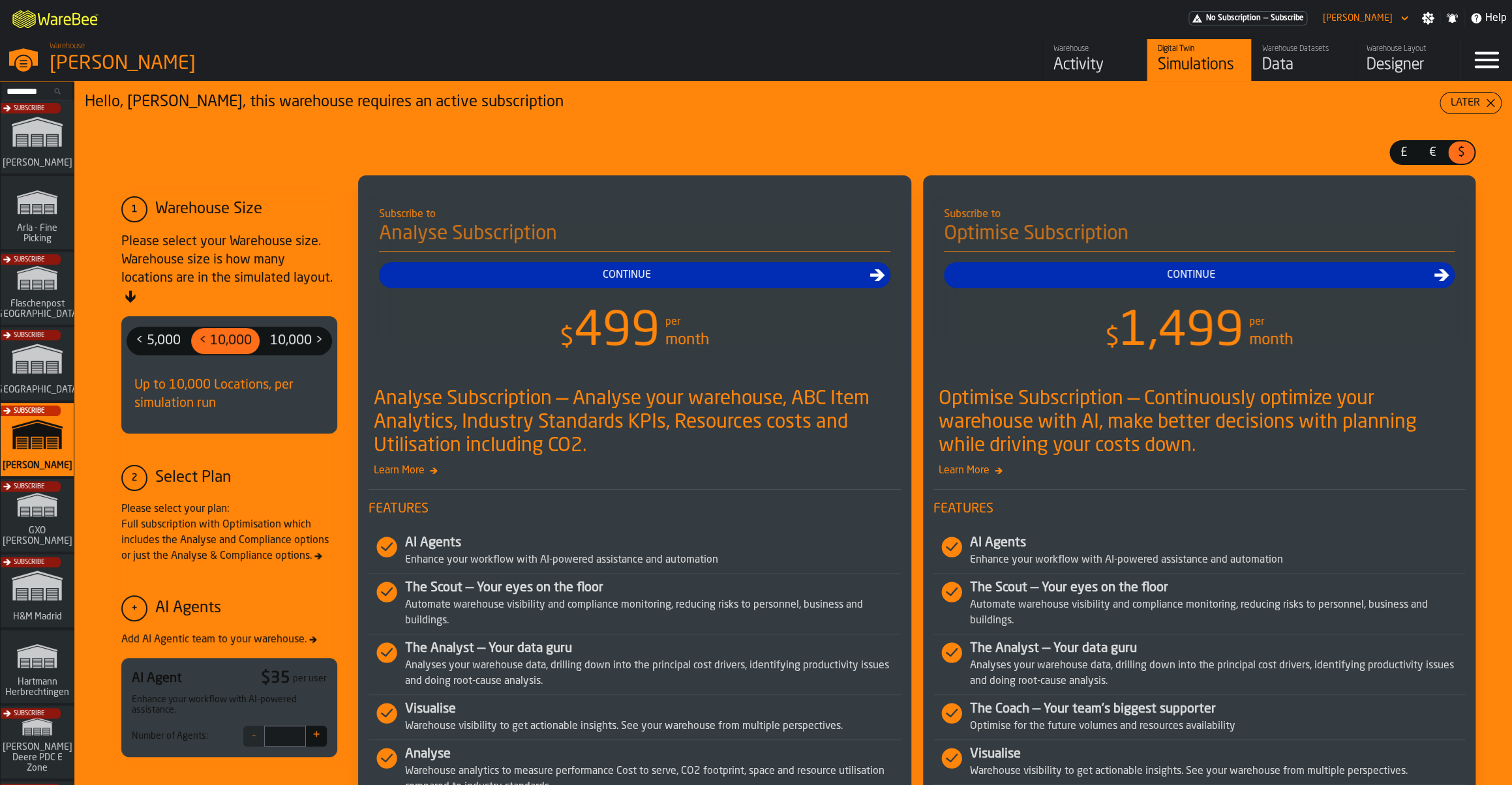
click at [31, 516] on div "Subscribe" at bounding box center [34, 519] width 73 height 76
click at [1089, 55] on div "Warehouse Activity" at bounding box center [1095, 60] width 83 height 31
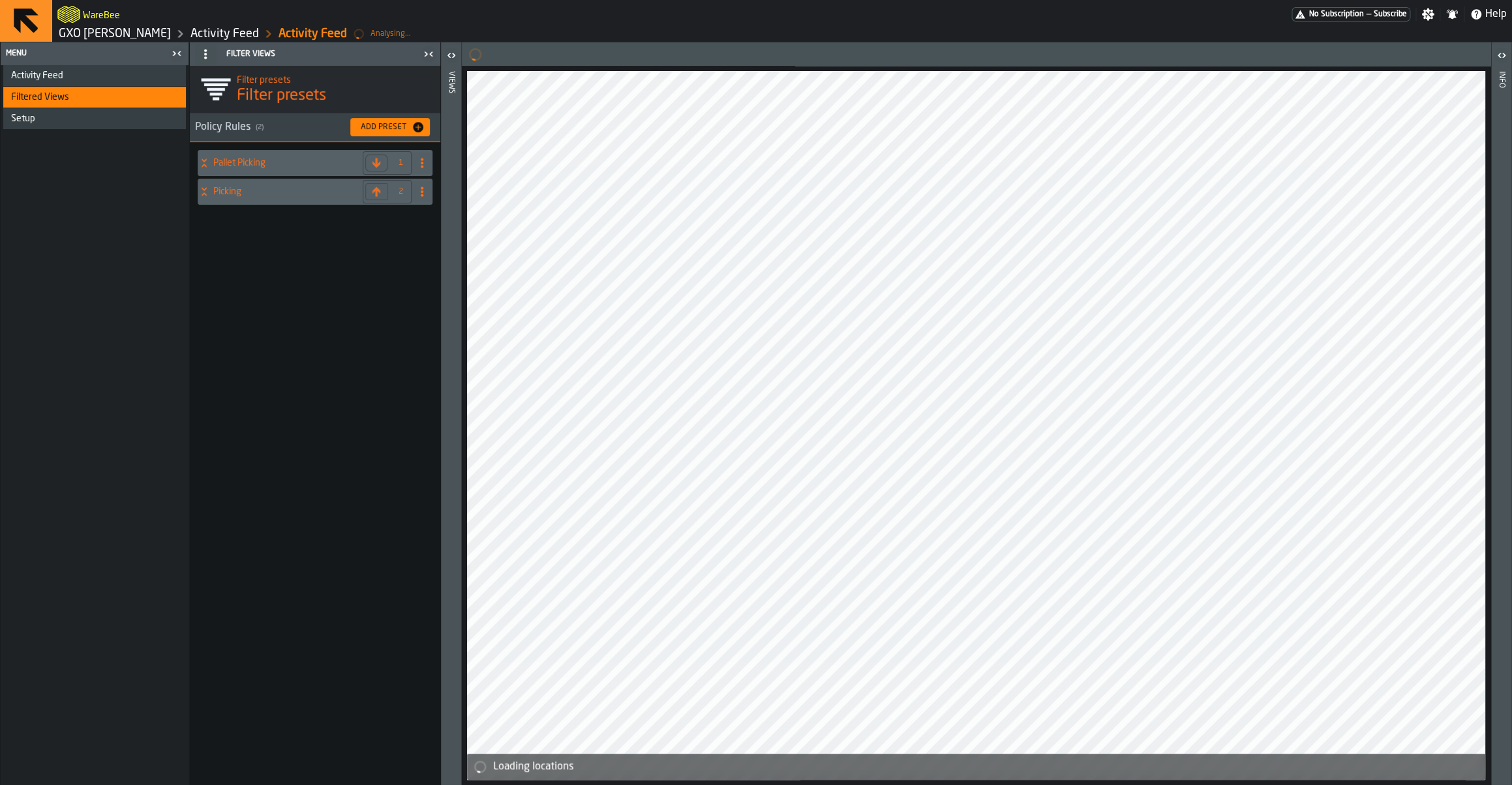
click at [101, 79] on div "Activity Feed" at bounding box center [96, 76] width 170 height 11
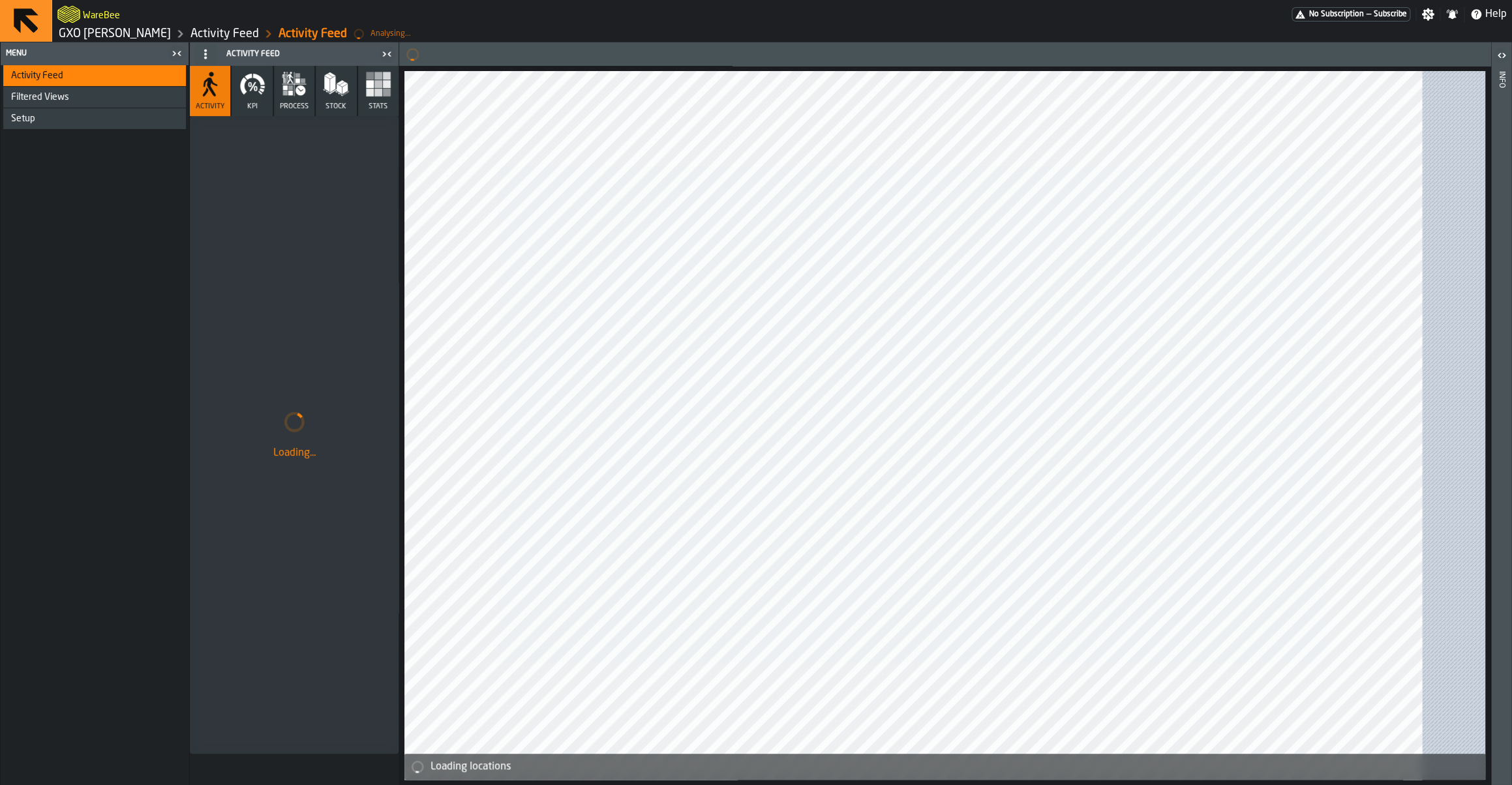
click at [81, 124] on div "Setup" at bounding box center [96, 118] width 170 height 11
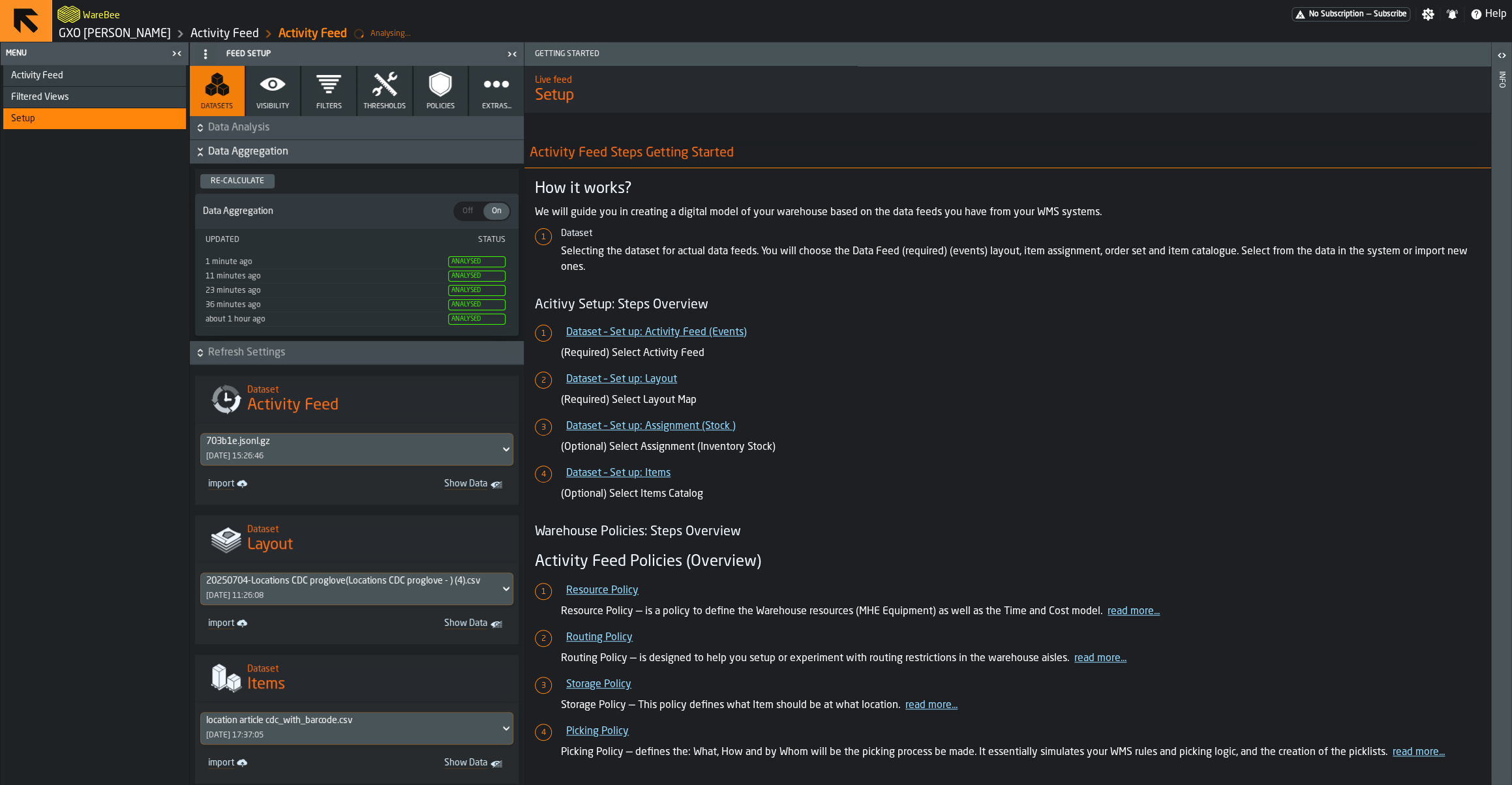
click at [280, 94] on icon "button" at bounding box center [273, 84] width 26 height 26
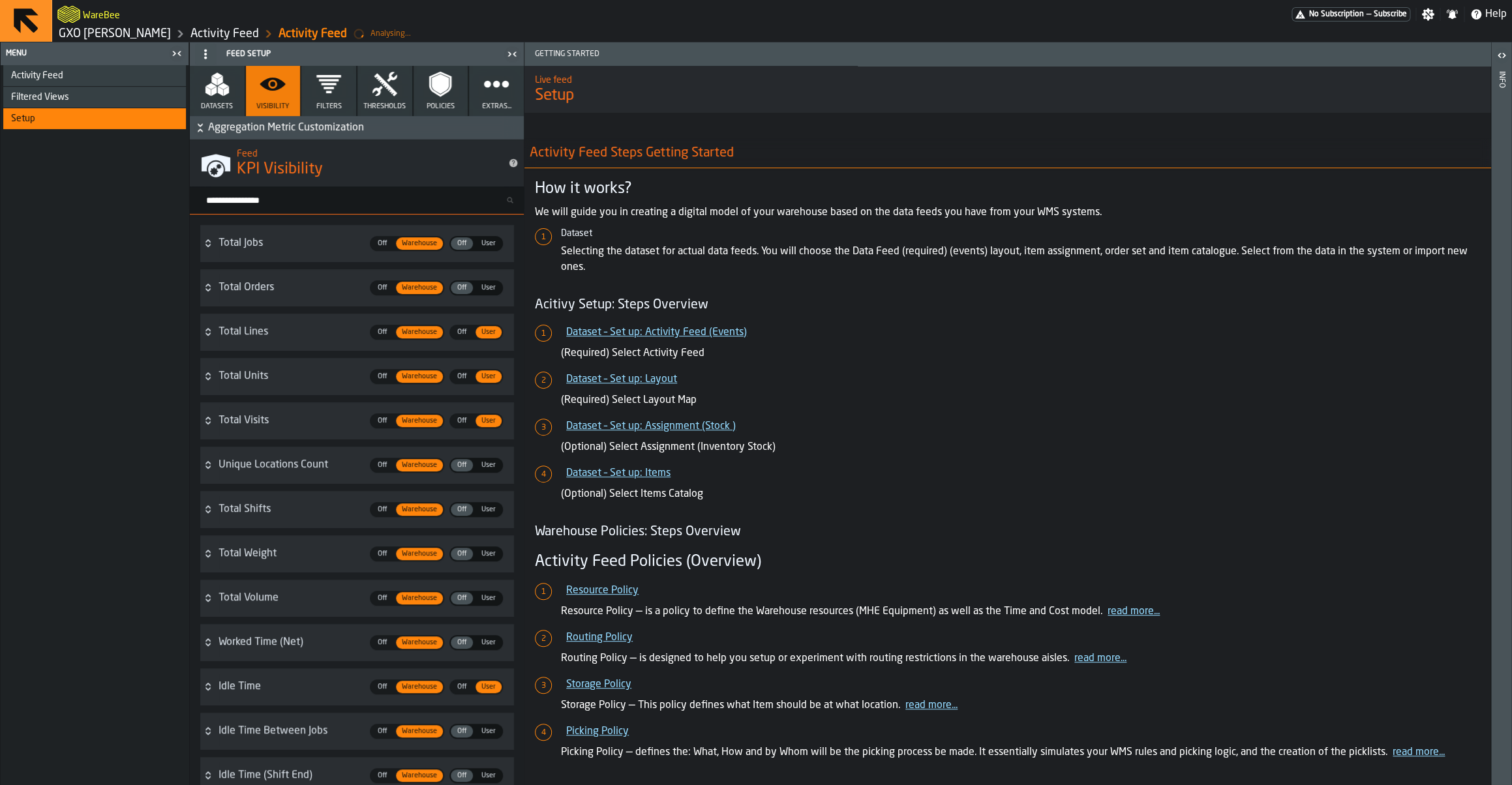
click at [306, 191] on h3 "Search metric..." at bounding box center [357, 200] width 334 height 28
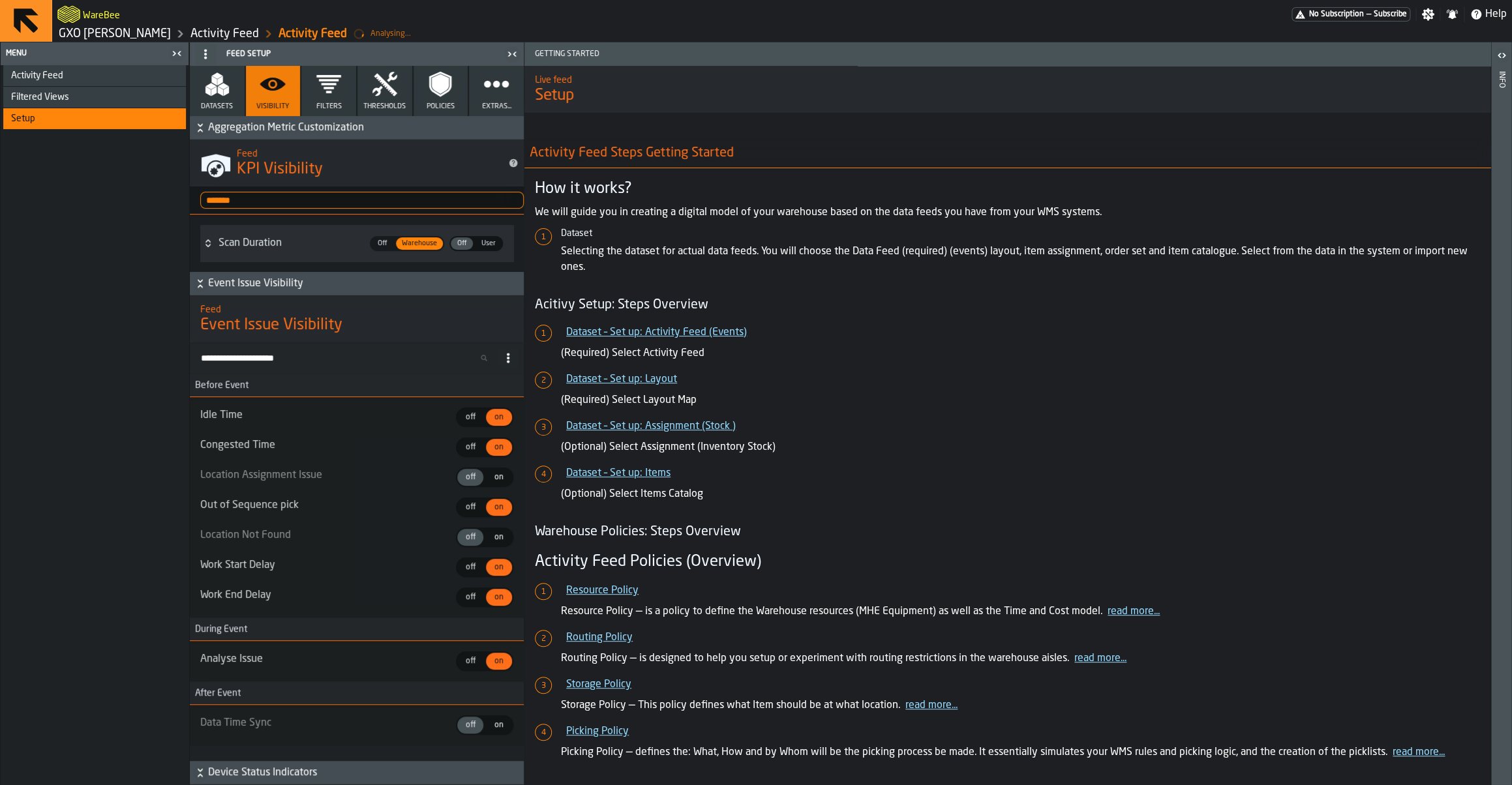
type input "*******"
click at [495, 245] on span "User" at bounding box center [488, 243] width 25 height 11
click at [114, 76] on div "Activity Feed" at bounding box center [96, 76] width 170 height 11
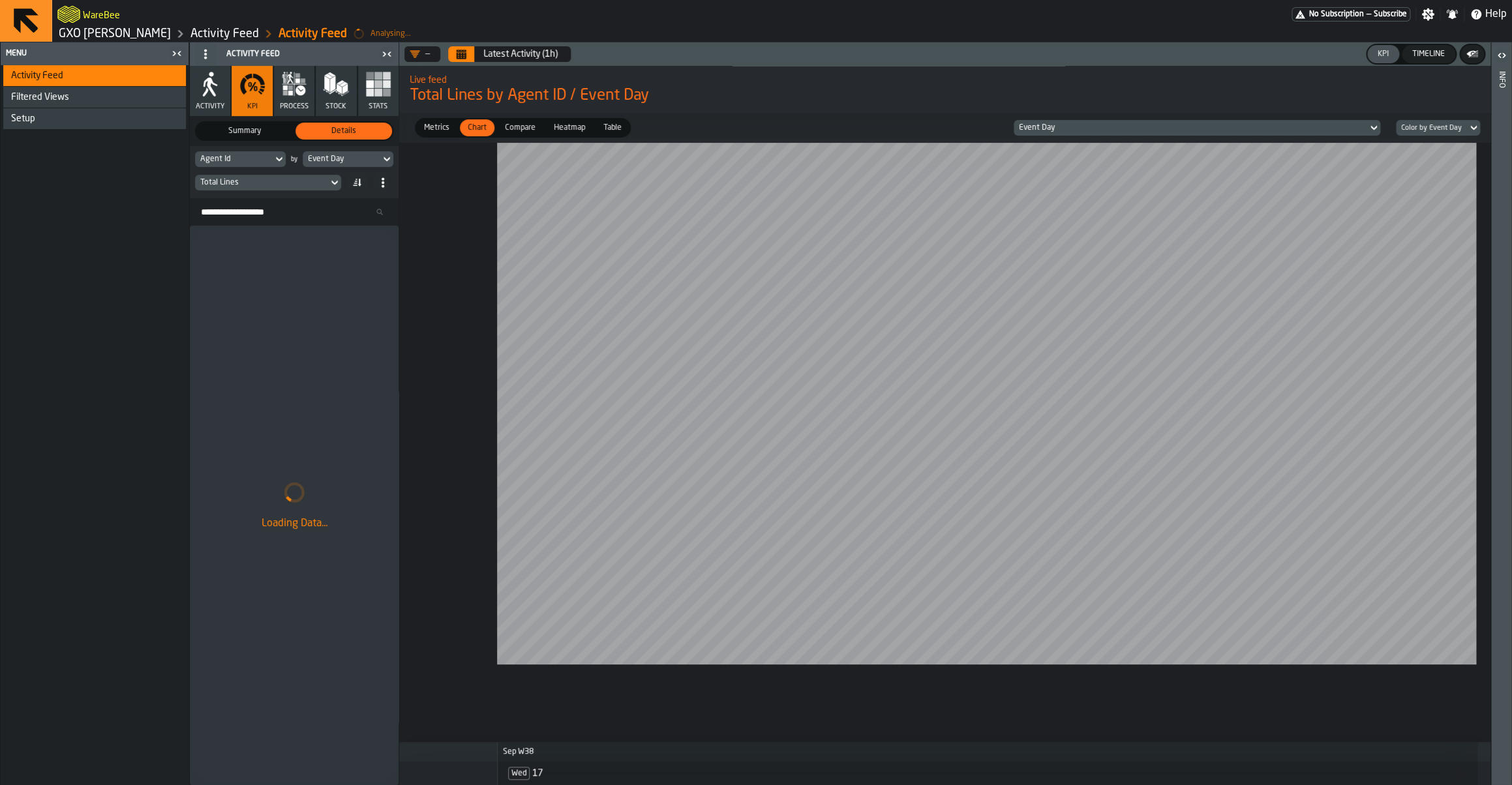
click at [312, 183] on div "Total Lines" at bounding box center [261, 182] width 123 height 9
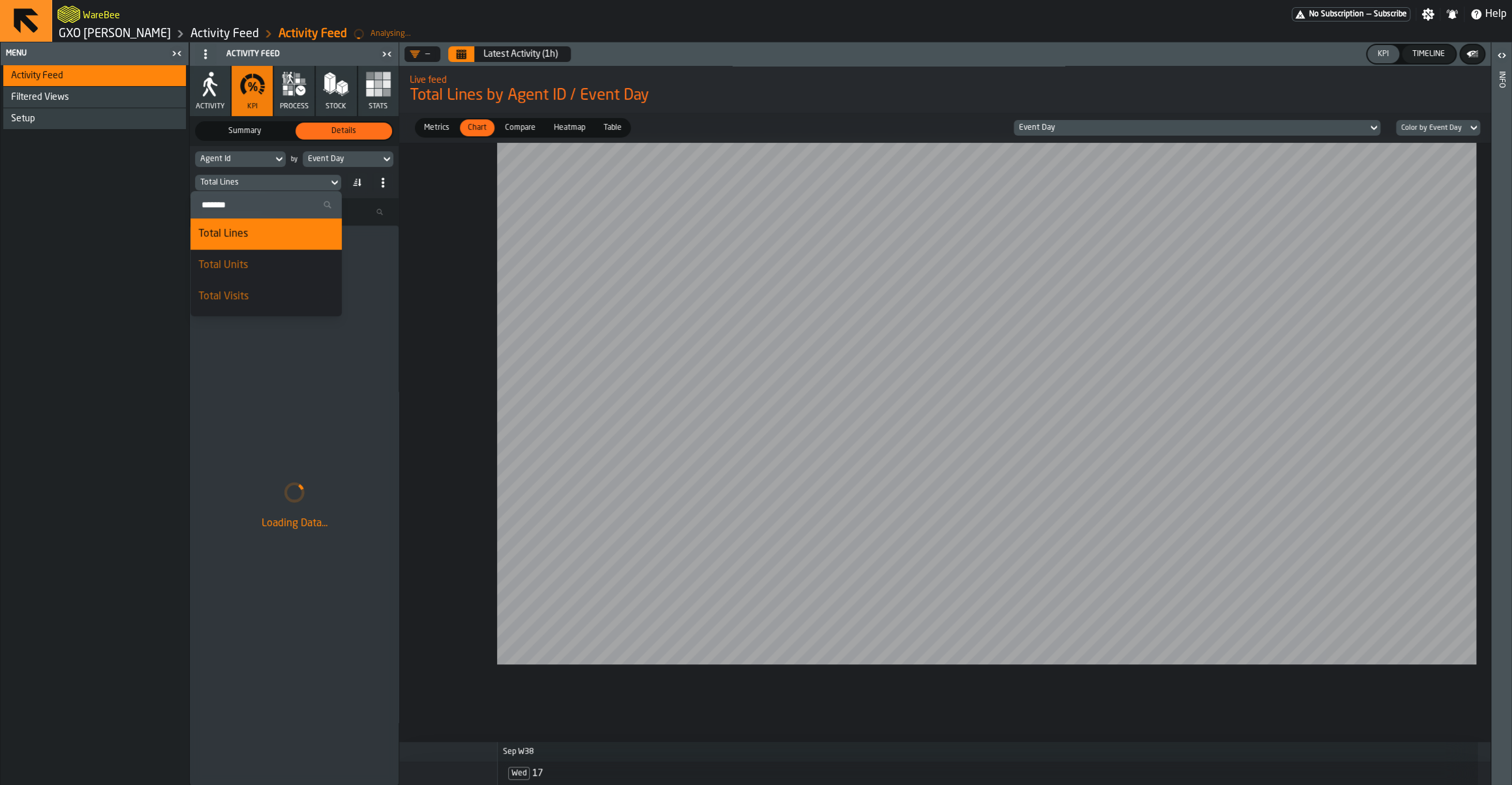
click at [276, 199] on input "Search" at bounding box center [266, 205] width 141 height 17
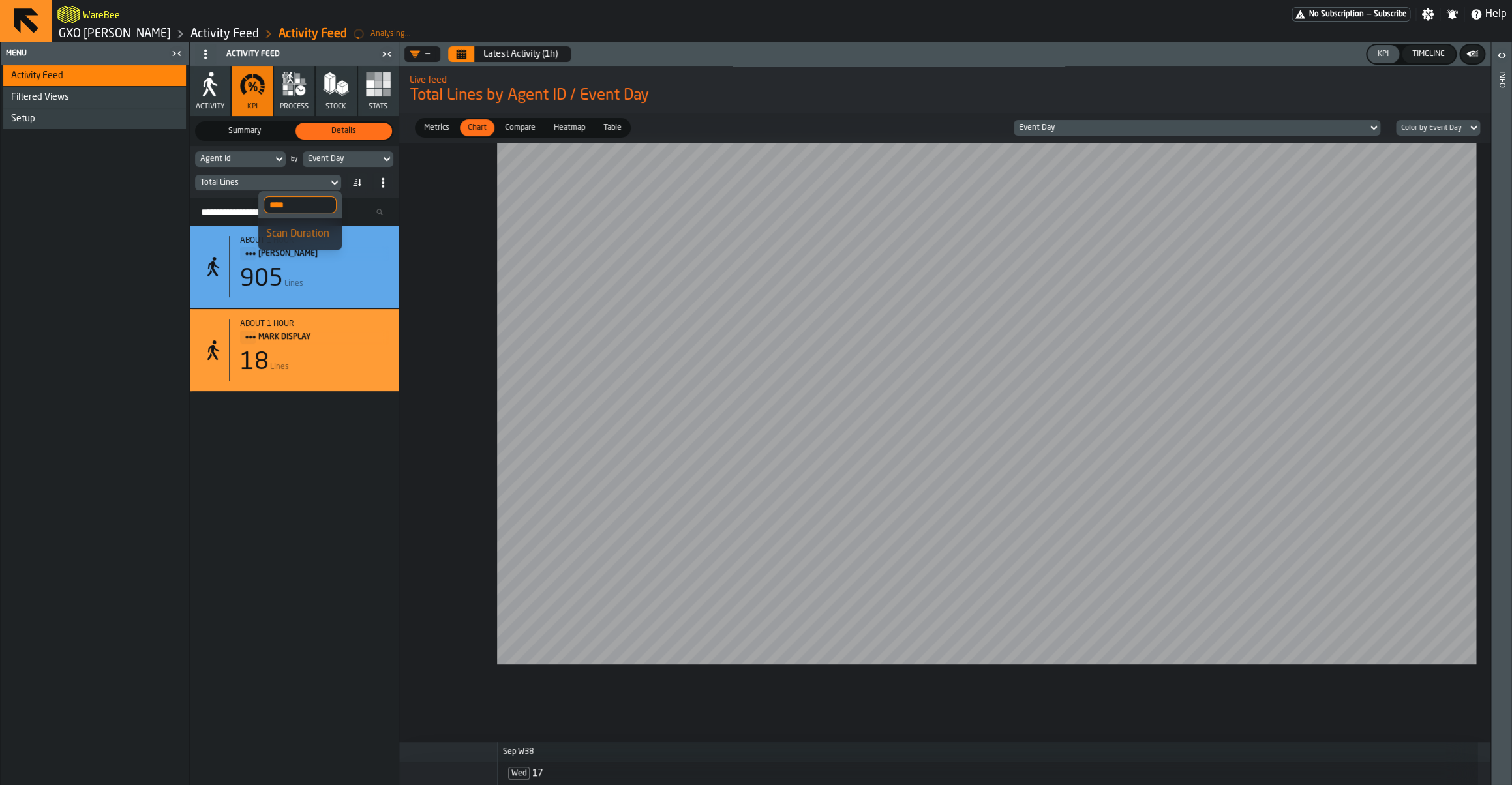
type input "****"
click at [286, 228] on div "Scan Duration" at bounding box center [300, 234] width 68 height 16
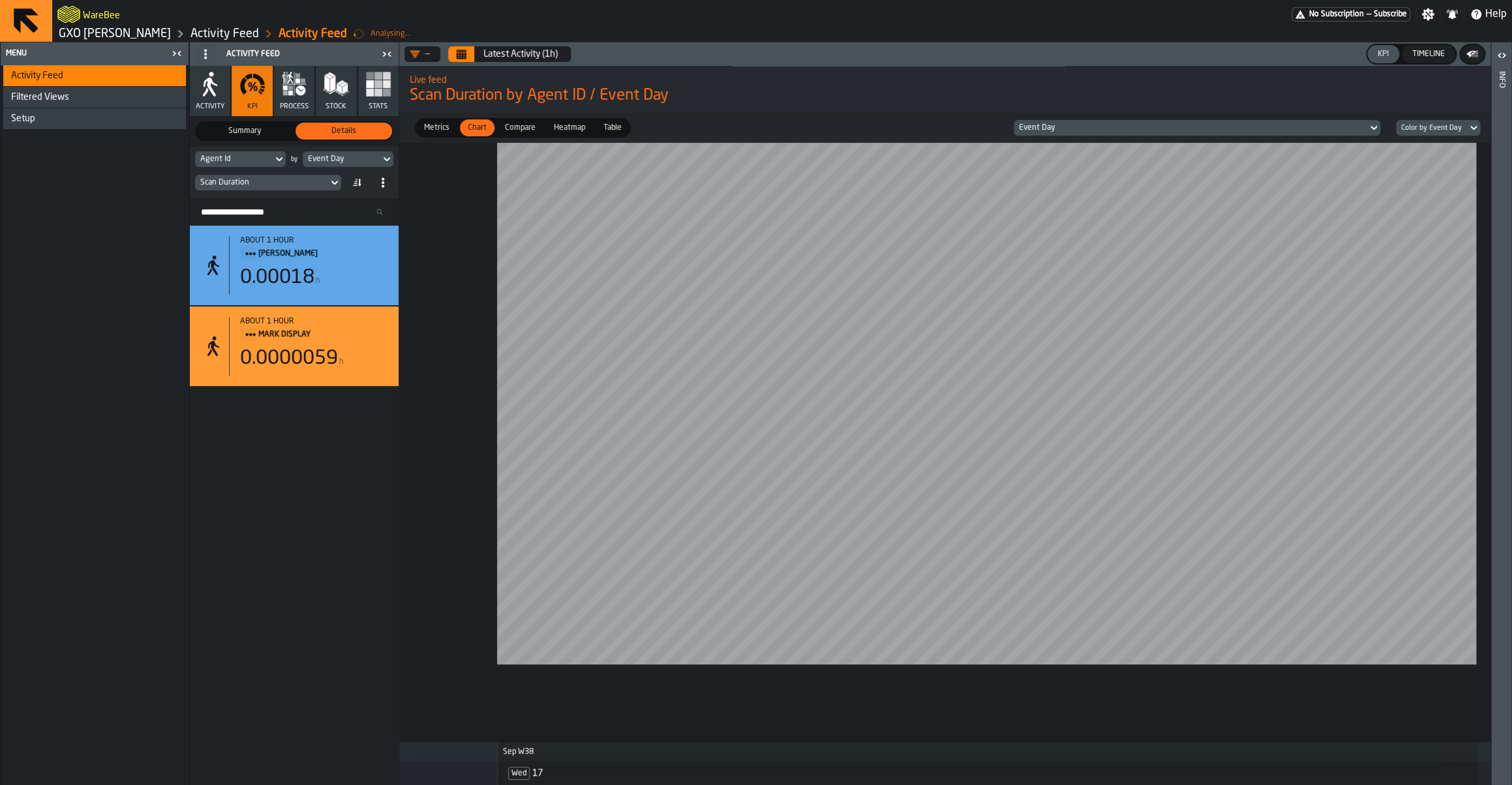
click at [473, 55] on button "Calendar" at bounding box center [461, 54] width 26 height 16
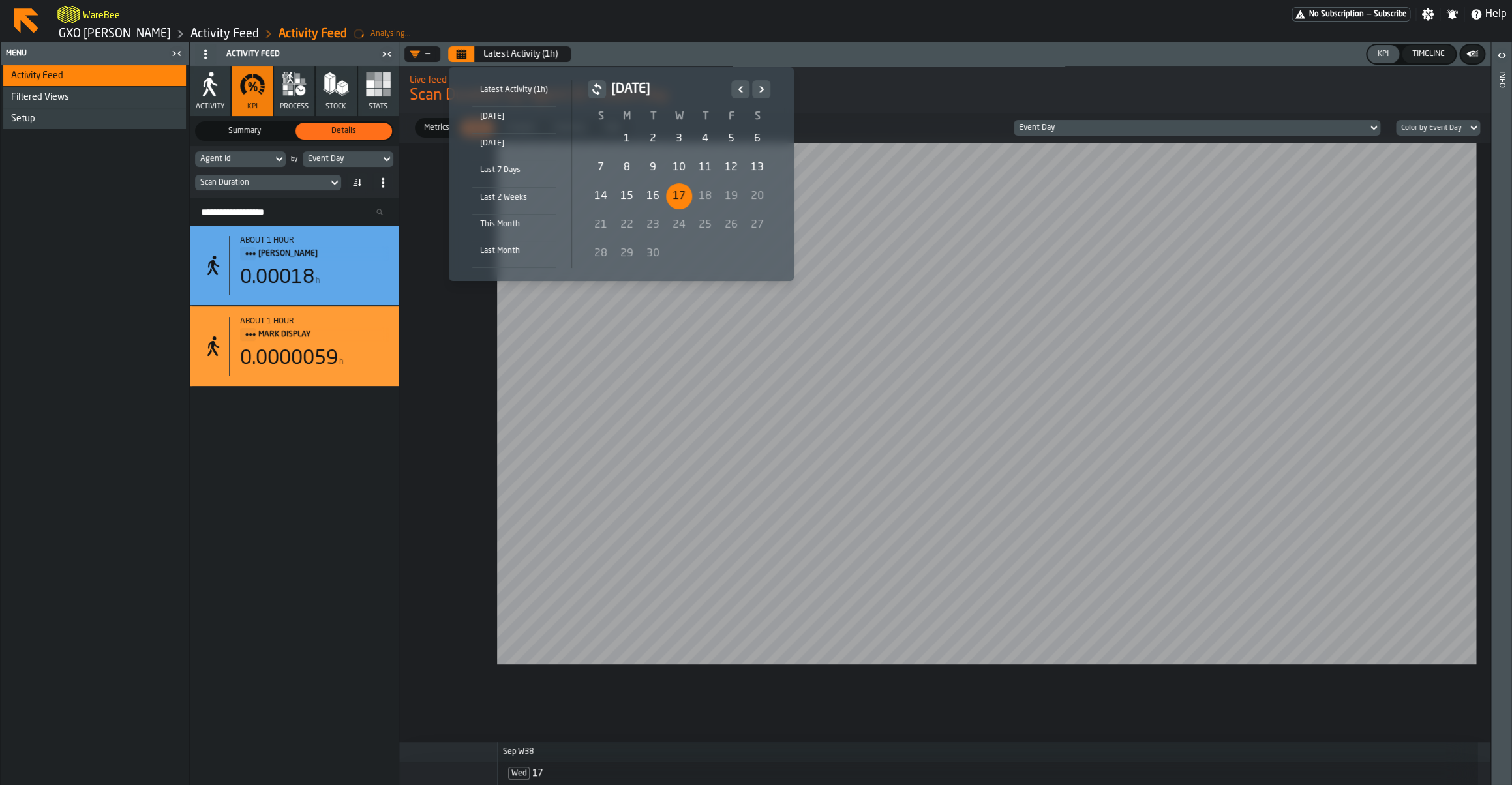
click at [682, 198] on div "17" at bounding box center [679, 196] width 26 height 26
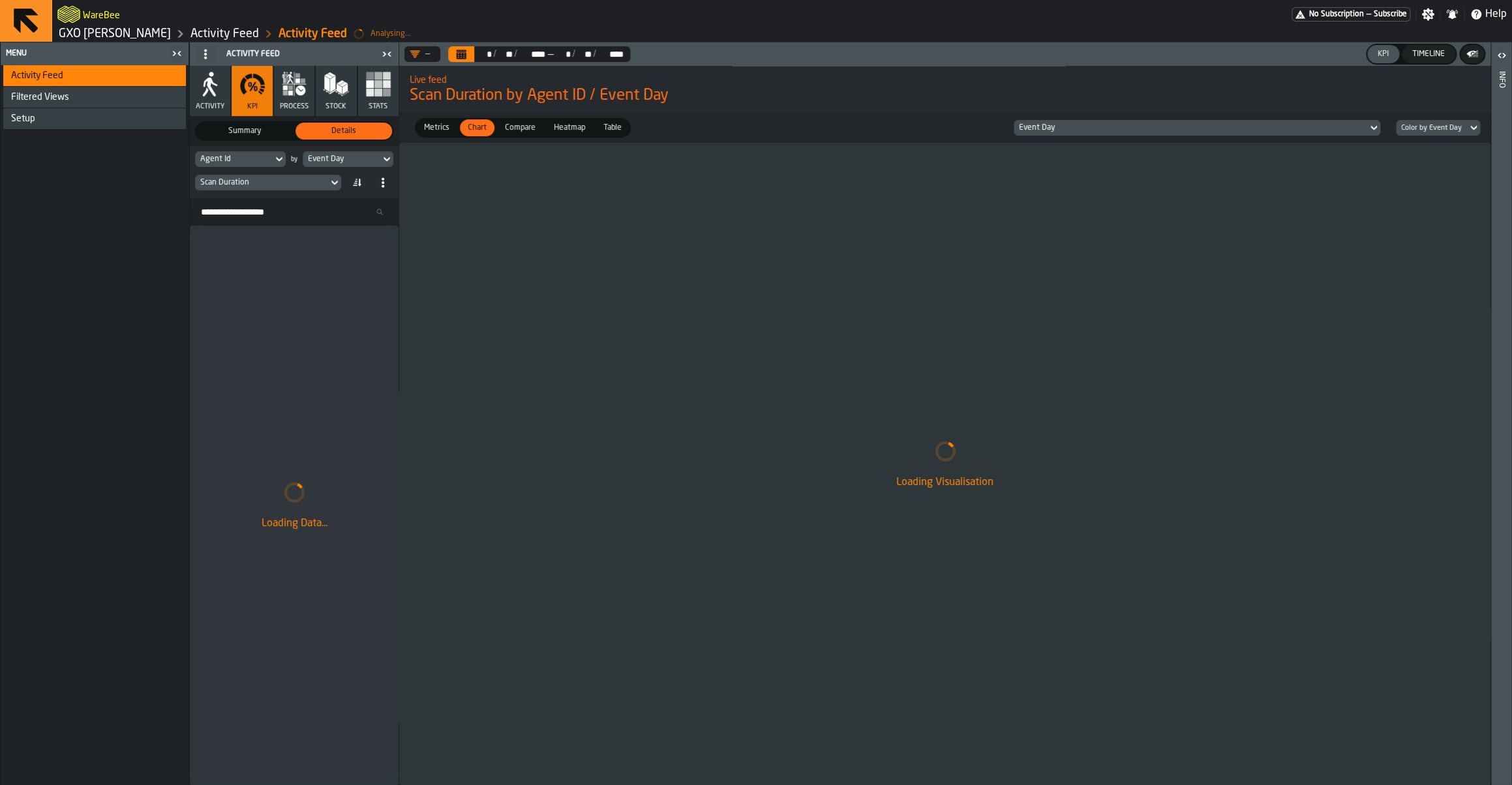
click at [465, 55] on icon "Calendar" at bounding box center [462, 55] width 10 height 6
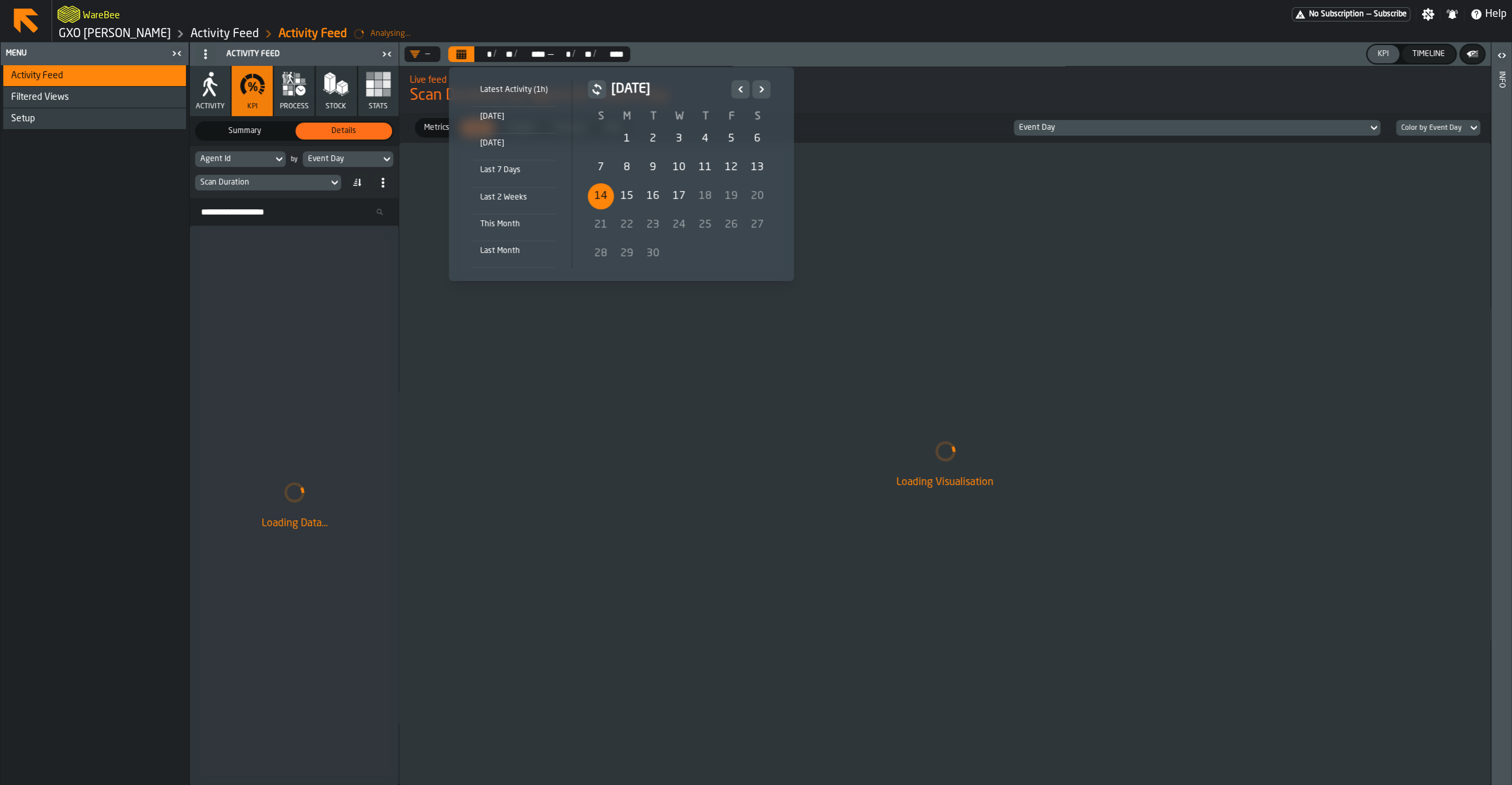
click at [593, 196] on div "14" at bounding box center [600, 196] width 26 height 26
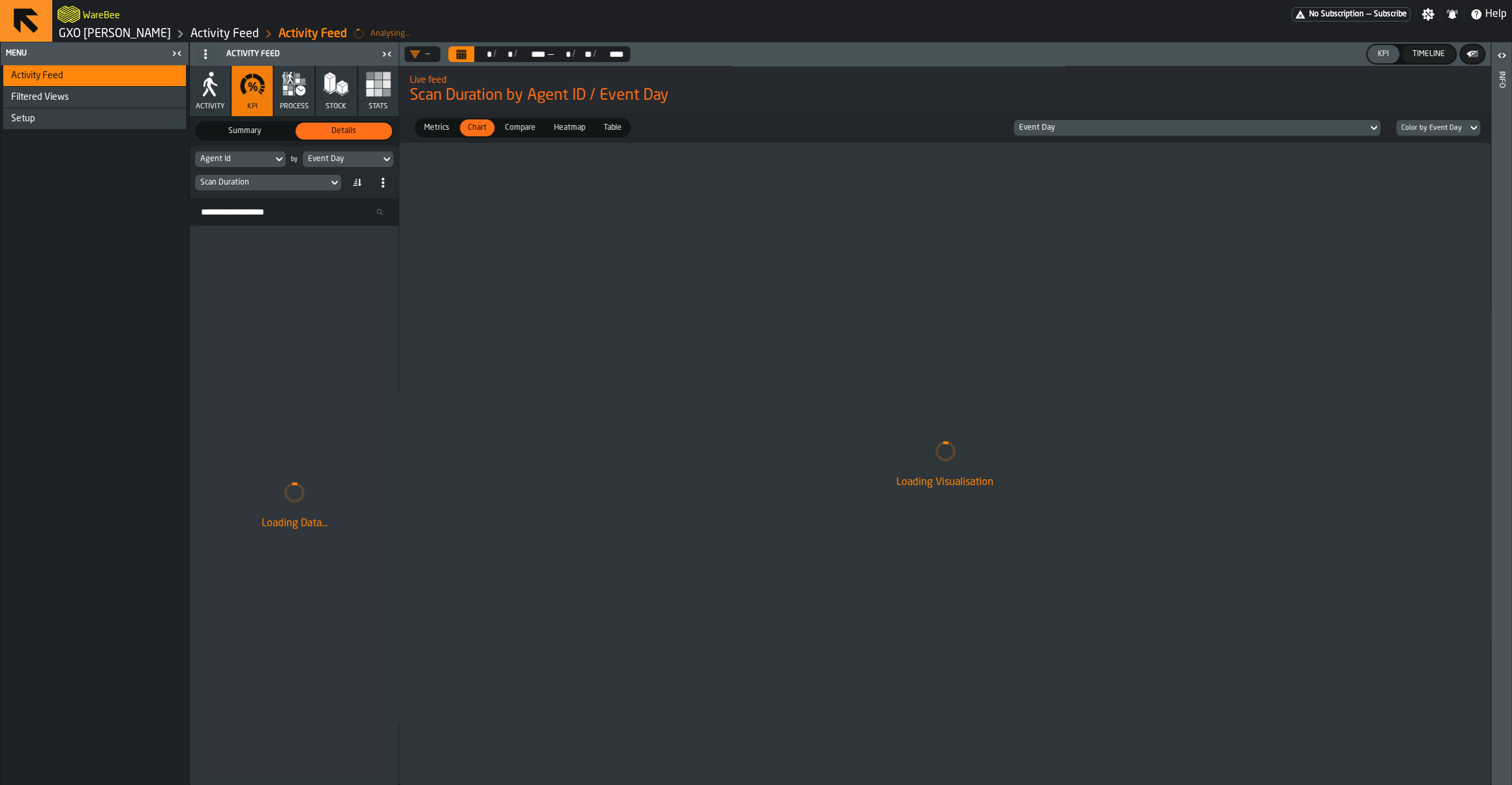
click at [470, 51] on button "Calendar" at bounding box center [461, 54] width 26 height 16
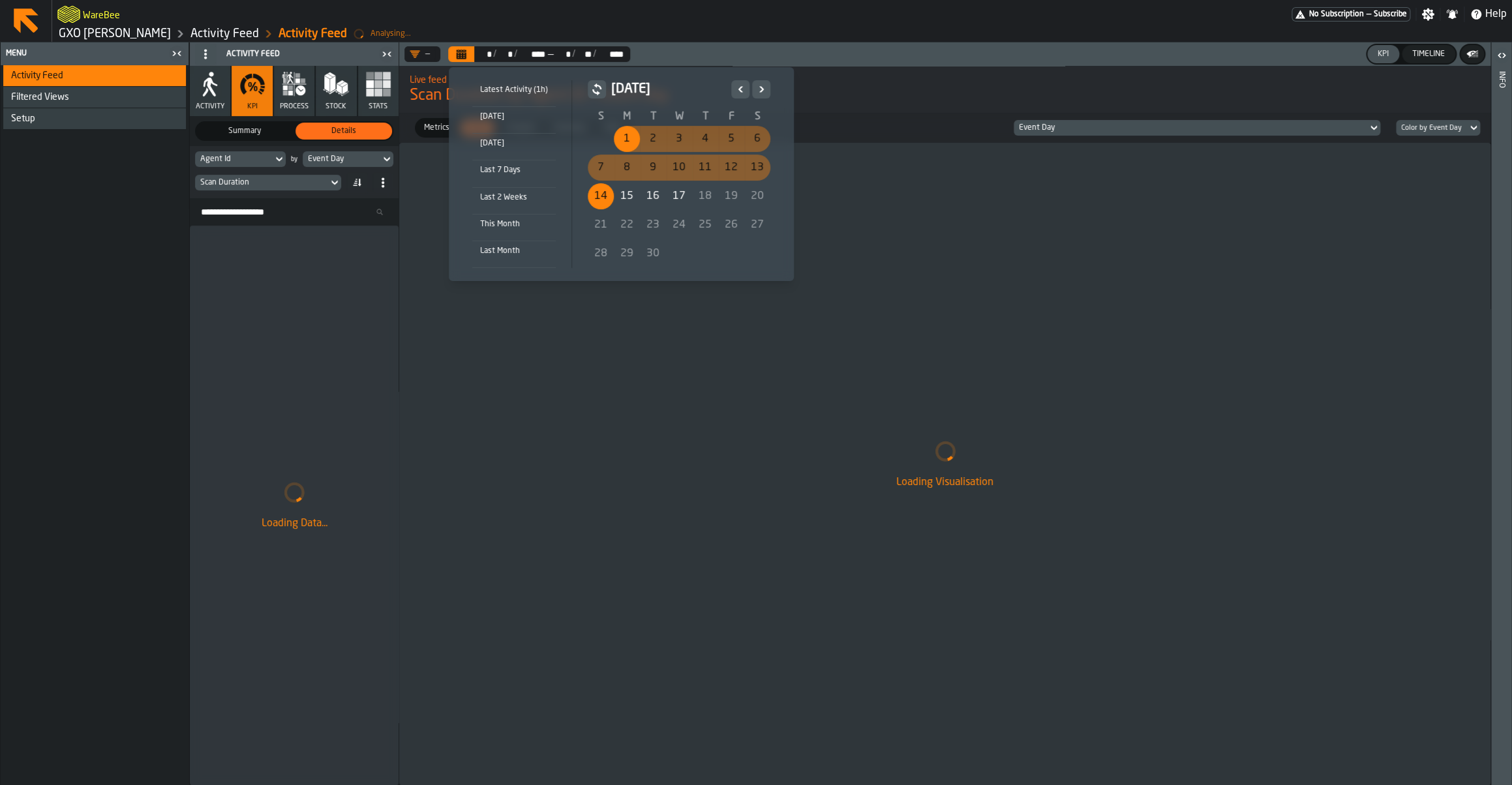
click at [616, 138] on div "1" at bounding box center [627, 138] width 26 height 26
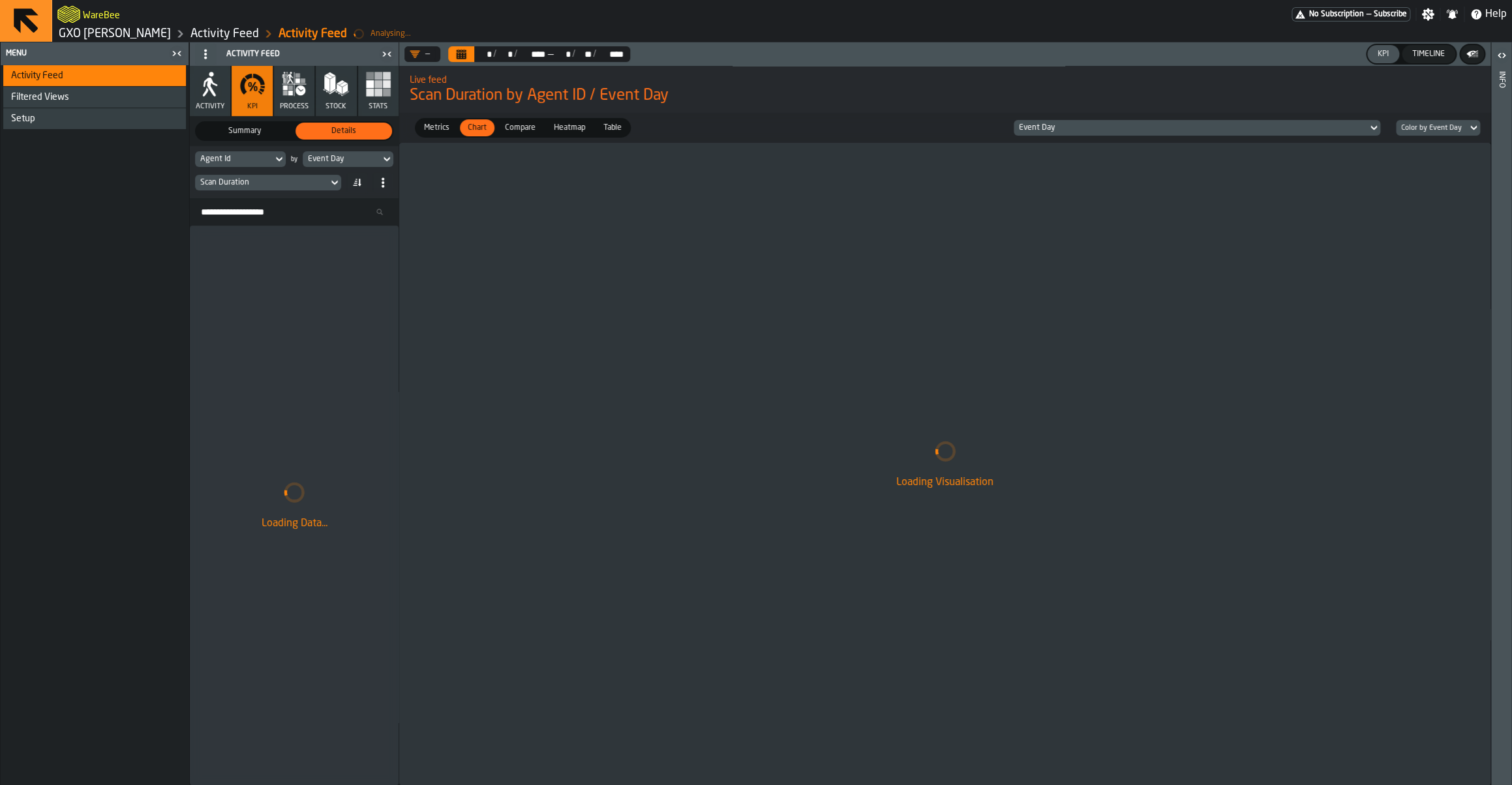
click at [1037, 128] on div "Event Day" at bounding box center [1190, 128] width 343 height 9
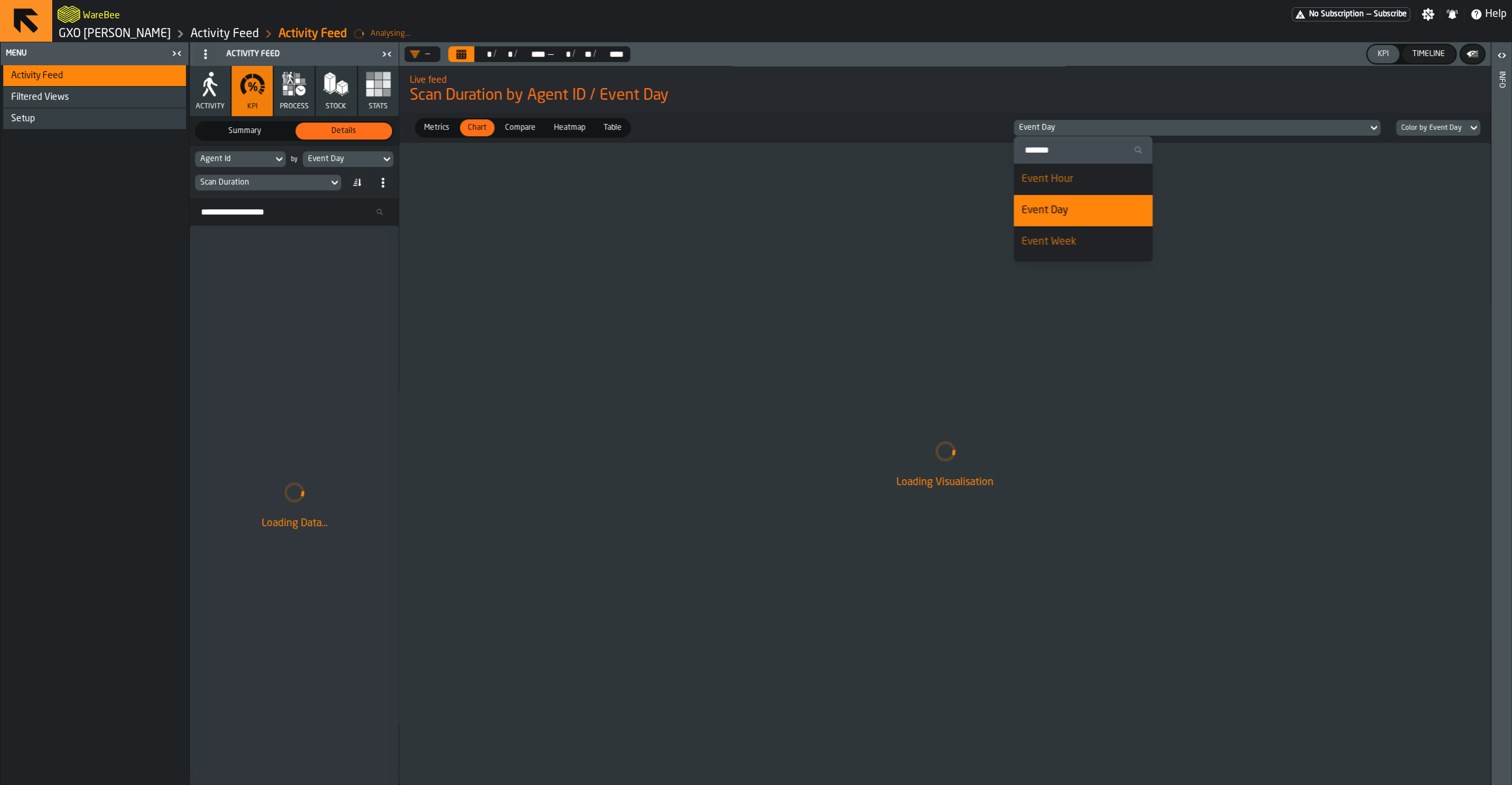
click at [939, 130] on div "Metrics Metrics Chart Chart Compare Compare Heatmap Heatmap Table Table Event D…" at bounding box center [944, 128] width 1091 height 30
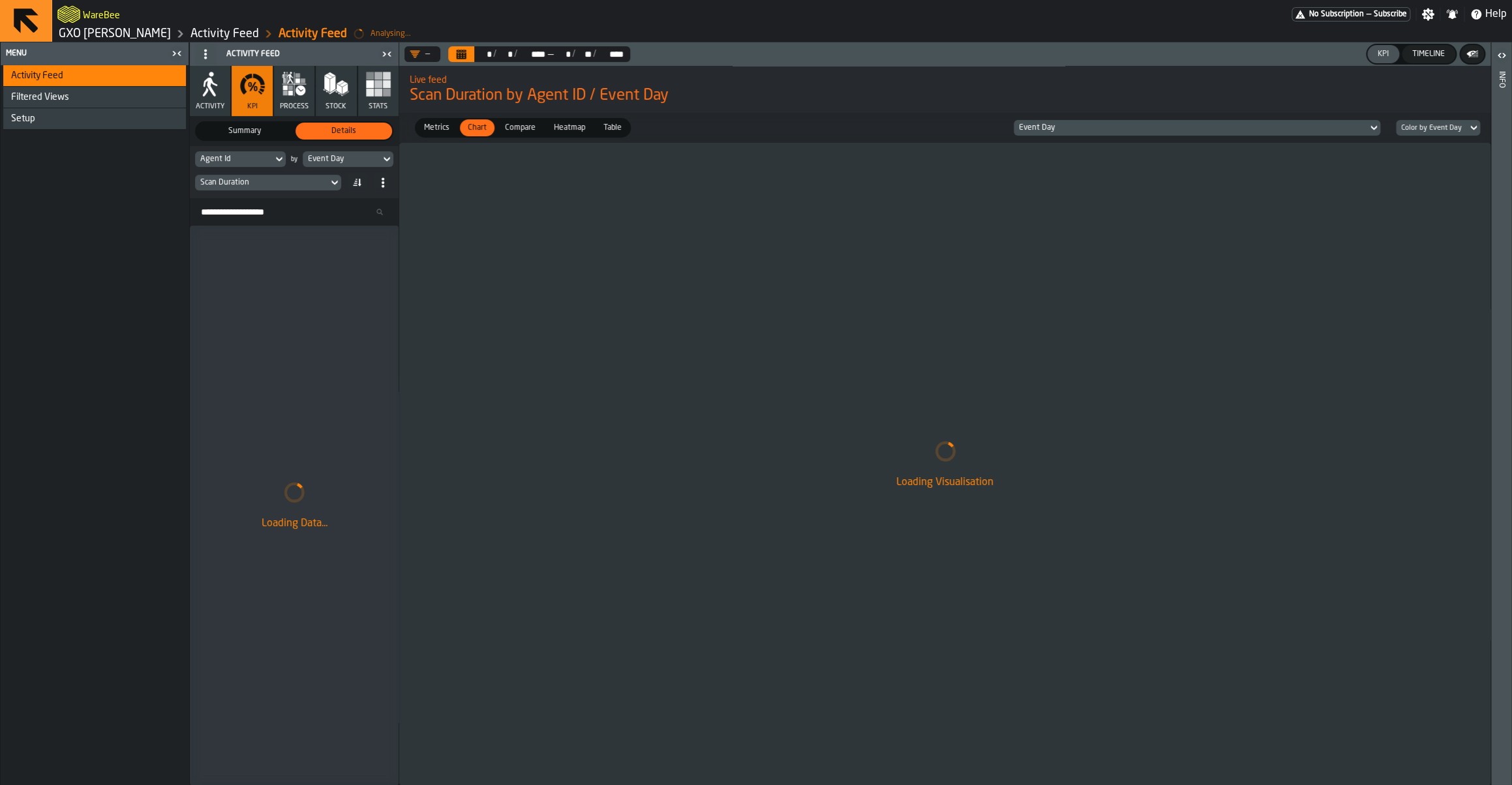
click at [333, 162] on div "Event Day" at bounding box center [341, 159] width 67 height 9
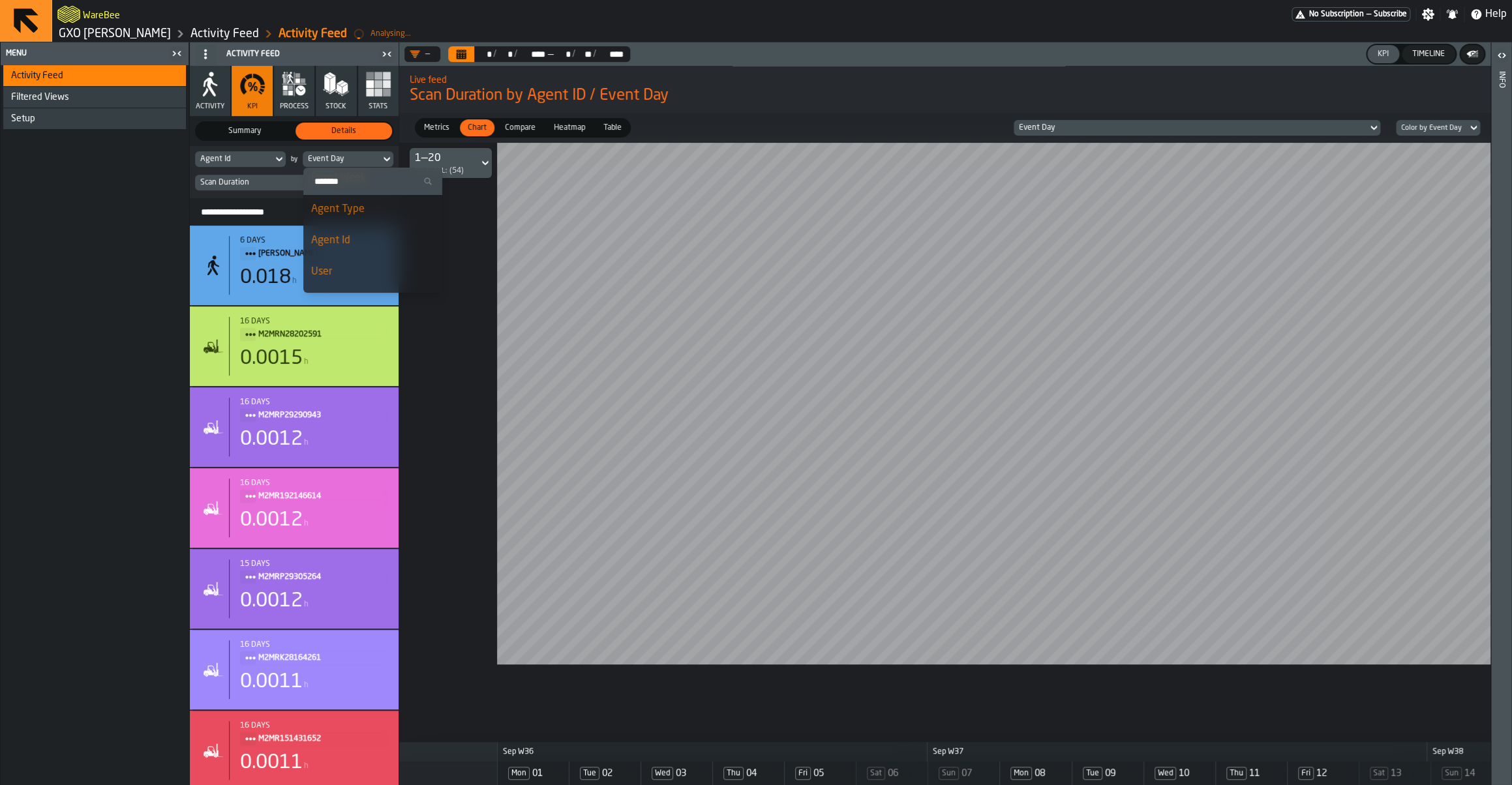
scroll to position [31, 0]
click at [362, 246] on div "Event Week" at bounding box center [373, 242] width 124 height 16
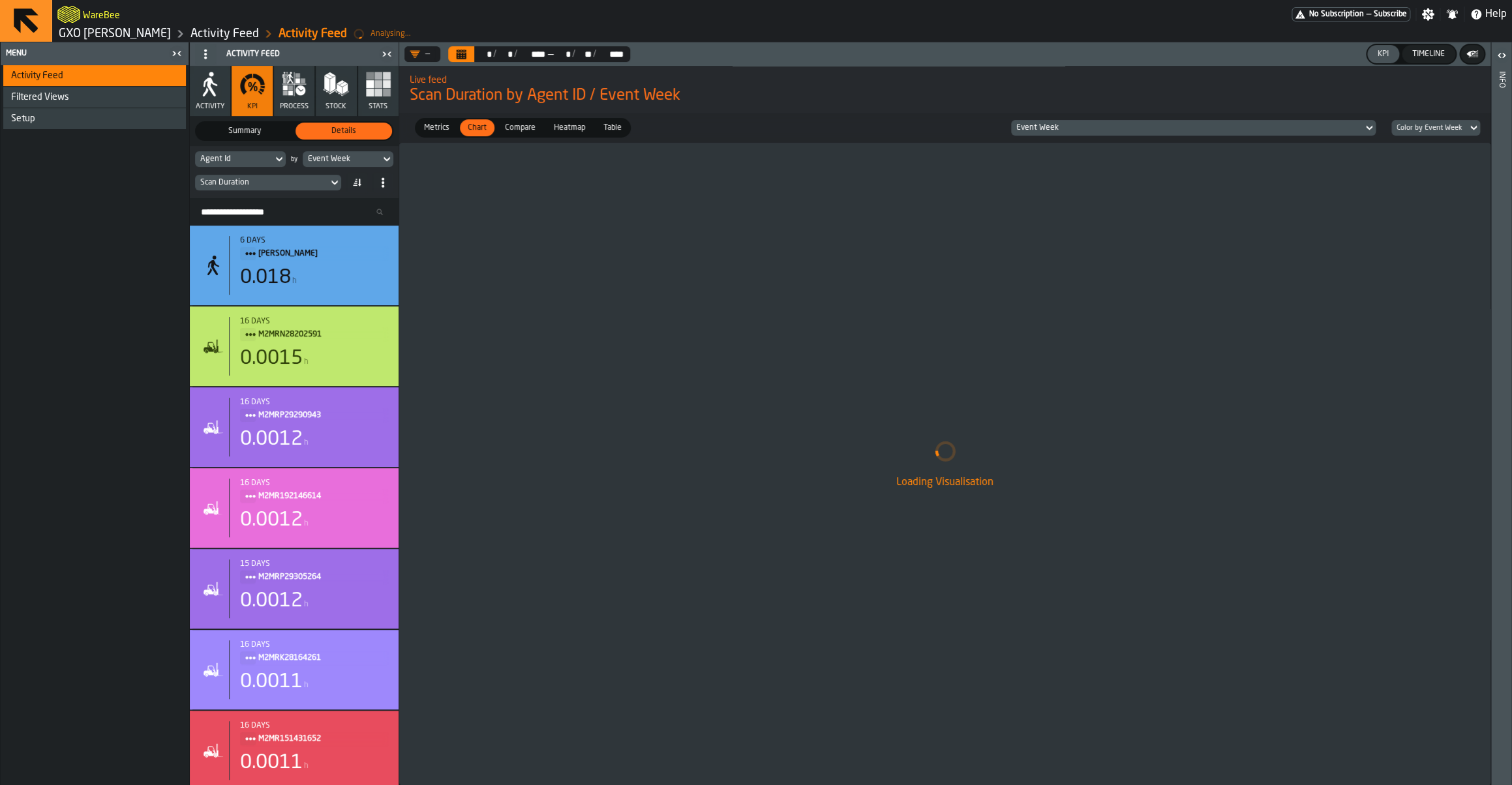
click at [558, 128] on span "Heatmap" at bounding box center [569, 128] width 41 height 11
click at [1054, 131] on div "Event Week" at bounding box center [1186, 128] width 341 height 9
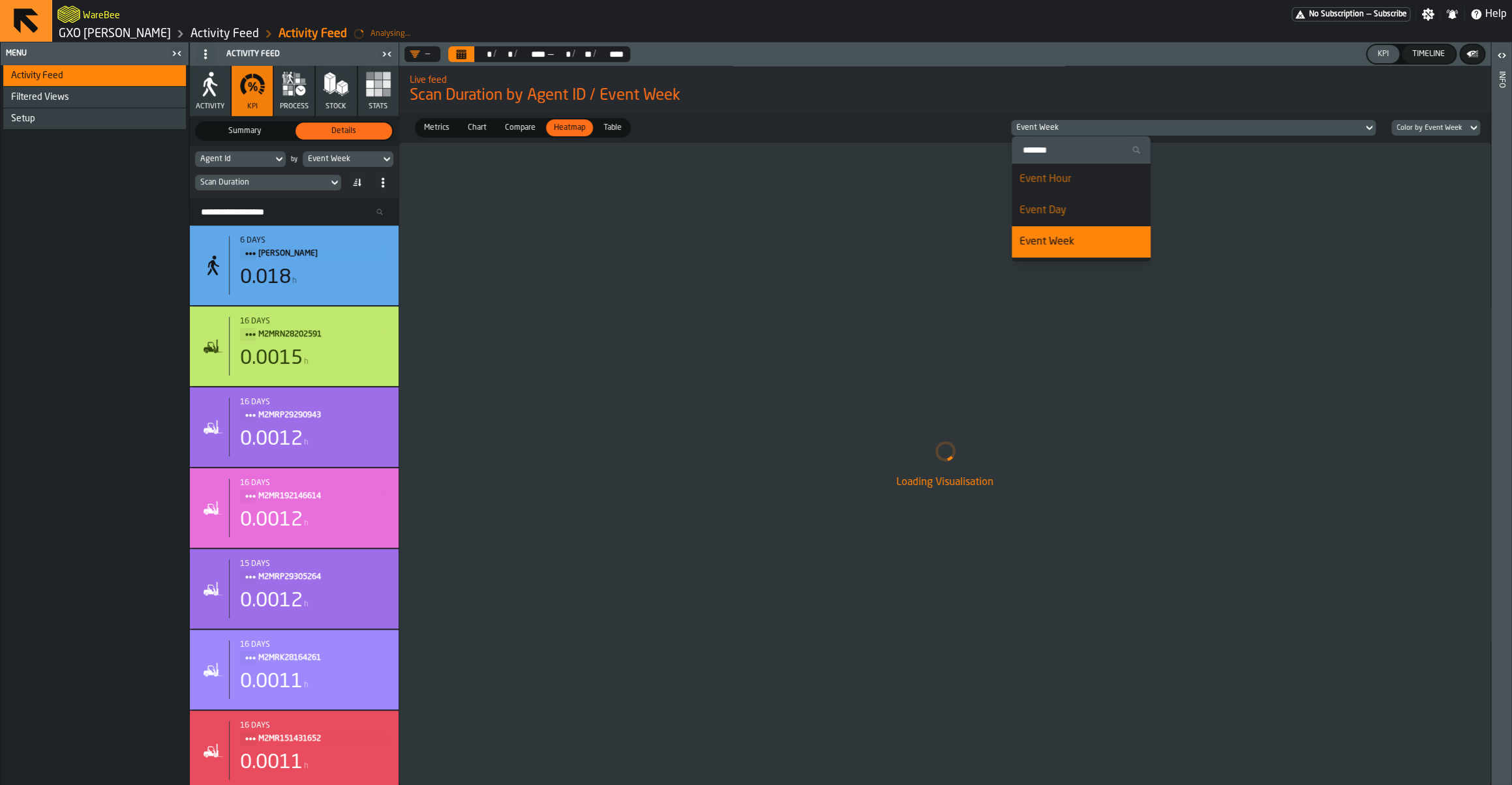
click at [1054, 131] on div "Event Week" at bounding box center [1186, 128] width 341 height 9
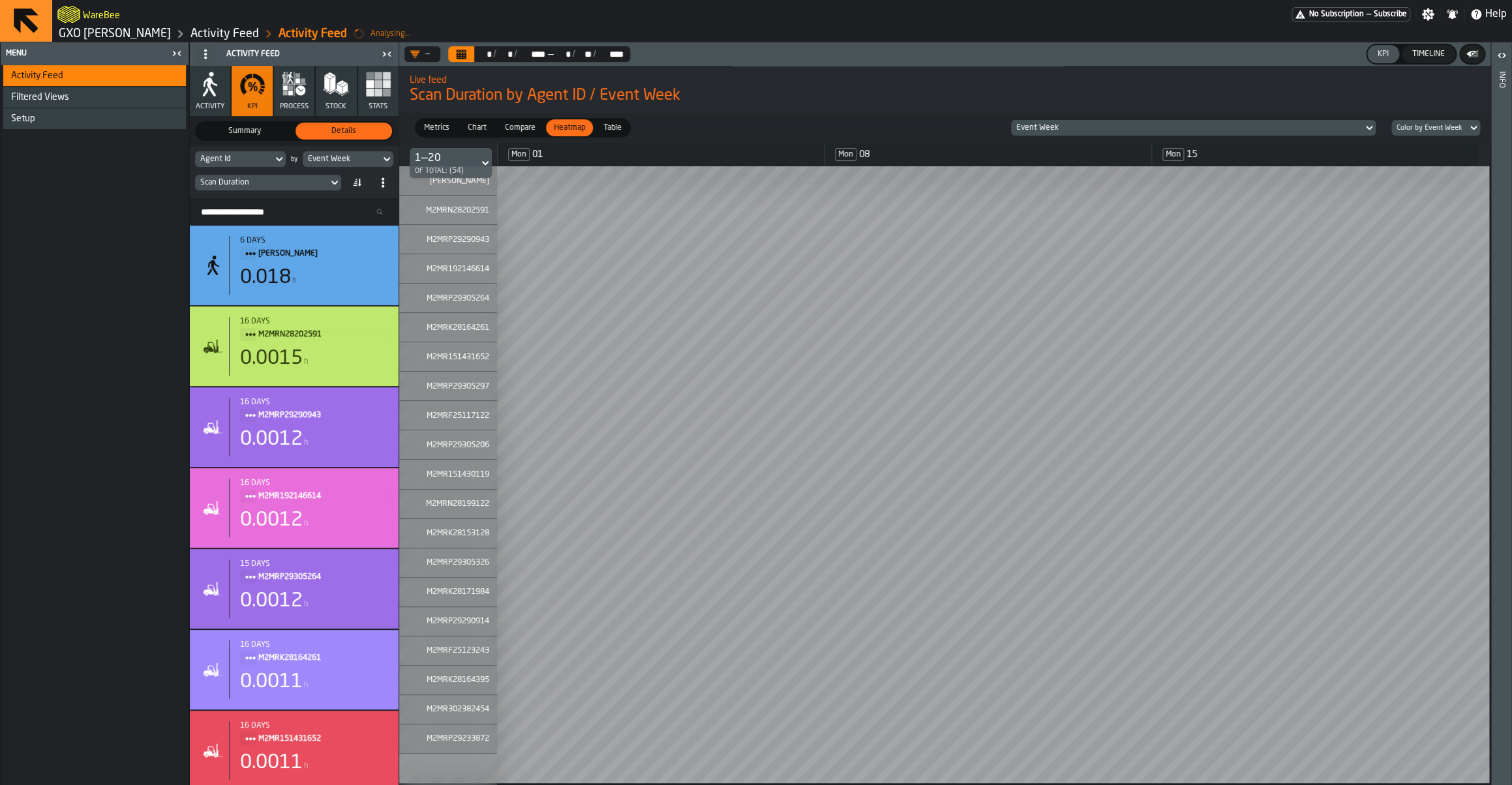
click at [528, 126] on span "Compare" at bounding box center [520, 128] width 41 height 11
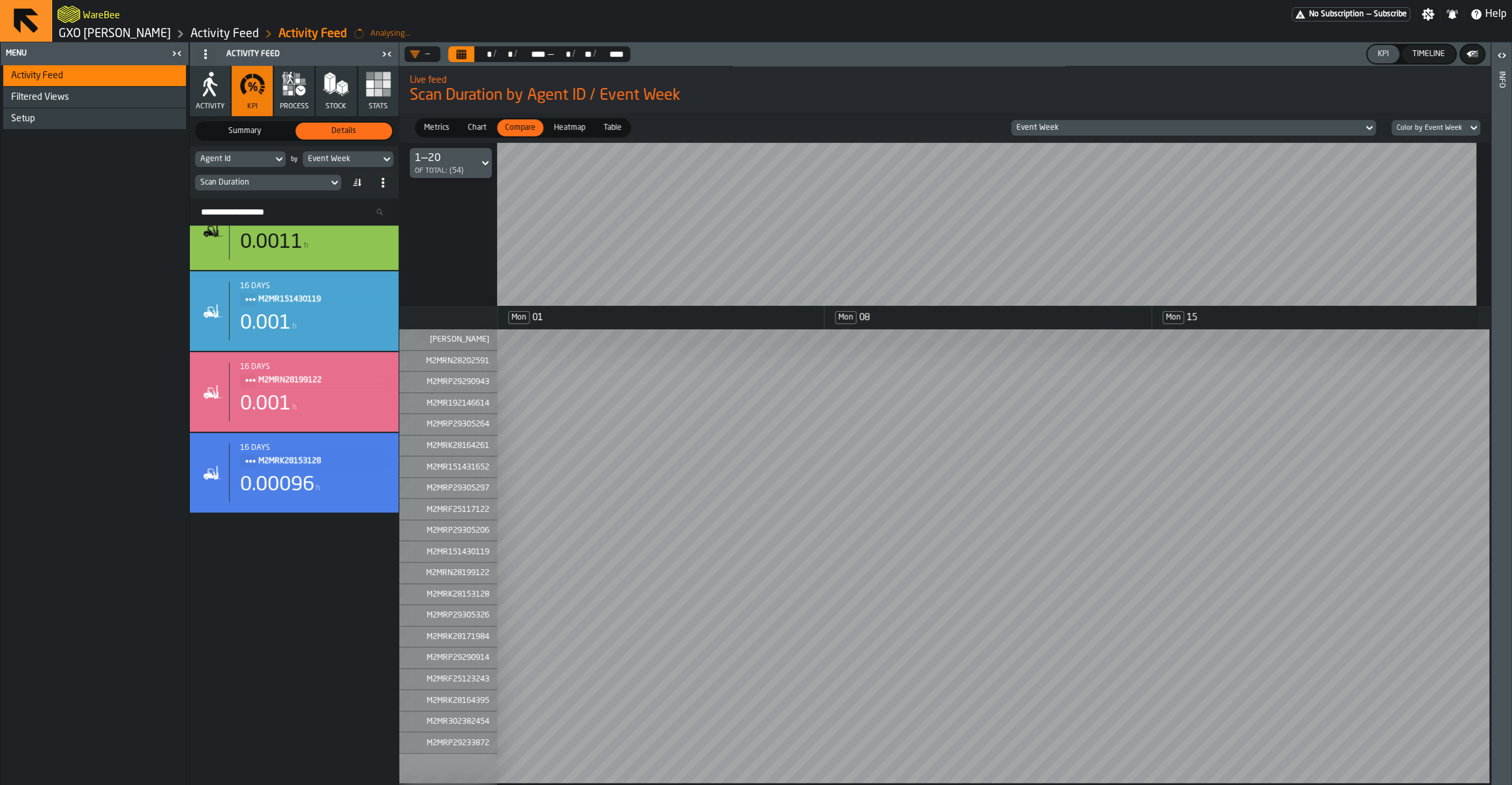
scroll to position [429, 0]
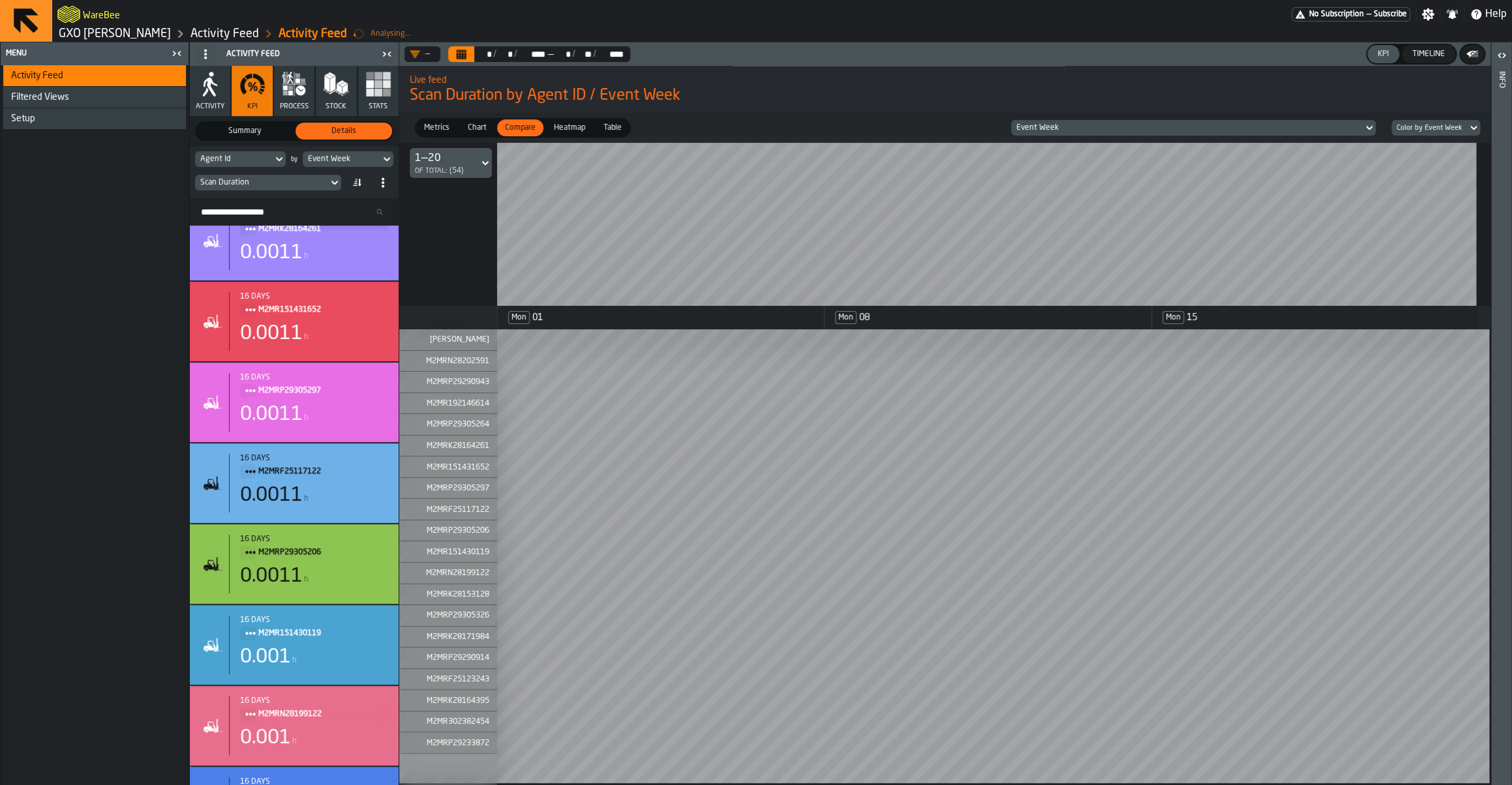
click at [1112, 130] on div "Event Week" at bounding box center [1186, 128] width 341 height 9
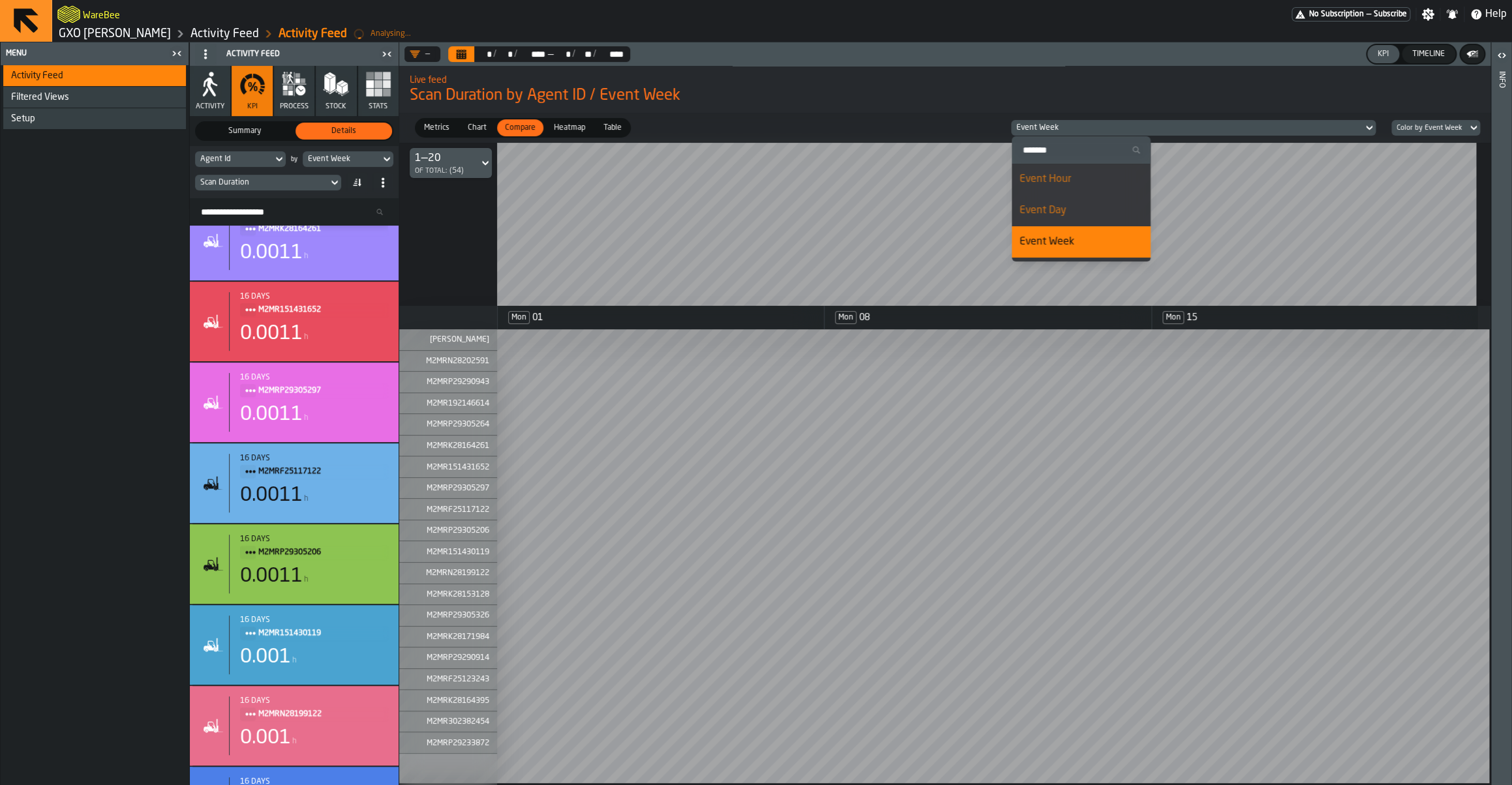
click at [1053, 202] on li "Event Day" at bounding box center [1081, 211] width 139 height 31
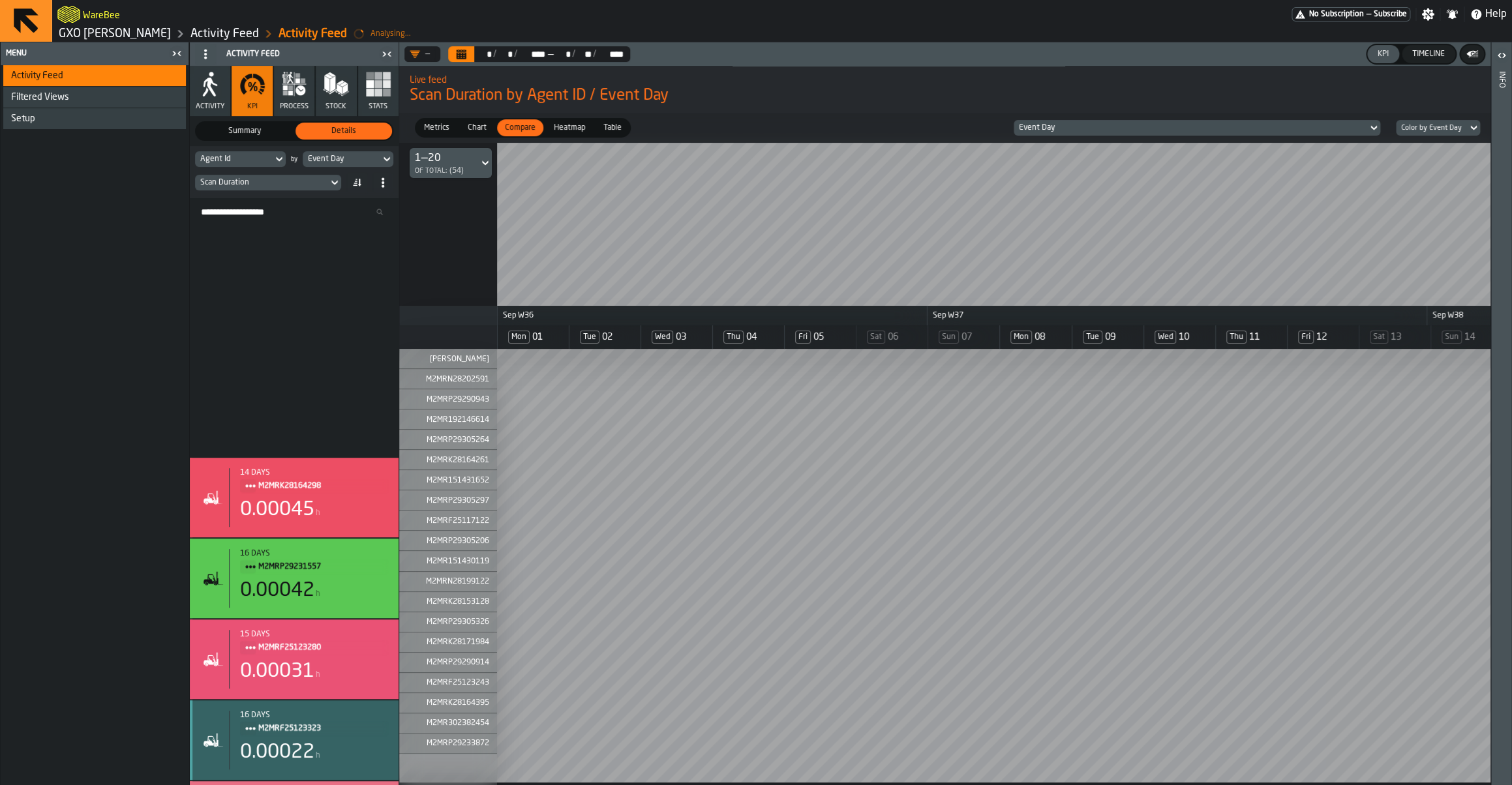
scroll to position [3815, 0]
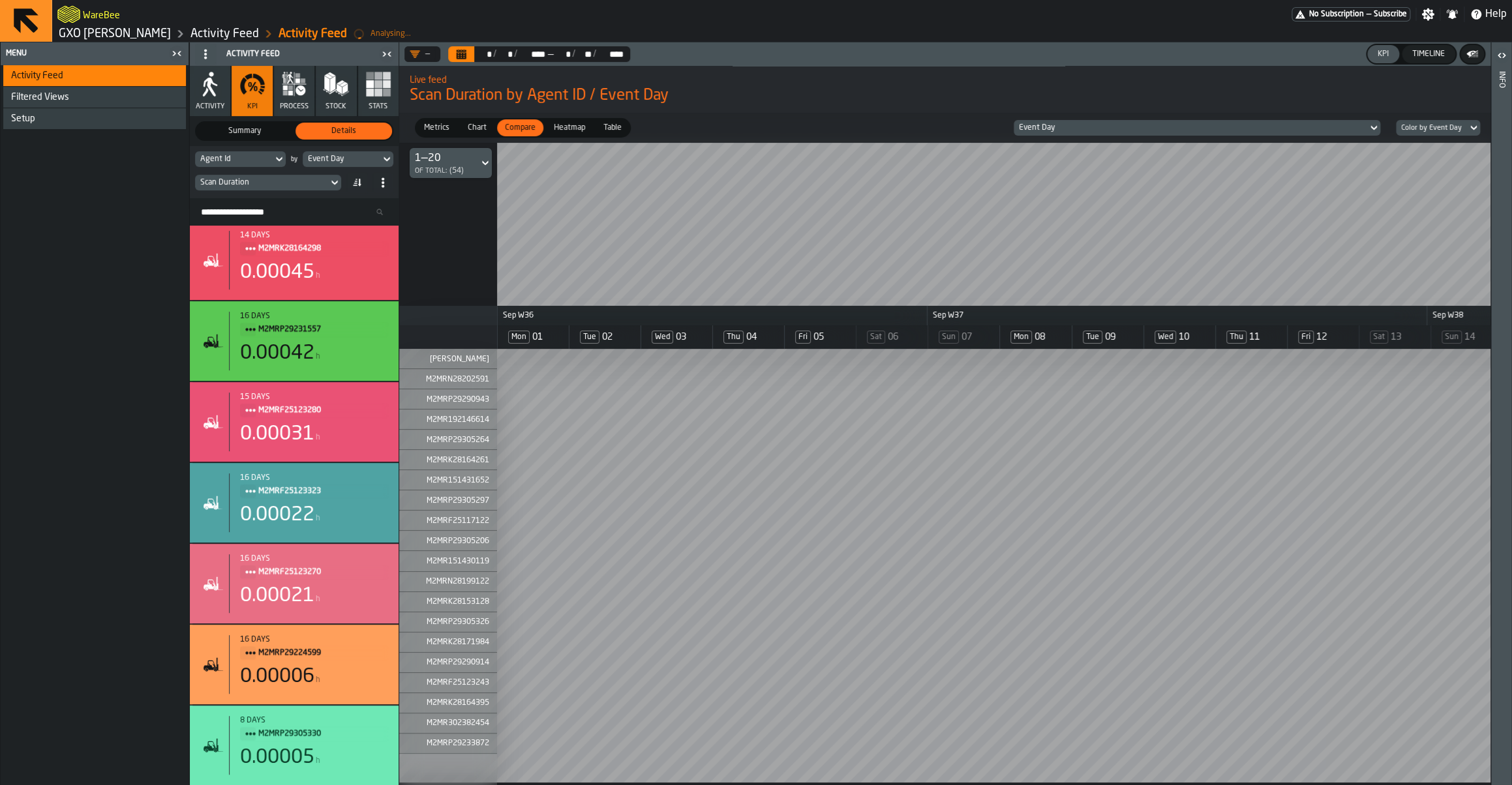
click at [273, 163] on div "Agent Id" at bounding box center [233, 159] width 78 height 14
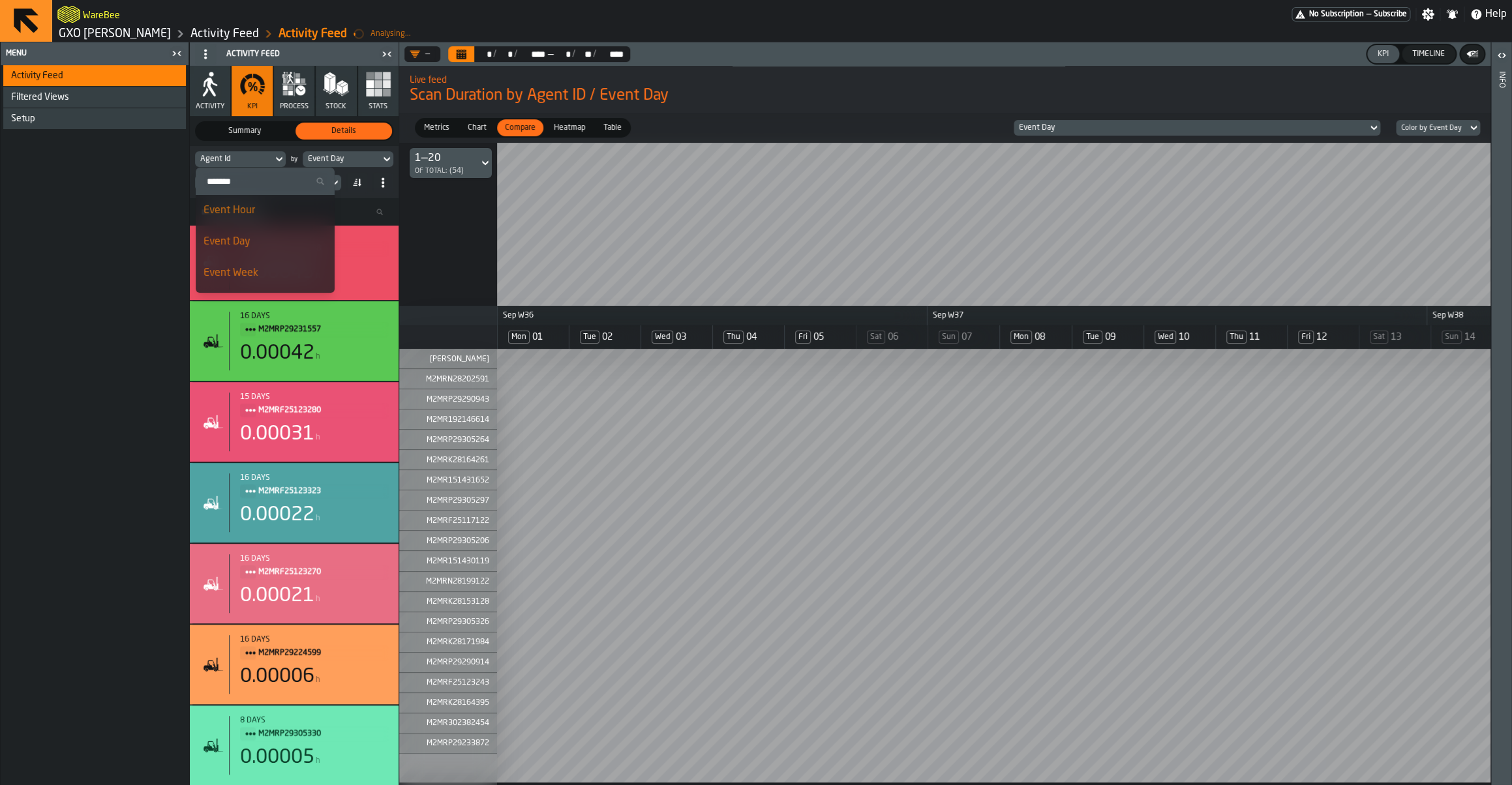
click at [264, 178] on input "Search" at bounding box center [265, 181] width 128 height 17
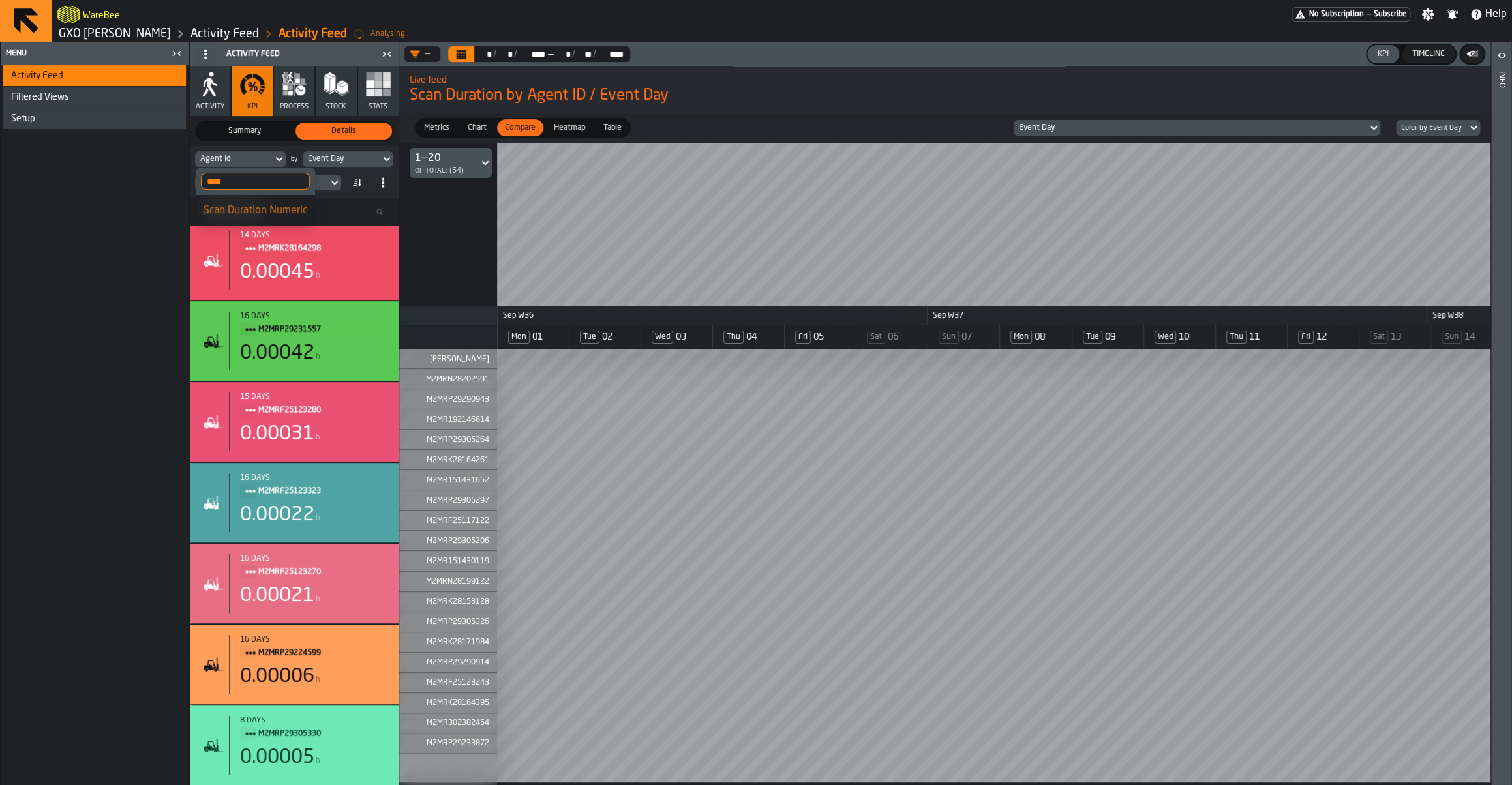
type input "****"
click at [240, 218] on div "Scan Duration Numeric" at bounding box center [255, 211] width 104 height 16
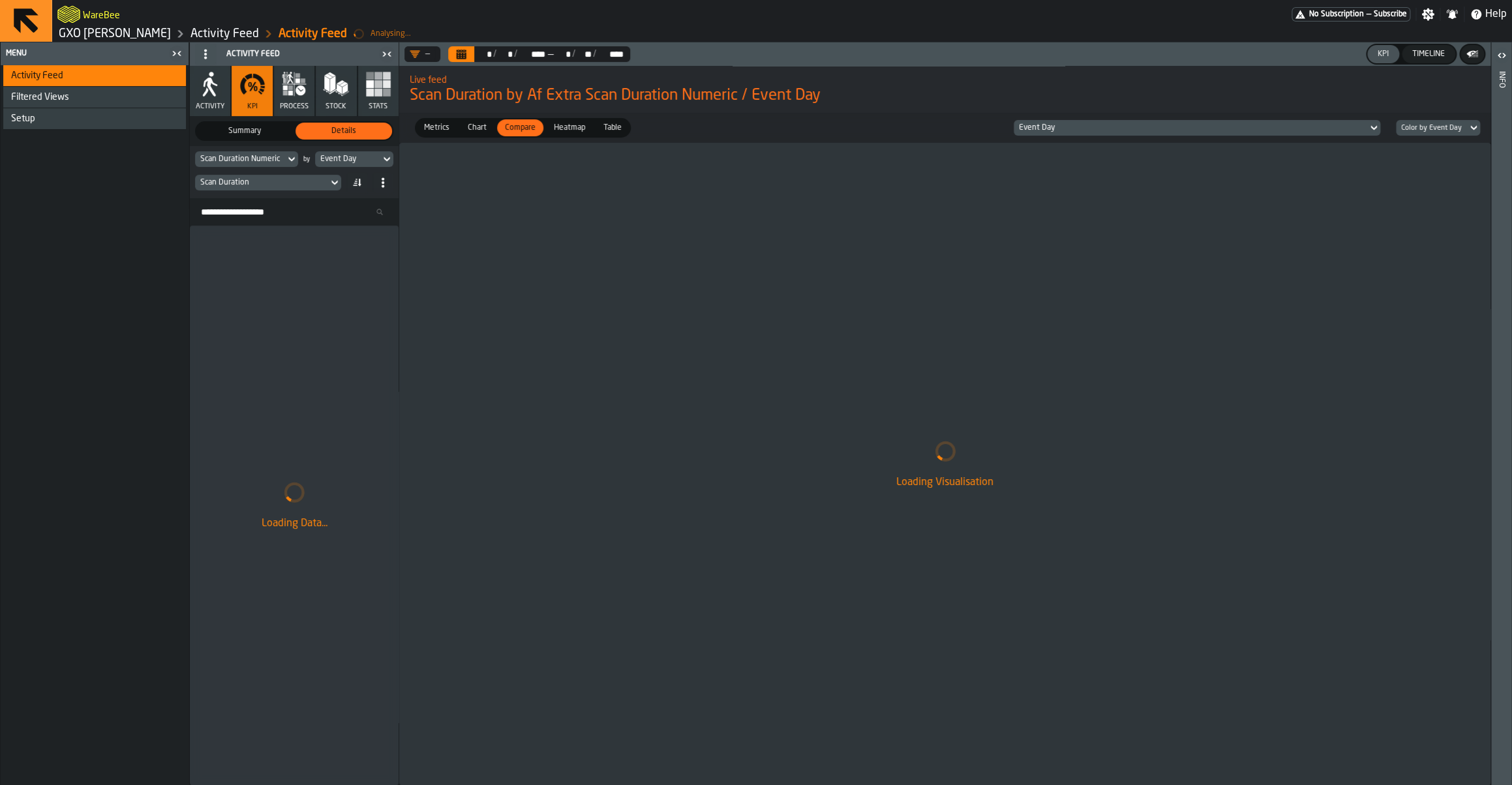
click at [248, 180] on div "Scan Duration" at bounding box center [261, 182] width 123 height 9
click at [162, 179] on div "Activity Feed Filtered Views Shift Management Employee Management Setup" at bounding box center [94, 425] width 188 height 720
click at [352, 167] on div "Event Day" at bounding box center [354, 159] width 79 height 16
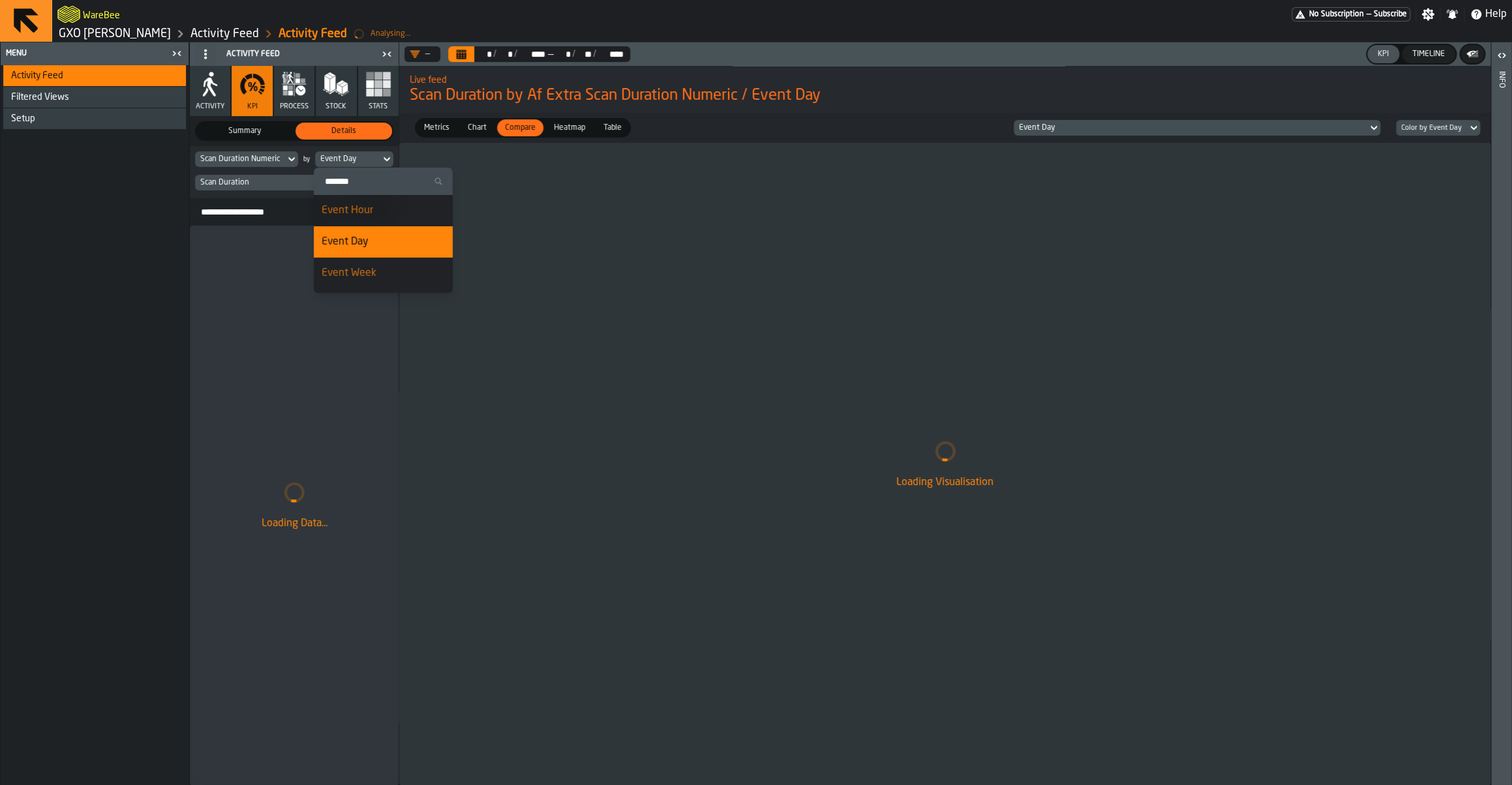
scroll to position [64, 0]
drag, startPoint x: 367, startPoint y: 257, endPoint x: 366, endPoint y: 269, distance: 12.0
click at [366, 268] on ul "Search Event Hour Event Day Event Week Agent Type Agent Id User Event Process T…" at bounding box center [383, 712] width 139 height 1217
click at [366, 268] on div "Agent Id" at bounding box center [383, 273] width 124 height 16
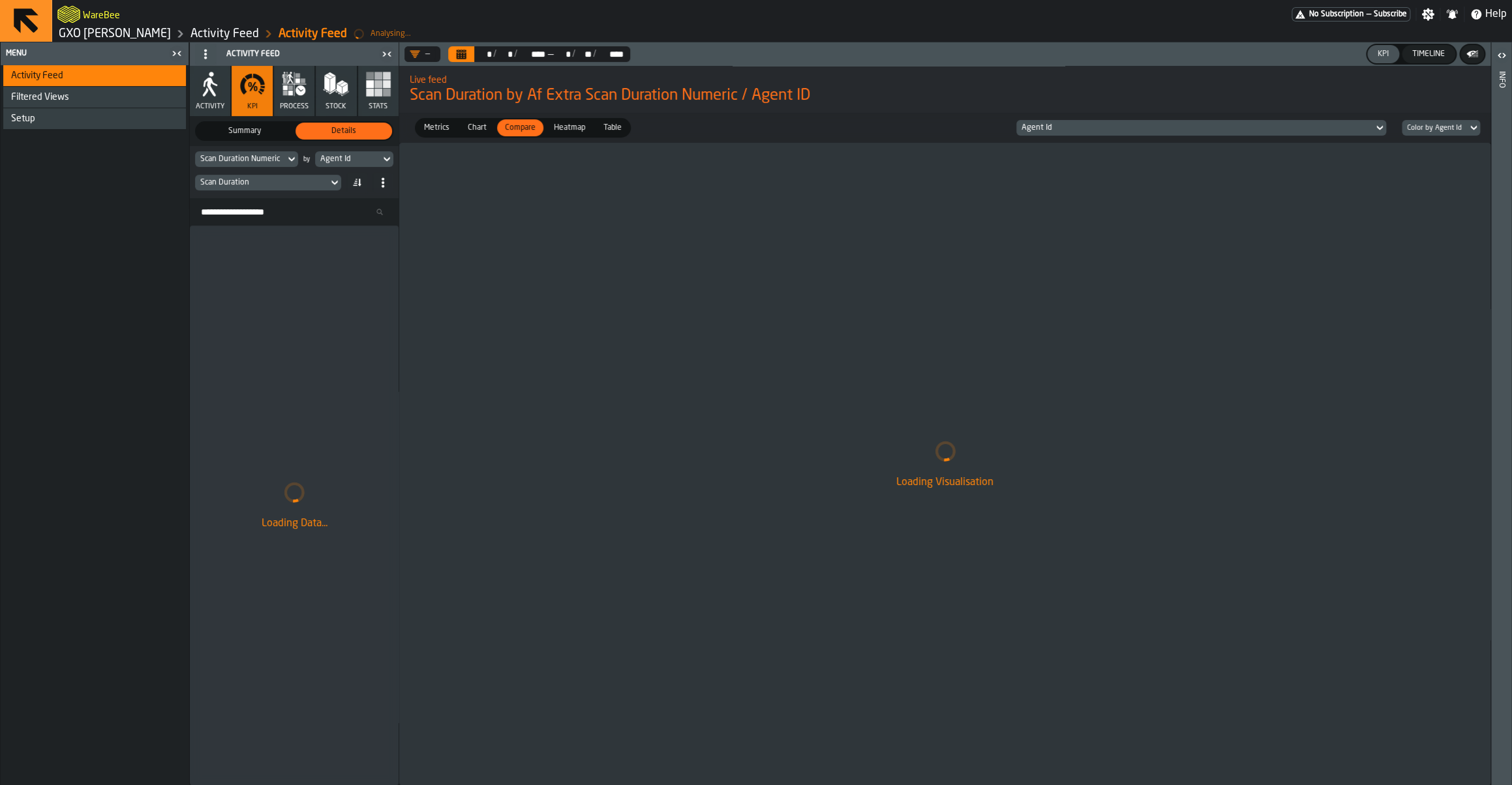
click at [269, 186] on div "Scan Duration" at bounding box center [261, 182] width 123 height 9
click at [290, 235] on div "Scan Duration" at bounding box center [300, 234] width 68 height 16
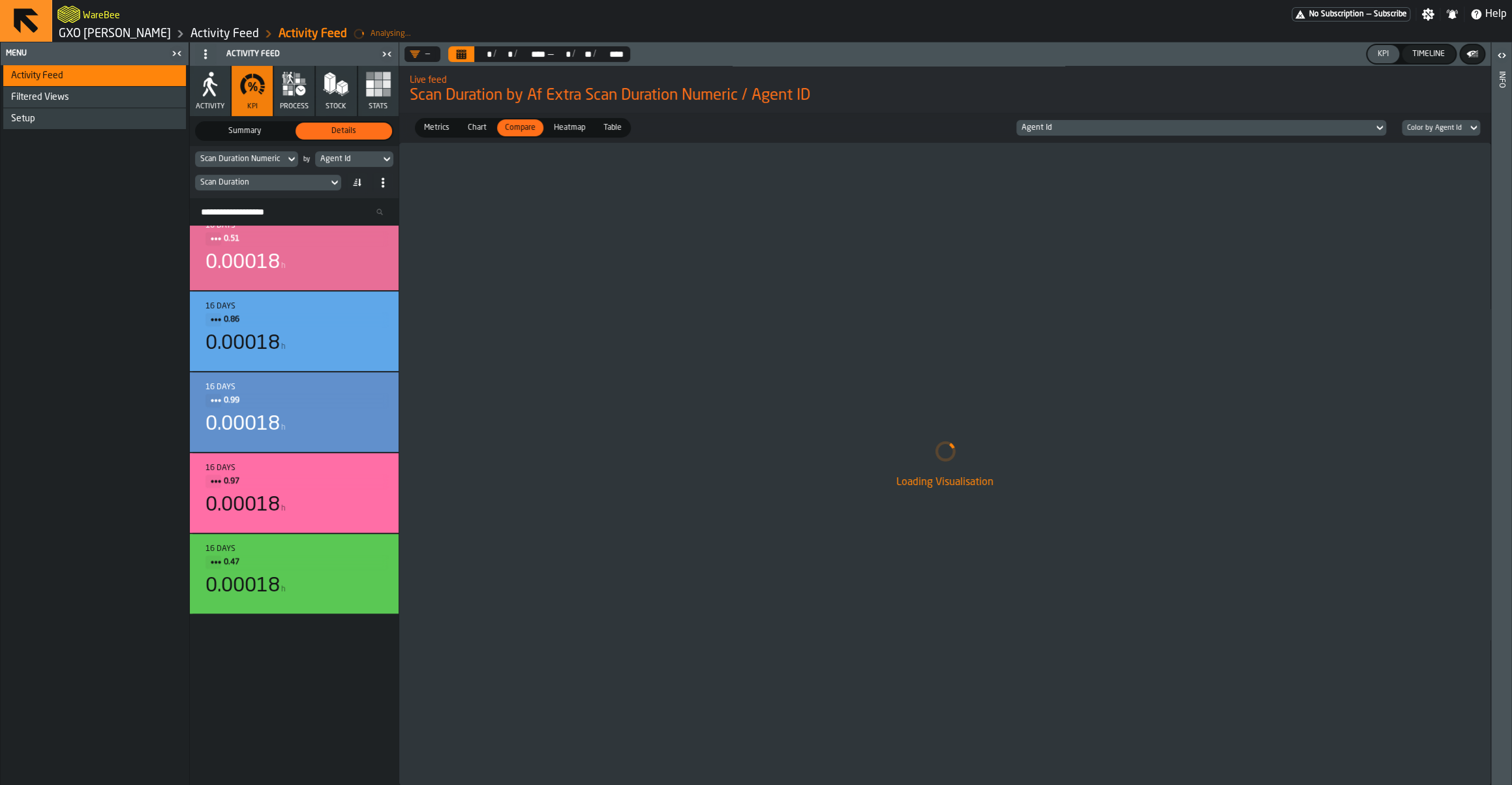
scroll to position [3624, 0]
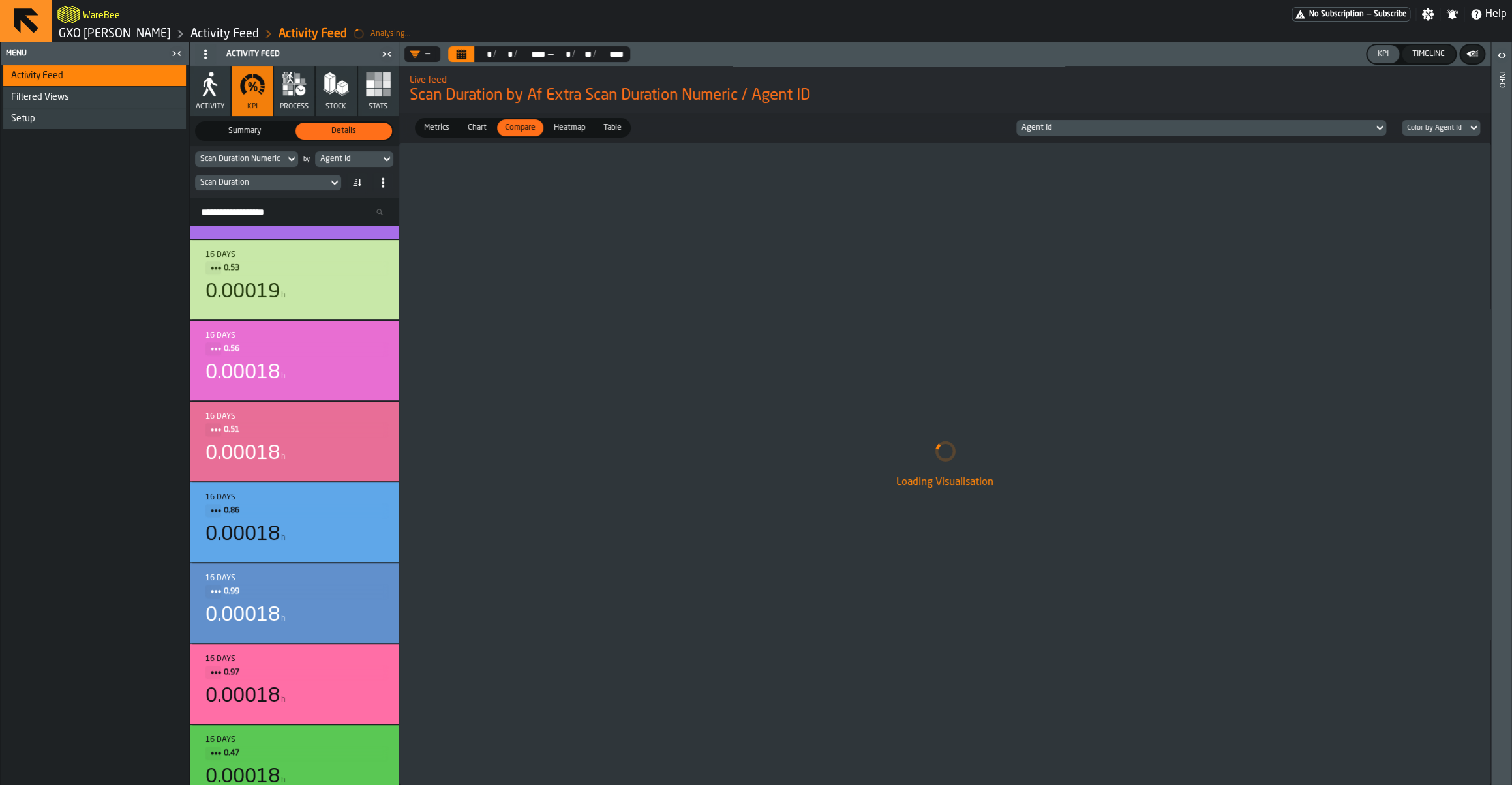
click at [271, 163] on div "Scan Duration Numeric" at bounding box center [239, 159] width 79 height 9
click at [268, 178] on input "****" at bounding box center [255, 181] width 109 height 17
click at [266, 181] on input "****" at bounding box center [255, 181] width 109 height 17
click at [223, 181] on input "****" at bounding box center [255, 181] width 109 height 17
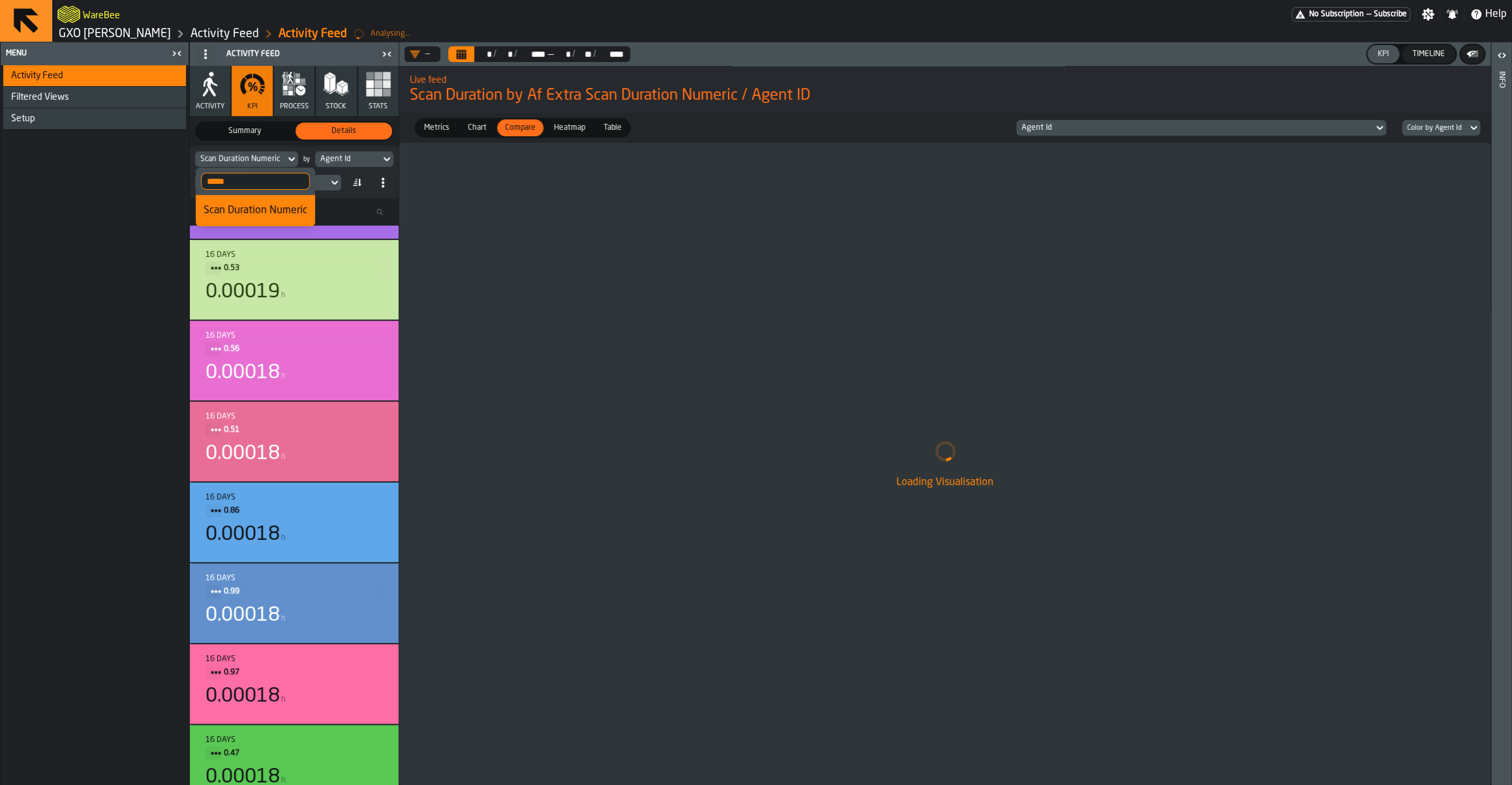
type input "*****"
click at [538, 295] on div "Loading Visualisation" at bounding box center [944, 464] width 1091 height 642
click at [241, 155] on div "Scan Duration Numeric" at bounding box center [239, 159] width 79 height 9
click at [243, 179] on input "*****" at bounding box center [255, 181] width 109 height 17
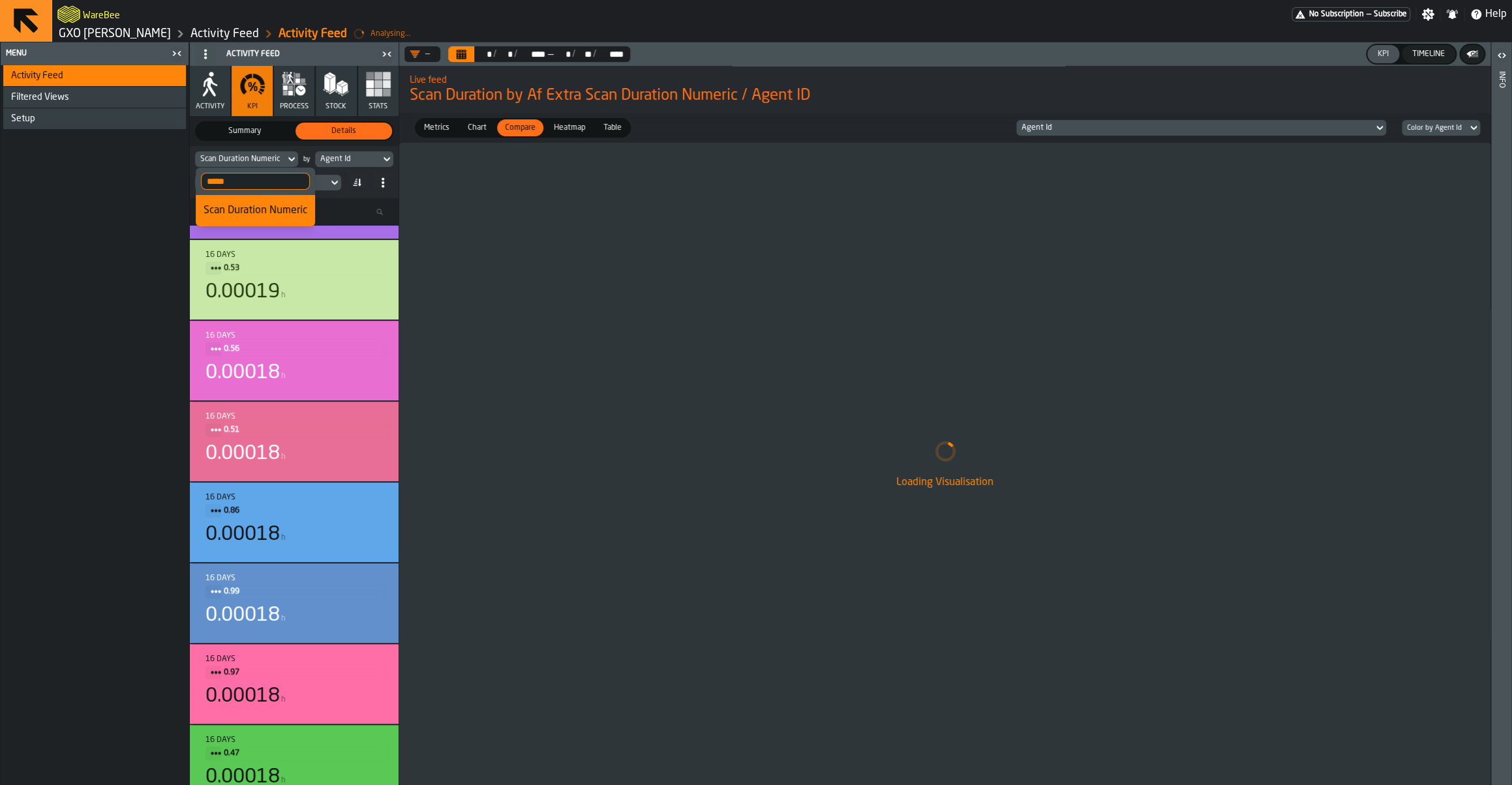
click at [243, 179] on input "*****" at bounding box center [255, 181] width 109 height 17
click at [678, 309] on div "Loading Visualisation" at bounding box center [944, 464] width 1091 height 642
click at [1122, 127] on div "Agent Id" at bounding box center [1194, 128] width 346 height 9
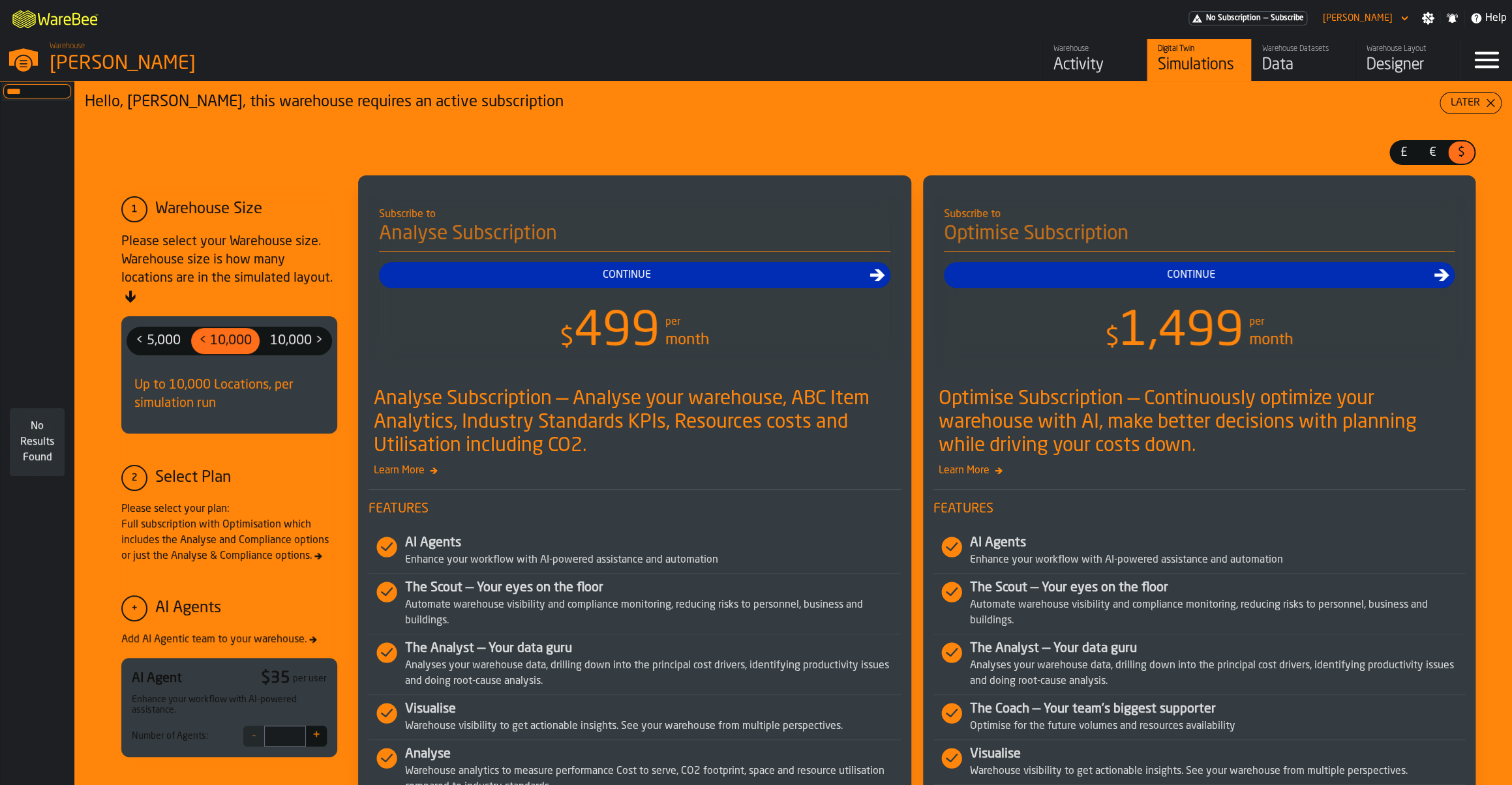
click at [42, 56] on div "Warehouse Agilent Ketsch" at bounding box center [365, 59] width 730 height 44
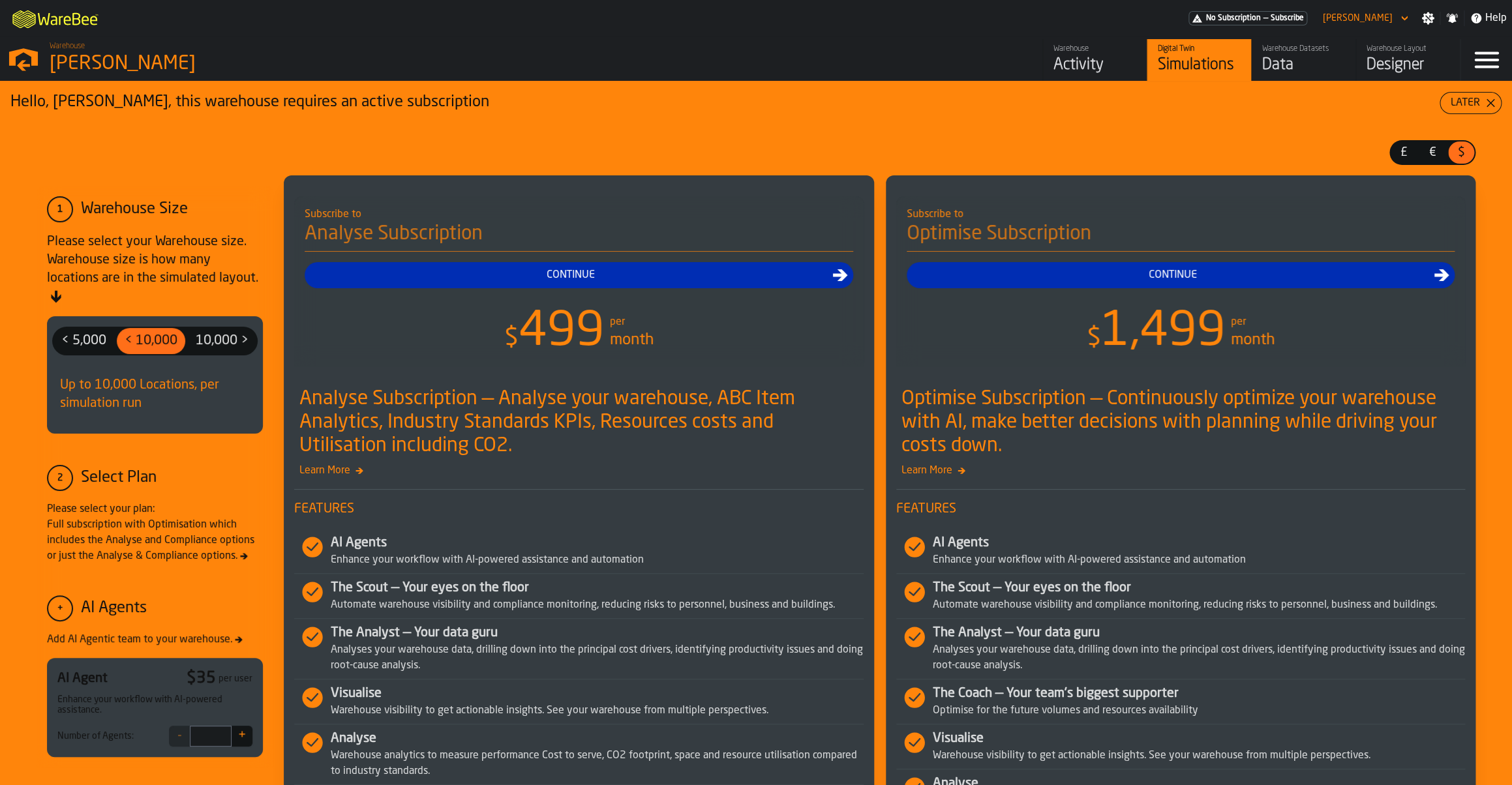
click at [147, 64] on div "[PERSON_NAME]" at bounding box center [225, 64] width 352 height 24
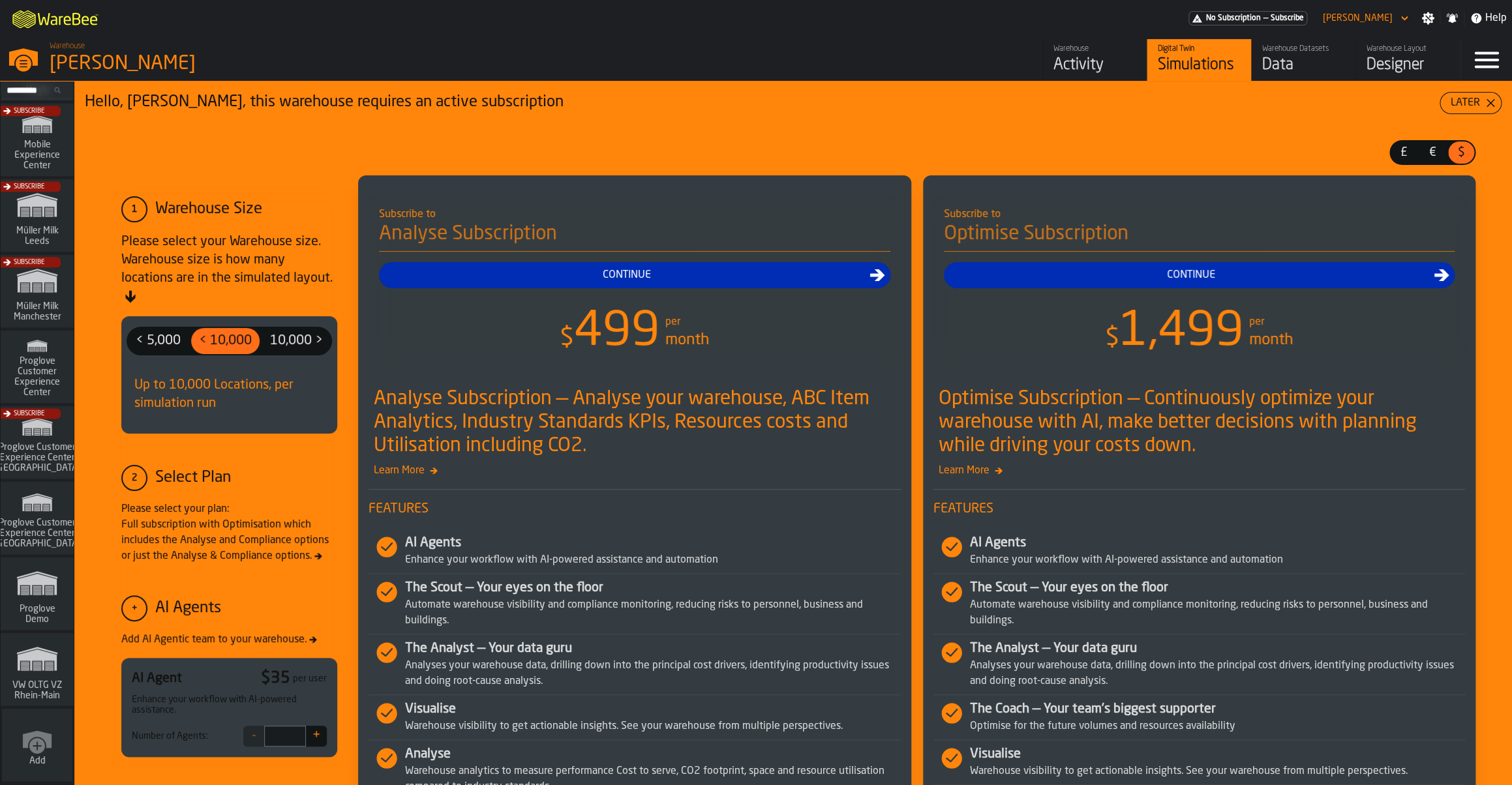
scroll to position [834, 0]
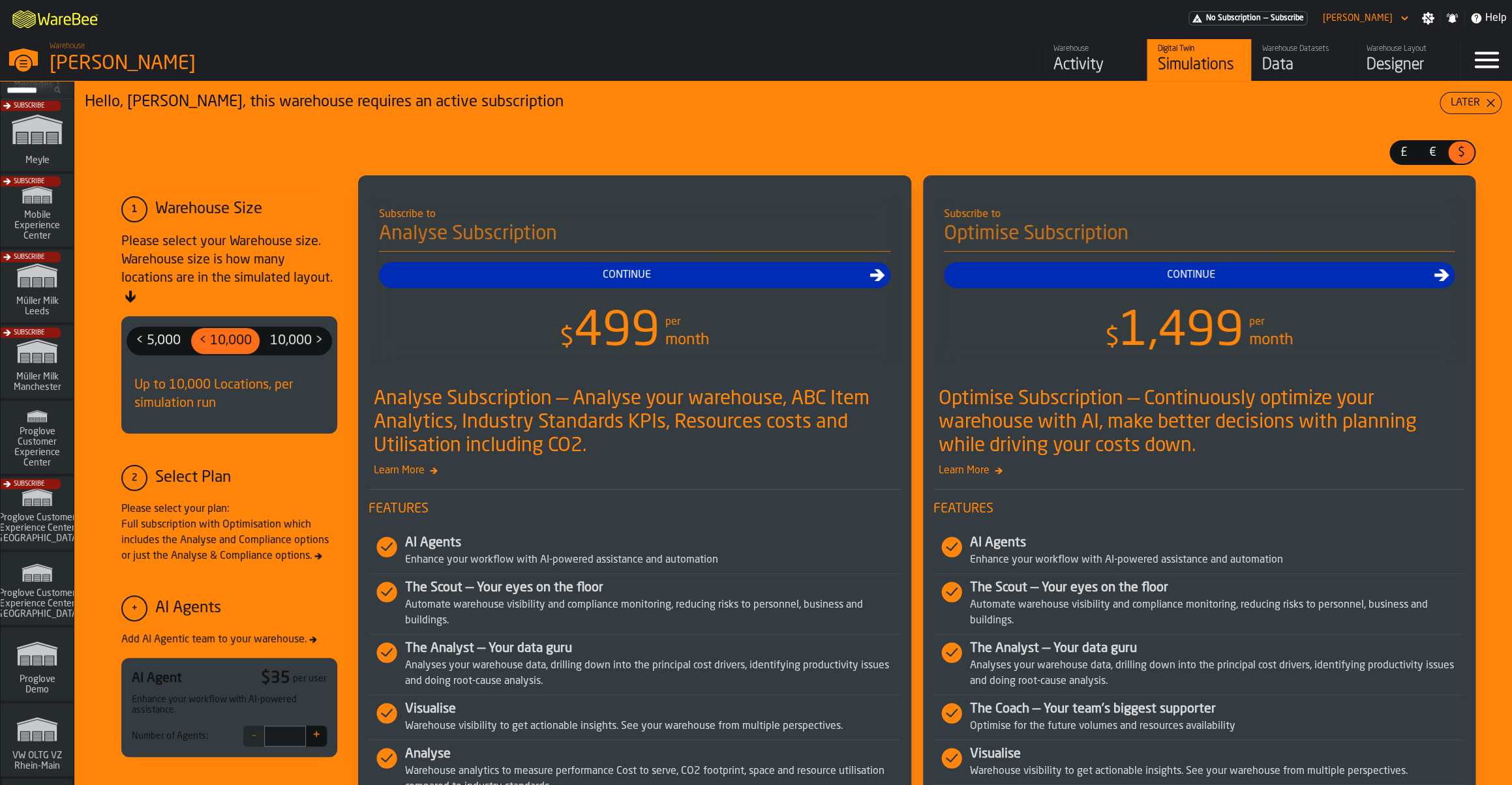
click at [49, 88] on input "Search..." at bounding box center [37, 90] width 68 height 14
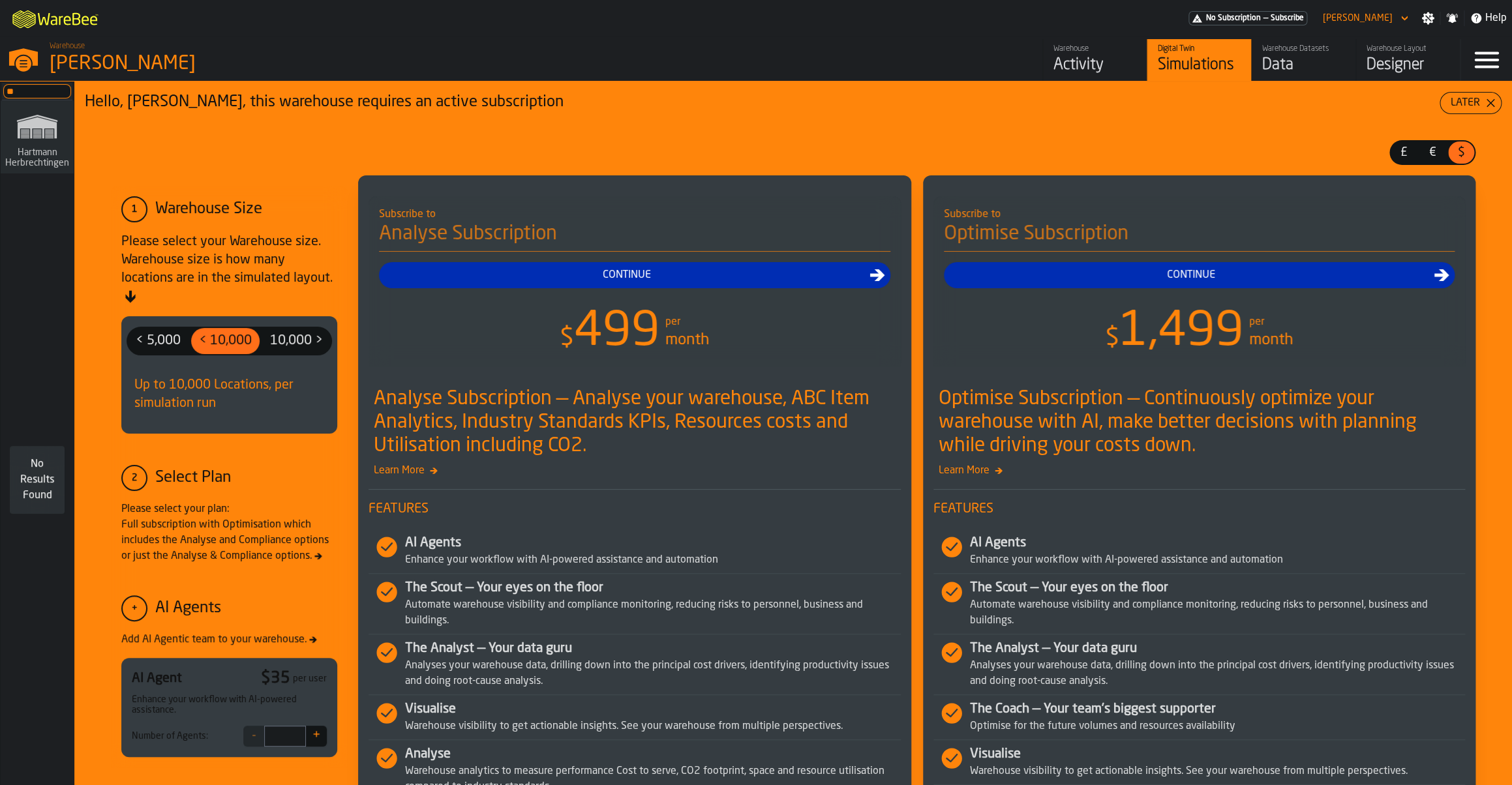
scroll to position [0, 0]
type input "*"
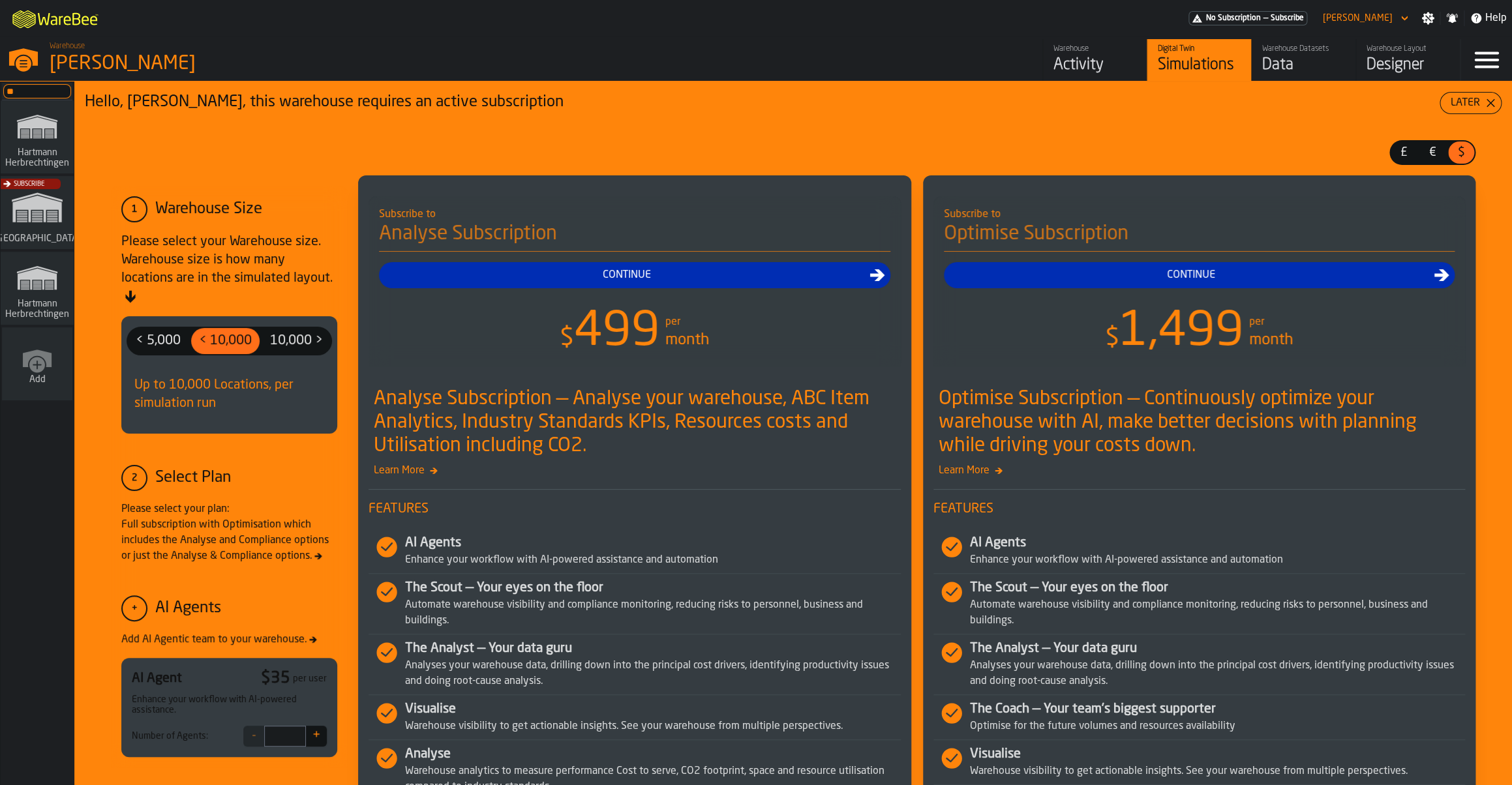
type input "*"
type input "***"
click at [36, 208] on div "Subscribe" at bounding box center [34, 216] width 73 height 76
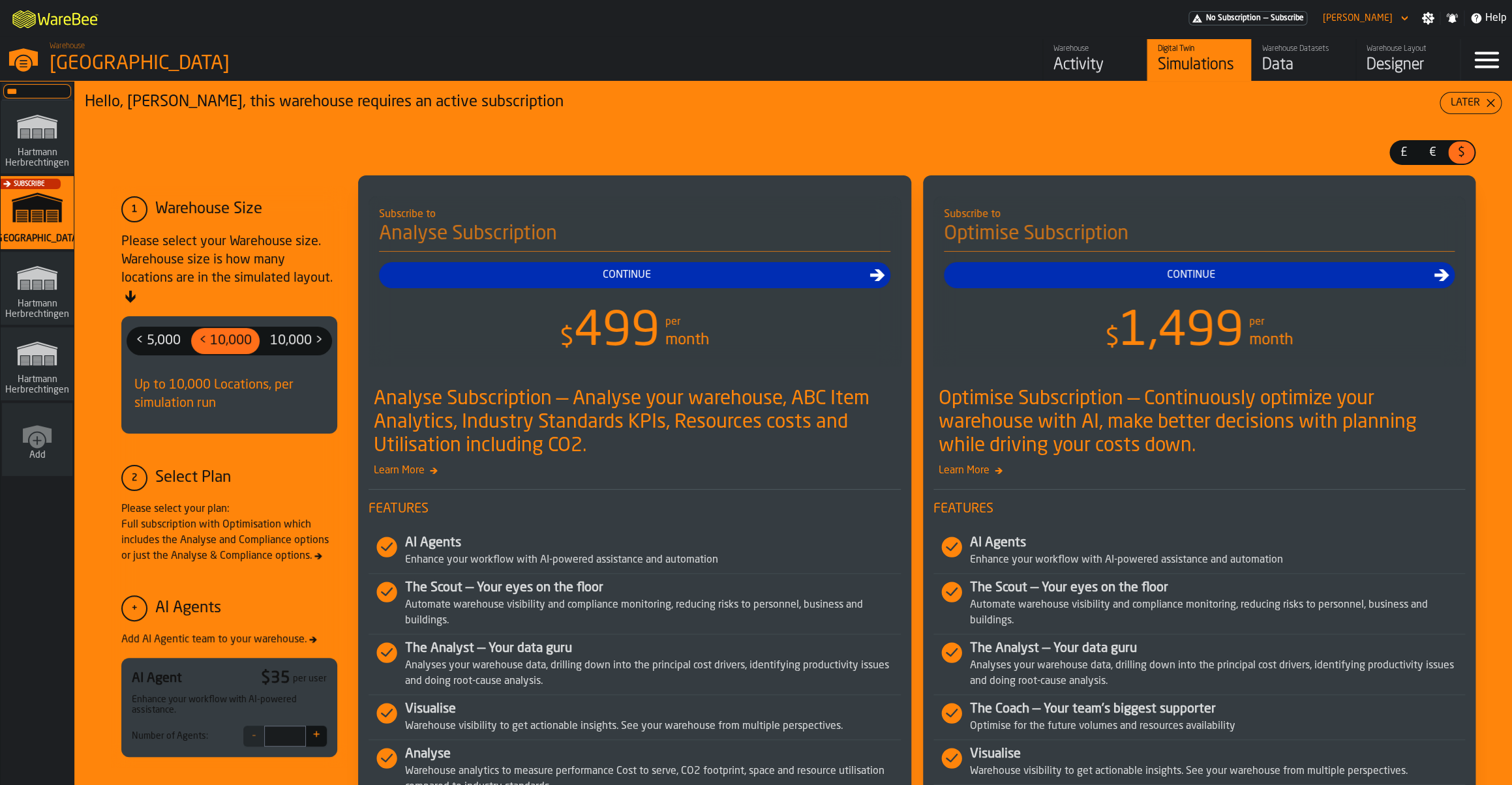
click at [1386, 74] on div "Designer" at bounding box center [1408, 65] width 83 height 21
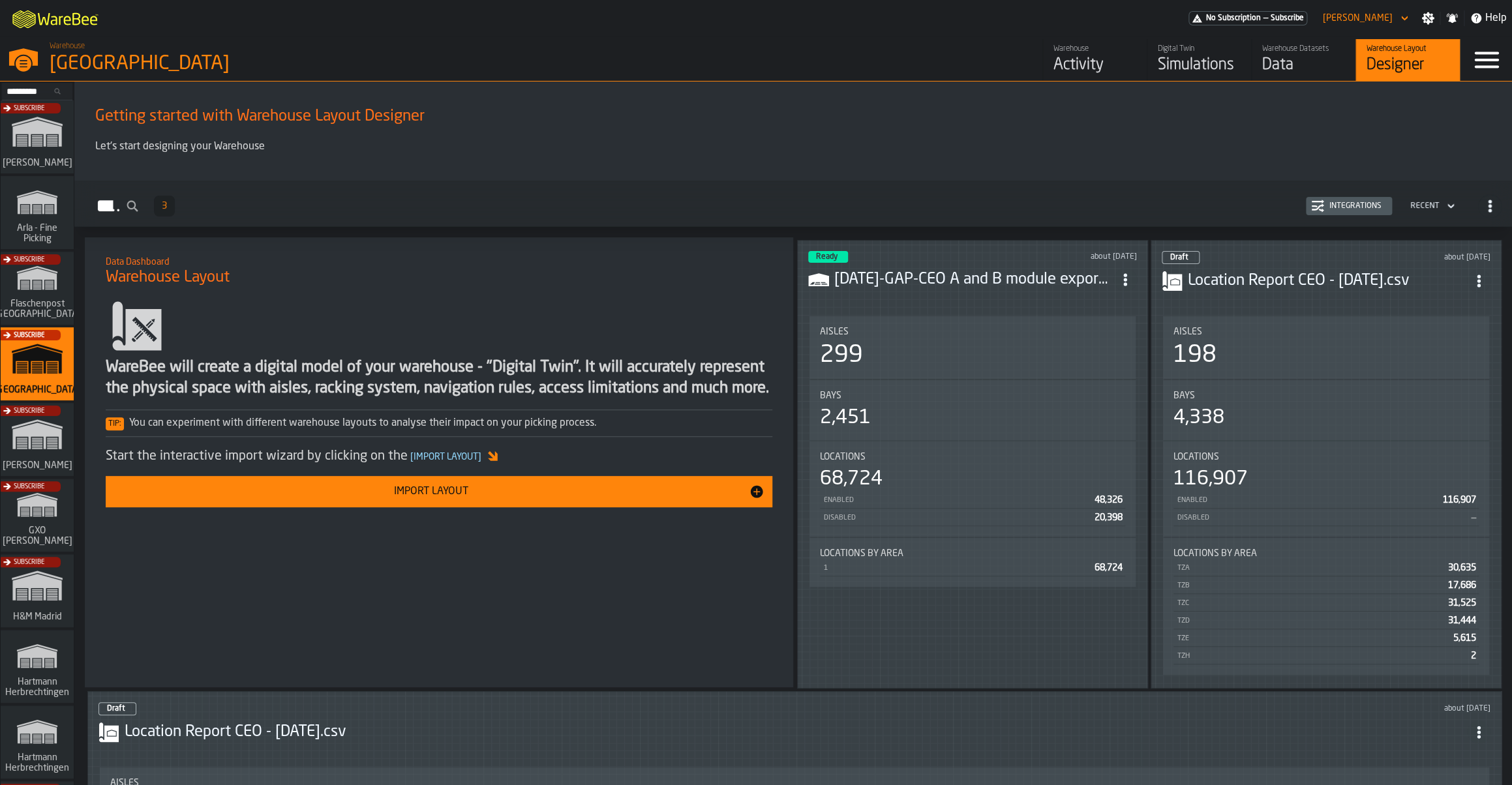
click at [1082, 77] on link "Warehouse Activity" at bounding box center [1094, 60] width 104 height 41
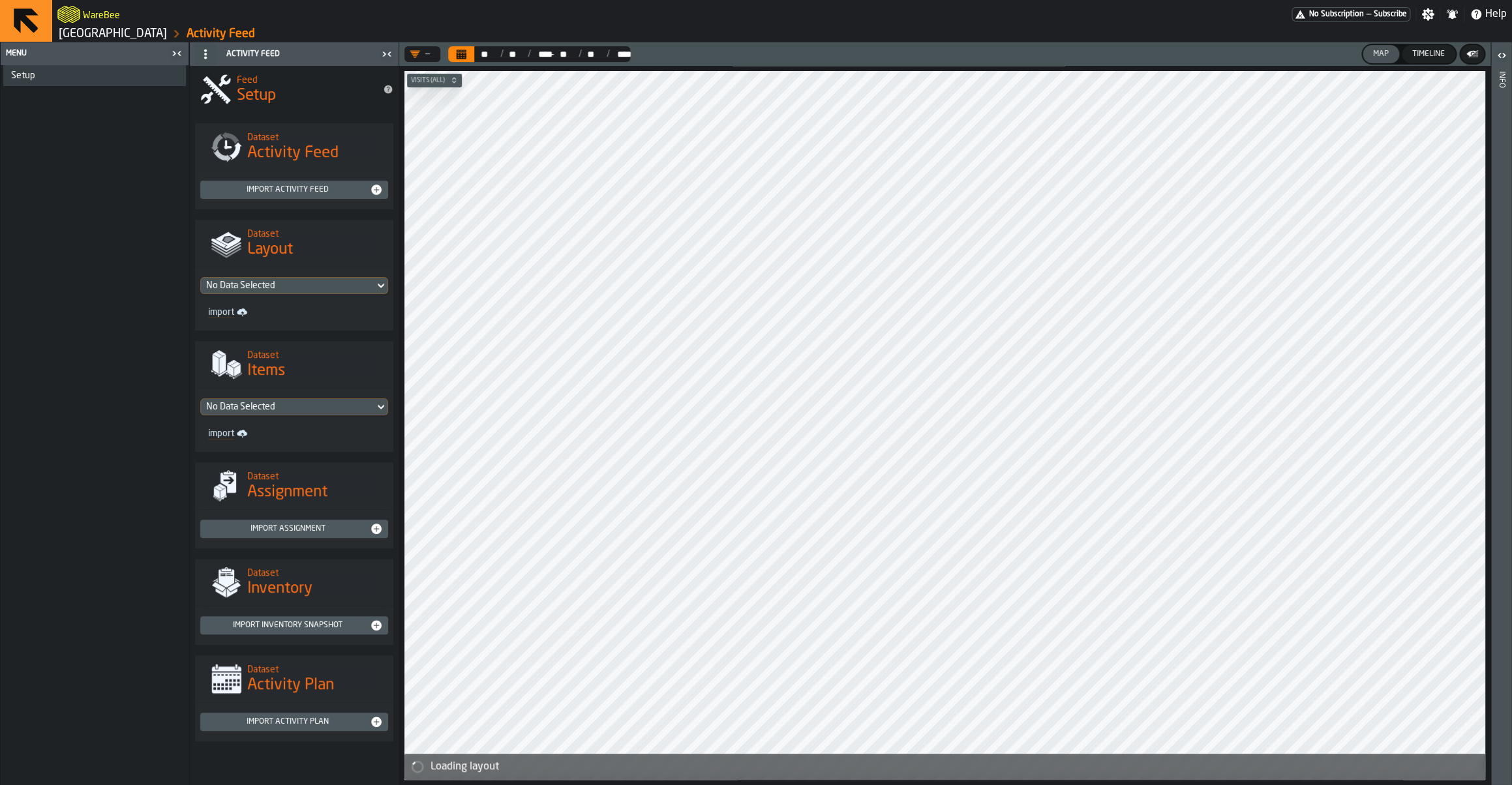
click at [473, 54] on button "Calendar" at bounding box center [461, 54] width 26 height 16
